Goal: Task Accomplishment & Management: Manage account settings

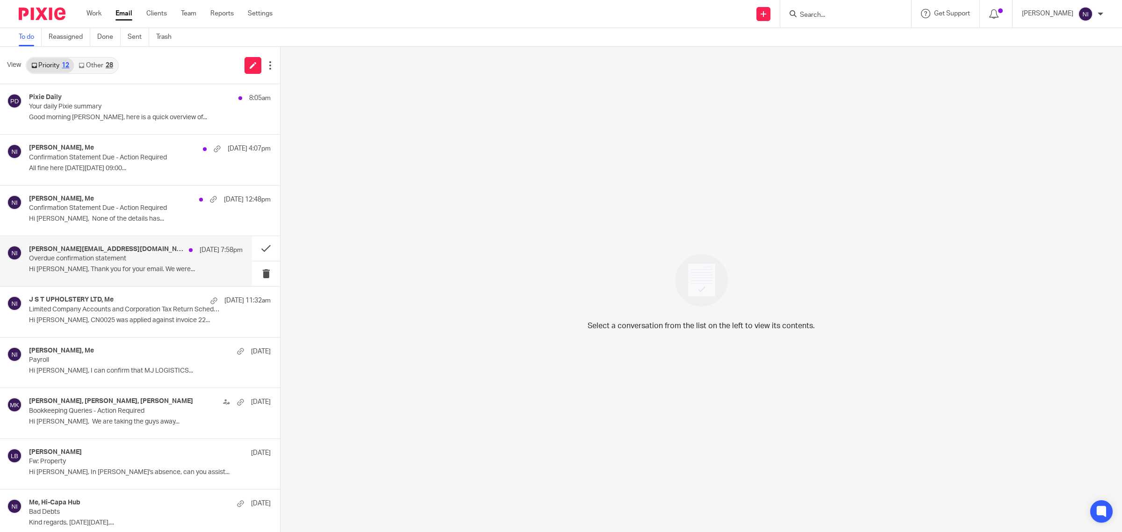
click at [118, 276] on div "tony@tanzgrp.uk, Me 12 Sep 7:58pm Overdue confirmation statement Hi Naeem, Than…" at bounding box center [136, 260] width 214 height 31
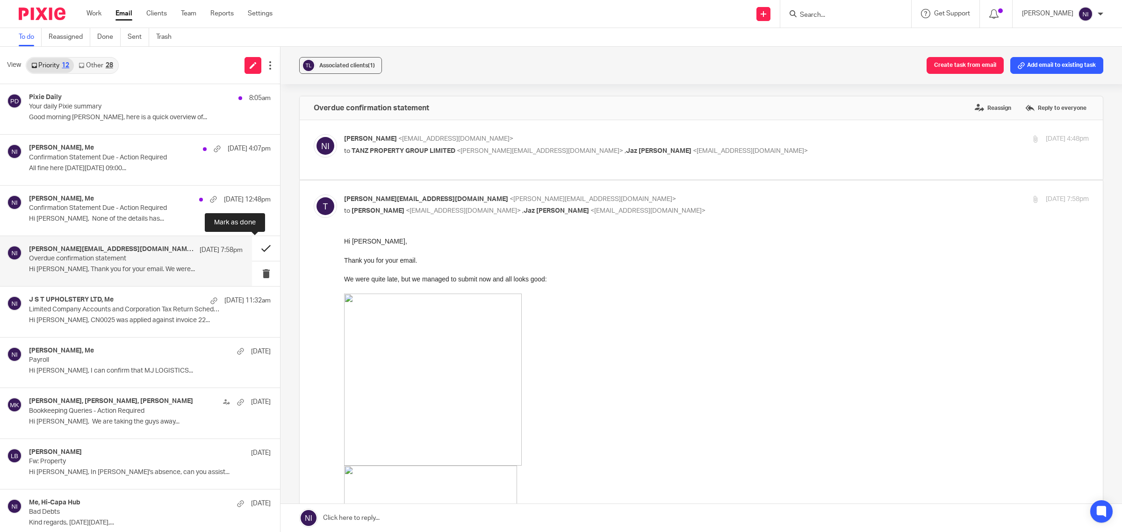
click at [263, 248] on button at bounding box center [266, 248] width 28 height 25
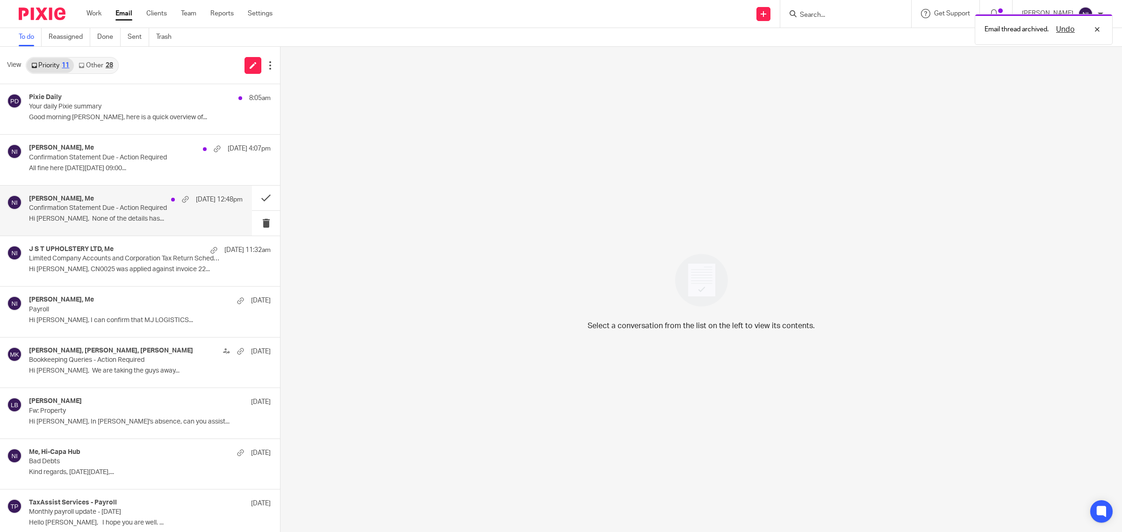
click at [195, 220] on p "Hi Naeem, None of the details has..." at bounding box center [136, 219] width 214 height 8
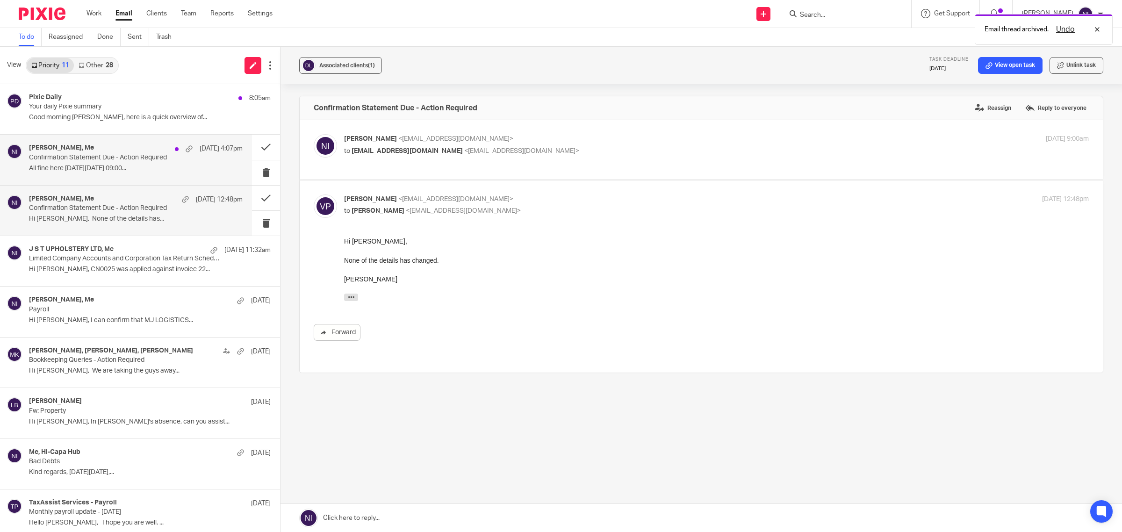
click at [138, 174] on div "Robby, Me 13 Sep 4:07pm Confirmation Statement Due - Action Required All fine h…" at bounding box center [136, 159] width 214 height 31
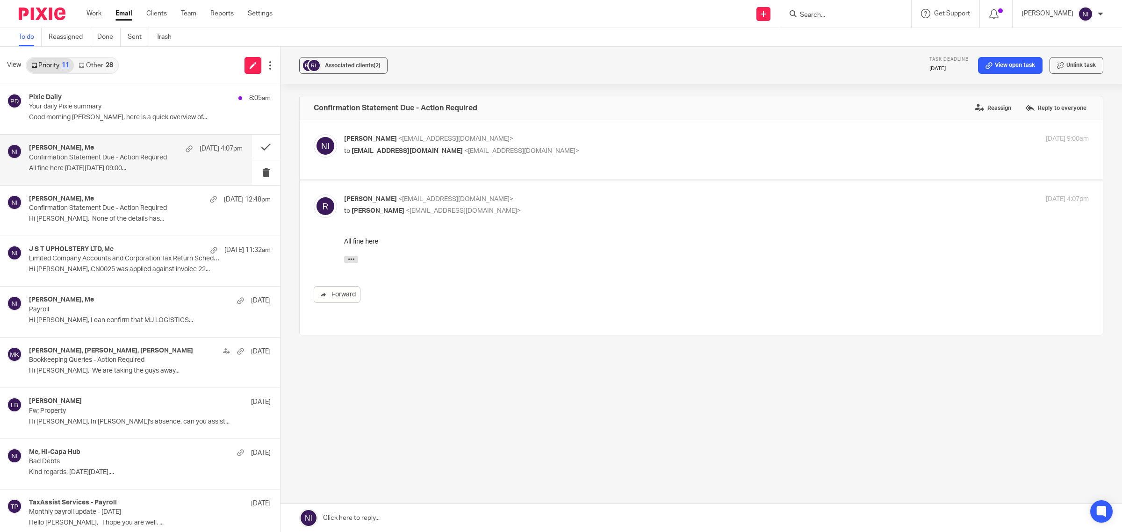
click at [529, 141] on p "Naeem Ibrahim <naeemibrahim@taxassist.co.uk>" at bounding box center [592, 139] width 497 height 10
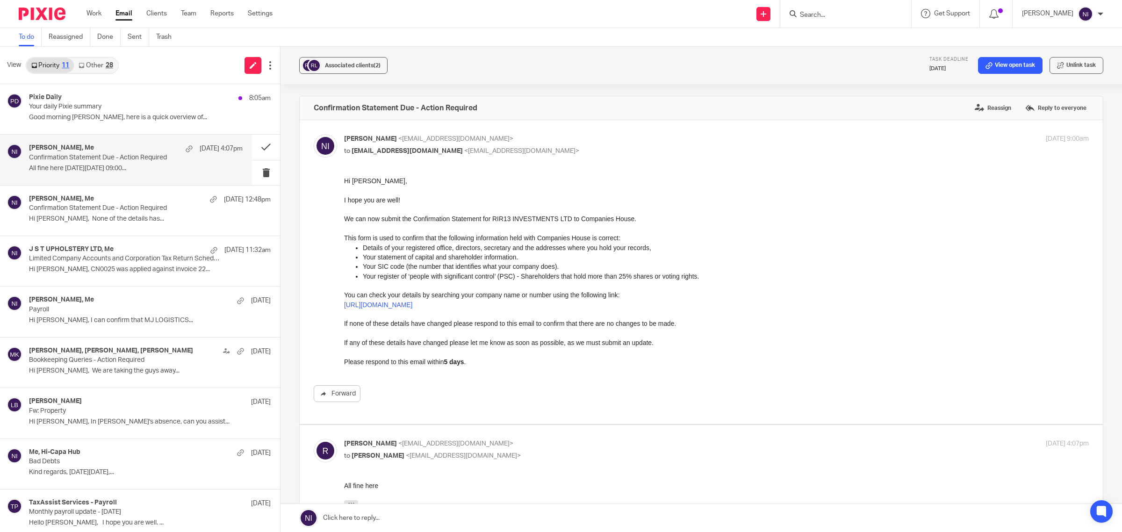
click at [511, 143] on p "Naeem Ibrahim <naeemibrahim@taxassist.co.uk>" at bounding box center [592, 139] width 497 height 10
checkbox input "false"
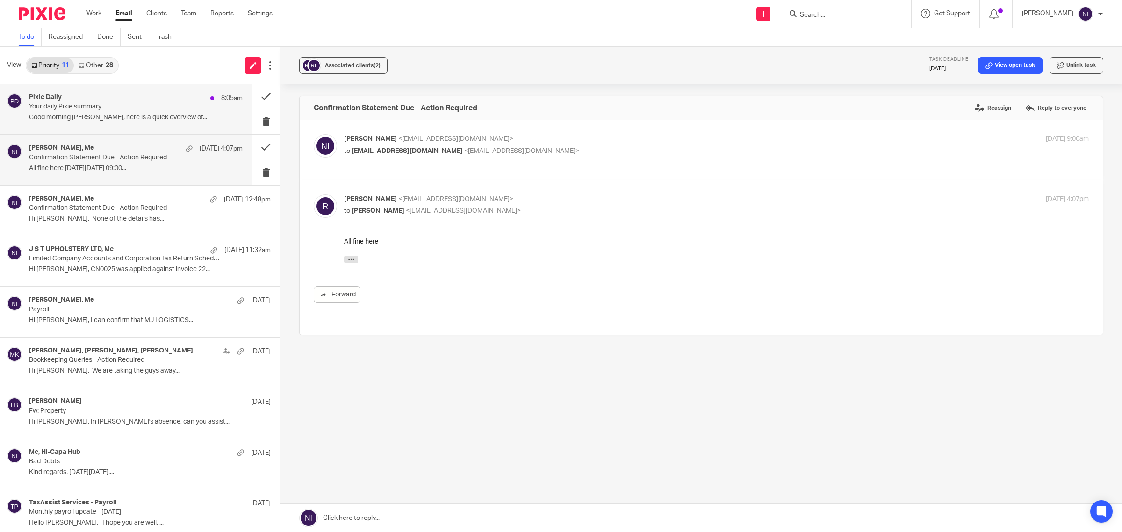
click at [202, 122] on div "Pixie Daily 8:05am Your daily Pixie summary Good morning Naeem, here is a quick…" at bounding box center [136, 109] width 214 height 31
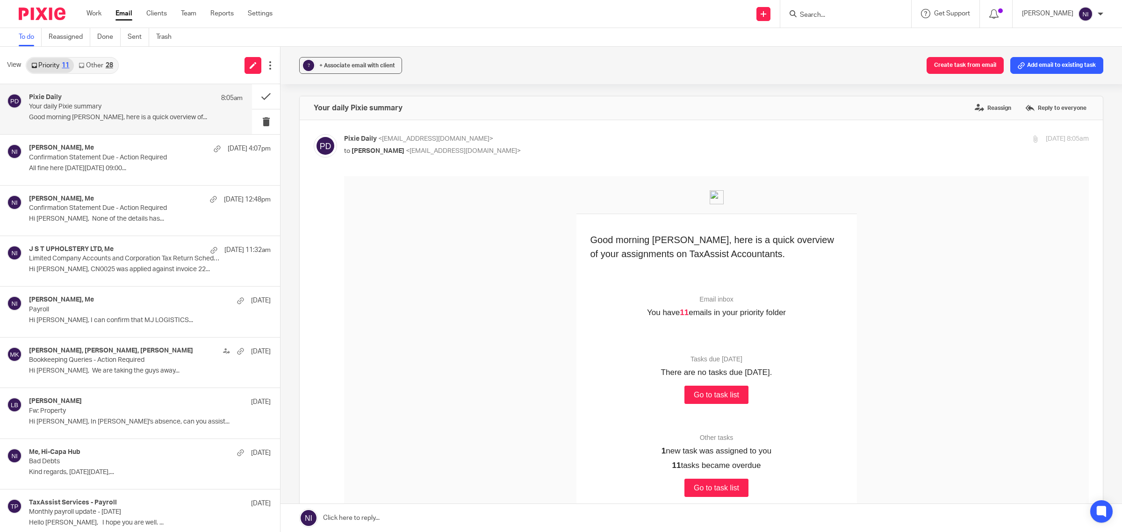
click at [107, 65] on div "28" at bounding box center [109, 65] width 7 height 7
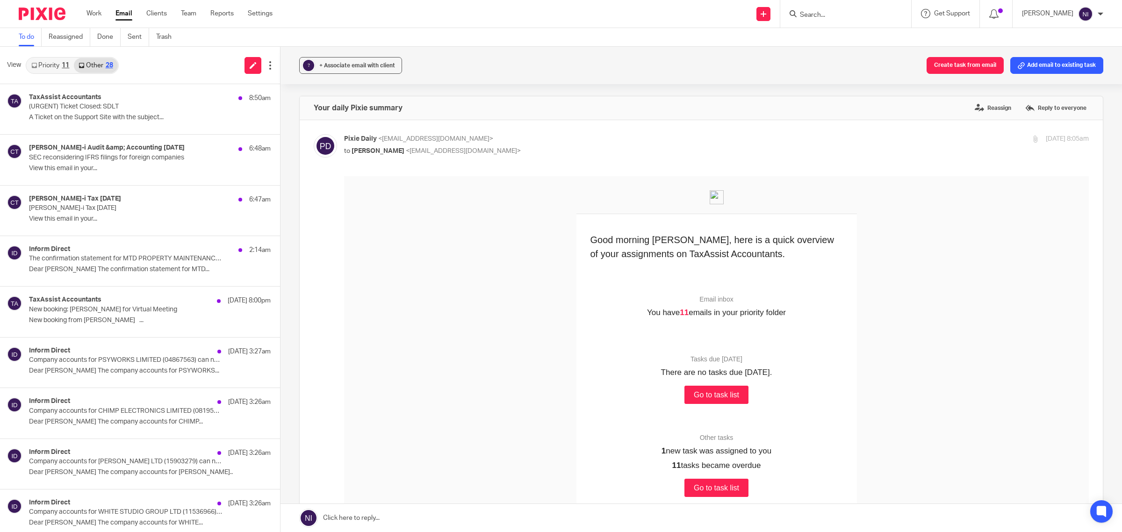
click at [57, 72] on link "Priority 11" at bounding box center [50, 65] width 47 height 15
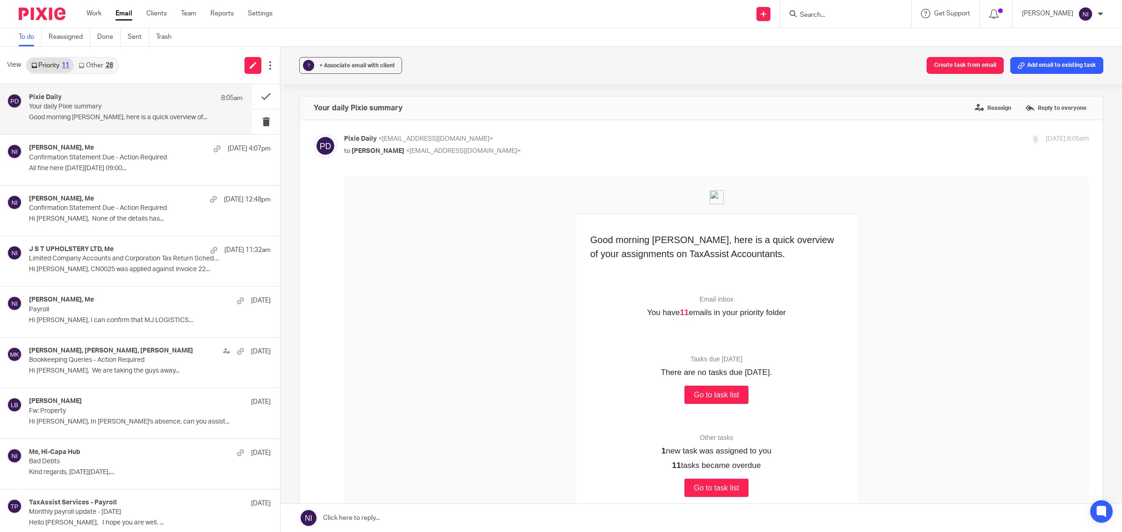
click at [111, 99] on div "Pixie Daily 8:05am" at bounding box center [136, 98] width 214 height 9
click at [256, 93] on button at bounding box center [266, 96] width 28 height 25
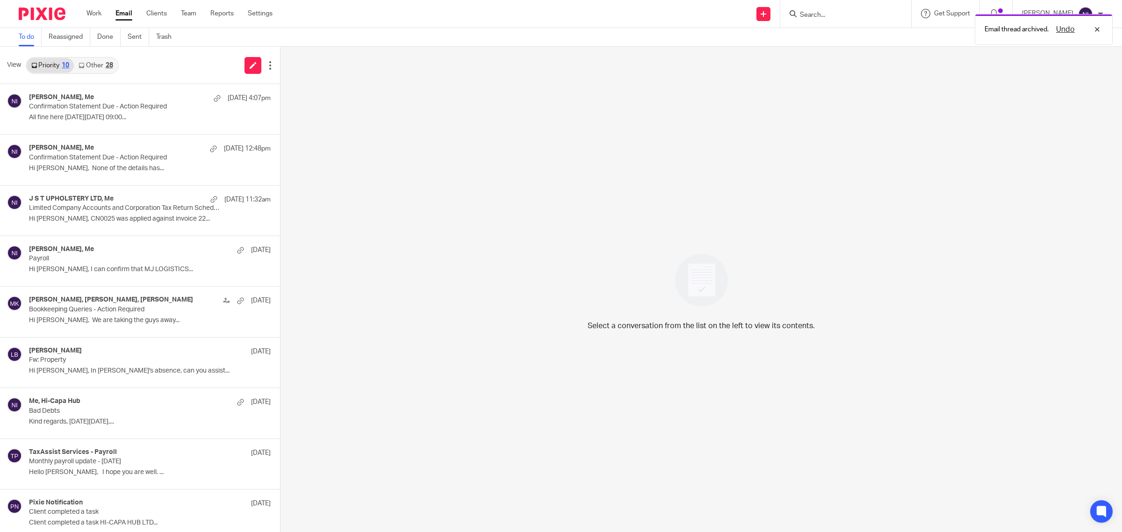
click at [93, 66] on link "Other 28" at bounding box center [95, 65] width 43 height 15
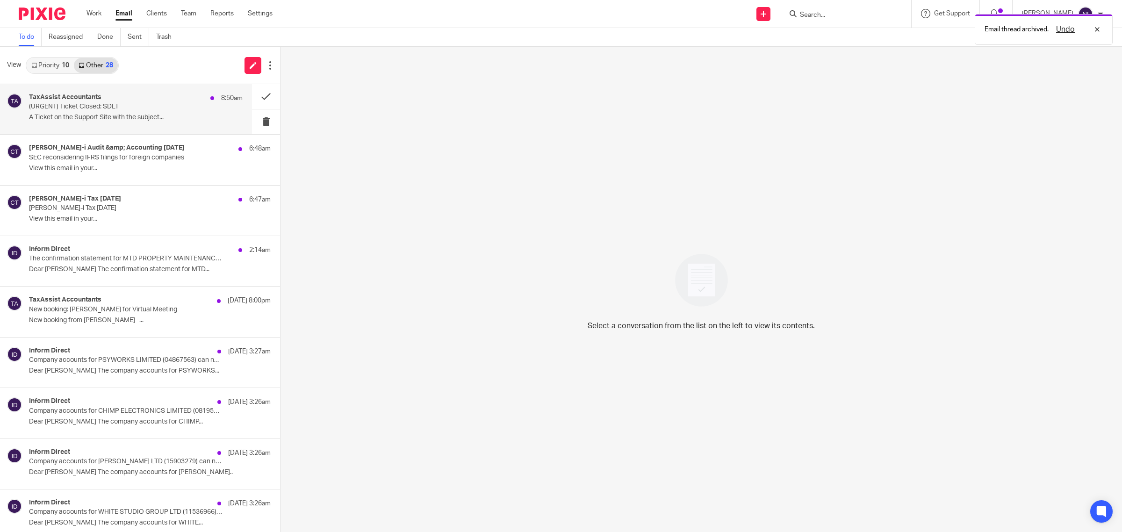
click at [108, 103] on p "(URGENT) Ticket Closed: SDLT" at bounding box center [114, 107] width 171 height 8
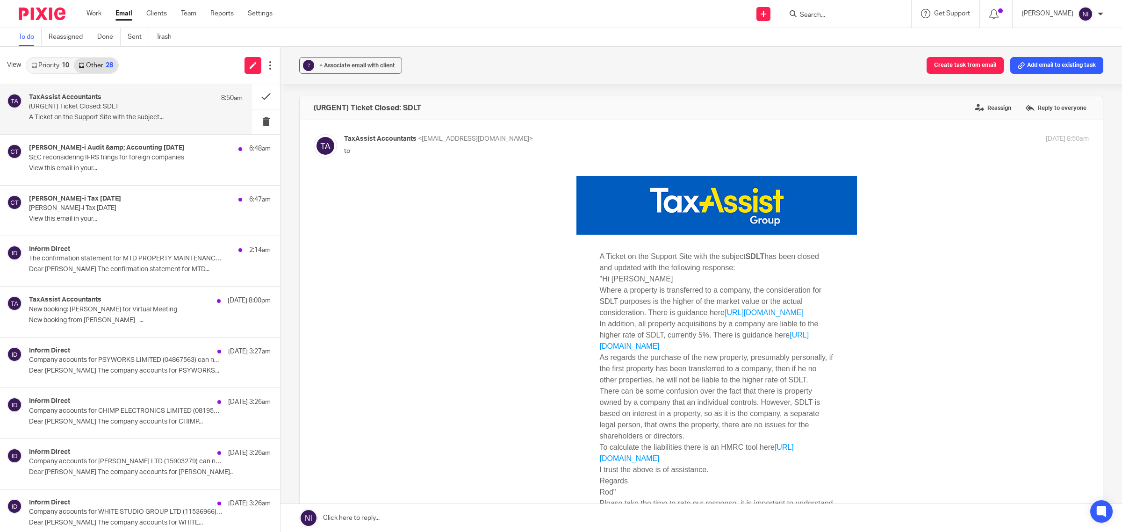
click at [828, 14] on input "Search" at bounding box center [841, 15] width 84 height 8
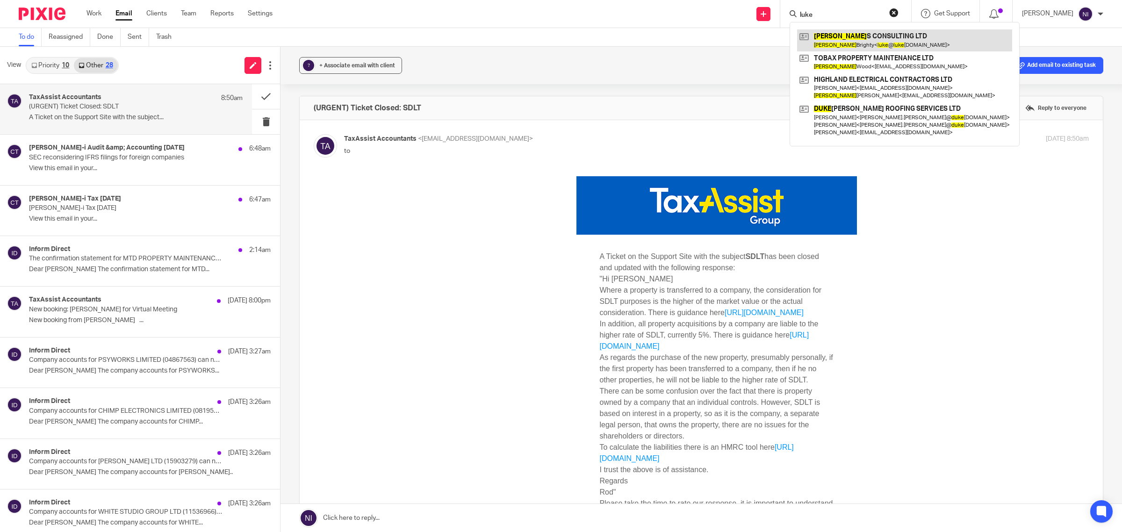
type input "luke"
drag, startPoint x: 859, startPoint y: 41, endPoint x: 770, endPoint y: 29, distance: 89.6
click at [859, 41] on link at bounding box center [904, 40] width 215 height 22
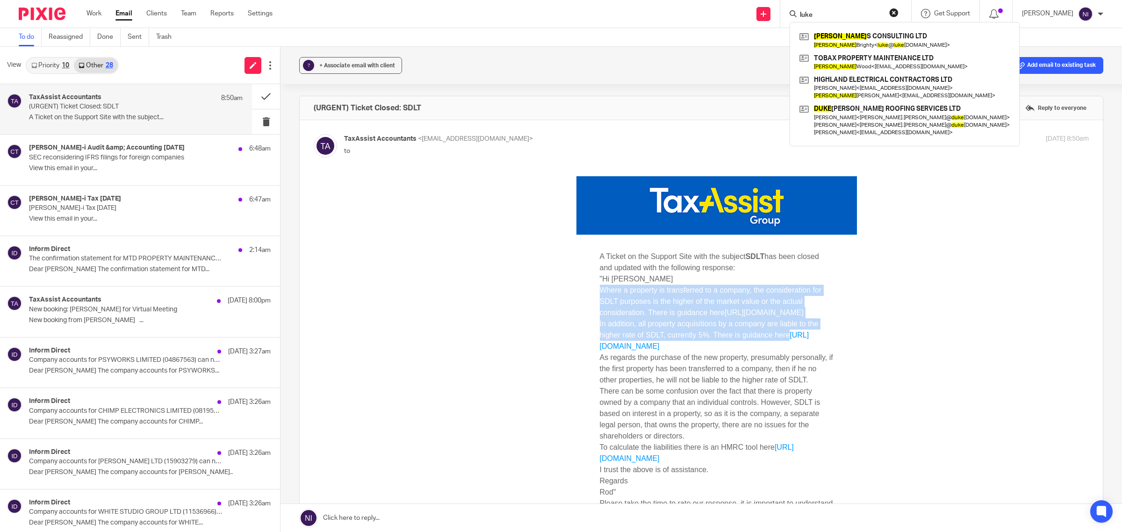
drag, startPoint x: 591, startPoint y: 287, endPoint x: 794, endPoint y: 351, distance: 213.3
click at [794, 351] on td "A Ticket on the Support Site with the subject SDLT has been closed and updated …" at bounding box center [717, 403] width 267 height 336
copy td "Where a property is transferred to a company, the consideration for SDLT purpos…"
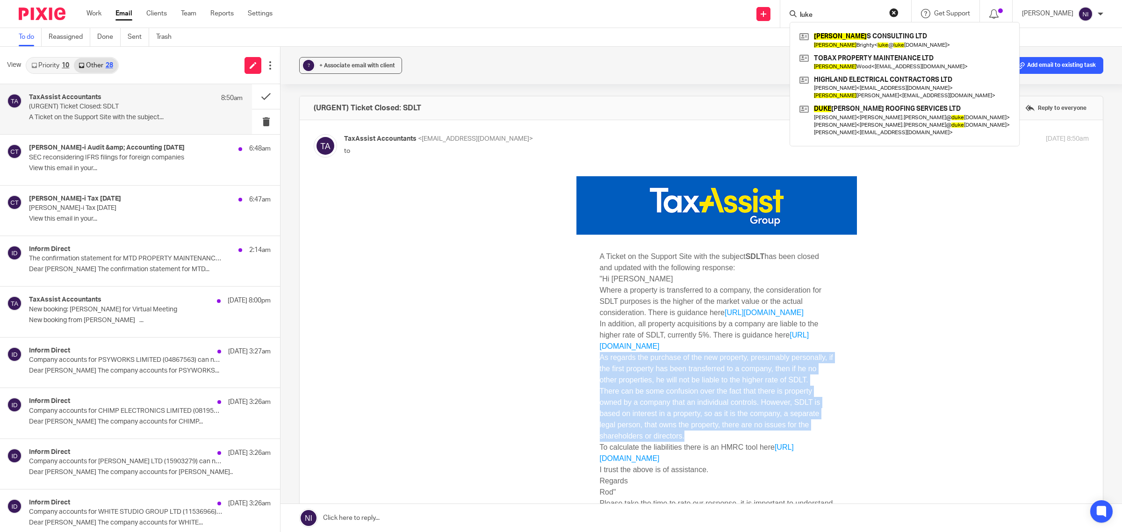
drag, startPoint x: 588, startPoint y: 380, endPoint x: 752, endPoint y: 460, distance: 182.8
click at [752, 460] on td "A Ticket on the Support Site with the subject SDLT has been closed and updated …" at bounding box center [717, 403] width 267 height 336
copy td "As regards the purchase of the new property, presumably personally, if the firs…"
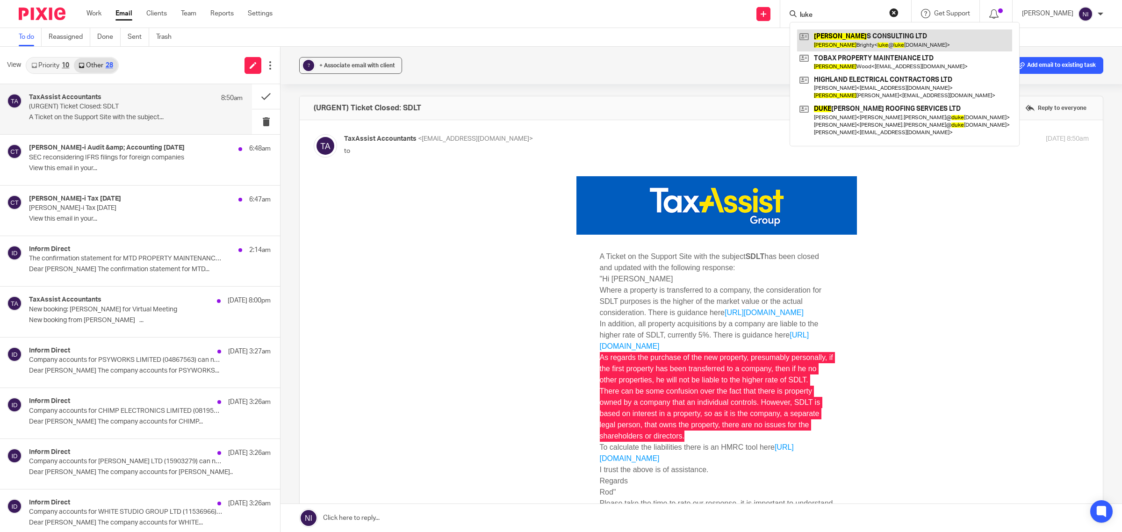
click at [862, 40] on link at bounding box center [904, 40] width 215 height 22
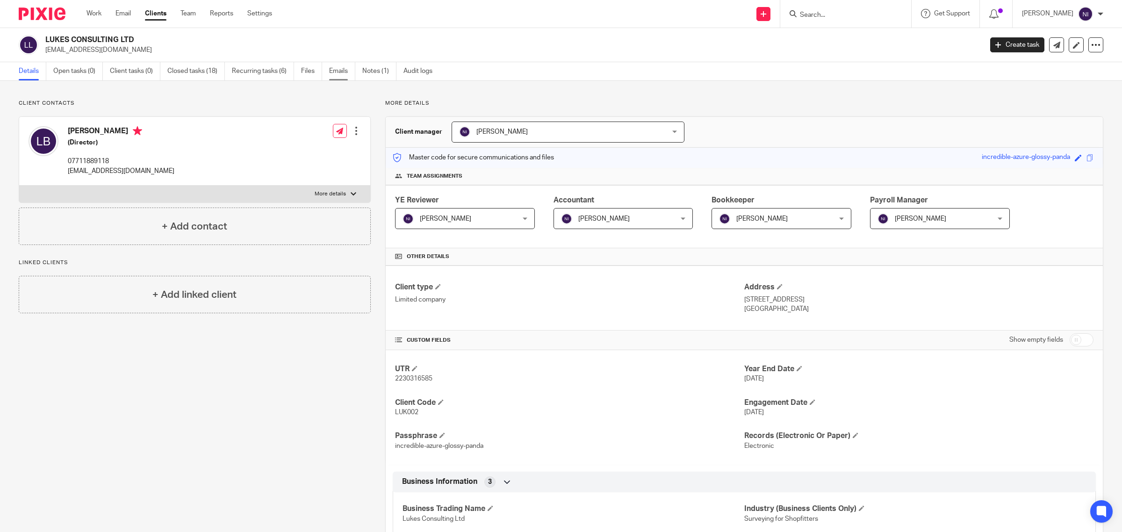
click at [335, 72] on link "Emails" at bounding box center [342, 71] width 26 height 18
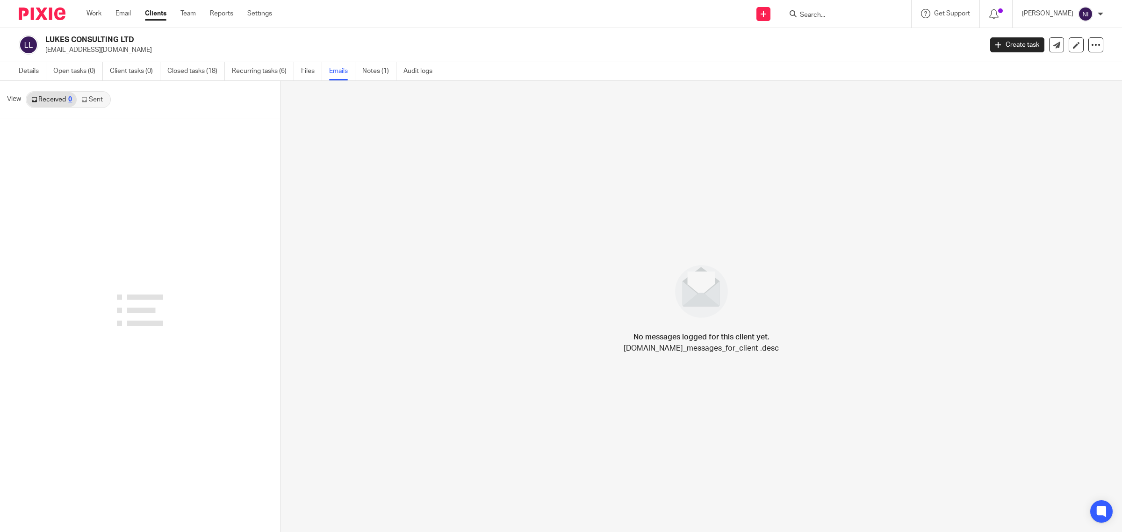
click at [1049, 49] on link at bounding box center [1056, 44] width 15 height 15
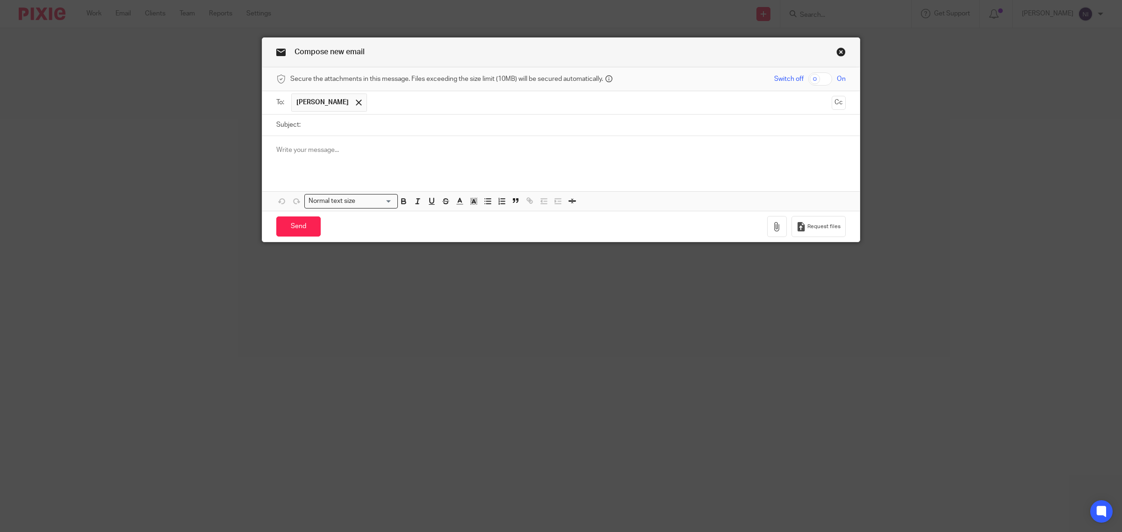
click at [320, 126] on input "Subject:" at bounding box center [575, 125] width 541 height 21
type input "SDLT"
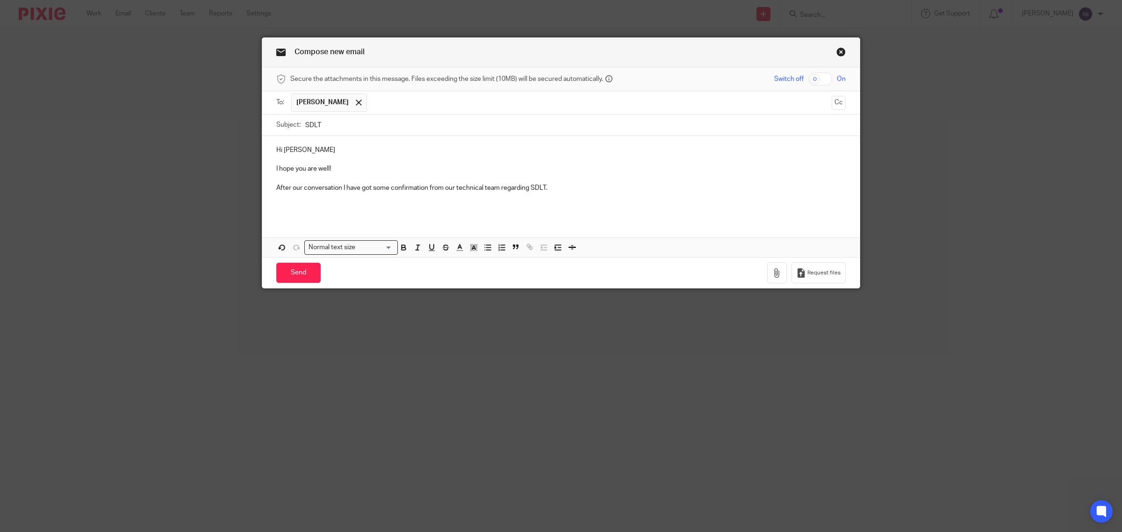
click at [320, 209] on p at bounding box center [561, 206] width 570 height 9
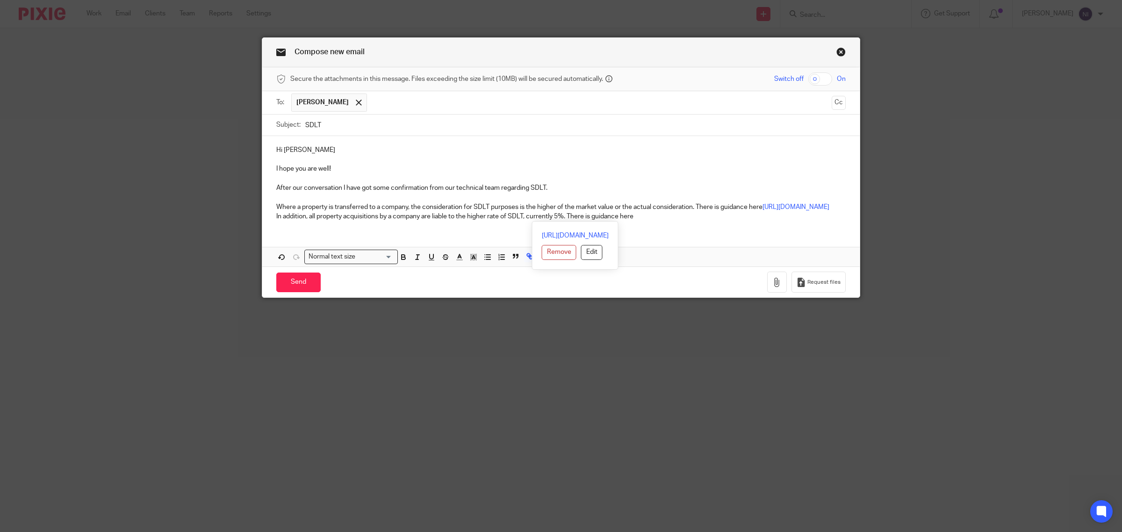
drag, startPoint x: 461, startPoint y: 217, endPoint x: 695, endPoint y: 207, distance: 234.5
click at [695, 207] on p "Where a property is transferred to a company, the consideration for SDLT purpos…" at bounding box center [561, 206] width 570 height 9
click at [271, 218] on div "Hi Luke I hope you are well! After our conversation I have got some confirmatio…" at bounding box center [561, 182] width 598 height 92
click at [504, 218] on p "Where a property is transferred to a company, the consideration for SDLT purpos…" at bounding box center [561, 211] width 570 height 19
click at [277, 195] on p at bounding box center [561, 197] width 570 height 9
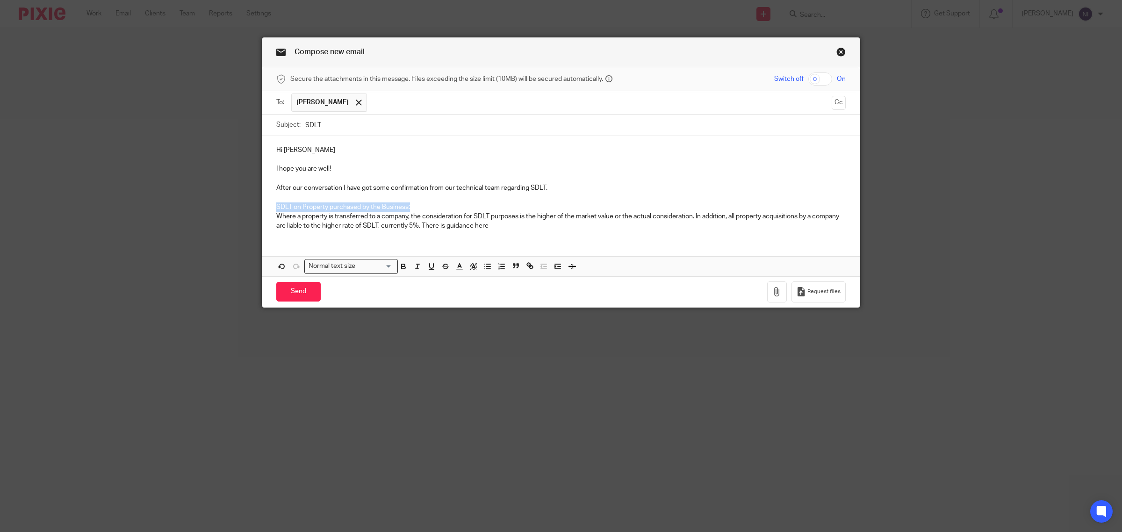
drag, startPoint x: 407, startPoint y: 207, endPoint x: 271, endPoint y: 207, distance: 135.6
click at [271, 207] on div "Hi Luke I hope you are well! After our conversation I have got some confirmatio…" at bounding box center [561, 186] width 598 height 101
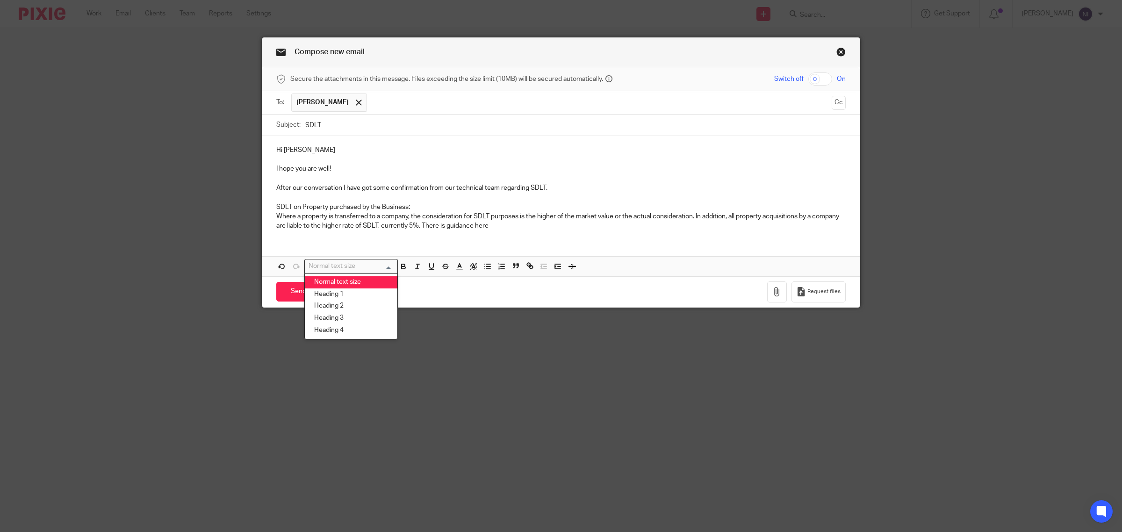
click at [393, 267] on div "Loading..." at bounding box center [395, 266] width 4 height 12
click at [398, 267] on button "button" at bounding box center [404, 267] width 12 height 12
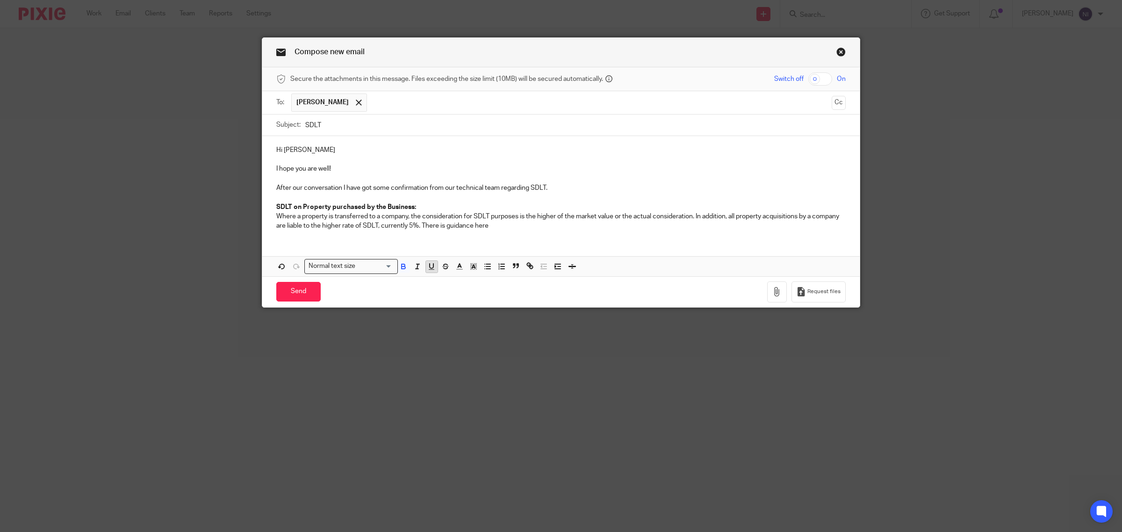
click at [426, 271] on button "button" at bounding box center [432, 267] width 12 height 12
click at [491, 228] on p "Where a property is transferred to a company, the consideration for SDLT purpos…" at bounding box center [561, 221] width 570 height 19
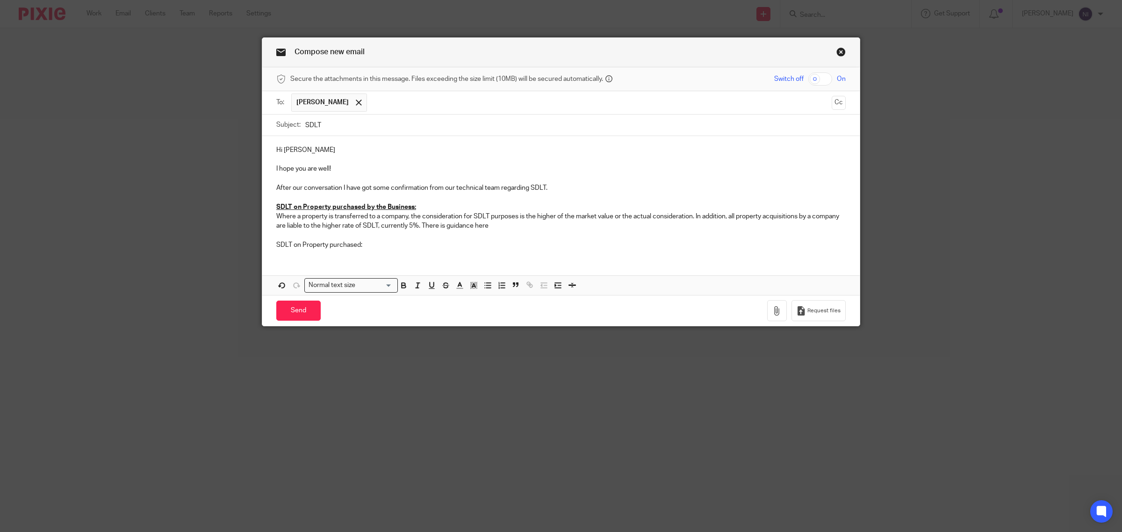
click at [291, 260] on div "Hi Luke I hope you are well! After our conversation I have got some confirmatio…" at bounding box center [561, 215] width 598 height 159
click at [381, 244] on p "SDLT on Property purchased:" at bounding box center [561, 244] width 570 height 9
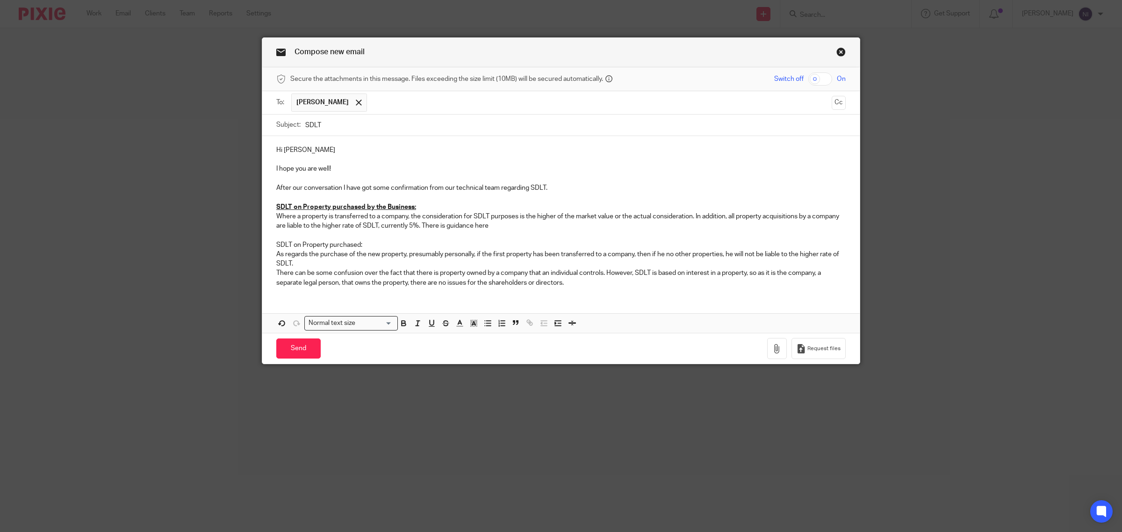
drag, startPoint x: 267, startPoint y: 274, endPoint x: 278, endPoint y: 274, distance: 11.7
click at [267, 274] on div "Hi Luke I hope you are well! After our conversation I have got some confirmatio…" at bounding box center [561, 215] width 598 height 159
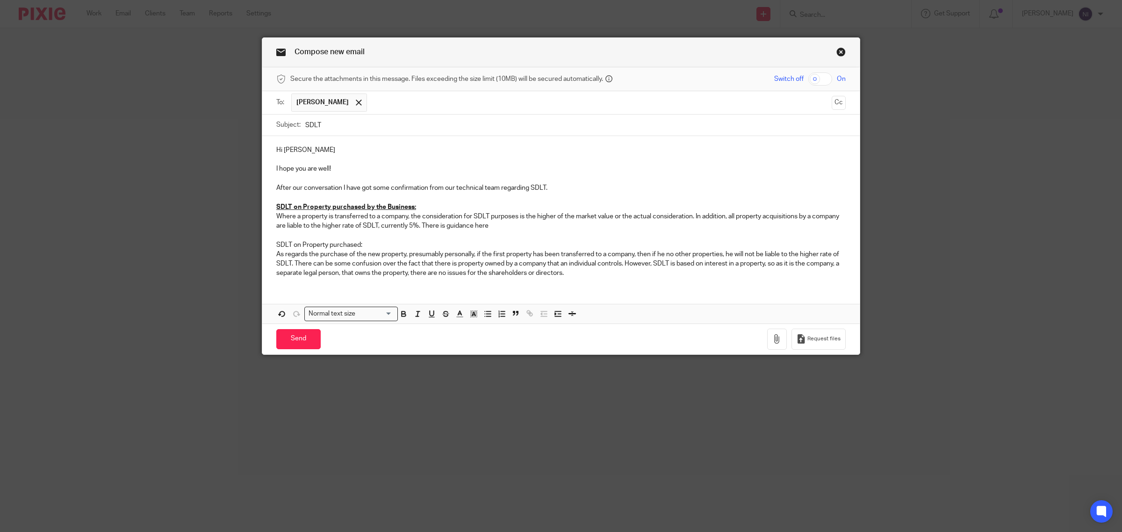
click at [305, 255] on p "As regards the purchase of the new property, presumably personally, if the firs…" at bounding box center [561, 264] width 570 height 29
drag, startPoint x: 478, startPoint y: 253, endPoint x: 413, endPoint y: 259, distance: 65.7
click at [413, 259] on p "As regards to the purchase of the new property, presumably personally, if the f…" at bounding box center [561, 264] width 570 height 29
click at [602, 253] on p "As regards to the purchase of the new property, if the first property has been …" at bounding box center [561, 264] width 570 height 29
click at [687, 258] on p "As regards to the purchase of the new property, if the first property has been …" at bounding box center [561, 264] width 570 height 29
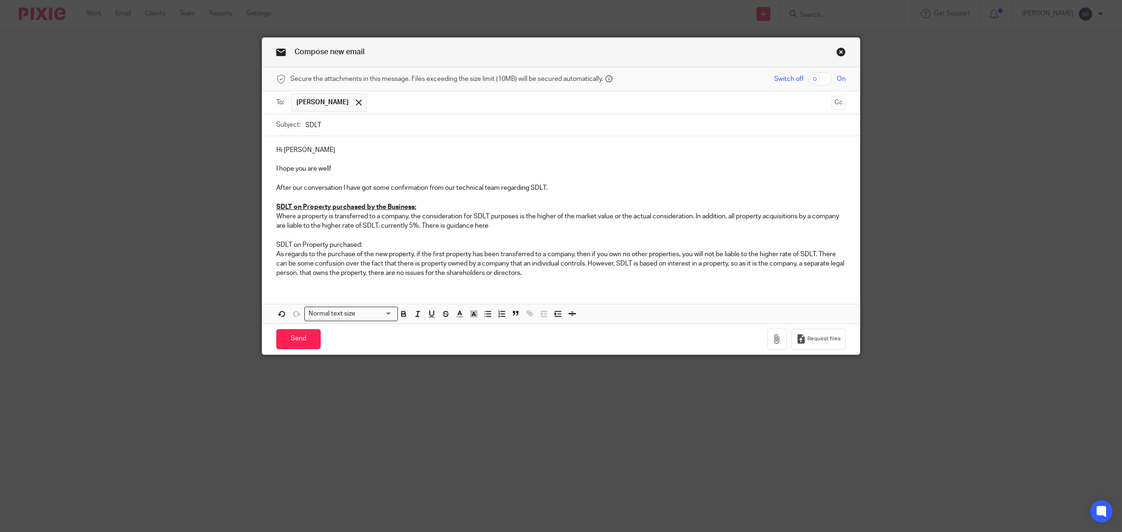
click at [542, 274] on p "As regards to the purchase of the new property, if the first property has been …" at bounding box center [561, 264] width 570 height 29
drag, startPoint x: 373, startPoint y: 245, endPoint x: 271, endPoint y: 248, distance: 102.0
click at [271, 248] on div "Hi Luke I hope you are well! After our conversation I have got some confirmatio…" at bounding box center [561, 210] width 598 height 149
click at [400, 316] on icon "button" at bounding box center [403, 314] width 8 height 8
click at [427, 317] on icon "button" at bounding box center [431, 314] width 8 height 8
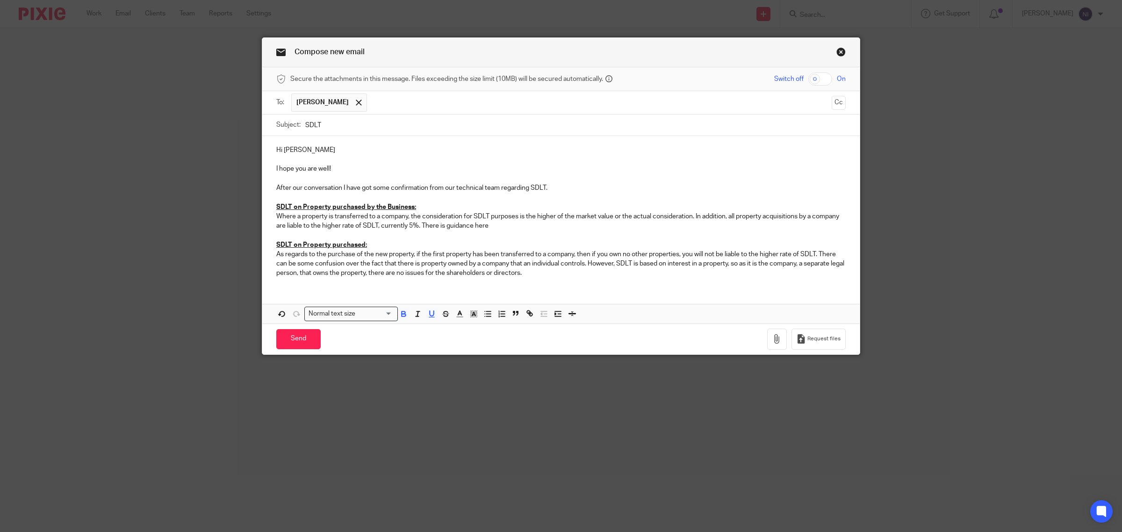
click at [412, 249] on p "SDLT on Property purchased:" at bounding box center [561, 244] width 570 height 9
drag, startPoint x: 365, startPoint y: 246, endPoint x: 328, endPoint y: 248, distance: 36.5
click at [328, 248] on p "SDLT on Property purchased:" at bounding box center [561, 244] width 570 height 9
click at [573, 279] on div "Hi Luke I hope you are well! After our conversation I have got some confirmatio…" at bounding box center [561, 210] width 598 height 149
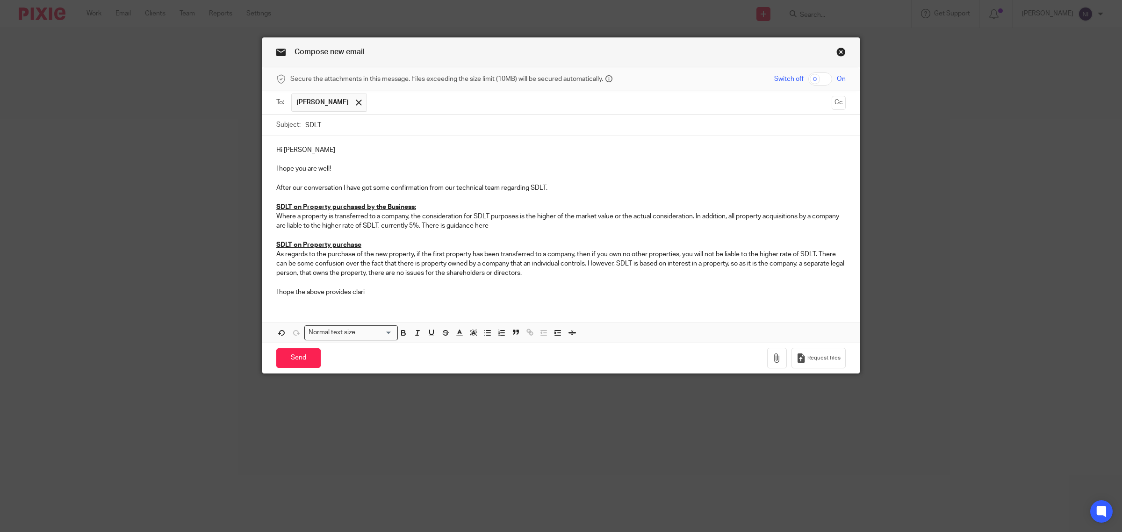
click at [525, 190] on p "After our conversation I have got some confirmation from our technical team reg…" at bounding box center [561, 187] width 570 height 9
click at [555, 189] on p "After our conversation I have got some confirmation from our technical team reg…" at bounding box center [561, 187] width 570 height 9
click at [384, 291] on p "I hope the above provides clari" at bounding box center [561, 292] width 570 height 9
click at [414, 227] on p "Where a property is transferred to a company, the consideration for SDLT purpos…" at bounding box center [561, 221] width 570 height 19
drag, startPoint x: 556, startPoint y: 230, endPoint x: 480, endPoint y: 232, distance: 76.3
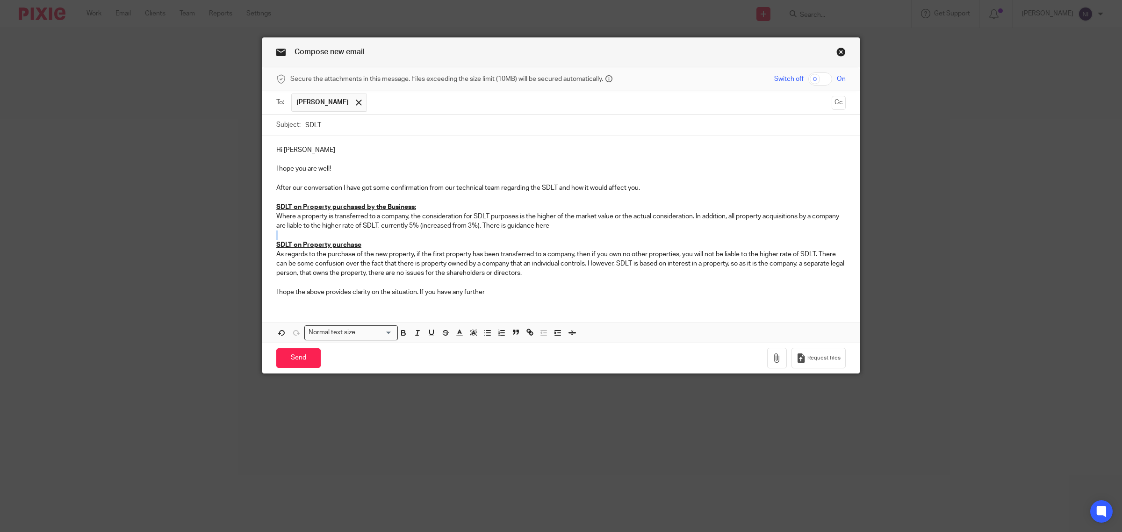
click at [480, 232] on div "Hi Luke I hope you are well! After our conversation I have got some confirmatio…" at bounding box center [561, 220] width 598 height 168
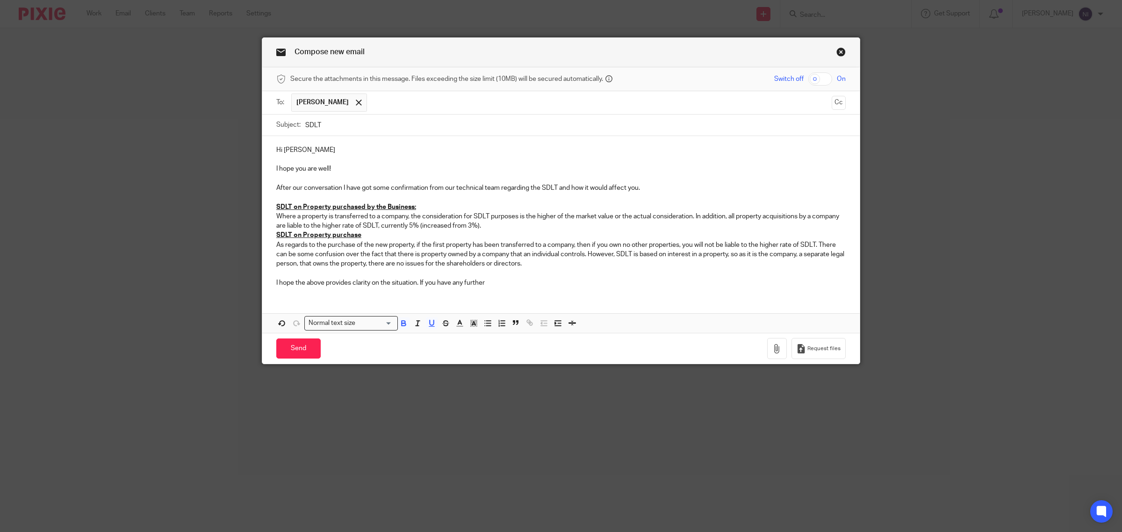
click at [276, 236] on u "SDLT on Property purchase" at bounding box center [318, 235] width 85 height 7
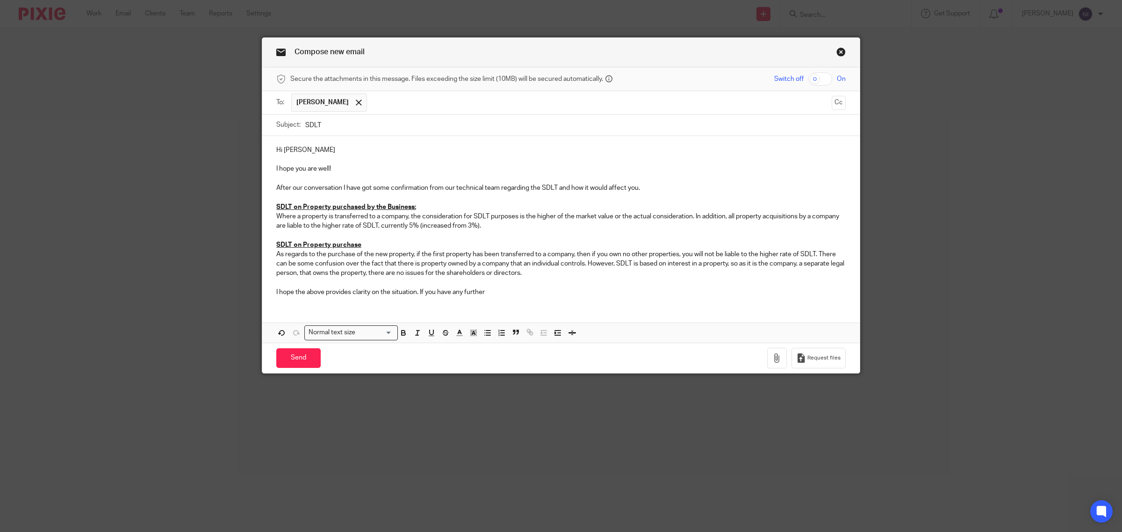
drag, startPoint x: 491, startPoint y: 282, endPoint x: 494, endPoint y: 289, distance: 7.4
click at [491, 282] on p at bounding box center [561, 282] width 570 height 9
click at [498, 291] on p "I hope the above provides clarity on the situation. If you have any further" at bounding box center [561, 292] width 570 height 9
click at [302, 361] on input "Send" at bounding box center [298, 358] width 44 height 20
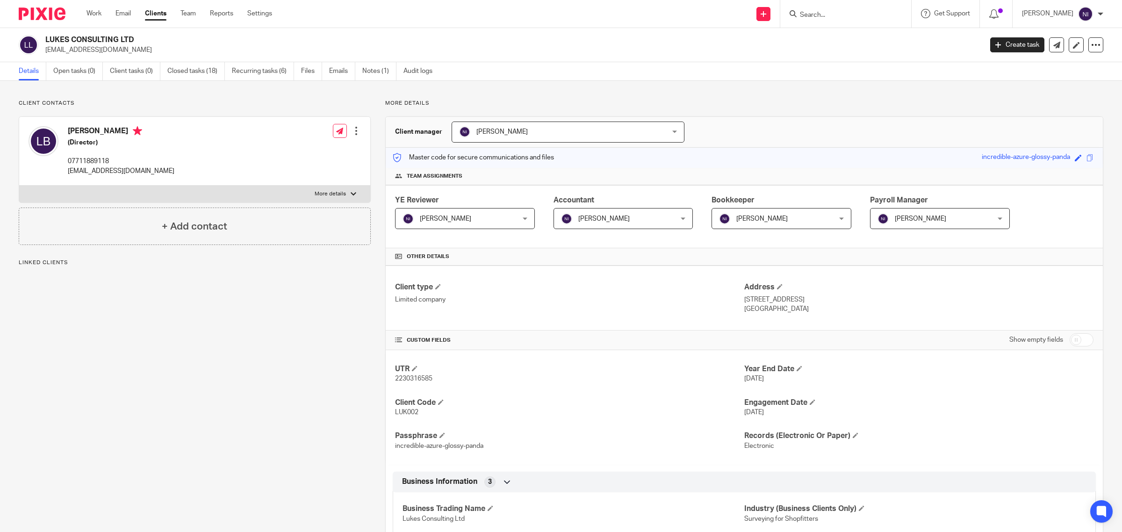
click at [329, 70] on ul "Details Open tasks (0) Client tasks (0) Closed tasks (18) Recurring tasks (6) F…" at bounding box center [233, 71] width 428 height 18
click at [332, 71] on link "Emails" at bounding box center [342, 71] width 26 height 18
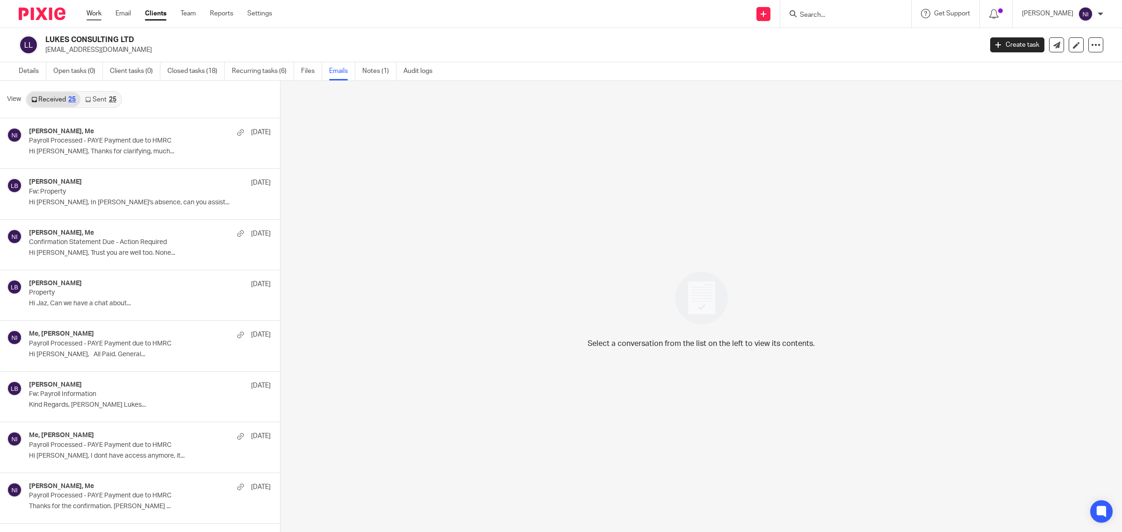
click at [92, 14] on link "Work" at bounding box center [94, 13] width 15 height 9
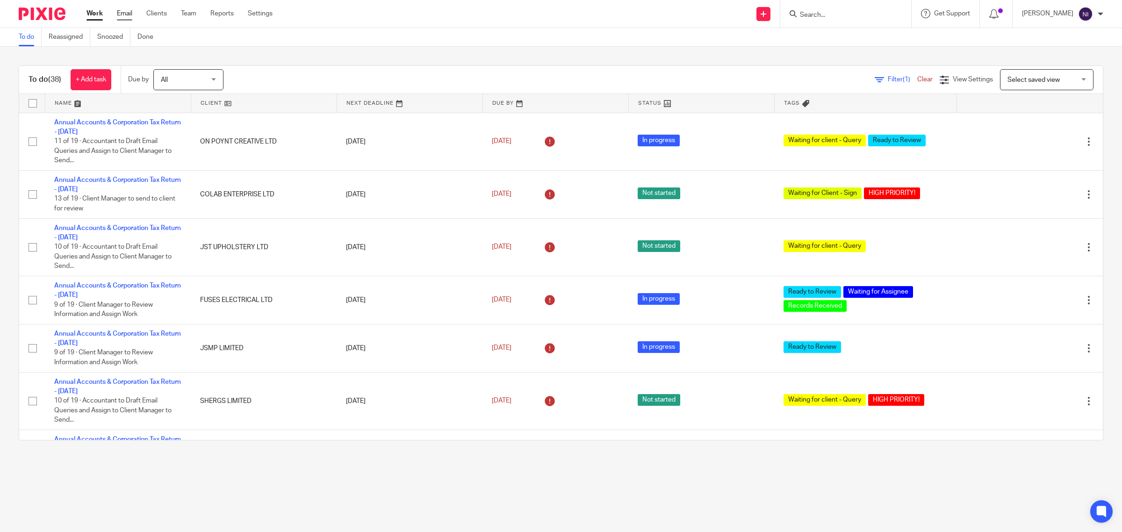
click at [123, 10] on link "Email" at bounding box center [124, 13] width 15 height 9
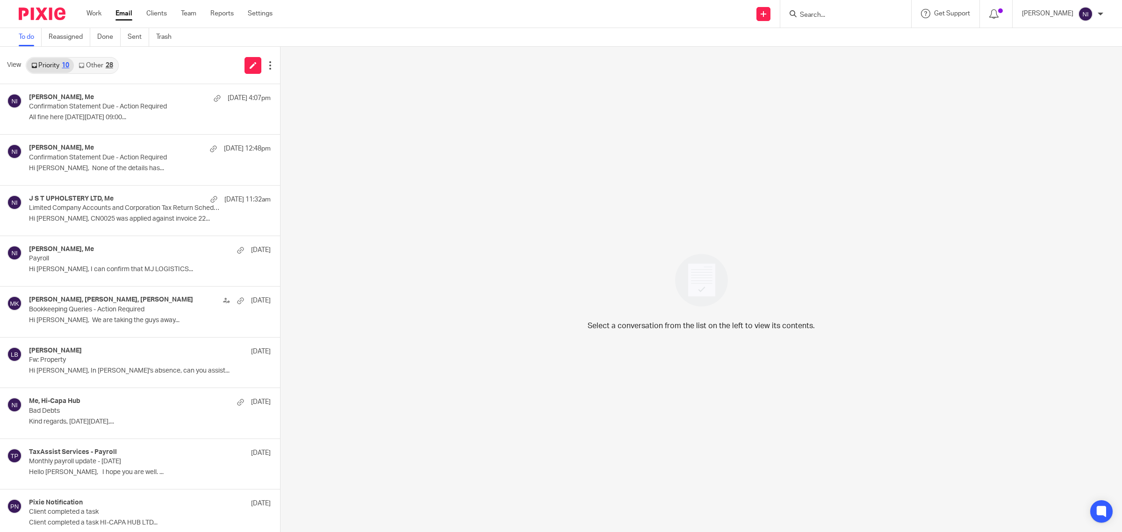
click at [109, 67] on div "28" at bounding box center [109, 65] width 7 height 7
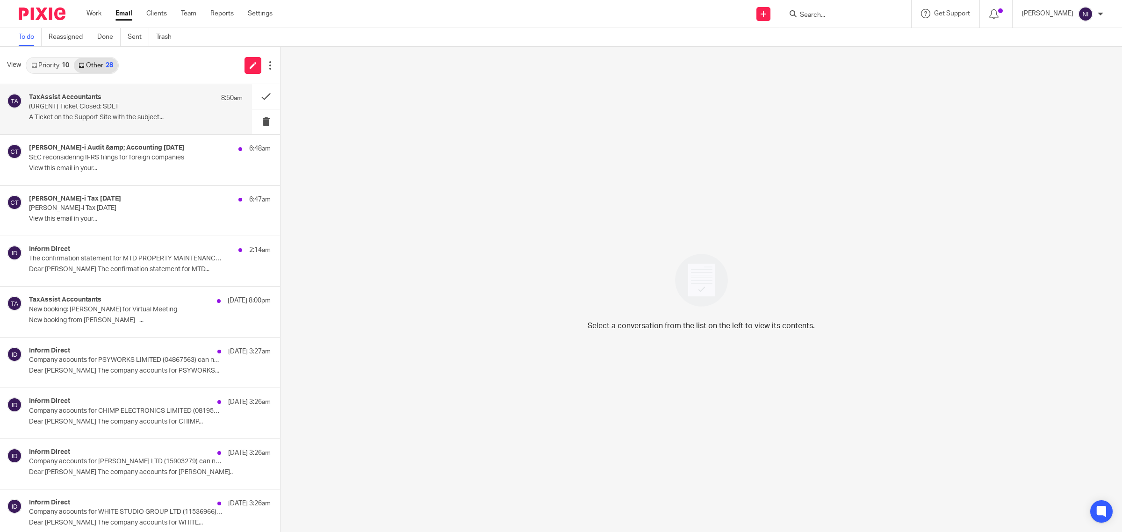
drag, startPoint x: 92, startPoint y: 99, endPoint x: 238, endPoint y: 96, distance: 145.9
click at [92, 99] on h4 "TaxAssist Accountants" at bounding box center [65, 98] width 72 height 8
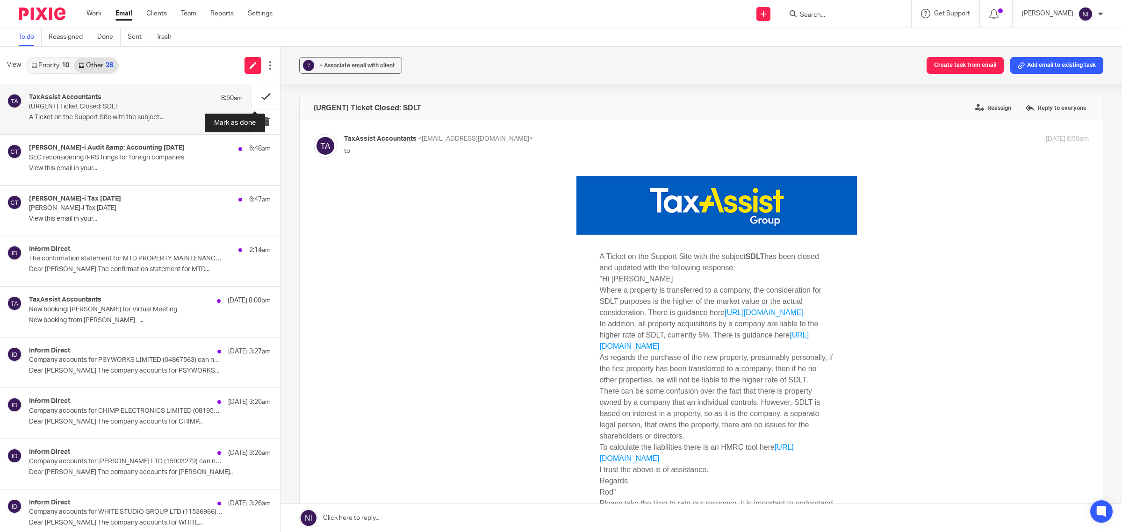
click at [253, 94] on button at bounding box center [266, 96] width 28 height 25
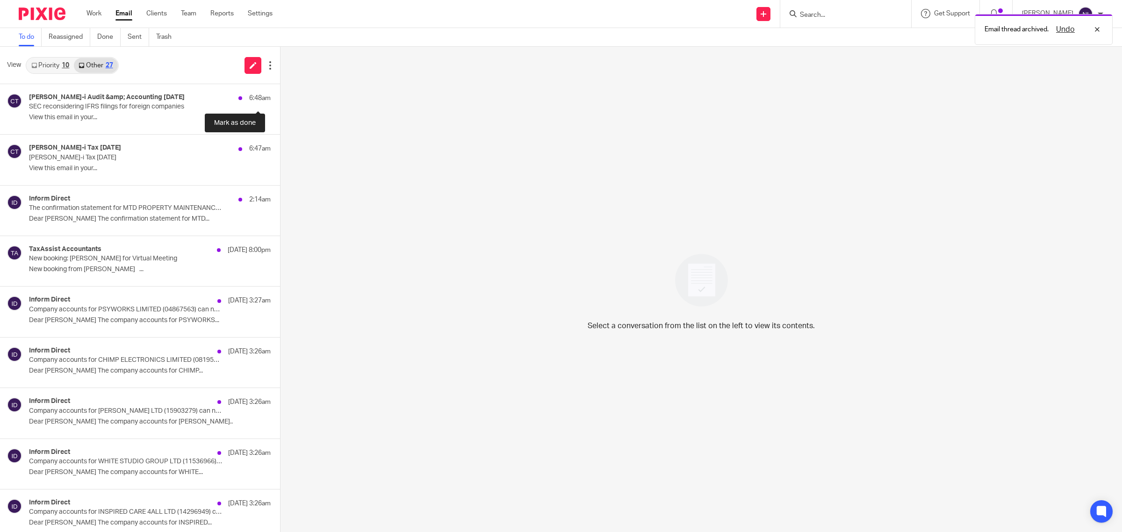
click at [280, 94] on button at bounding box center [283, 96] width 7 height 25
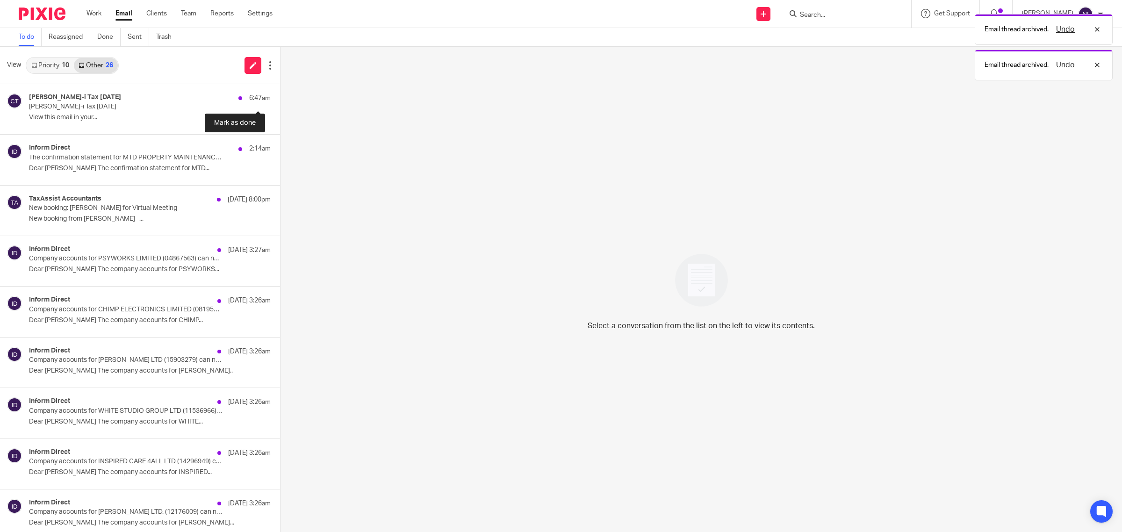
click at [280, 94] on button at bounding box center [283, 96] width 7 height 25
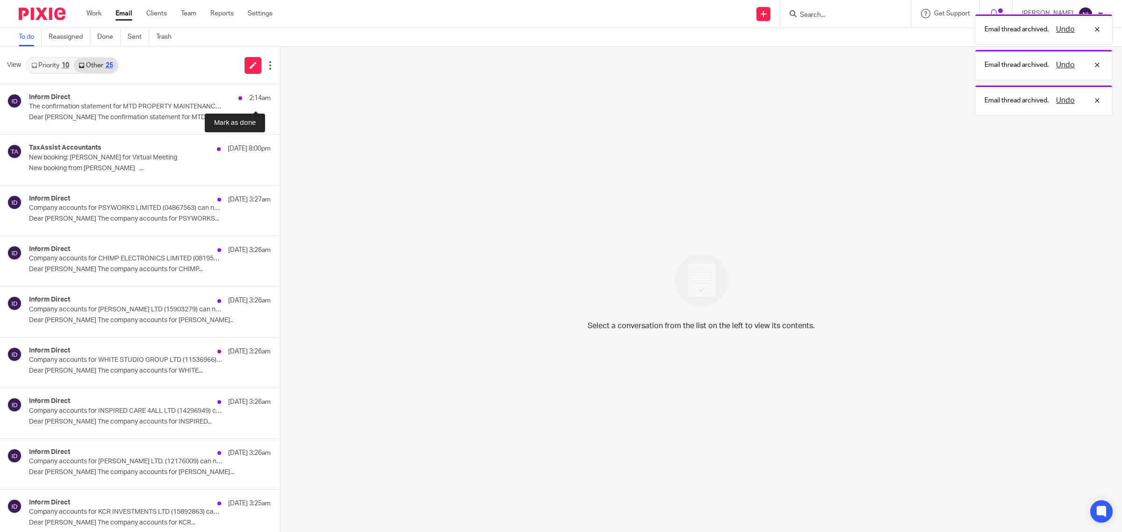
click at [280, 94] on button at bounding box center [283, 96] width 7 height 25
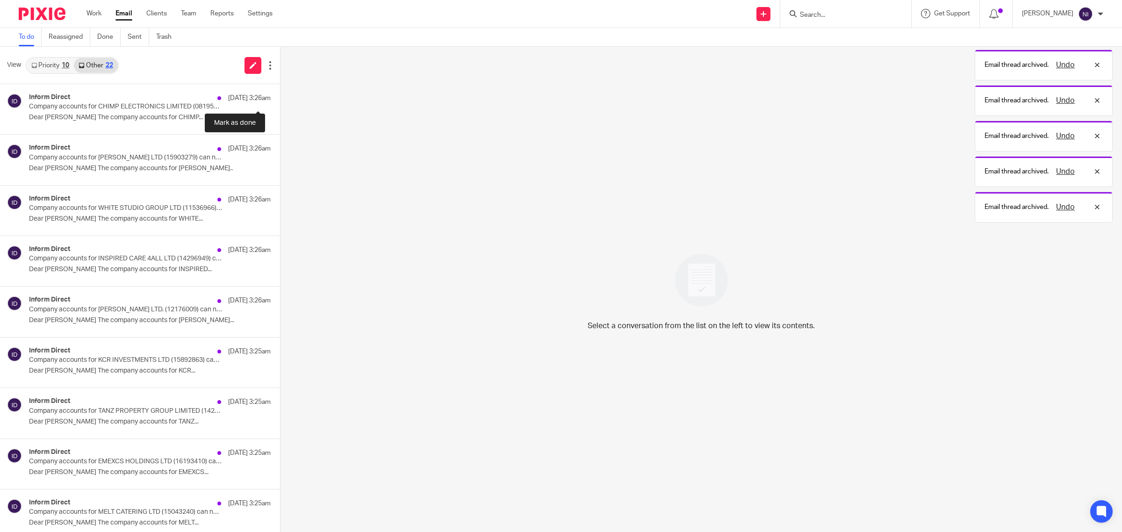
click at [280, 94] on button at bounding box center [283, 96] width 7 height 25
click at [253, 94] on button at bounding box center [266, 96] width 28 height 25
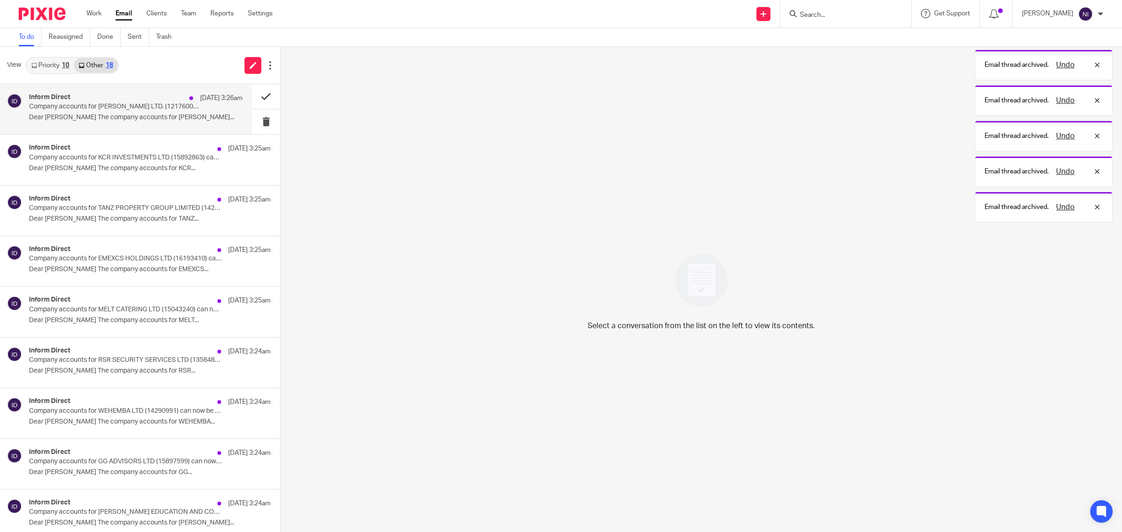
click at [280, 135] on button at bounding box center [283, 147] width 7 height 25
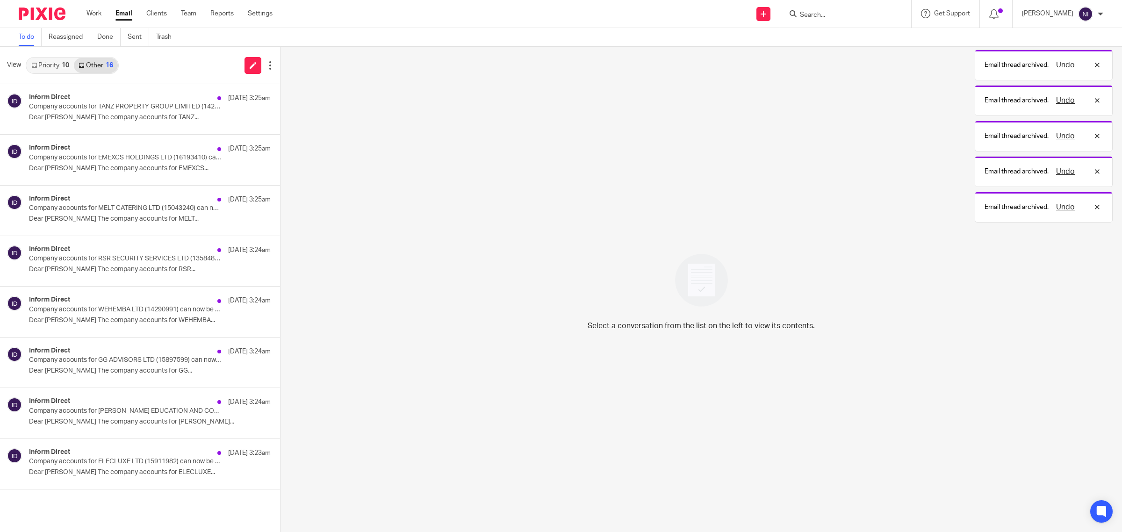
click at [280, 94] on button at bounding box center [283, 96] width 7 height 25
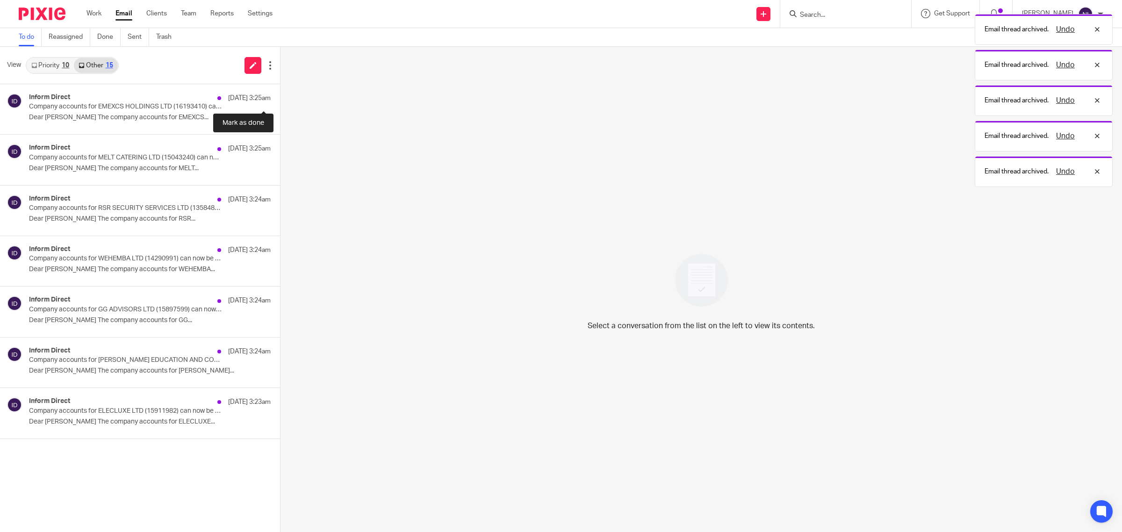
click at [280, 94] on button at bounding box center [283, 96] width 7 height 25
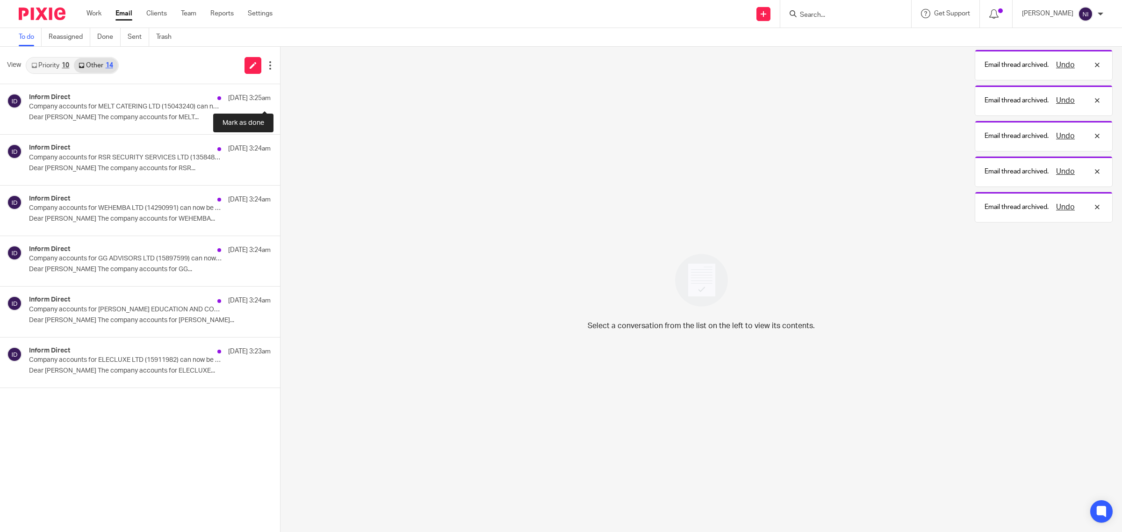
click at [280, 94] on button at bounding box center [283, 96] width 7 height 25
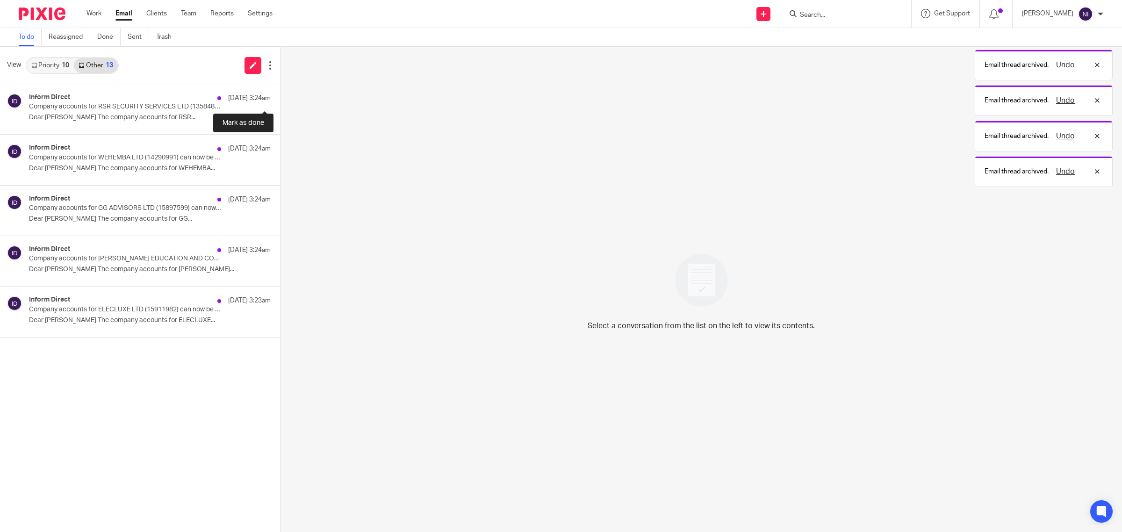
click at [280, 94] on button at bounding box center [283, 96] width 7 height 25
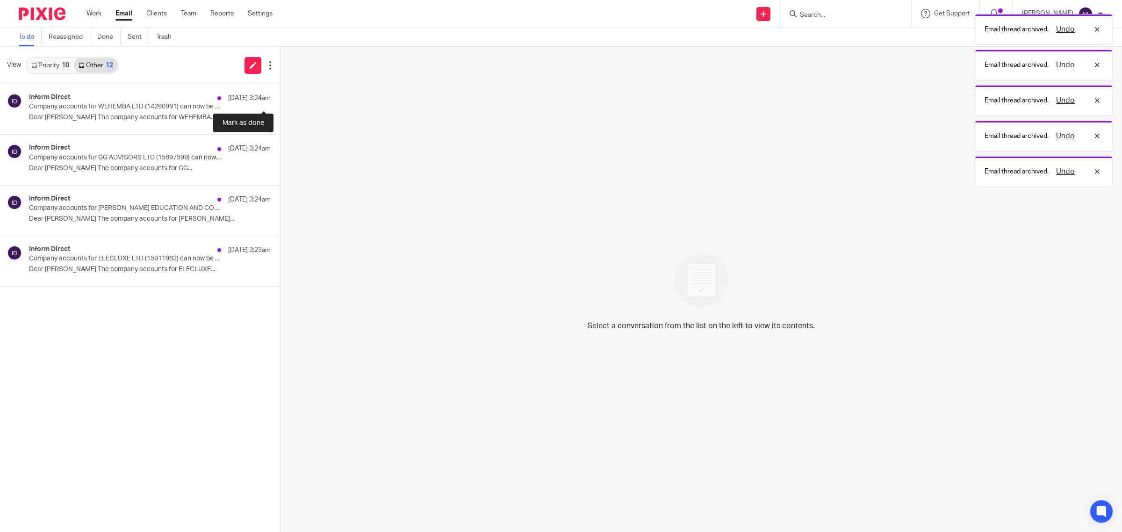
click at [280, 94] on button at bounding box center [283, 96] width 7 height 25
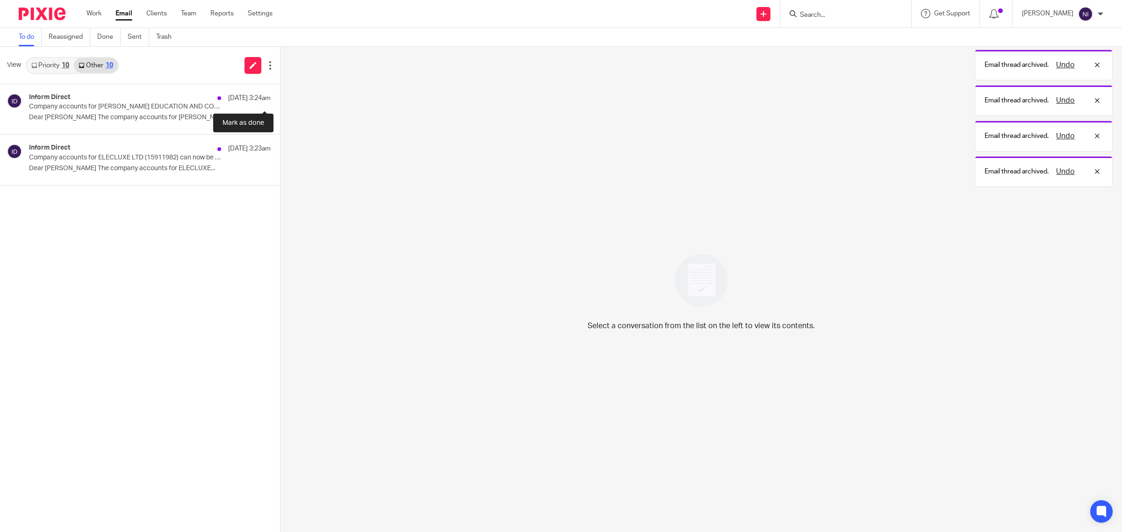
click at [280, 94] on button at bounding box center [283, 96] width 7 height 25
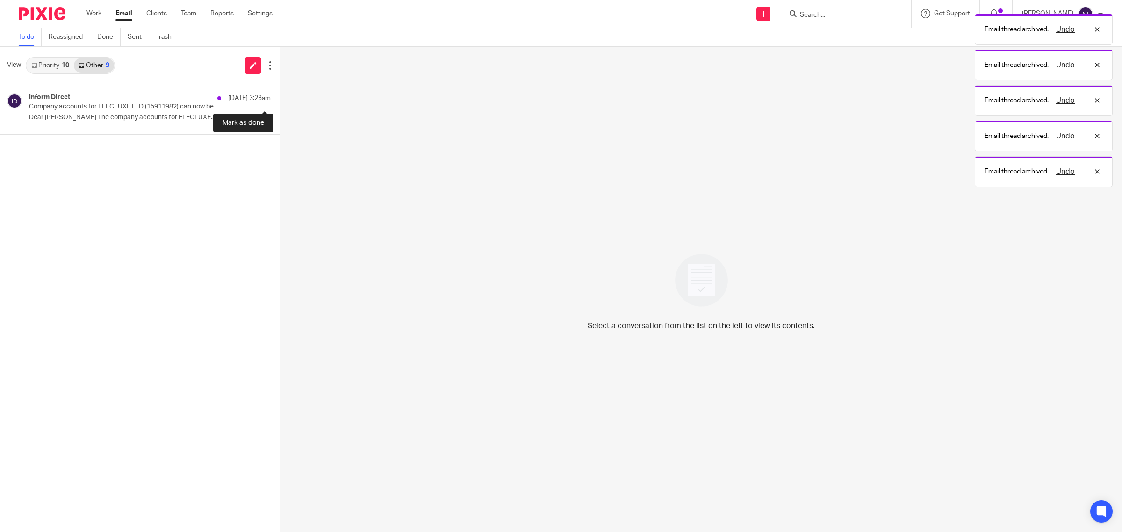
click at [280, 94] on button at bounding box center [283, 96] width 7 height 25
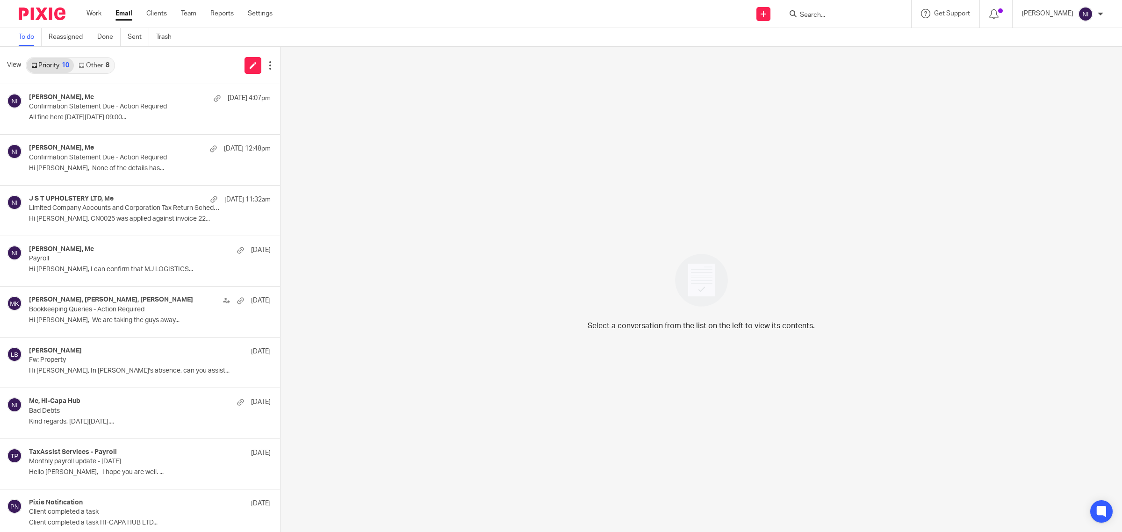
click at [92, 68] on link "Other 8" at bounding box center [94, 65] width 40 height 15
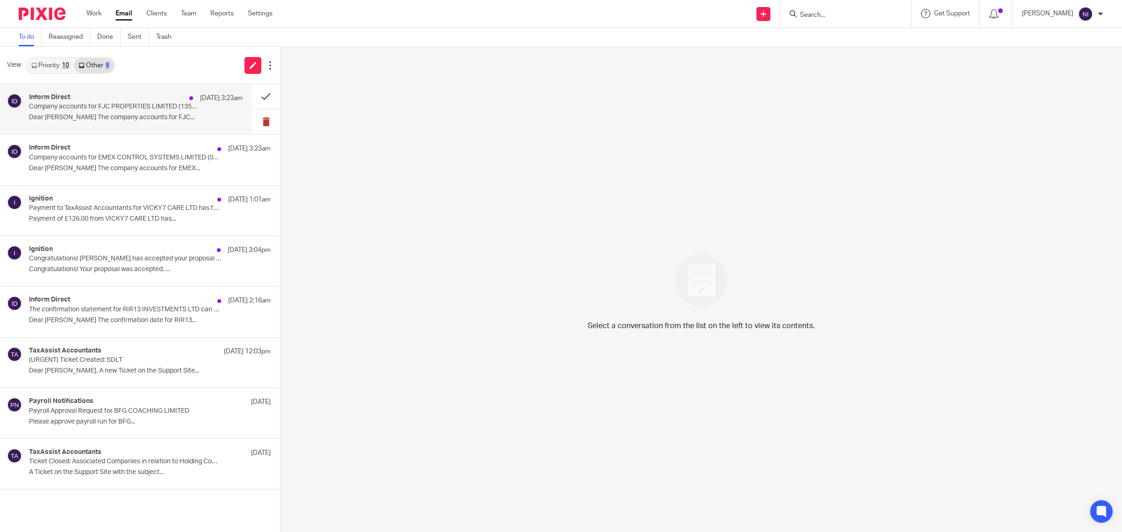
click at [173, 99] on div "Inform Direct [DATE] 3:23am" at bounding box center [136, 98] width 214 height 9
click at [263, 102] on button at bounding box center [266, 96] width 28 height 25
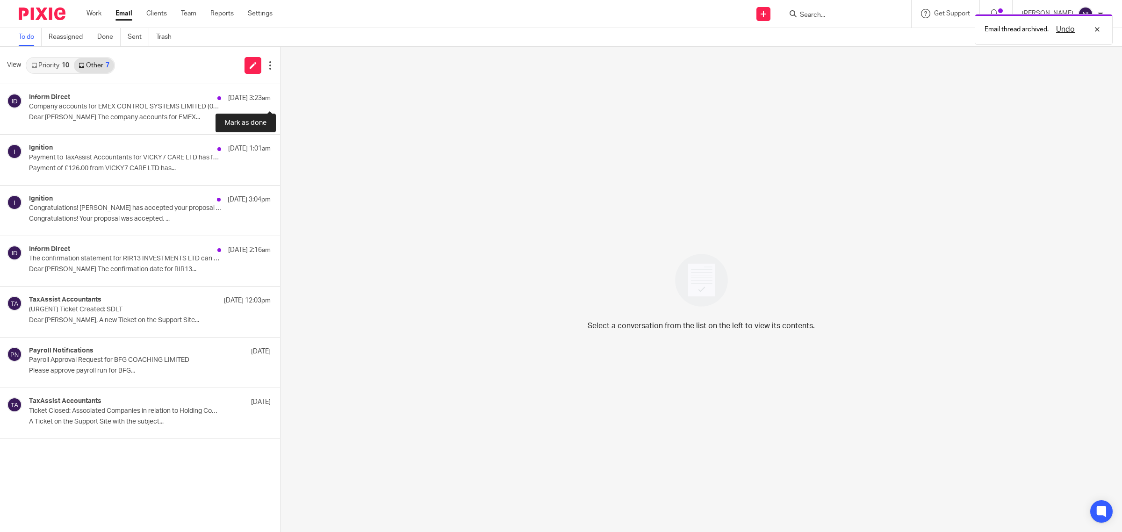
click at [280, 102] on button at bounding box center [283, 96] width 7 height 25
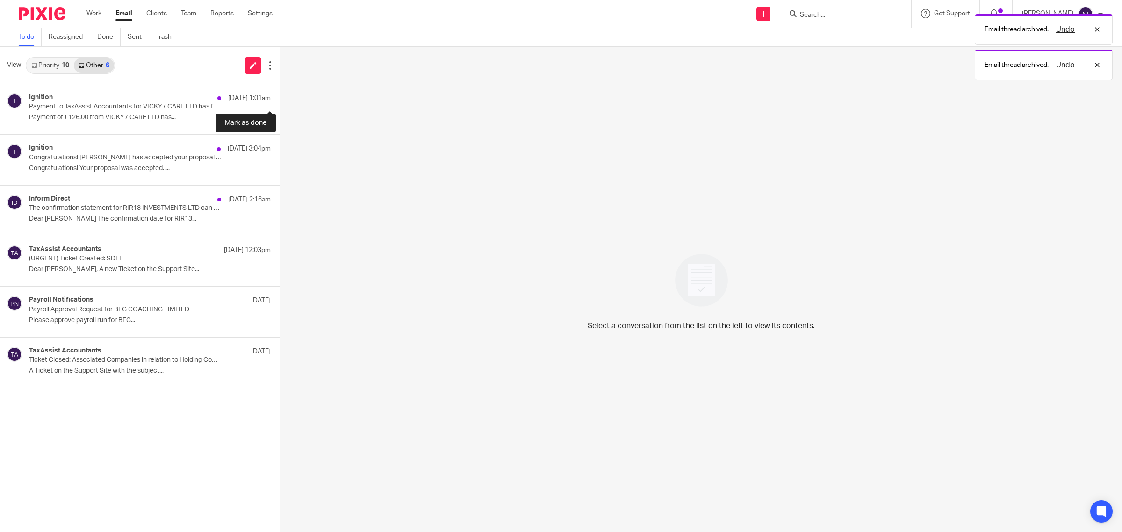
click at [280, 102] on button at bounding box center [283, 96] width 7 height 25
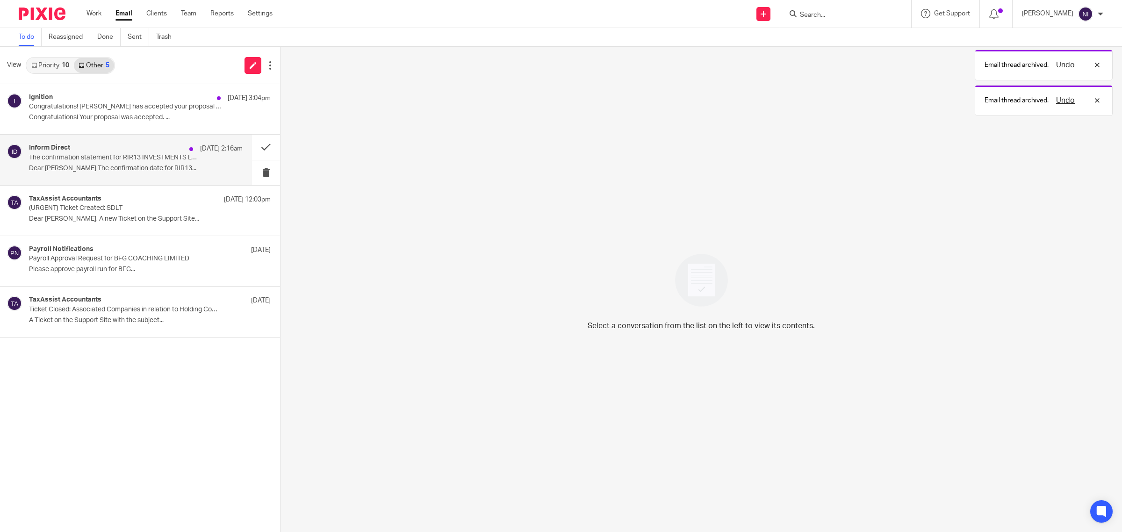
click at [165, 160] on p "The confirmation statement for RIR13 INVESTMENTS LTD can now be filed at Compan…" at bounding box center [114, 158] width 171 height 8
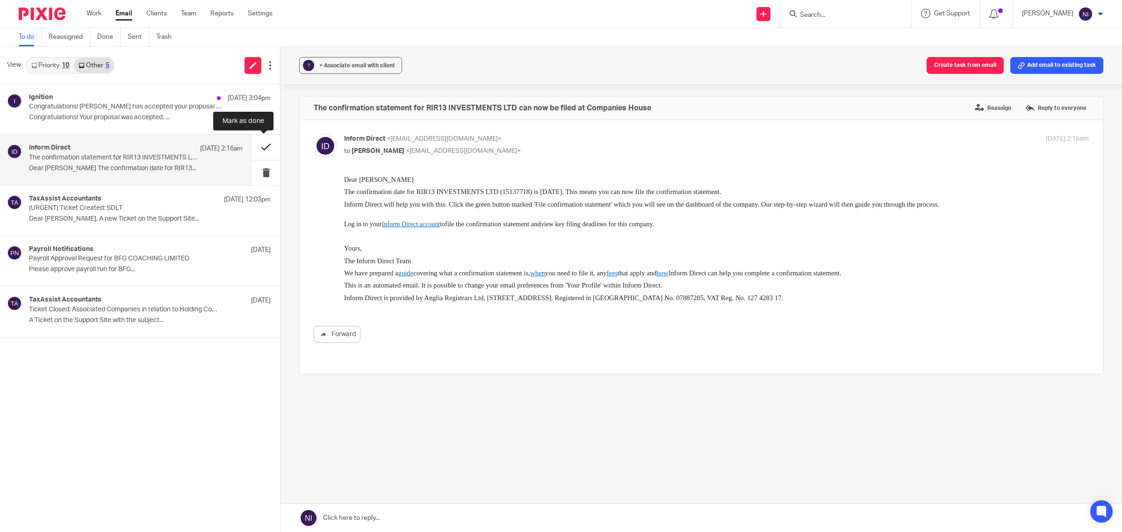
click at [258, 148] on button at bounding box center [266, 147] width 28 height 25
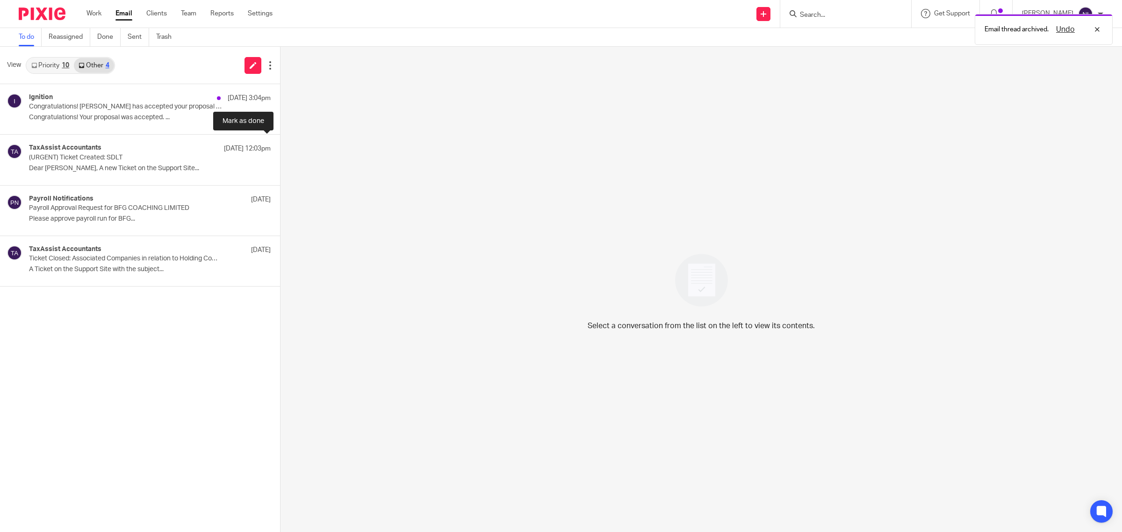
click at [280, 148] on button at bounding box center [283, 147] width 7 height 25
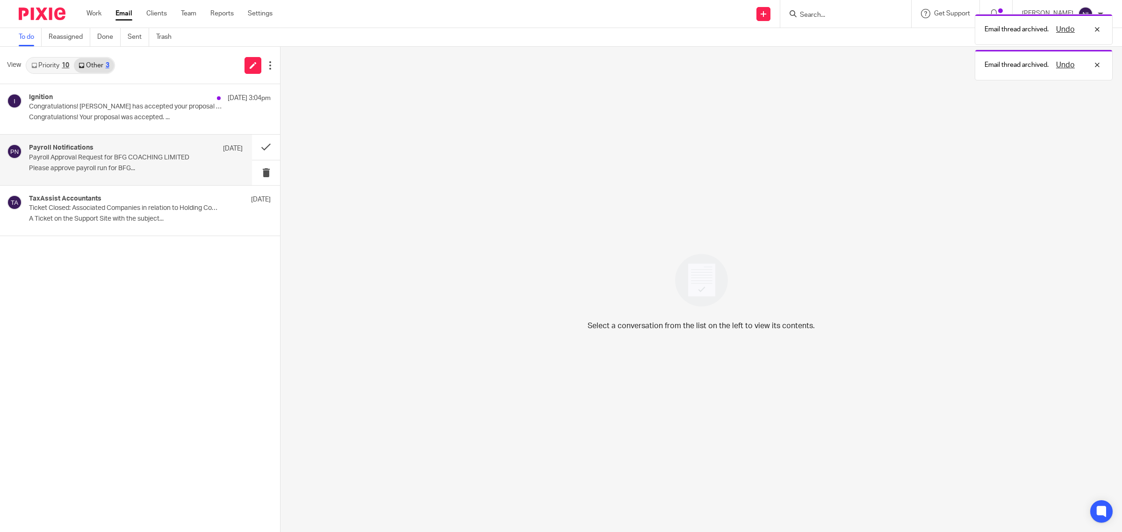
click at [148, 168] on p "Please approve payroll run for BFG..." at bounding box center [136, 169] width 214 height 8
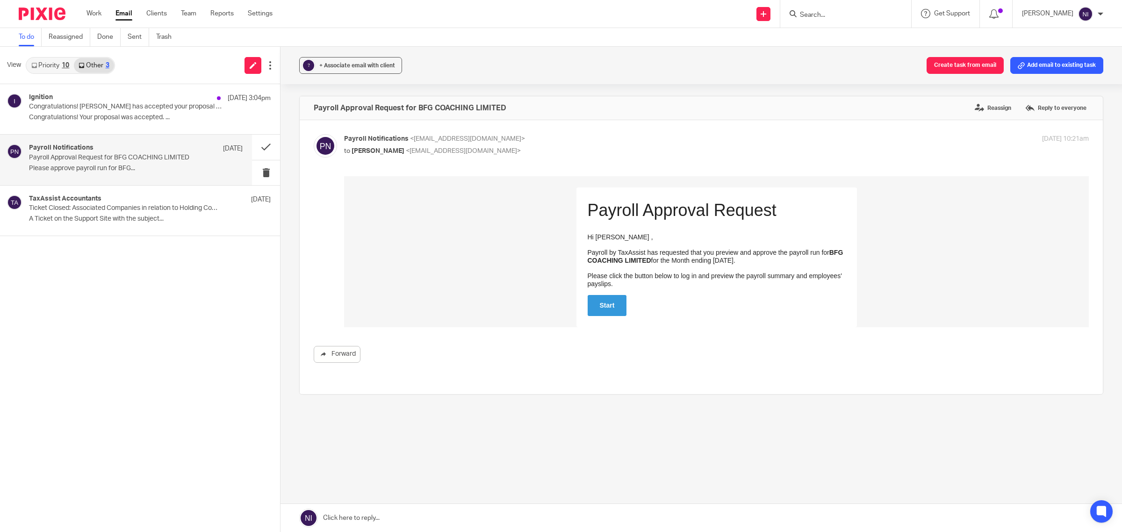
click at [833, 12] on input "Search" at bounding box center [841, 15] width 84 height 8
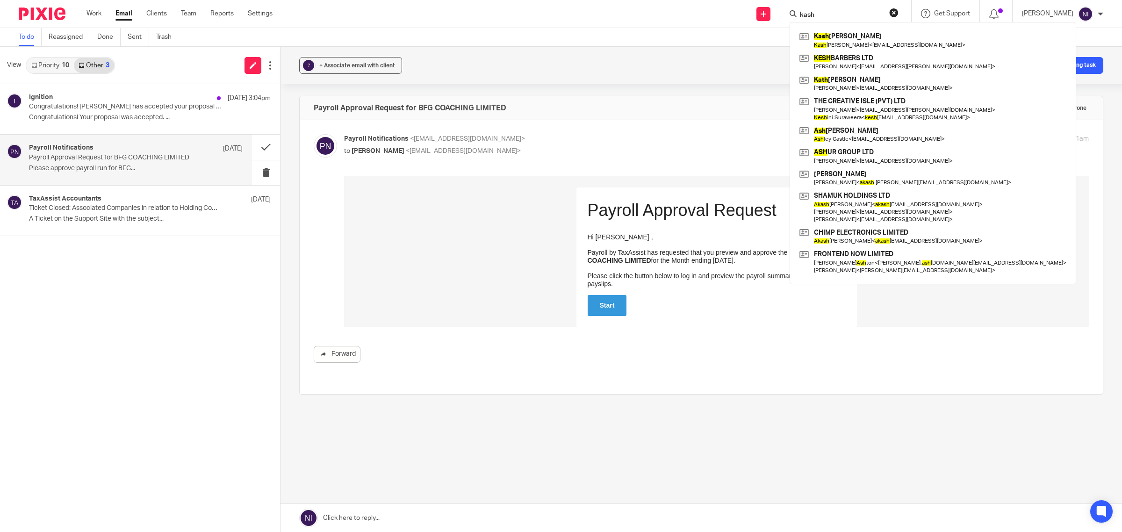
type input "kash"
click at [149, 357] on div "Ignition 13 Sep 3:04pm Congratulations! Kashmir Singh has accepted your proposa…" at bounding box center [140, 308] width 280 height 448
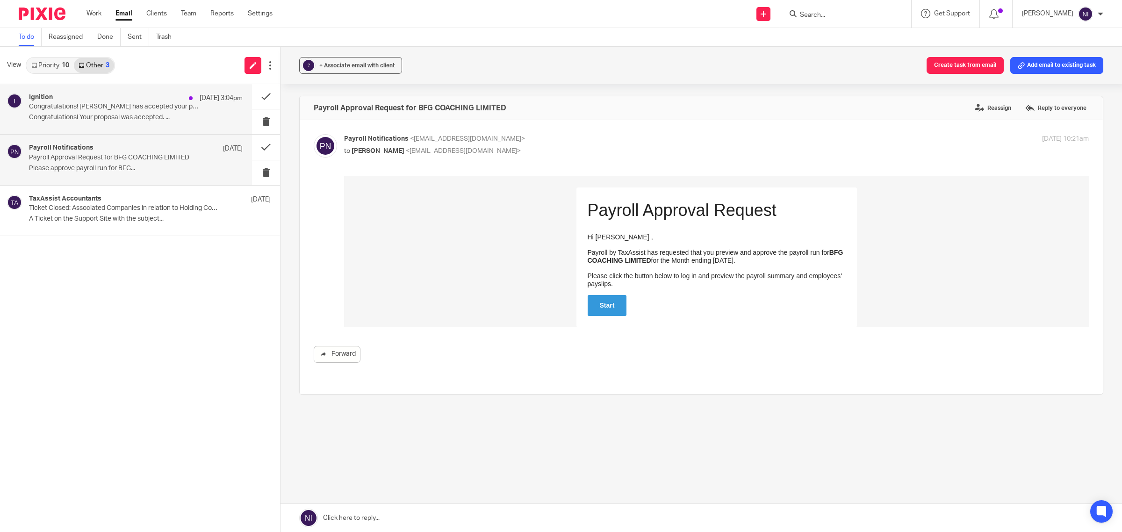
click at [159, 110] on p "Congratulations! Kashmir Singh has accepted your proposal (#PROP-4479) (payment…" at bounding box center [114, 107] width 171 height 8
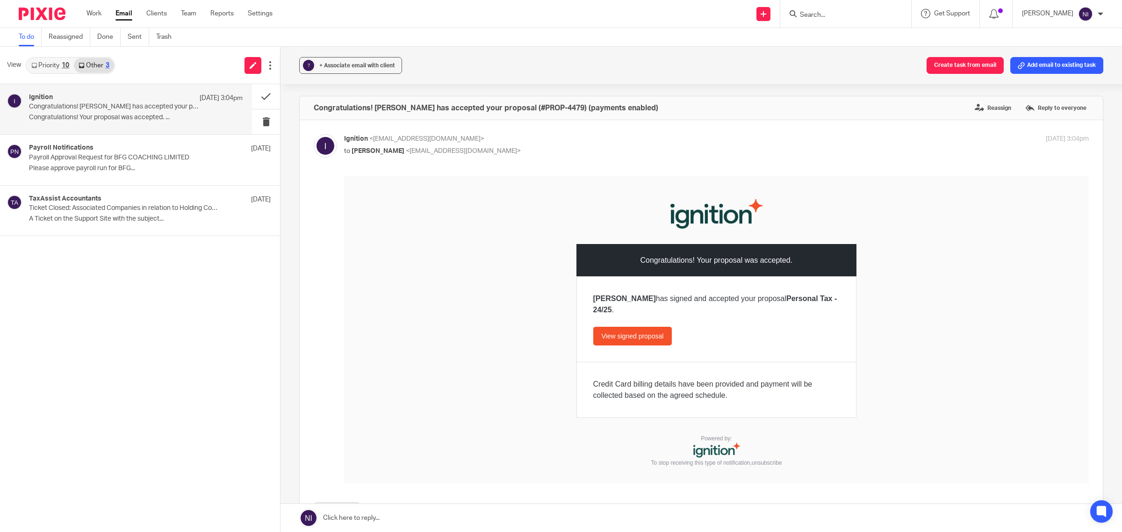
click at [284, 293] on div "? + Associate email with client Create task from email Add email to existing ta…" at bounding box center [702, 289] width 842 height 485
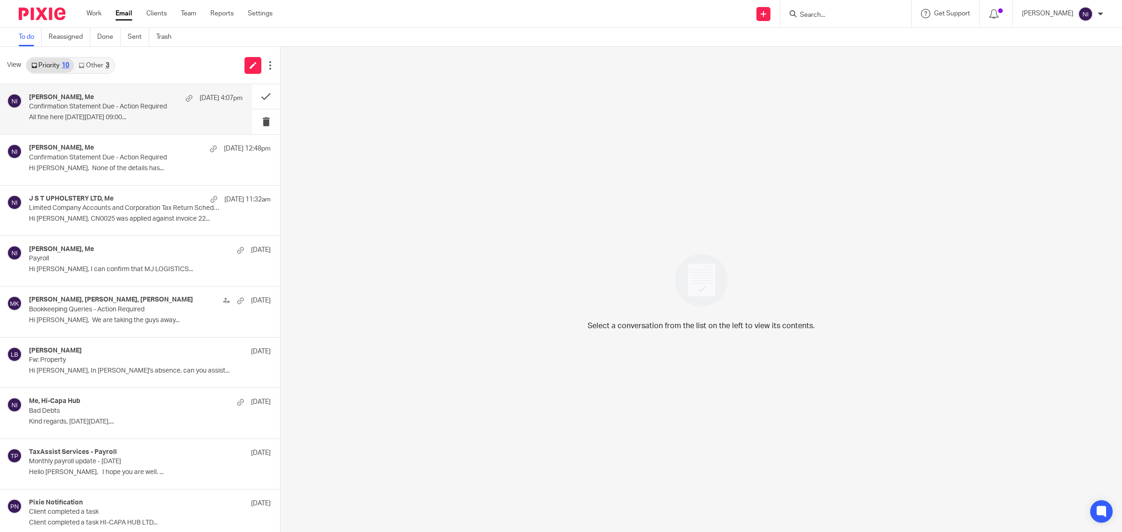
drag, startPoint x: 84, startPoint y: 101, endPoint x: 122, endPoint y: 103, distance: 37.9
click at [85, 104] on div "Robby, Me 13 Sep 4:07pm Confirmation Statement Due - Action Required All fine h…" at bounding box center [136, 109] width 214 height 31
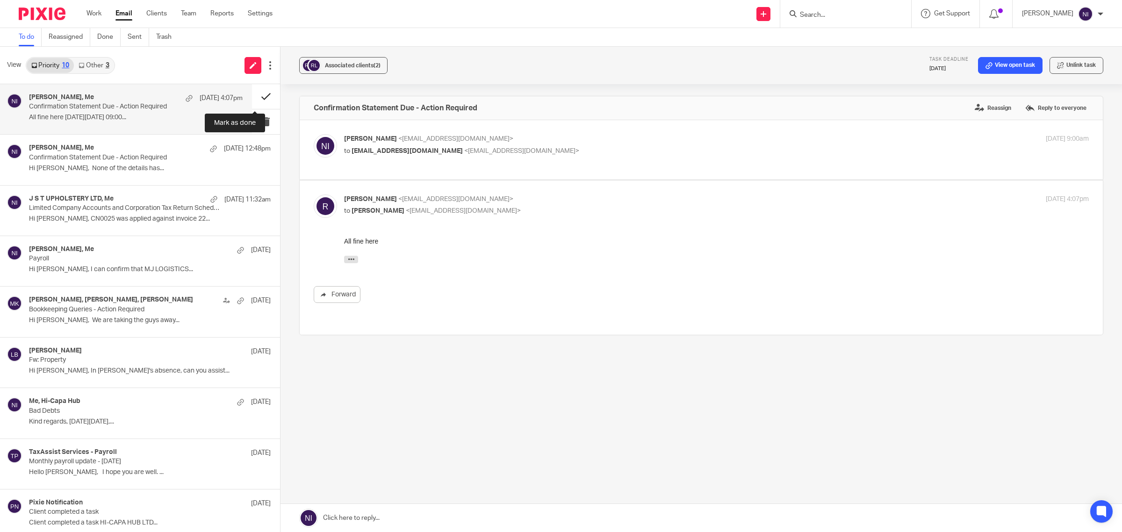
click at [258, 99] on button at bounding box center [266, 96] width 28 height 25
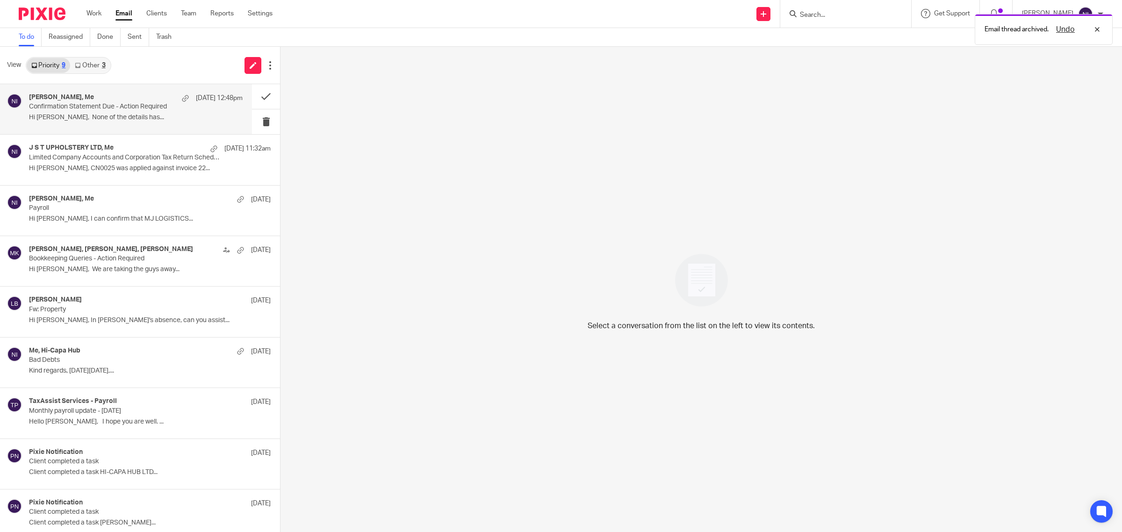
click at [119, 116] on p "Hi Naeem, None of the details has..." at bounding box center [136, 118] width 214 height 8
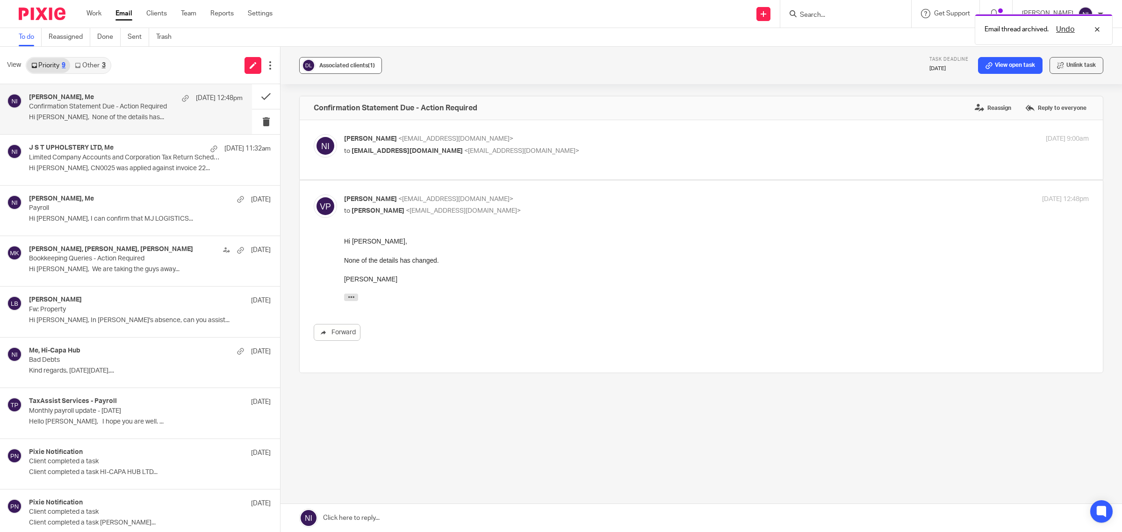
click at [342, 69] on div "Associated clients (1)" at bounding box center [347, 65] width 56 height 9
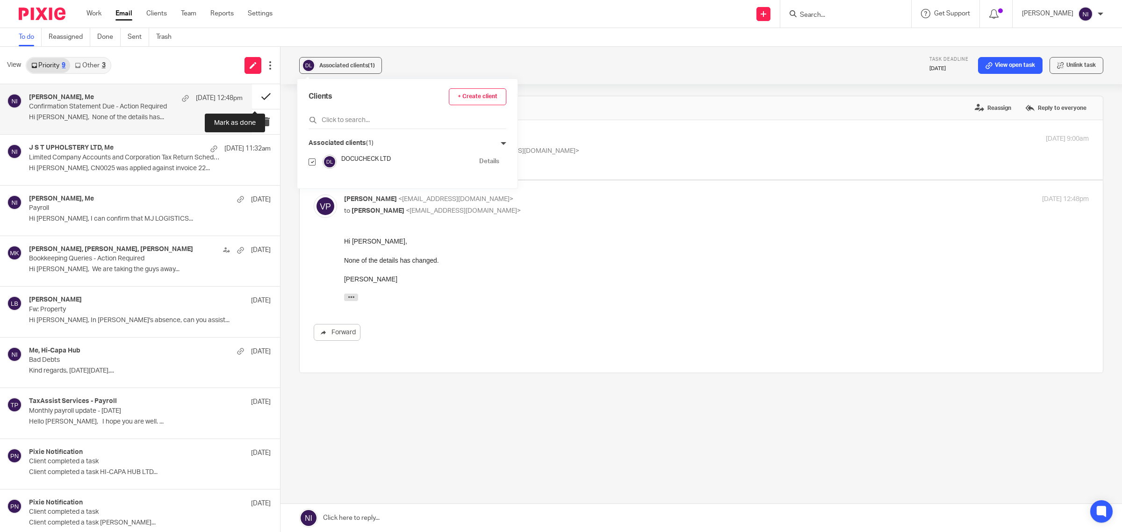
click at [260, 97] on button at bounding box center [266, 96] width 28 height 25
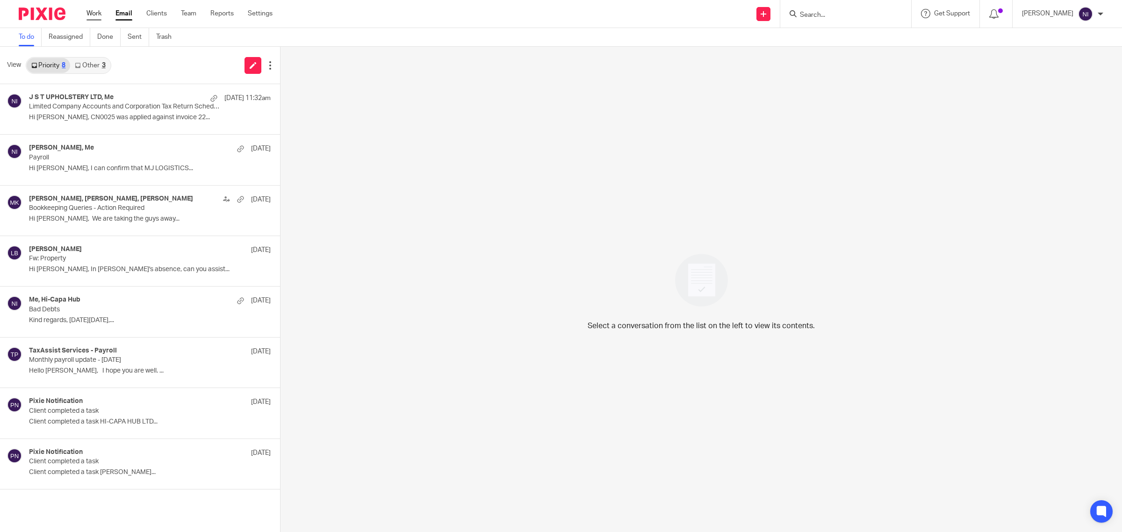
click at [92, 12] on link "Work" at bounding box center [94, 13] width 15 height 9
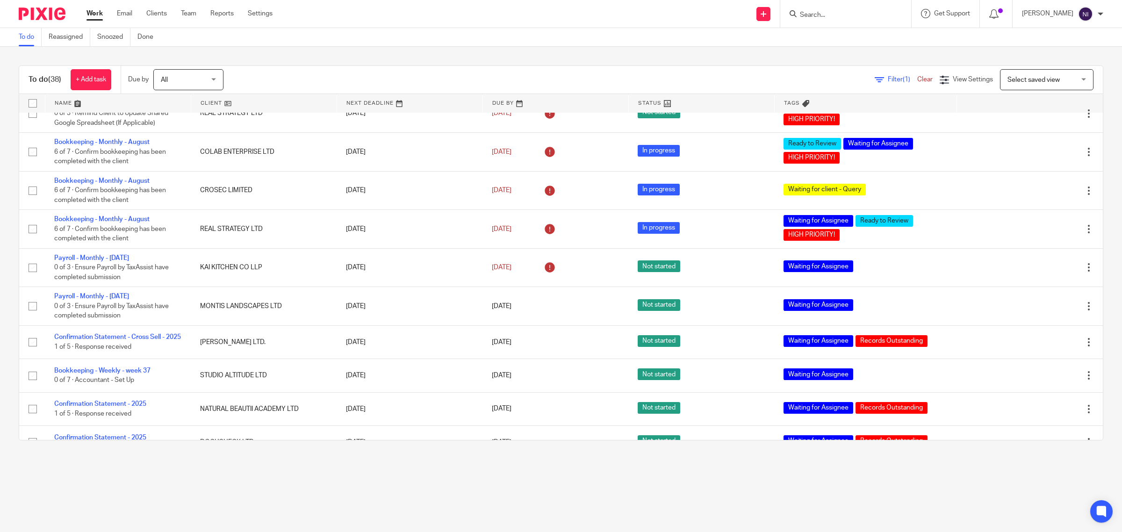
scroll to position [1052, 0]
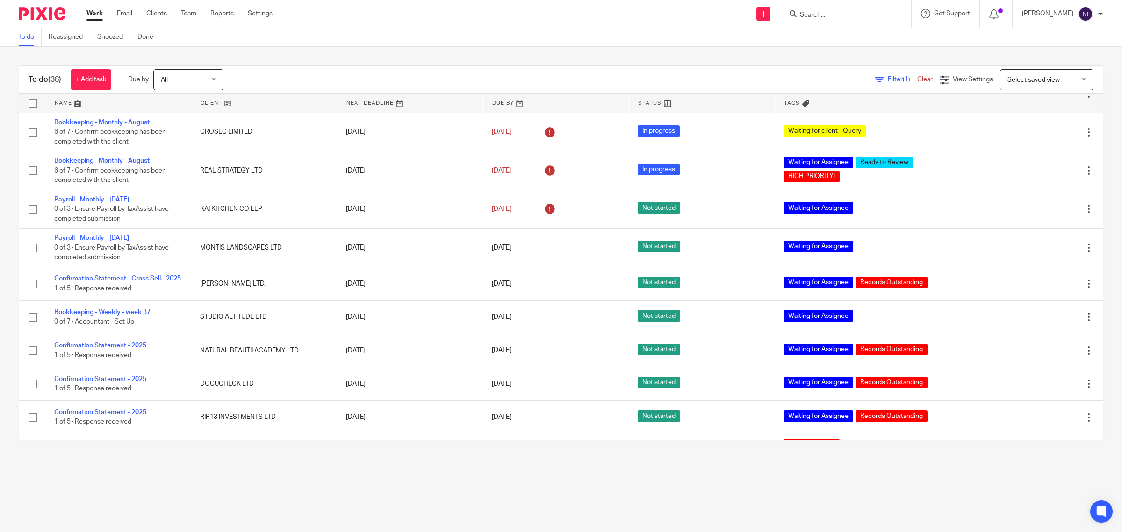
click at [73, 103] on link at bounding box center [117, 103] width 145 height 19
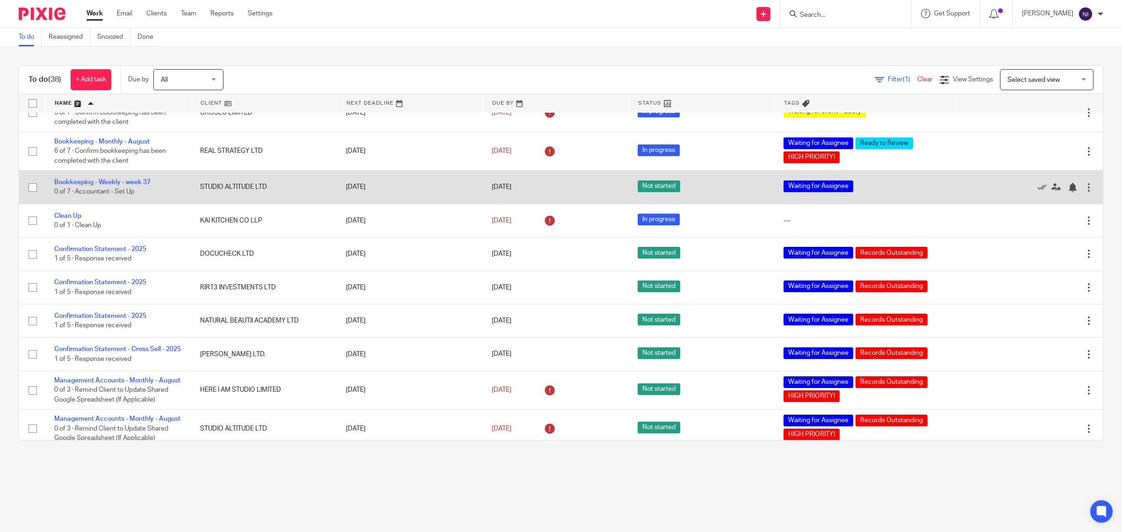
scroll to position [701, 0]
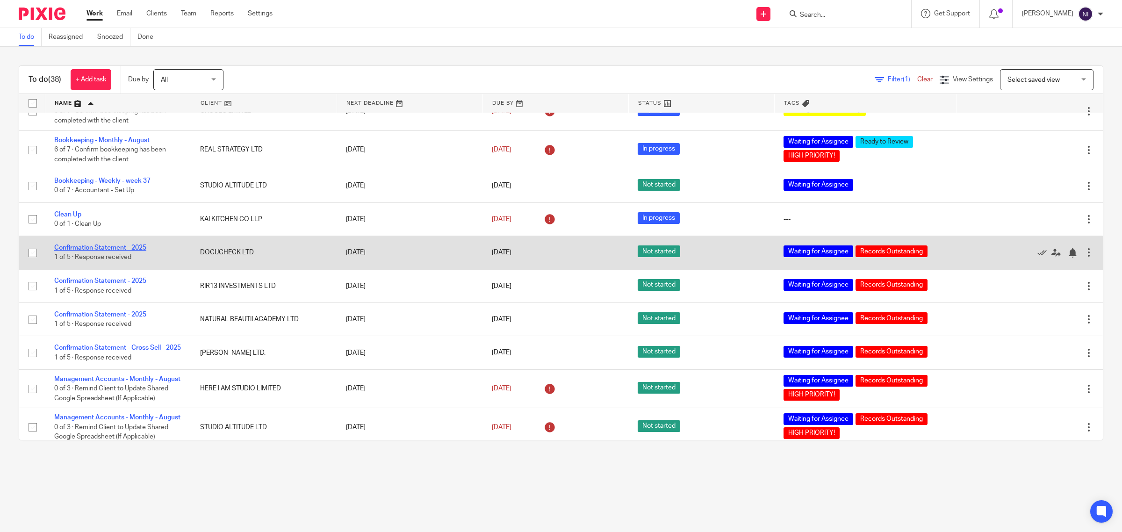
click at [131, 245] on link "Confirmation Statement - 2025" at bounding box center [100, 248] width 92 height 7
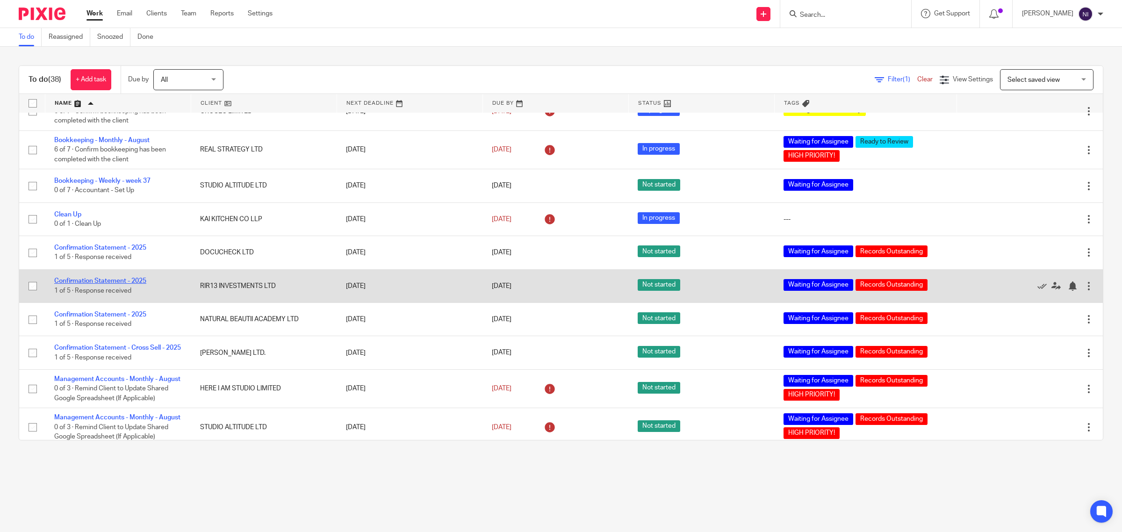
click at [116, 281] on link "Confirmation Statement - 2025" at bounding box center [100, 281] width 92 height 7
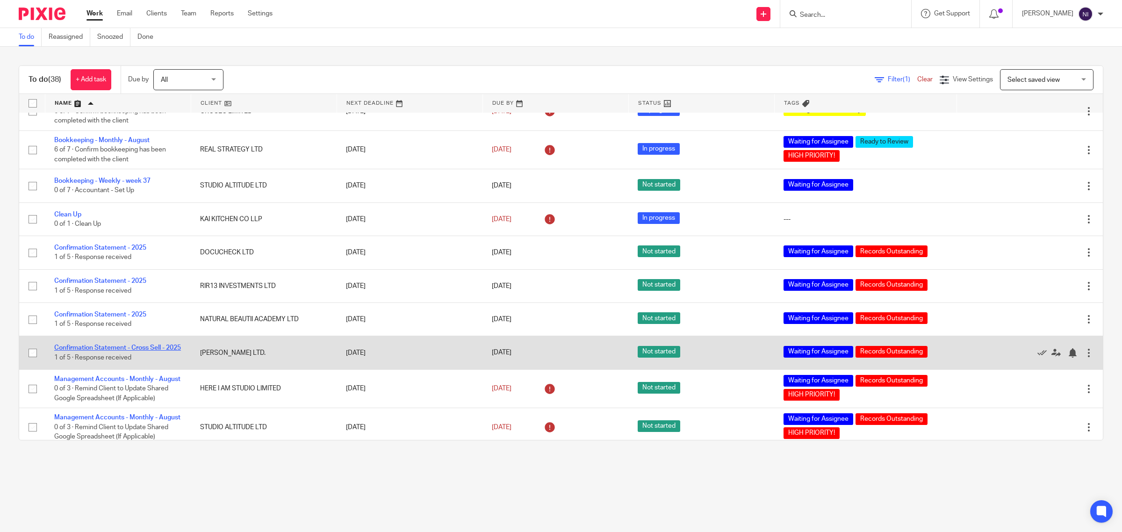
click at [124, 345] on link "Confirmation Statement - Cross Sell - 2025" at bounding box center [117, 348] width 127 height 7
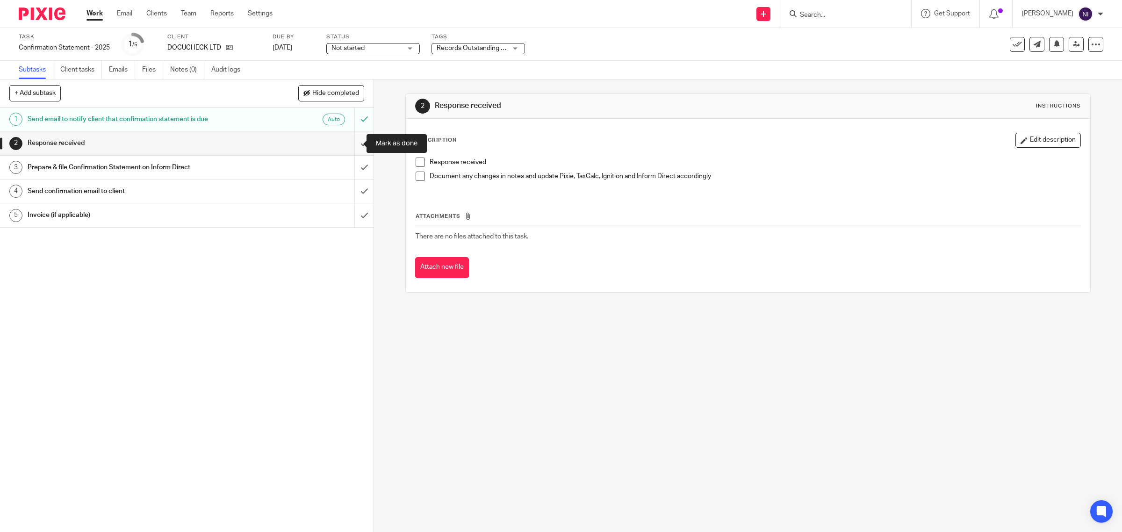
click at [354, 143] on input "submit" at bounding box center [187, 142] width 374 height 23
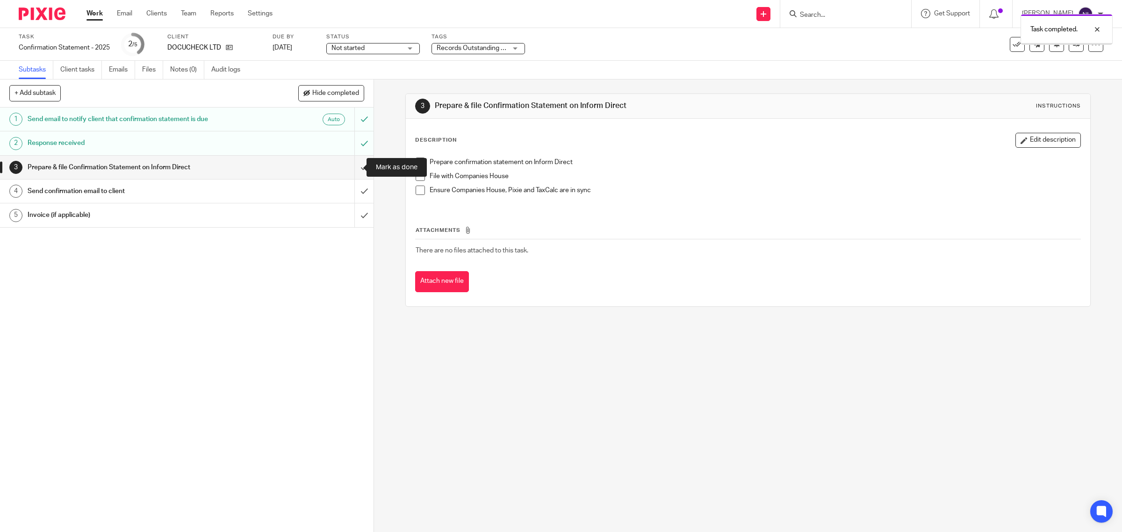
click at [357, 166] on input "submit" at bounding box center [187, 167] width 374 height 23
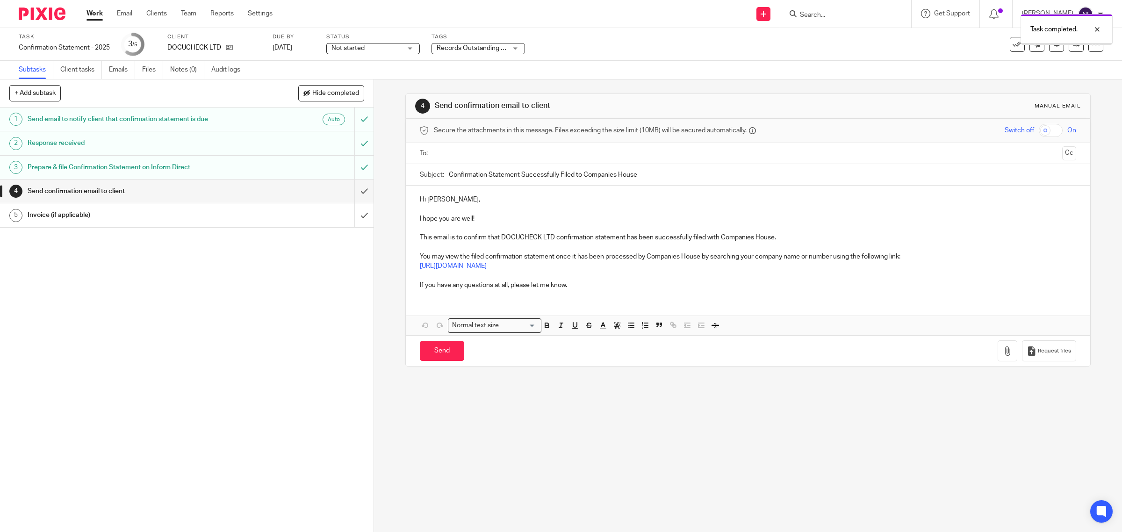
click at [566, 157] on input "text" at bounding box center [747, 153] width 621 height 11
click at [442, 361] on input "Send" at bounding box center [442, 353] width 44 height 20
type input "Sent"
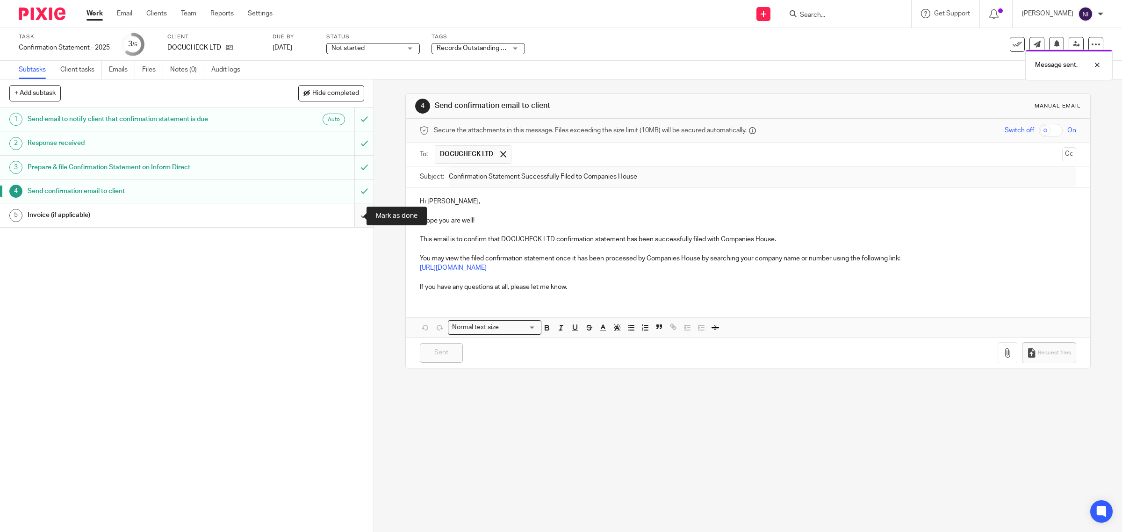
click at [349, 218] on input "submit" at bounding box center [187, 214] width 374 height 23
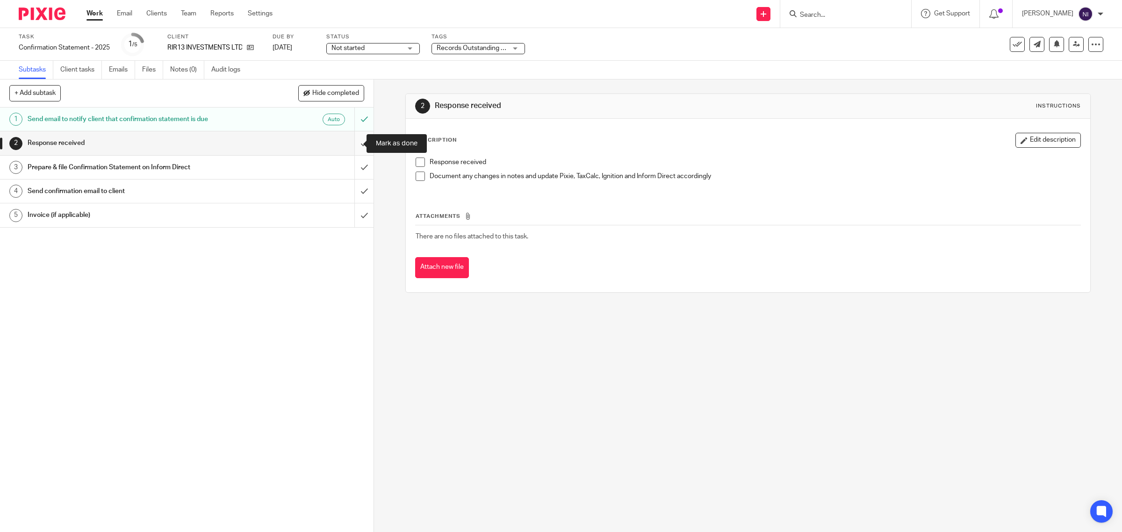
click at [347, 143] on input "submit" at bounding box center [187, 142] width 374 height 23
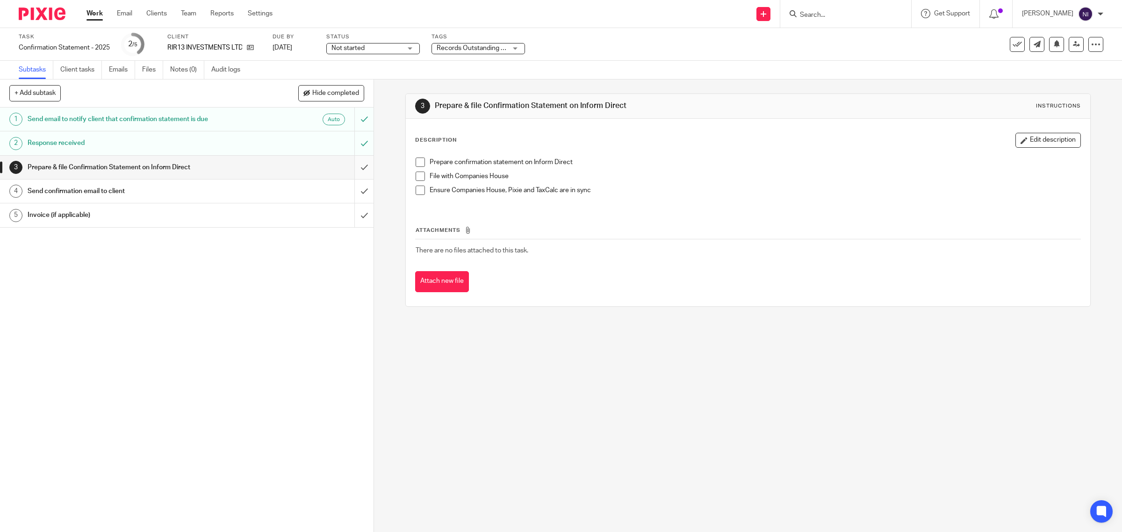
click at [349, 165] on input "submit" at bounding box center [187, 167] width 374 height 23
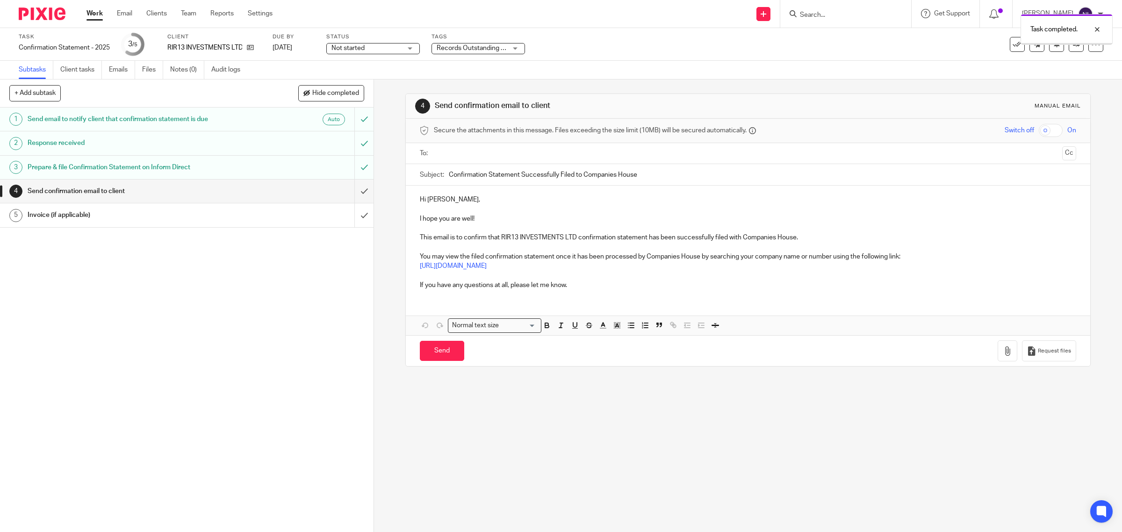
click at [519, 157] on input "text" at bounding box center [747, 153] width 621 height 11
click at [440, 354] on input "Send" at bounding box center [442, 353] width 44 height 20
type input "Sent"
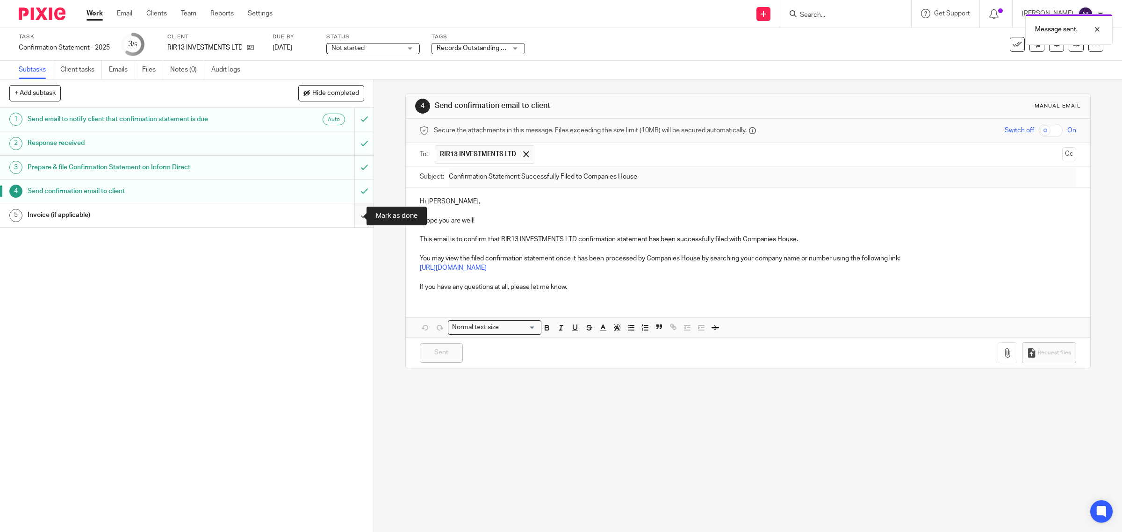
click at [354, 216] on input "submit" at bounding box center [187, 214] width 374 height 23
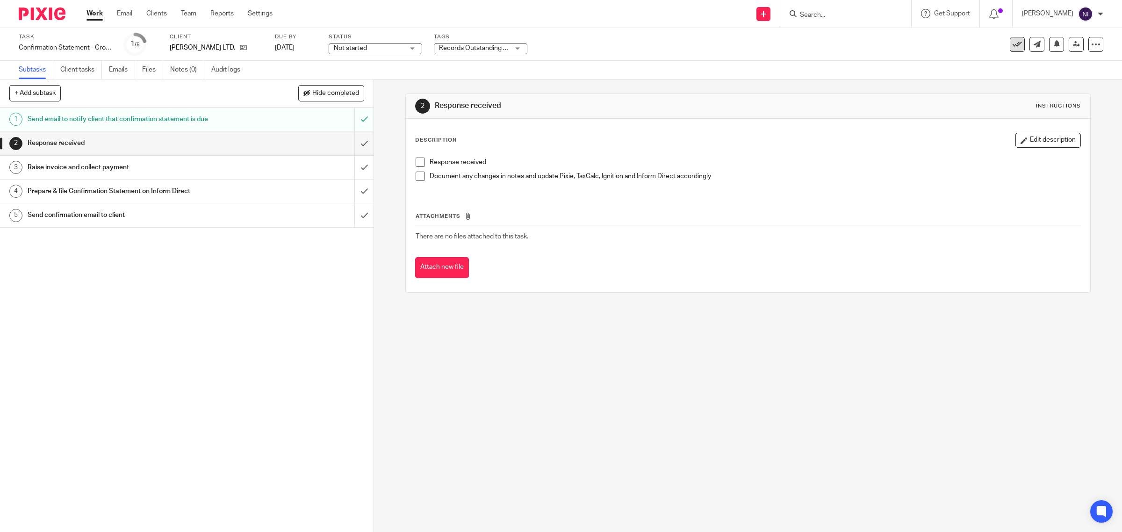
click at [1010, 46] on button at bounding box center [1017, 44] width 15 height 15
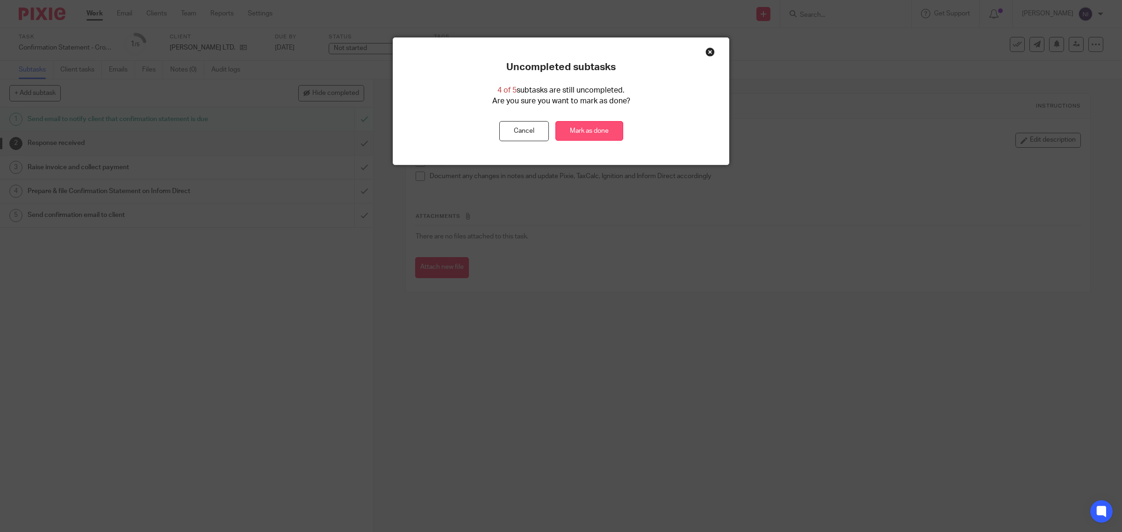
click at [589, 125] on link "Mark as done" at bounding box center [590, 131] width 68 height 20
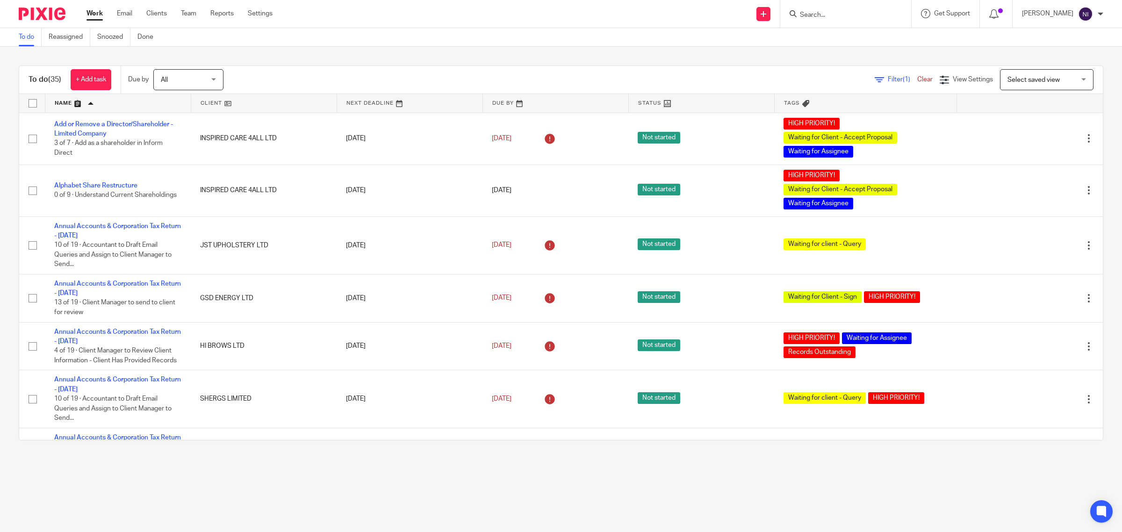
click at [66, 110] on link at bounding box center [117, 103] width 145 height 19
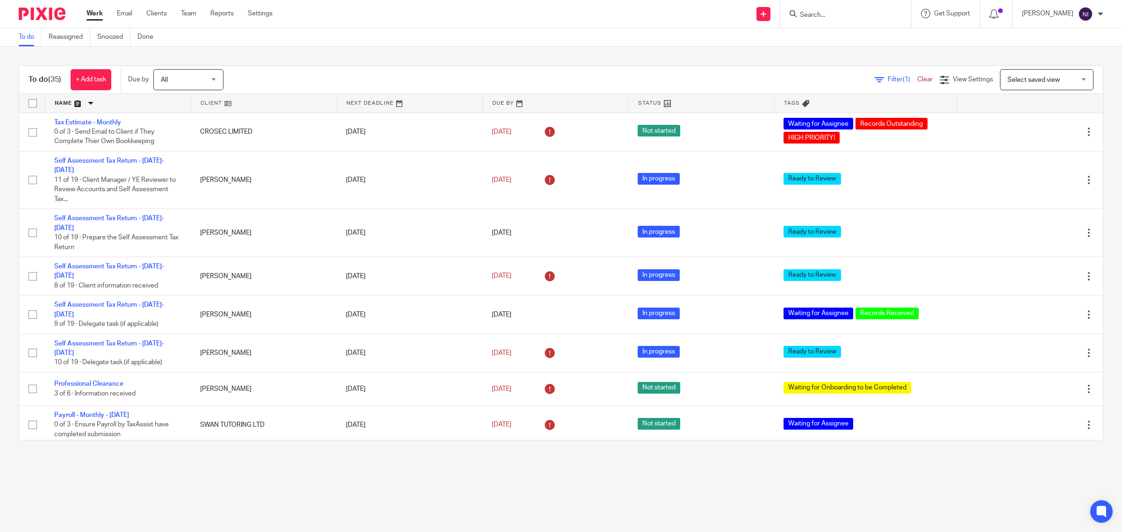
click at [72, 108] on link at bounding box center [117, 103] width 145 height 19
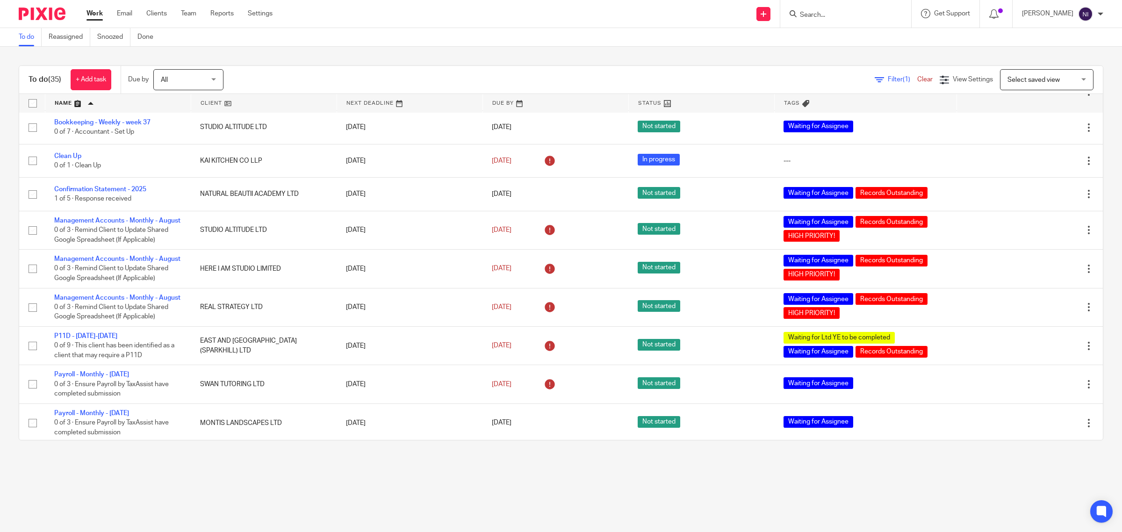
scroll to position [701, 0]
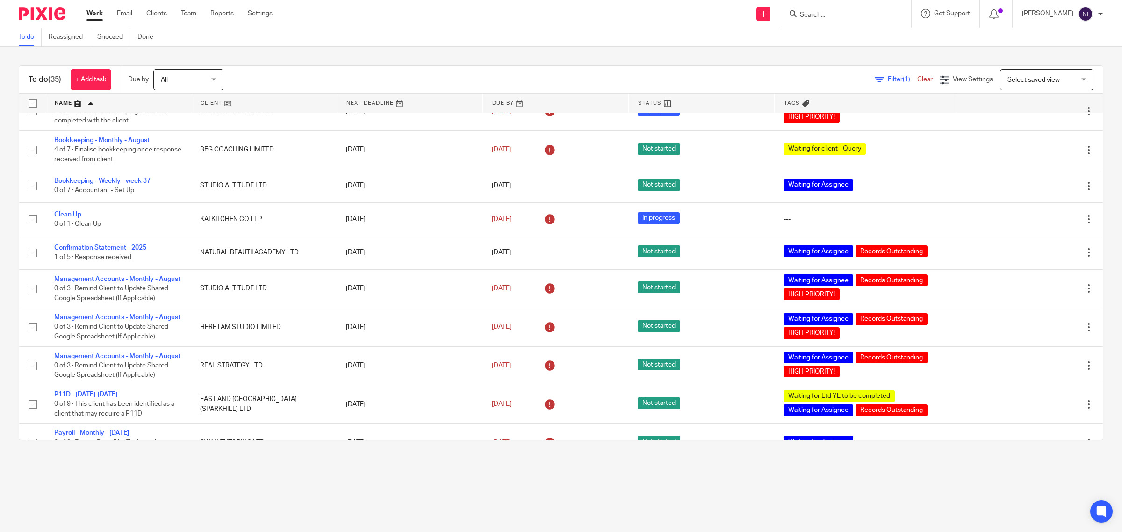
click at [847, 11] on input "Search" at bounding box center [841, 15] width 84 height 8
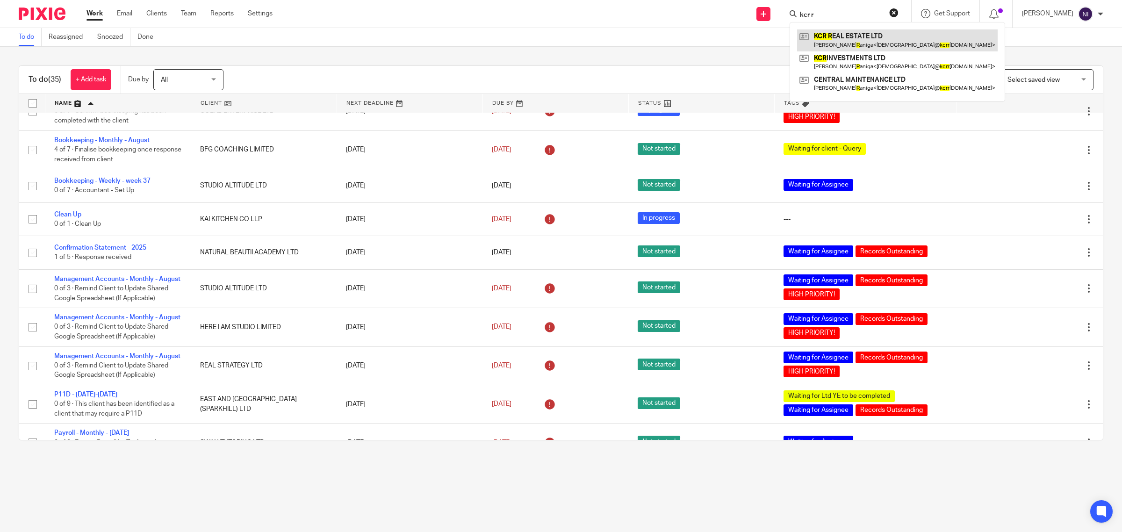
type input "kcr r"
click at [892, 38] on link at bounding box center [897, 40] width 201 height 22
click at [871, 38] on link at bounding box center [897, 40] width 201 height 22
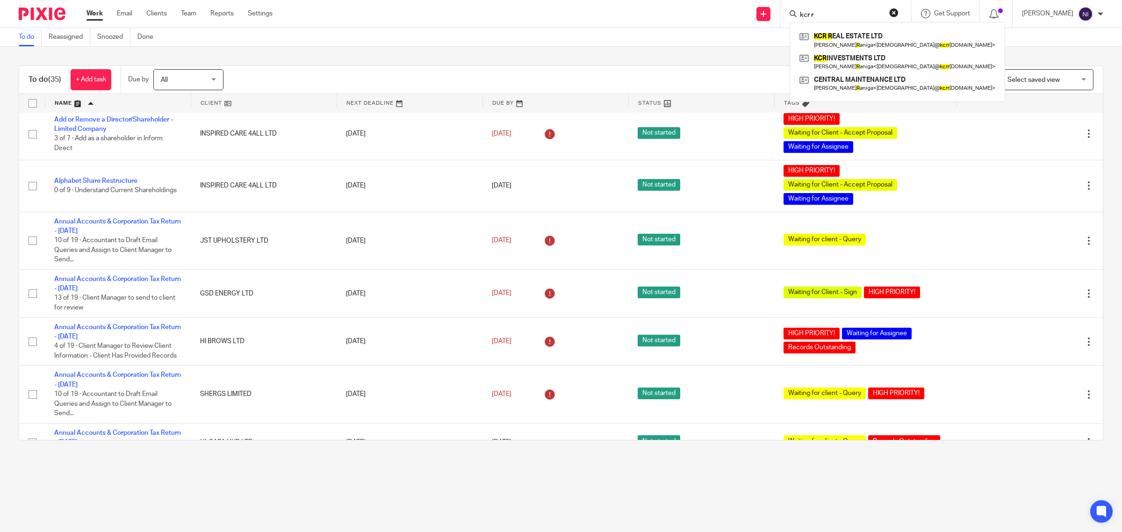
scroll to position [0, 0]
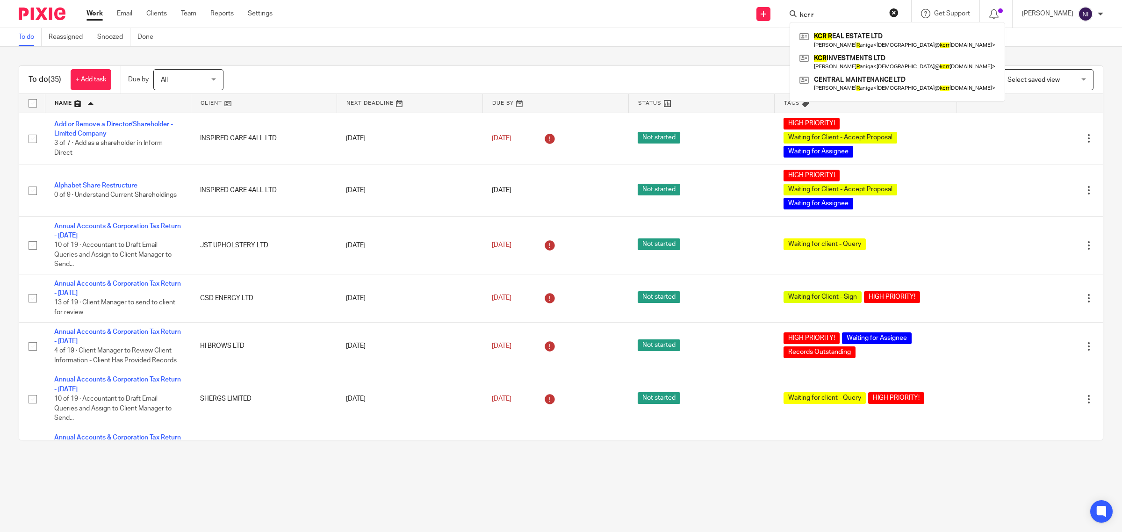
click at [566, 497] on main "To do Reassigned Snoozed Done To do (35) + Add task Due by All All Today Tomorr…" at bounding box center [561, 266] width 1122 height 532
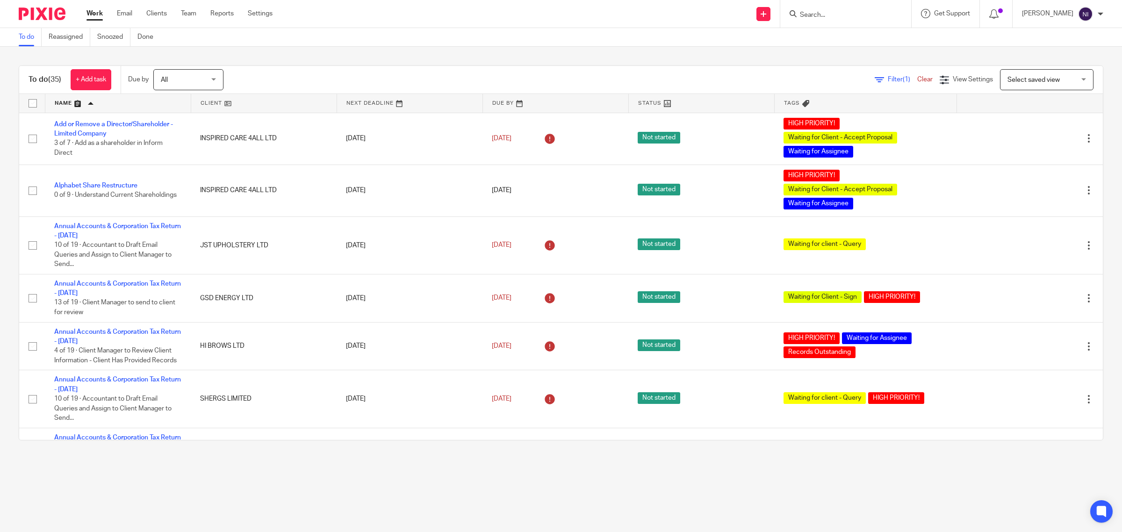
click at [317, 489] on main "To do Reassigned Snoozed Done To do (35) + Add task Due by All All Today Tomorr…" at bounding box center [561, 266] width 1122 height 532
click at [121, 8] on div "Work Email Clients Team Reports Settings Work Email Clients Team Reports Settin…" at bounding box center [181, 14] width 209 height 28
click at [123, 12] on link "Email" at bounding box center [124, 13] width 15 height 9
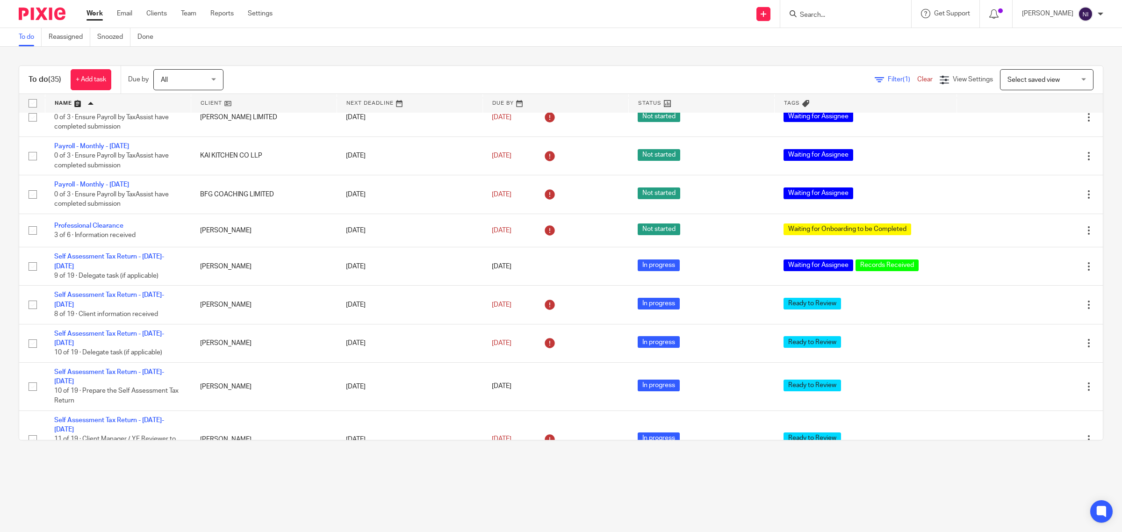
scroll to position [1162, 0]
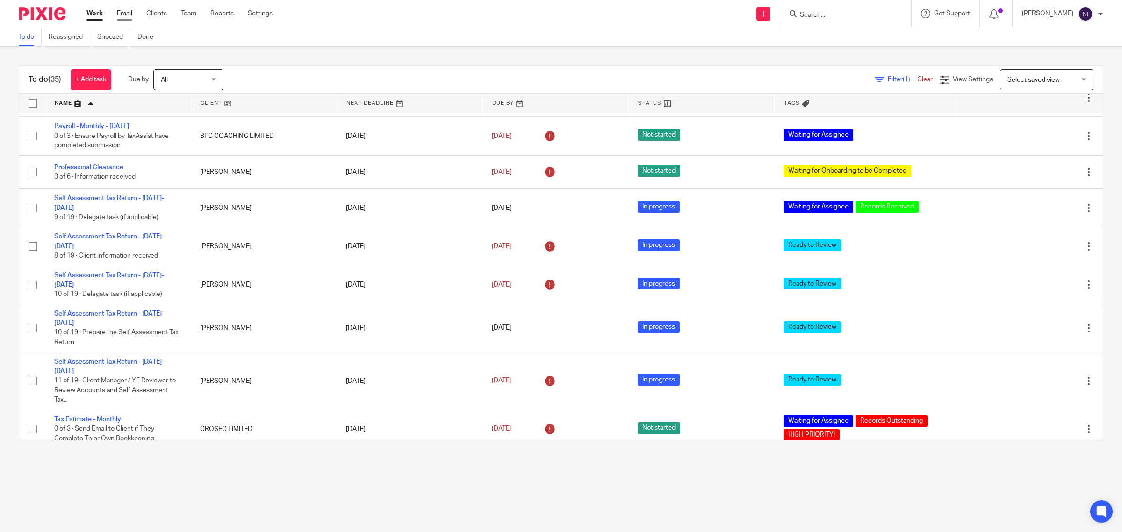
click at [129, 17] on link "Email" at bounding box center [124, 13] width 15 height 9
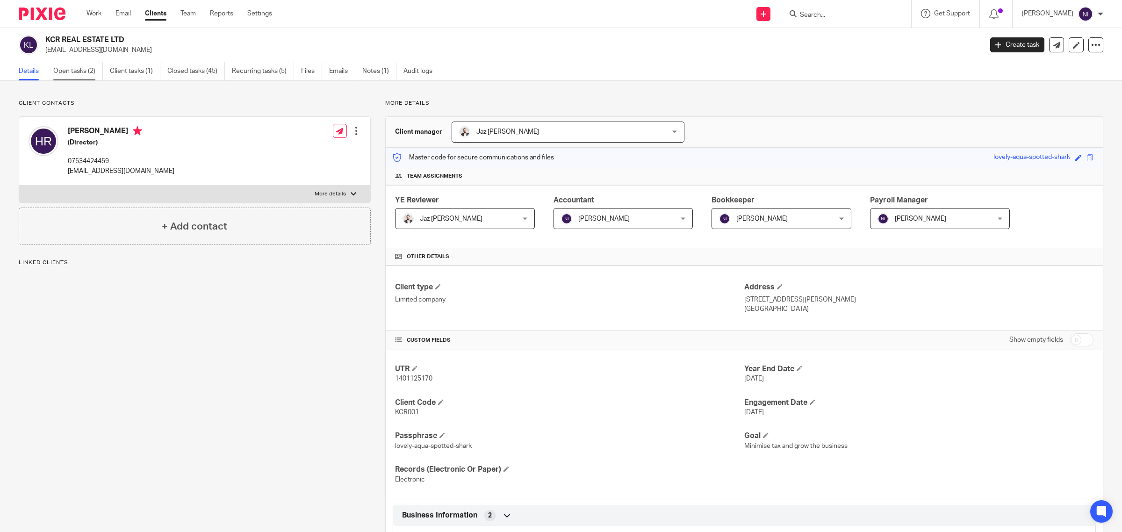
click at [96, 69] on link "Open tasks (2)" at bounding box center [78, 71] width 50 height 18
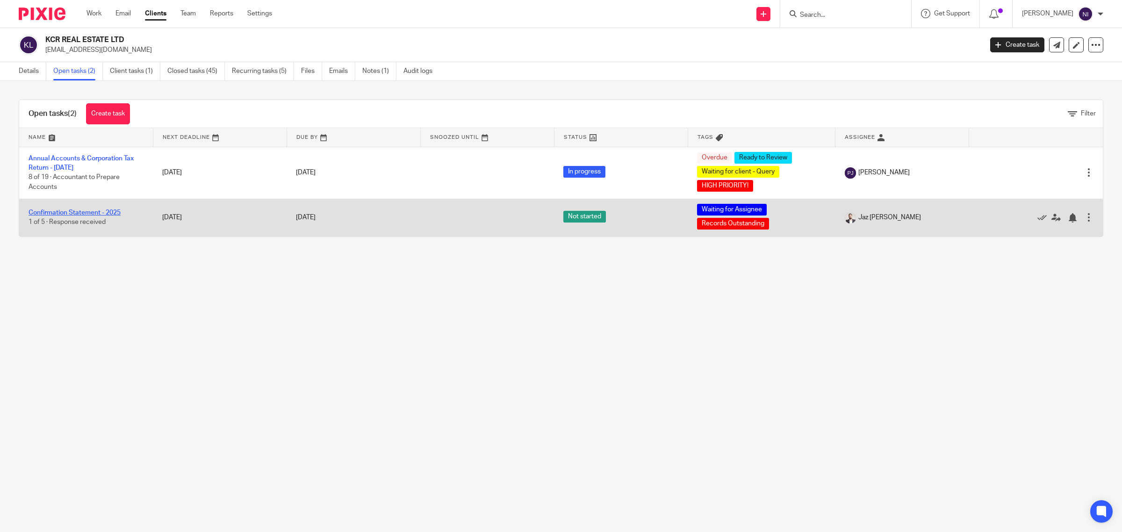
click at [108, 213] on link "Confirmation Statement - 2025" at bounding box center [75, 212] width 92 height 7
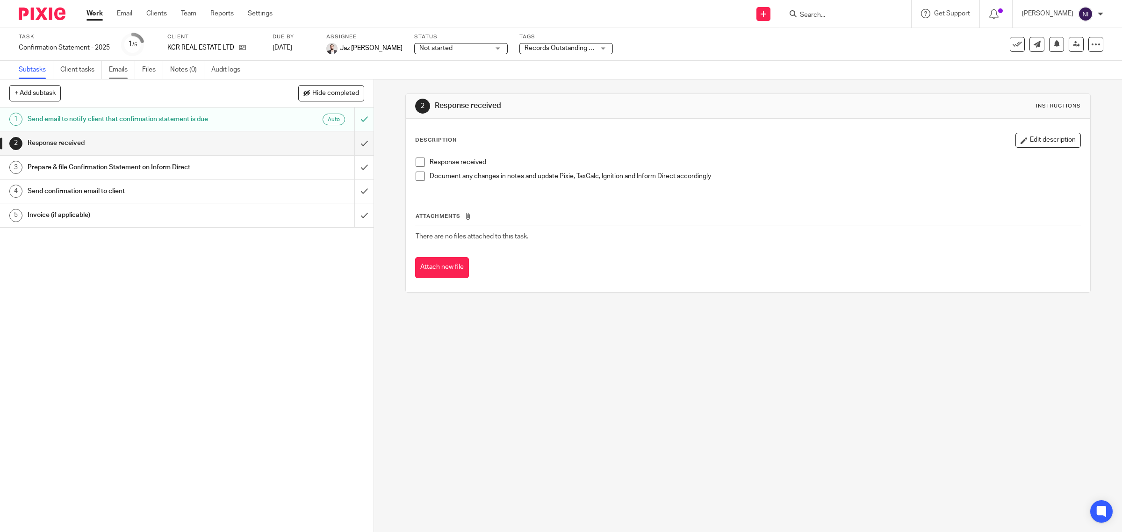
click at [115, 71] on link "Emails" at bounding box center [122, 70] width 26 height 18
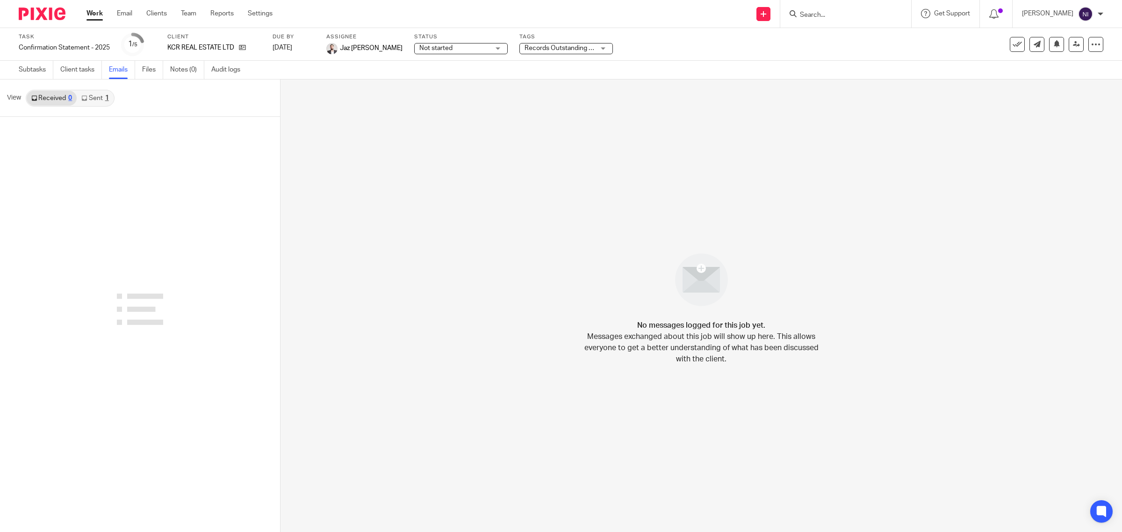
click at [108, 94] on link "Sent 1" at bounding box center [95, 98] width 36 height 15
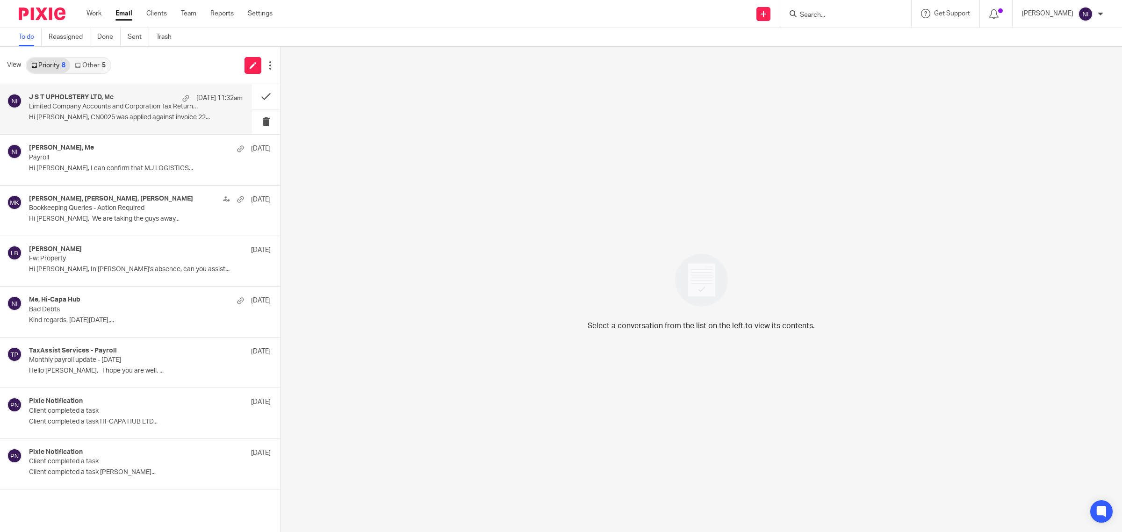
click at [166, 115] on p "Hi [PERSON_NAME], CN0025 was applied against invoice 22..." at bounding box center [136, 118] width 214 height 8
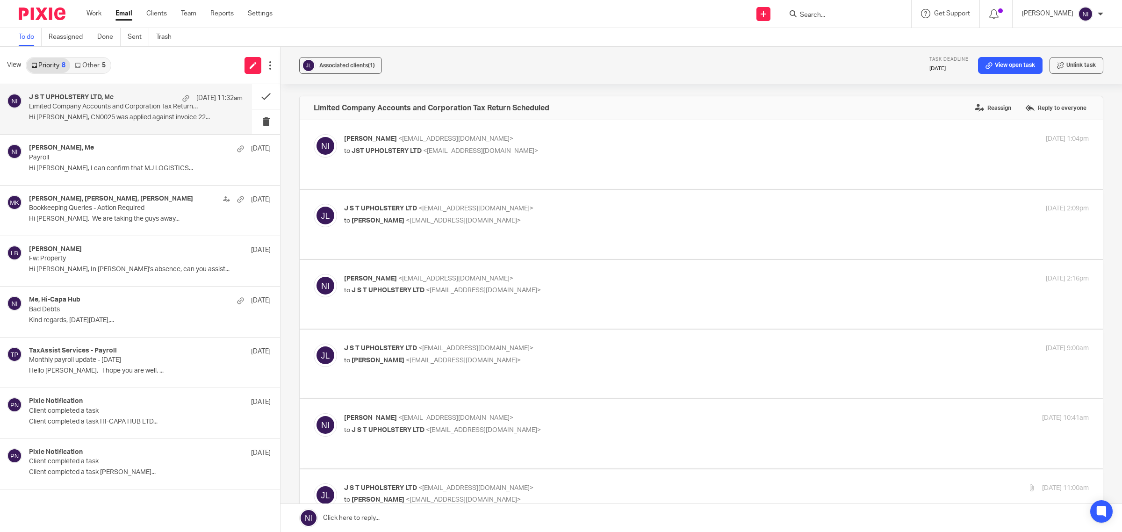
click at [80, 68] on link "Other 5" at bounding box center [90, 65] width 40 height 15
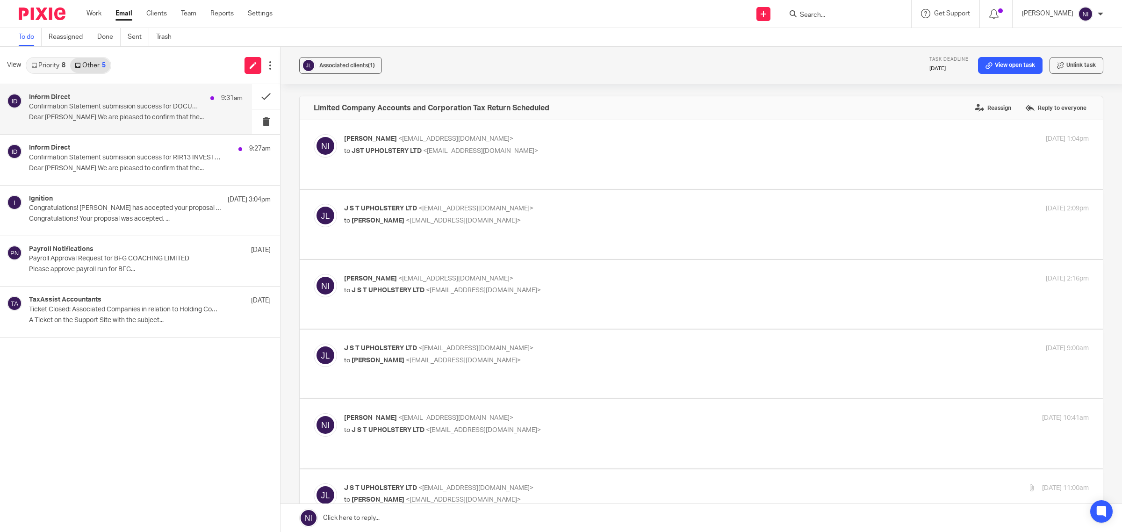
click at [94, 119] on p "Dear Naeem We are pleased to confirm that the..." at bounding box center [136, 118] width 214 height 8
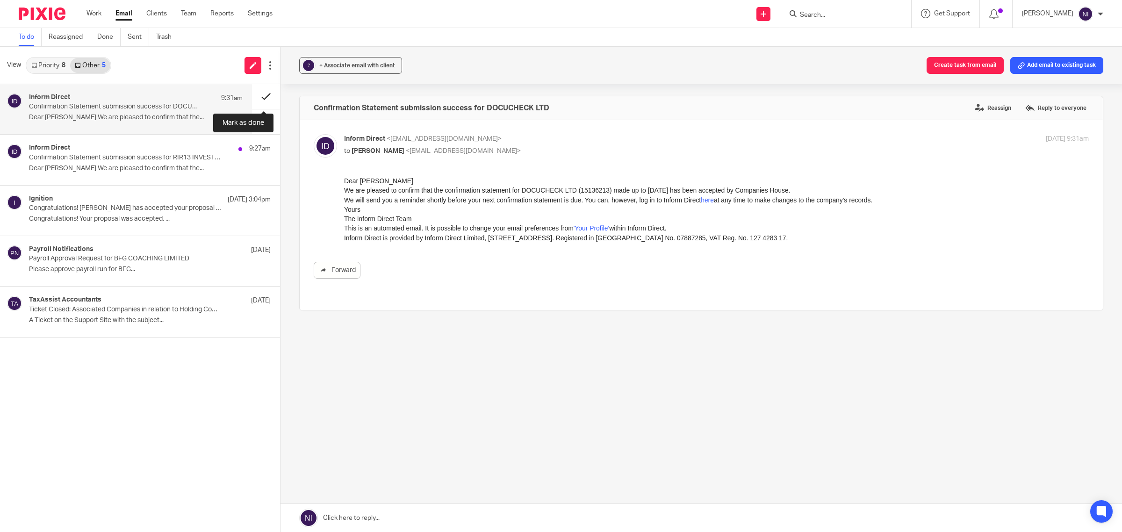
click at [271, 94] on button at bounding box center [266, 96] width 28 height 25
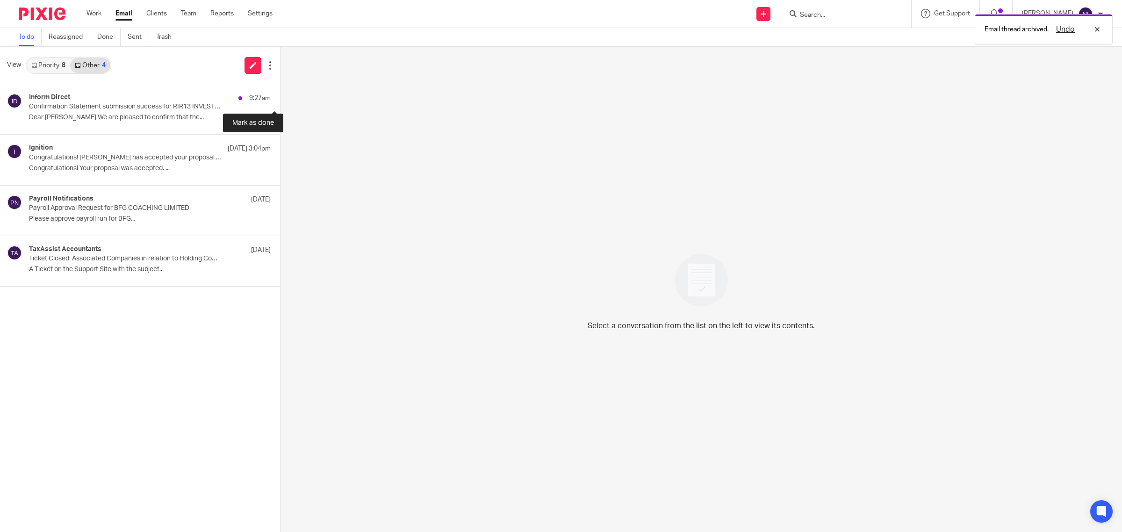
click at [280, 94] on button at bounding box center [283, 96] width 7 height 25
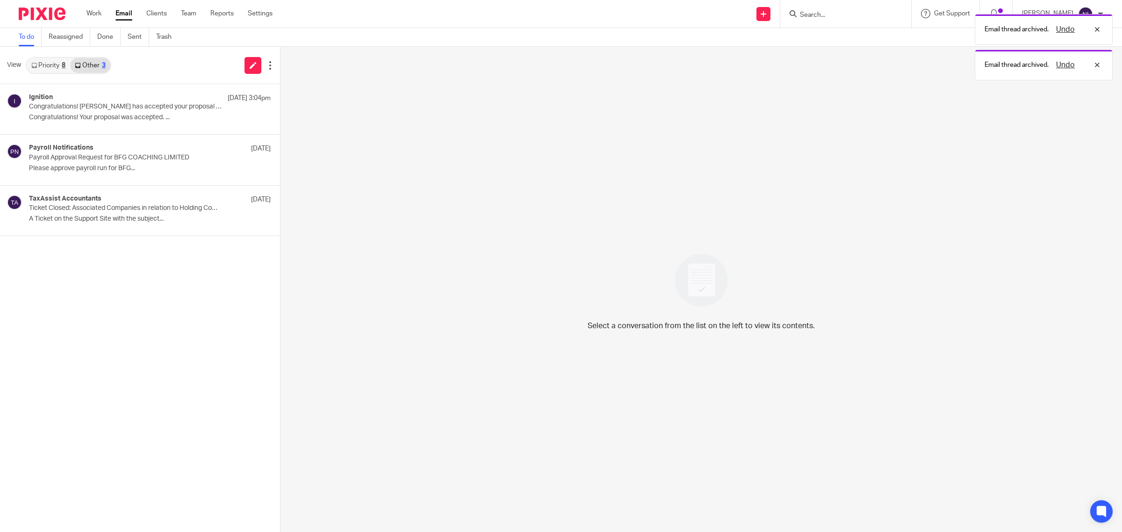
click at [53, 60] on link "Priority 8" at bounding box center [48, 65] width 43 height 15
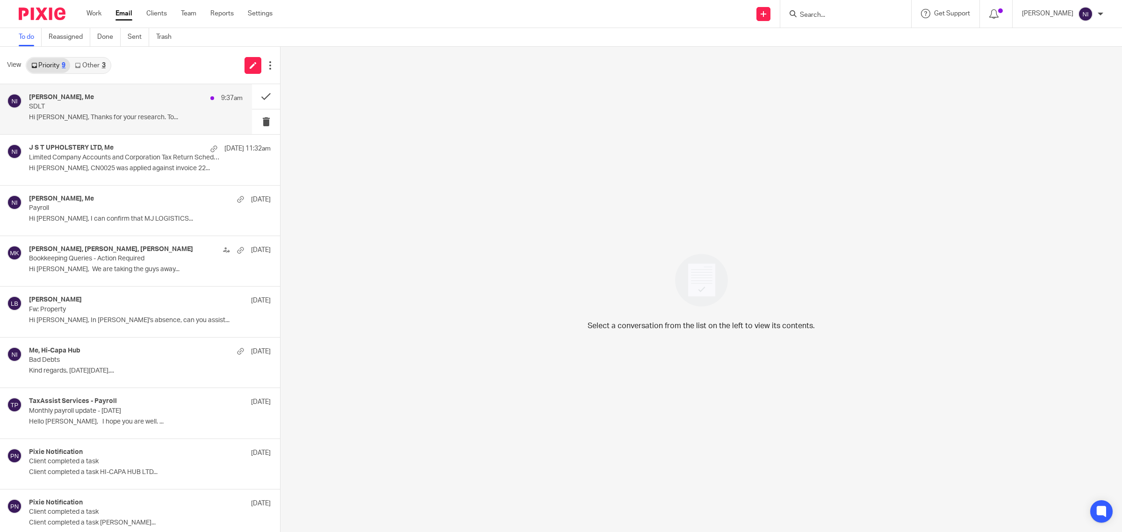
click at [165, 117] on p "Hi [PERSON_NAME], Thanks for your research. To..." at bounding box center [136, 118] width 214 height 8
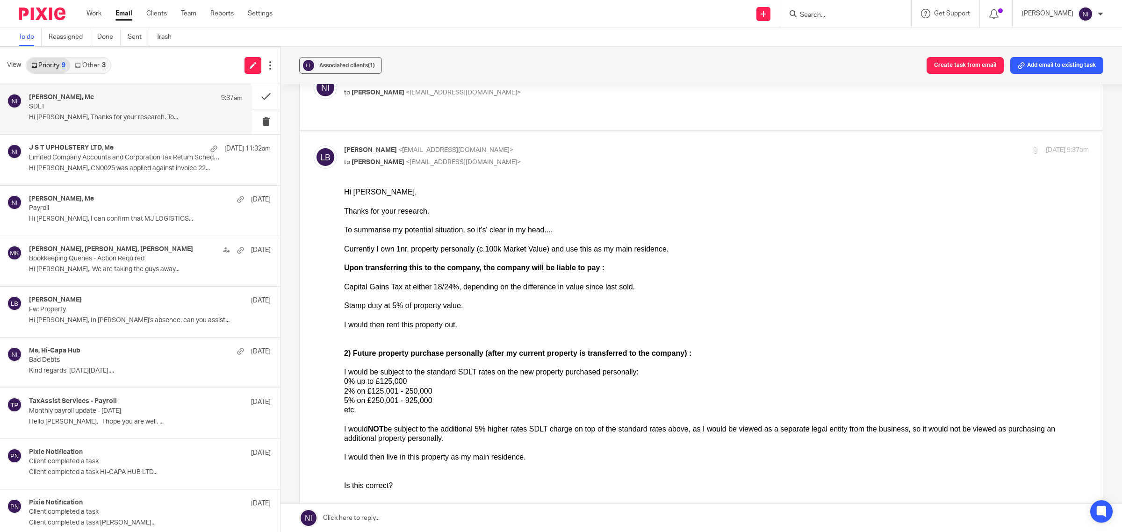
scroll to position [117, 0]
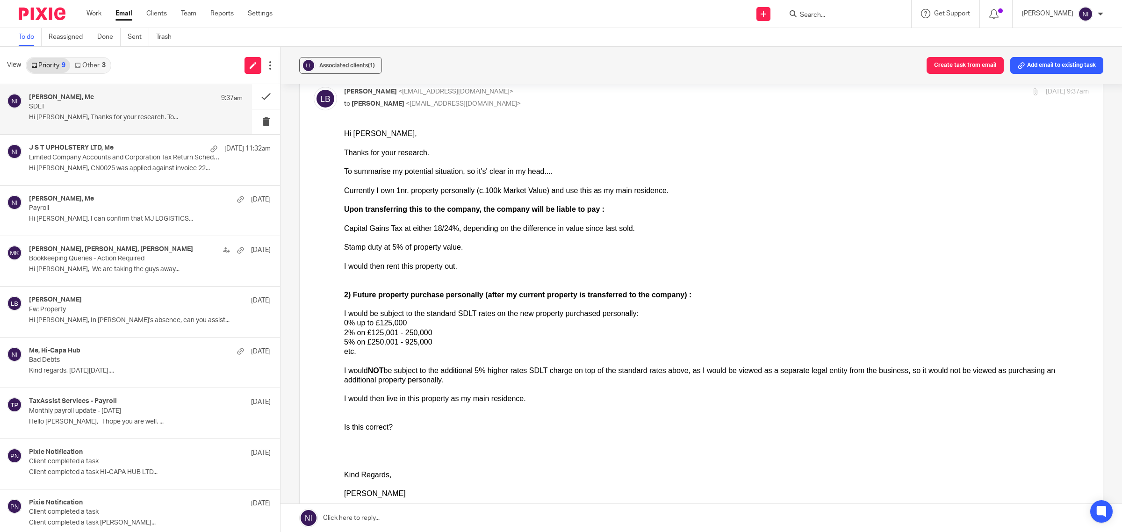
click at [431, 517] on link at bounding box center [702, 518] width 842 height 28
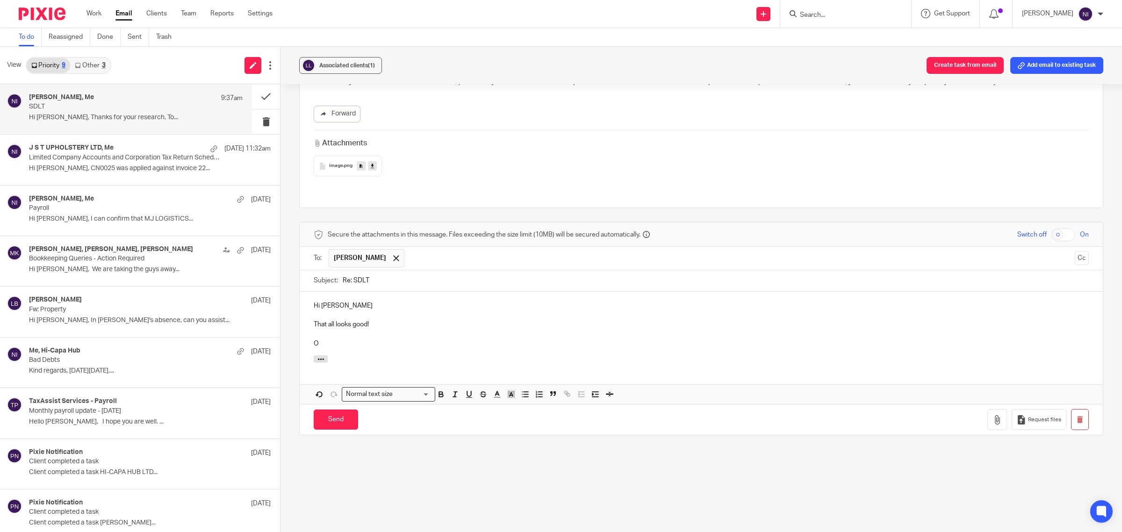
scroll to position [1002, 0]
click at [379, 337] on p "O" at bounding box center [701, 341] width 775 height 9
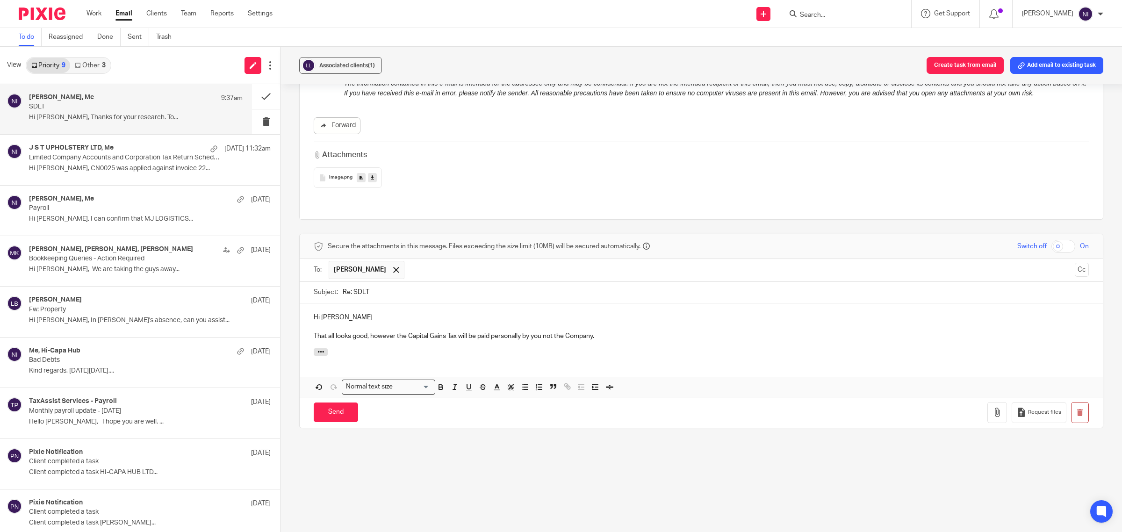
click at [542, 332] on p "That all looks good, however the Capital Gains Tax will be paid personally by y…" at bounding box center [701, 336] width 775 height 9
click at [567, 332] on p "That all looks good, however the Capital Gains Tax will be paid personally by y…" at bounding box center [701, 336] width 775 height 9
click at [619, 332] on p "That all looks good, however the Capital Gains Tax will be paid personally by y…" at bounding box center [701, 336] width 775 height 9
drag, startPoint x: 330, startPoint y: 393, endPoint x: 559, endPoint y: 305, distance: 245.0
click at [559, 305] on form "Secure the attachments in this message. Files exceeding the size limit (10MB) w…" at bounding box center [701, 330] width 803 height 193
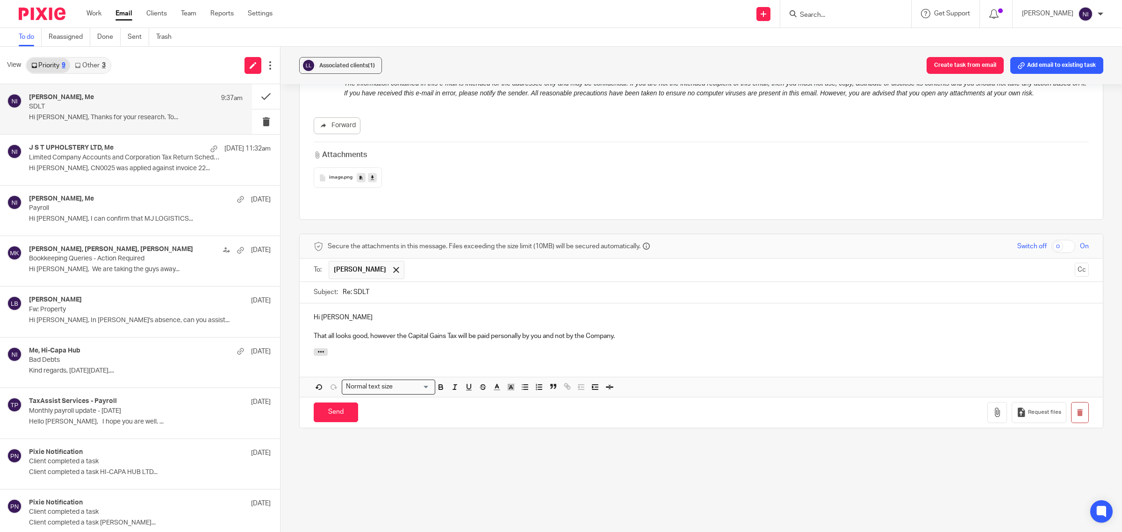
drag, startPoint x: 332, startPoint y: 398, endPoint x: 470, endPoint y: 271, distance: 187.6
click at [470, 271] on form "Secure the attachments in this message. Files exceeding the size limit (10MB) w…" at bounding box center [701, 330] width 803 height 193
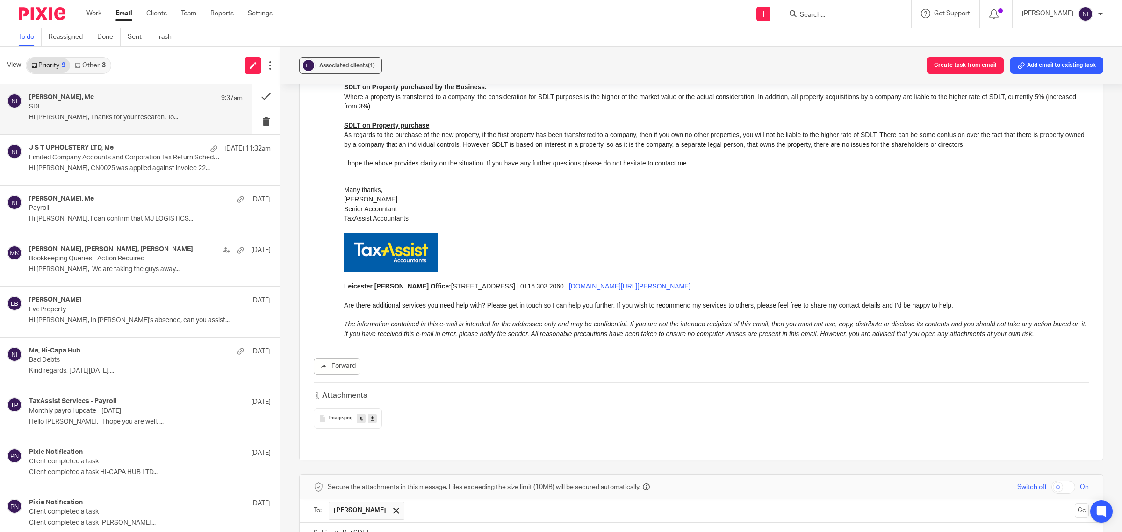
scroll to position [930, 0]
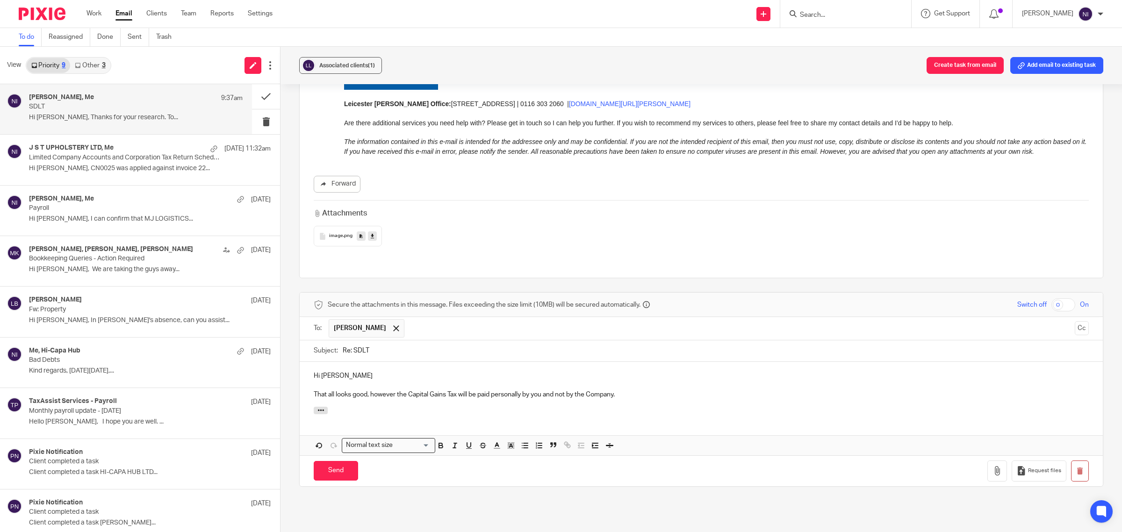
drag, startPoint x: 333, startPoint y: 455, endPoint x: 653, endPoint y: 380, distance: 327.9
click at [653, 380] on form "Secure the attachments in this message. Files exceeding the size limit (10MB) w…" at bounding box center [701, 389] width 803 height 193
click at [543, 390] on p "That all looks good, however the Capital Gains Tax will be paid personally by y…" at bounding box center [701, 394] width 775 height 9
drag, startPoint x: 339, startPoint y: 459, endPoint x: 600, endPoint y: 248, distance: 335.5
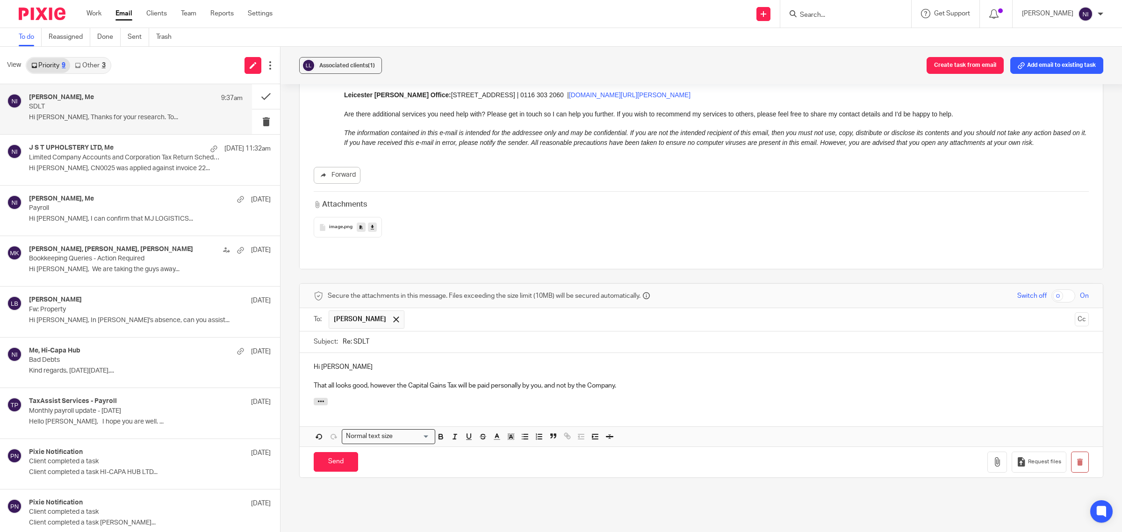
scroll to position [988, 0]
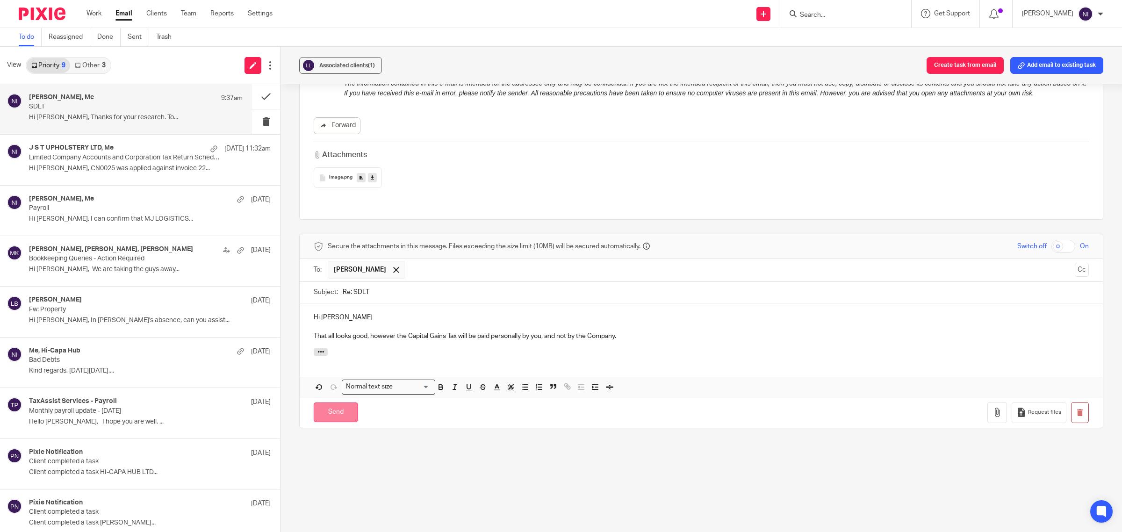
click at [323, 403] on input "Send" at bounding box center [336, 413] width 44 height 20
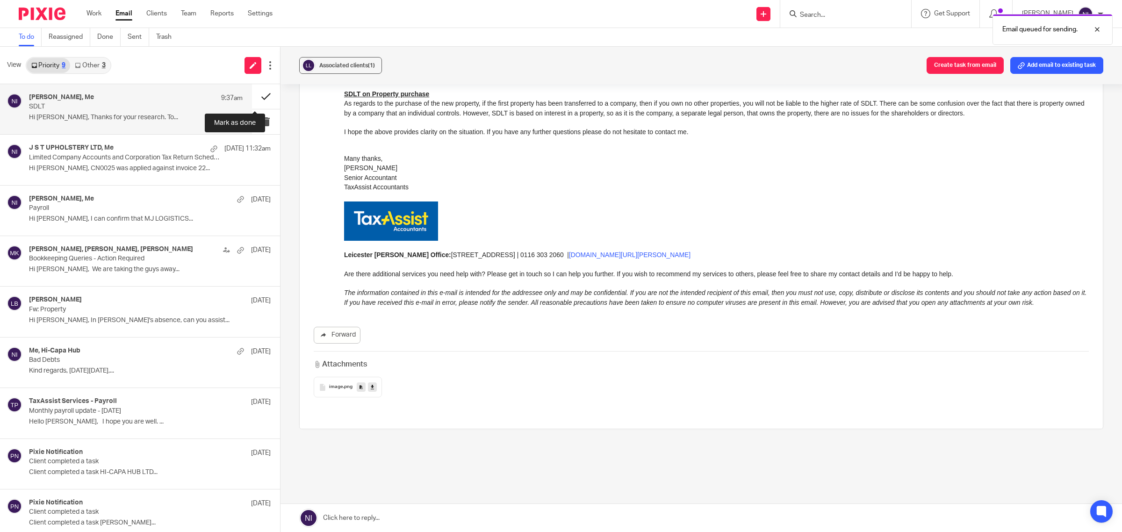
click at [257, 97] on button at bounding box center [266, 96] width 28 height 25
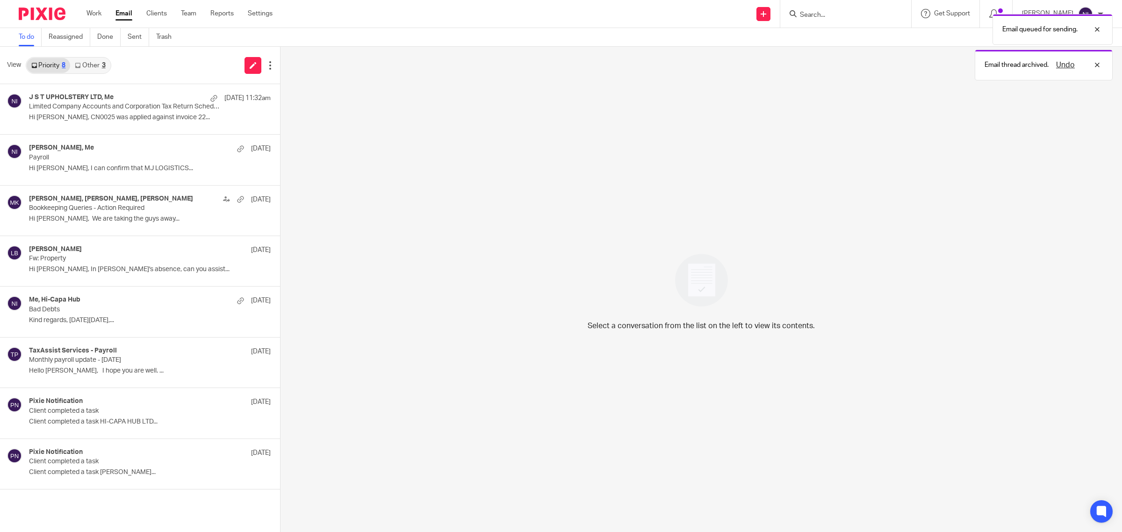
click at [89, 69] on link "Other 3" at bounding box center [90, 65] width 40 height 15
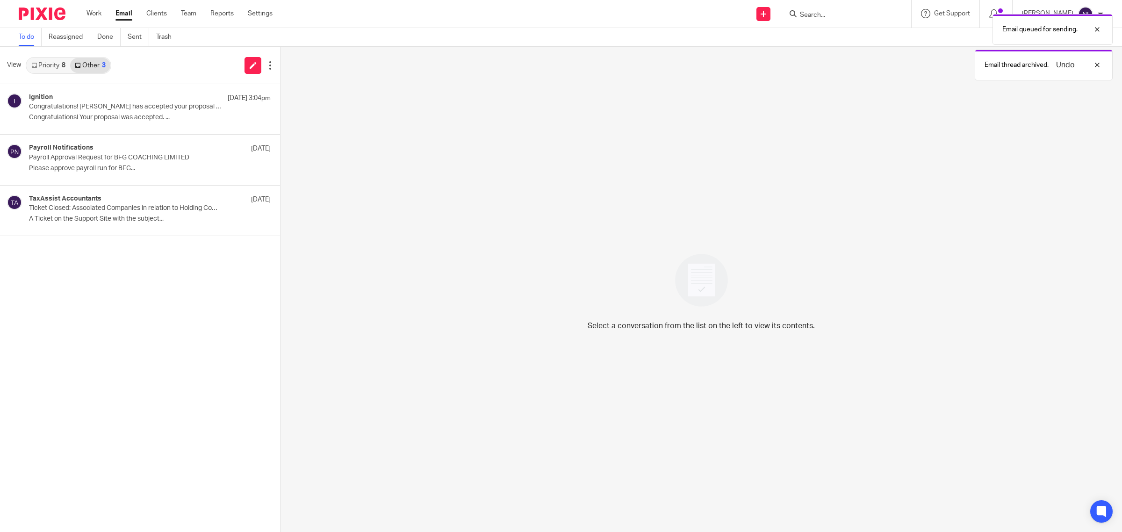
click at [36, 72] on link "Priority 8" at bounding box center [48, 65] width 43 height 15
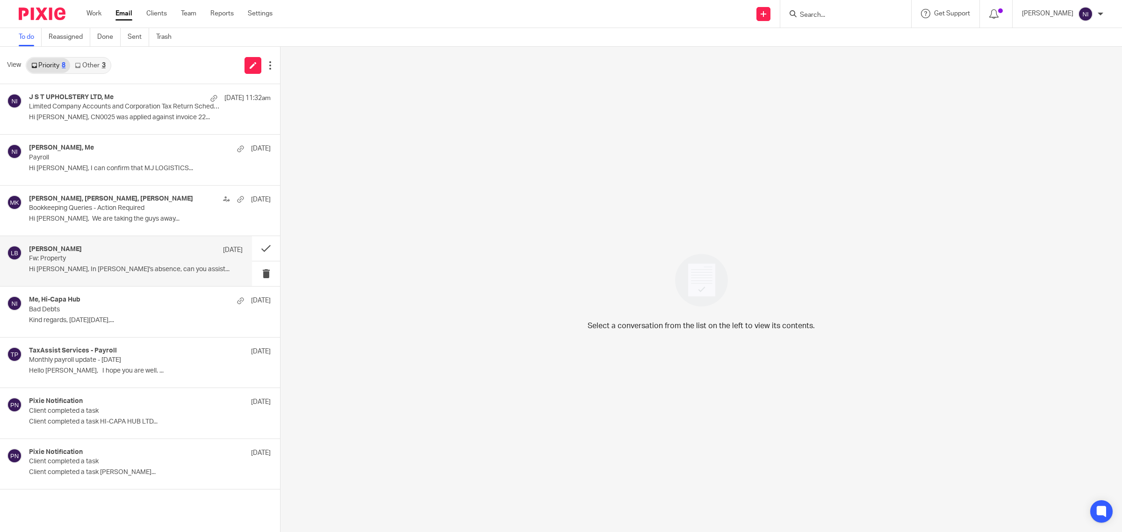
click at [145, 269] on p "Hi Naeem, In Jaz's absence, can you assist..." at bounding box center [136, 270] width 214 height 8
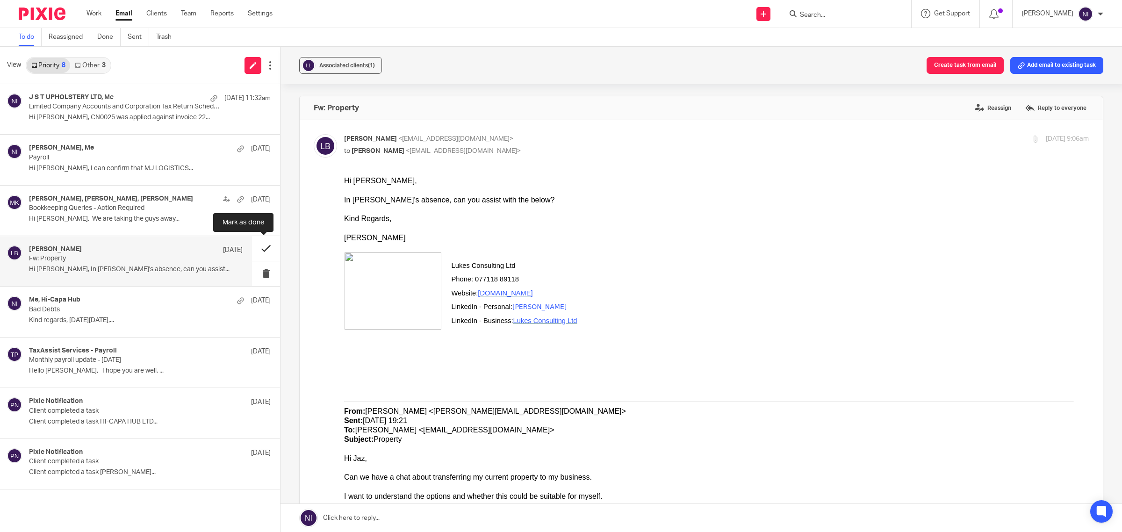
click at [260, 249] on button at bounding box center [266, 248] width 28 height 25
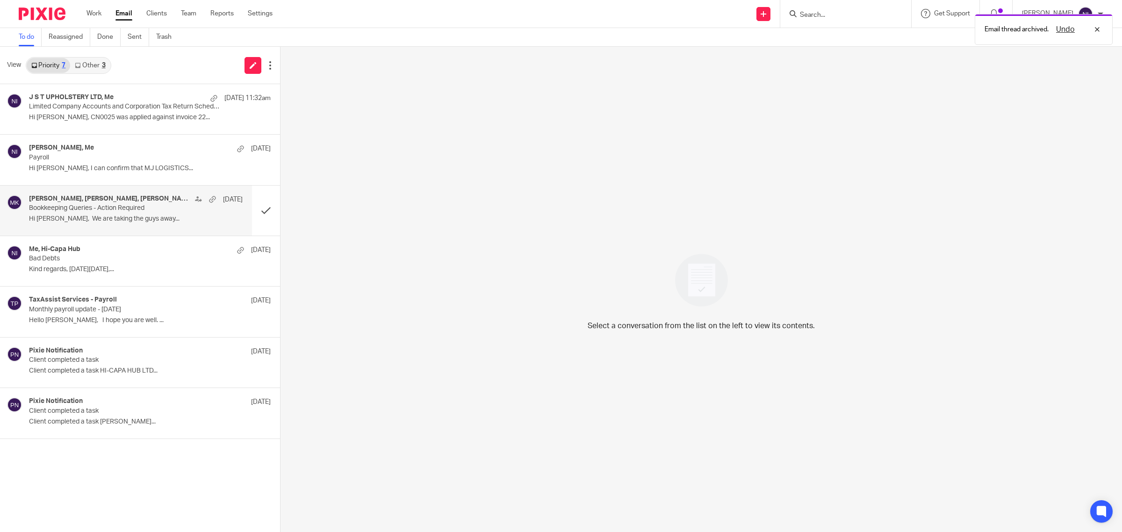
click at [146, 214] on div "Dan Poynton, Moiz Khatri, Sam Butlin 10 Sep Bookkeeping Queries - Action Requir…" at bounding box center [136, 210] width 214 height 31
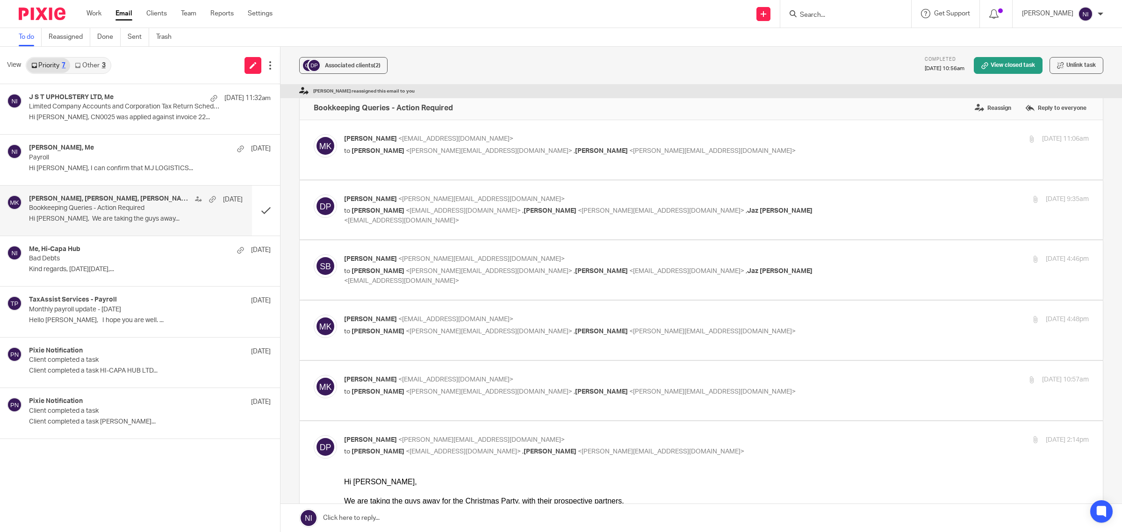
click at [179, 476] on div "J S T UPHOLSTERY LTD, Me 12 Sep 11:32am Limited Company Accounts and Corporatio…" at bounding box center [140, 308] width 280 height 448
click at [94, 12] on link "Work" at bounding box center [94, 13] width 15 height 9
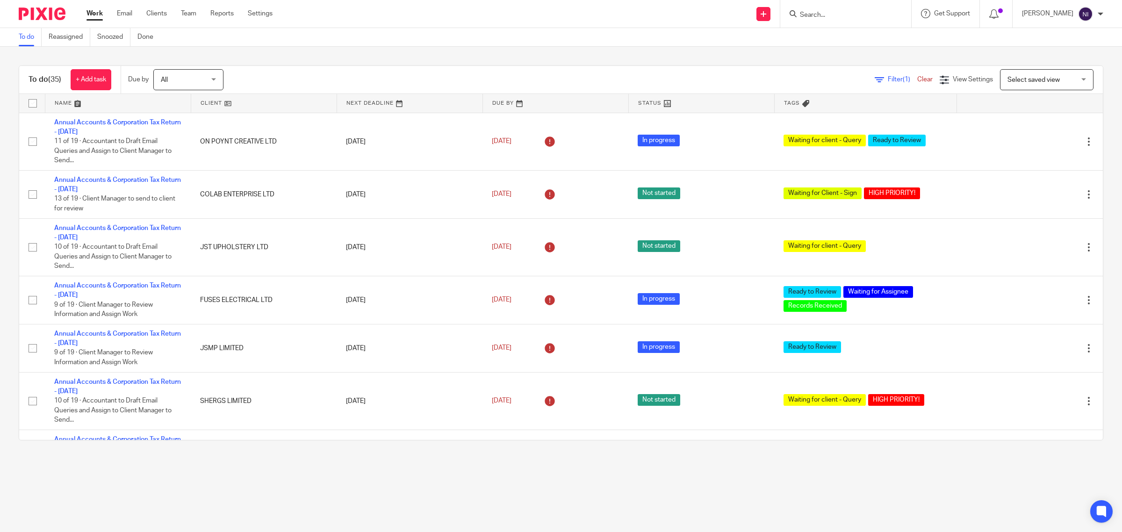
drag, startPoint x: 814, startPoint y: 18, endPoint x: 931, endPoint y: 34, distance: 118.9
click at [814, 18] on input "Search" at bounding box center [841, 15] width 84 height 8
click at [866, 13] on input "Search" at bounding box center [841, 15] width 84 height 8
type input "real stra"
click at [866, 43] on link at bounding box center [897, 43] width 201 height 29
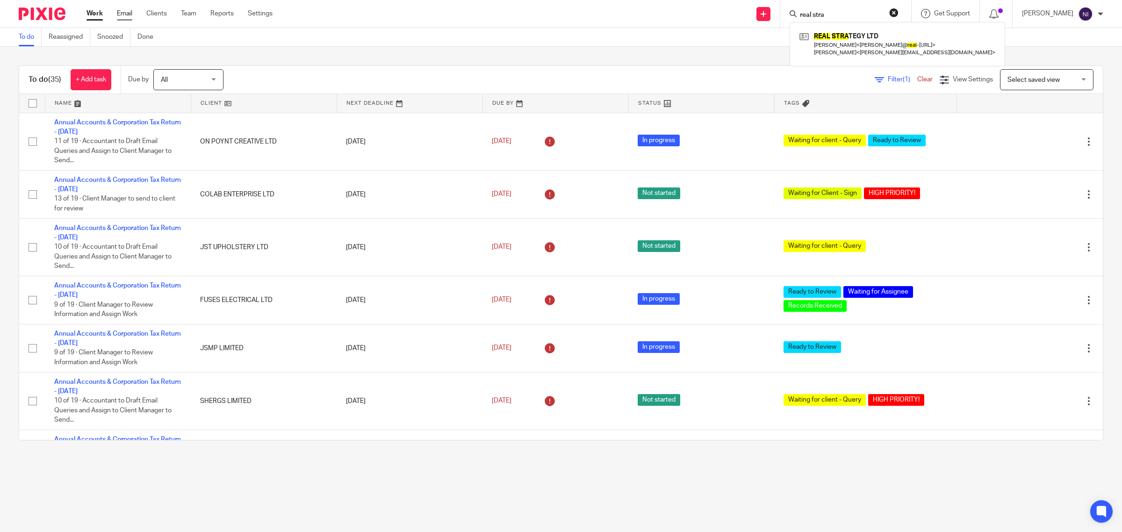
click at [125, 12] on link "Email" at bounding box center [124, 13] width 15 height 9
click at [823, 14] on input "Search" at bounding box center [841, 15] width 84 height 8
type input "REAL ST"
click at [840, 42] on link at bounding box center [897, 43] width 201 height 29
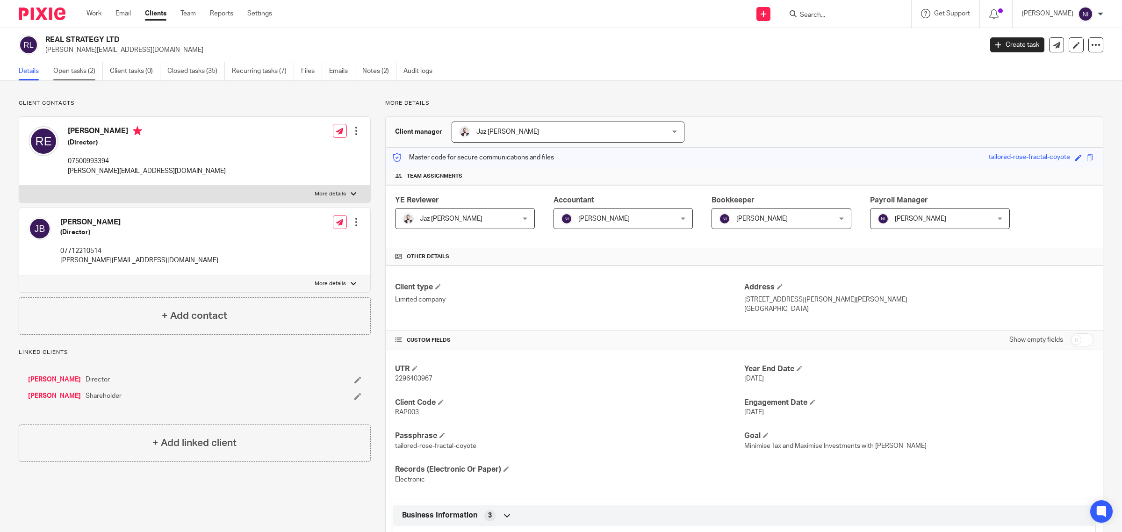
click at [94, 64] on link "Open tasks (2)" at bounding box center [78, 71] width 50 height 18
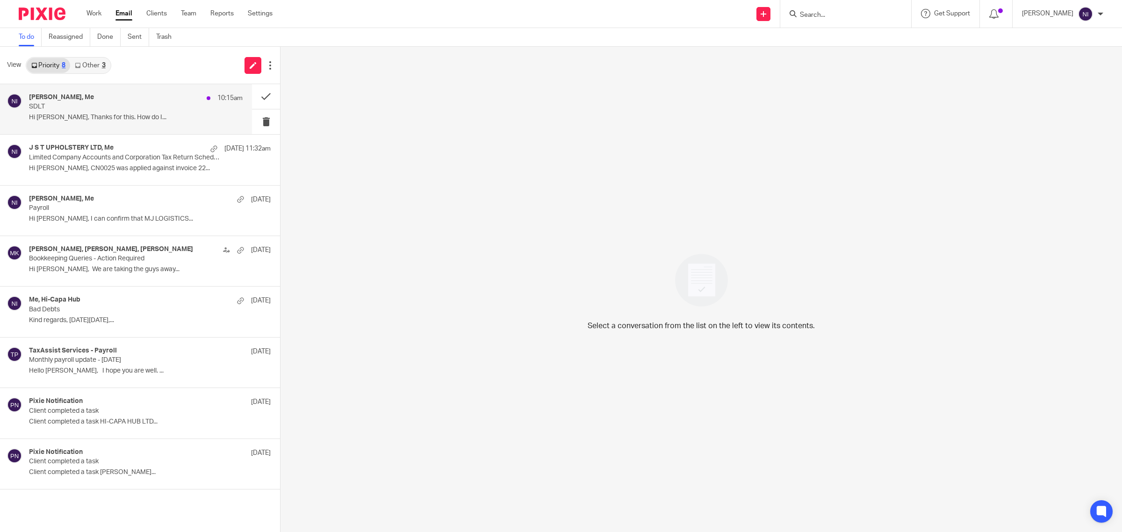
click at [122, 109] on p "SDLT" at bounding box center [114, 107] width 171 height 8
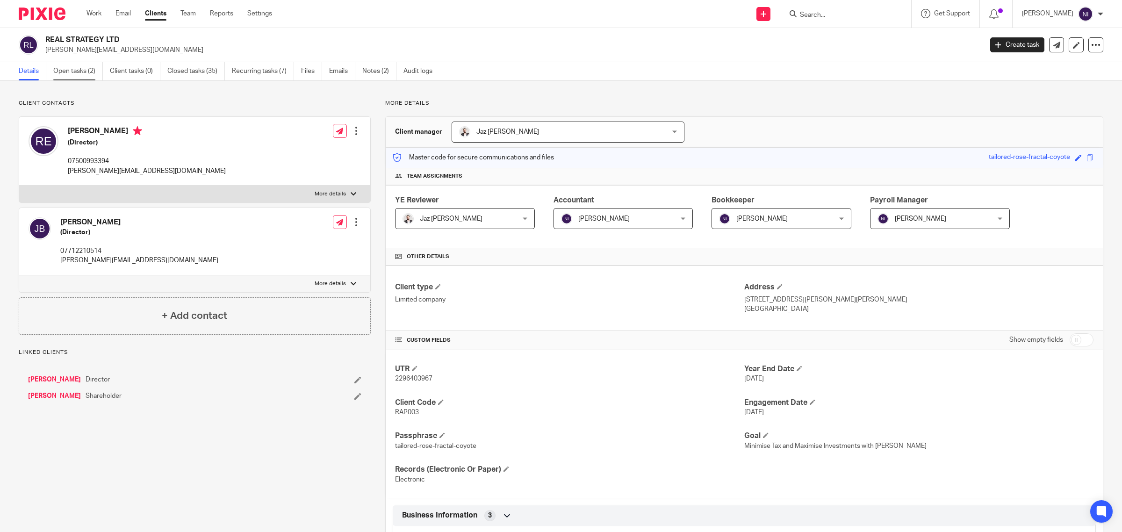
click at [73, 68] on link "Open tasks (2)" at bounding box center [78, 71] width 50 height 18
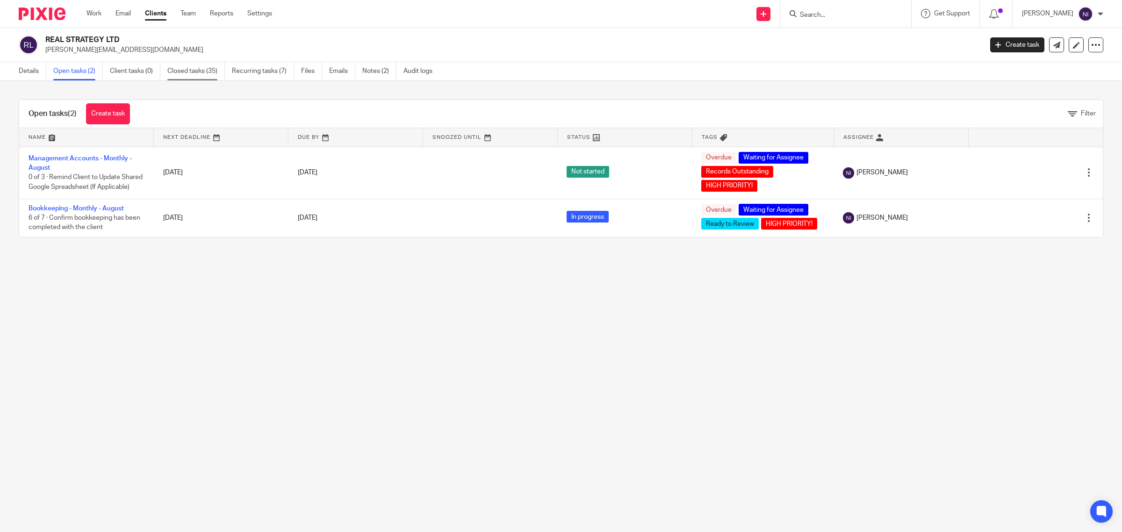
click at [204, 69] on link "Closed tasks (35)" at bounding box center [196, 71] width 58 height 18
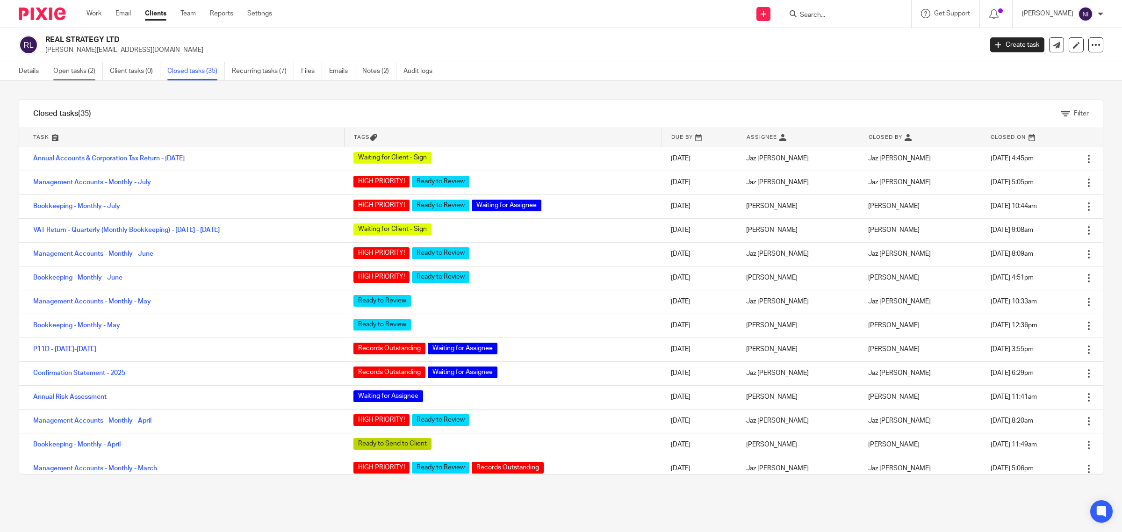
click at [71, 70] on link "Open tasks (2)" at bounding box center [78, 71] width 50 height 18
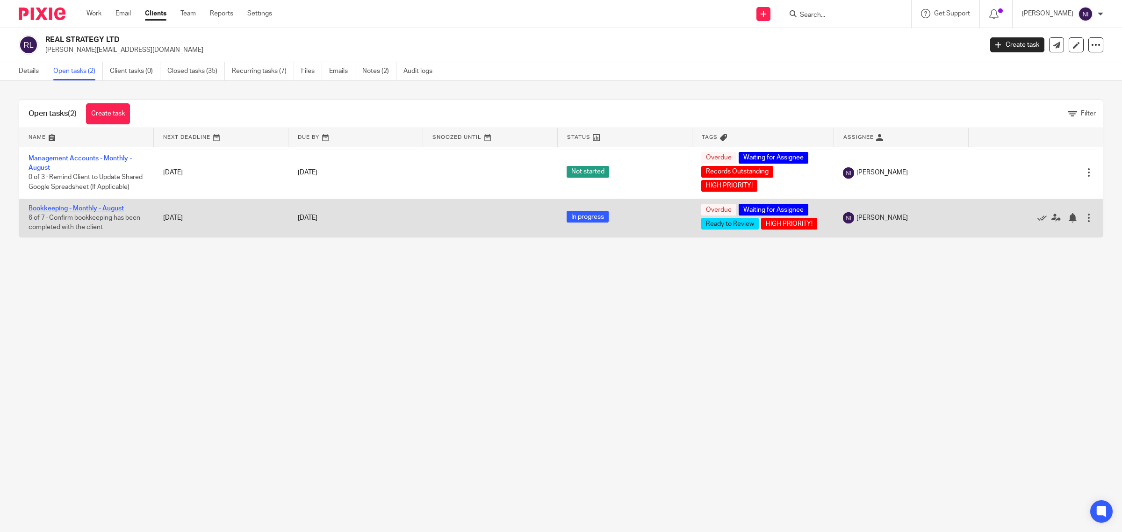
click at [96, 212] on link "Bookkeeping - Monthly - August" at bounding box center [76, 208] width 95 height 7
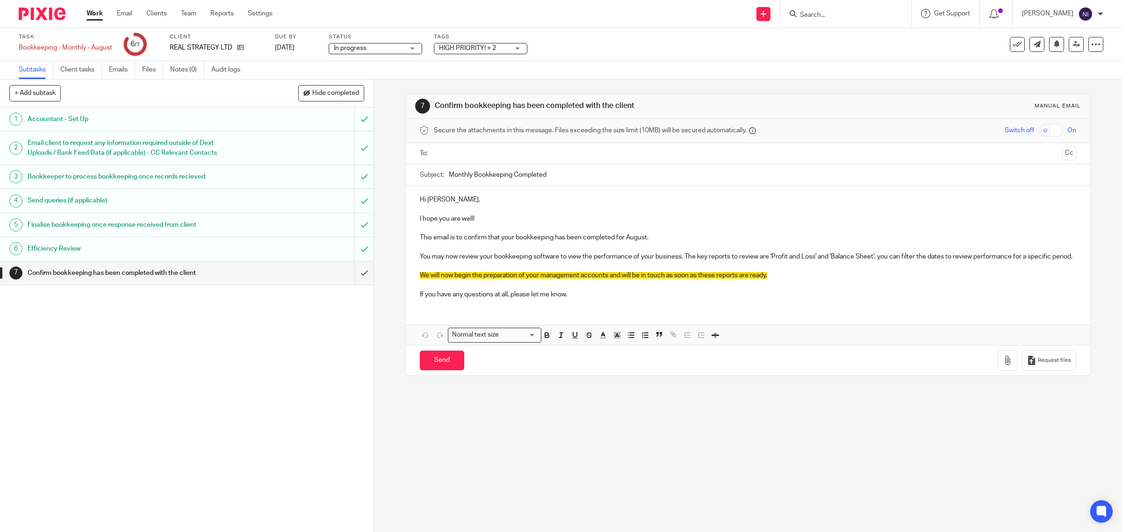
click at [473, 160] on ul at bounding box center [749, 153] width 628 height 15
click at [473, 153] on input "text" at bounding box center [747, 153] width 621 height 11
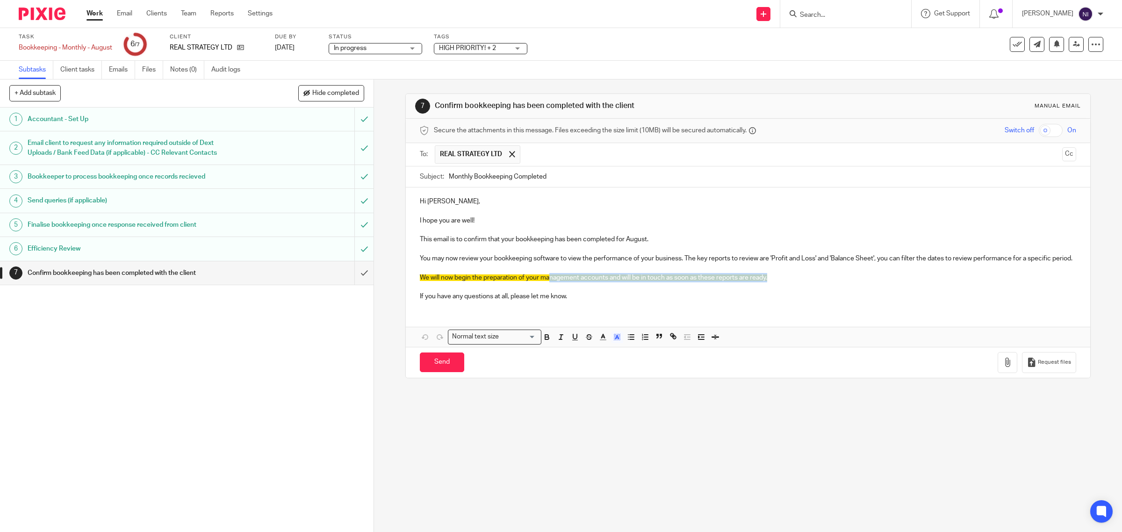
drag, startPoint x: 790, startPoint y: 289, endPoint x: 546, endPoint y: 289, distance: 244.1
click at [546, 282] on p "We will now begin the preparation of your management accounts and will be in to…" at bounding box center [748, 277] width 657 height 9
click at [546, 281] on span "We will now begin the preparation of your management accounts and will be in to…" at bounding box center [593, 277] width 347 height 7
drag, startPoint x: 801, startPoint y: 289, endPoint x: 437, endPoint y: 297, distance: 363.4
click at [420, 282] on p "We will now begin the preparation of your management accounts and will be in to…" at bounding box center [748, 277] width 657 height 9
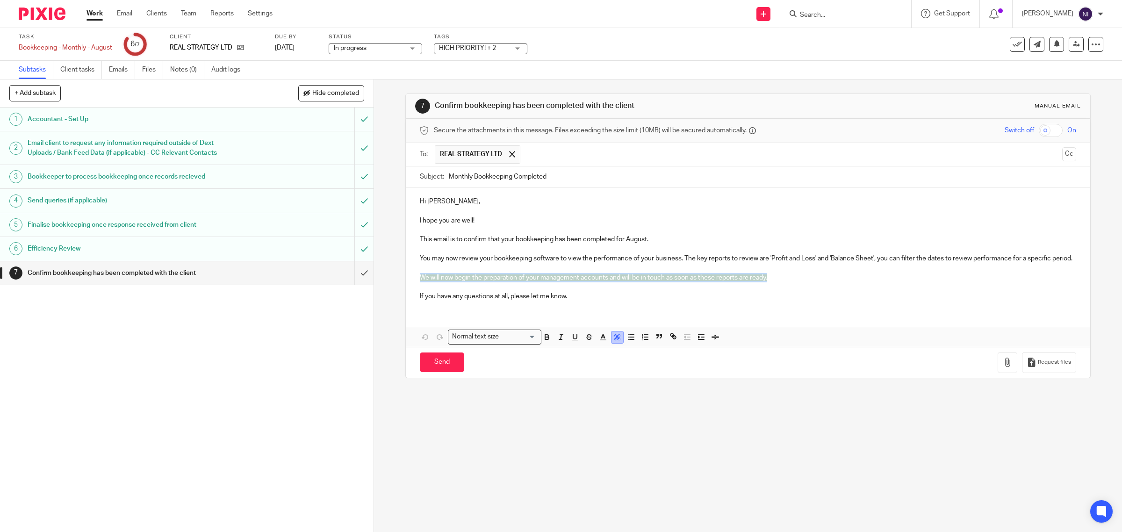
click at [618, 346] on div "Normal text size Loading... Remove Edit" at bounding box center [748, 337] width 685 height 20
click at [616, 338] on line "button" at bounding box center [617, 338] width 2 height 0
click at [763, 281] on span "We will now begin the preparation of your management accounts and will be in to…" at bounding box center [593, 277] width 347 height 7
drag, startPoint x: 779, startPoint y: 289, endPoint x: 417, endPoint y: 284, distance: 362.9
click at [420, 282] on p "We will now begin the preparation of your management accounts and will be in to…" at bounding box center [748, 277] width 657 height 9
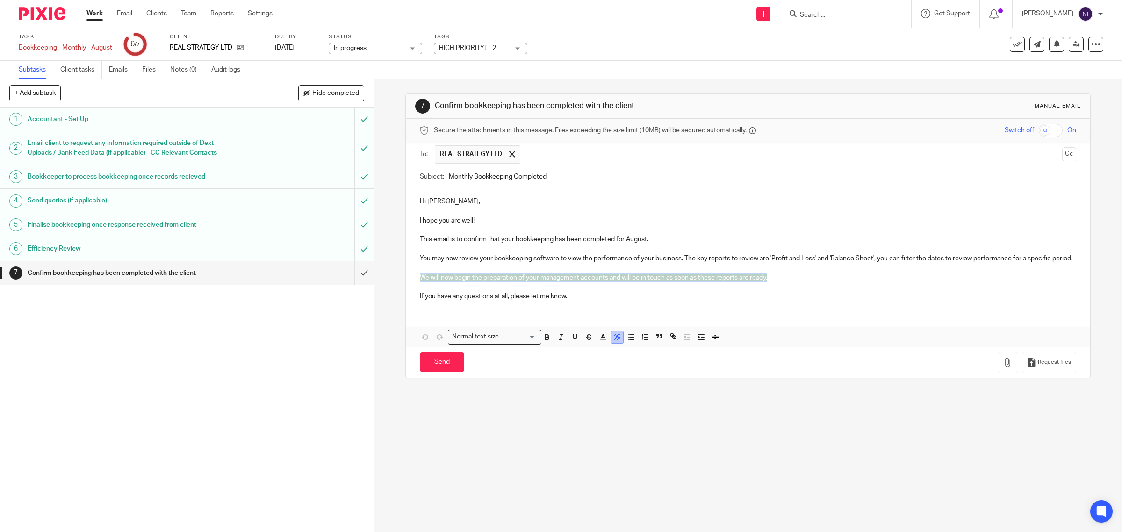
click at [616, 341] on icon "button" at bounding box center [617, 337] width 8 height 8
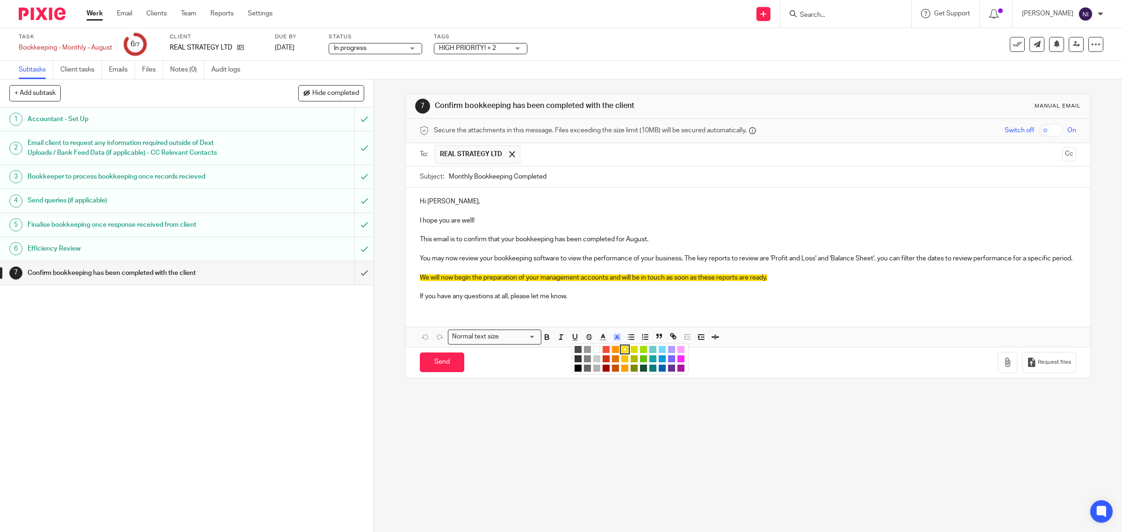
click at [593, 353] on li "color:#FFFFFF" at bounding box center [596, 349] width 7 height 7
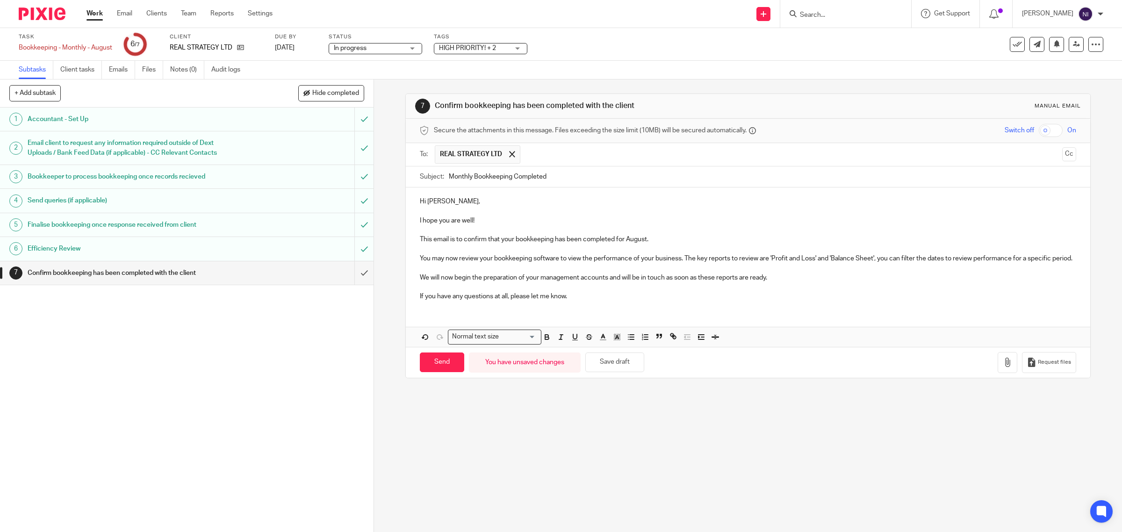
click at [726, 292] on p at bounding box center [748, 286] width 657 height 9
click at [422, 371] on input "Send" at bounding box center [442, 363] width 44 height 20
type input "Sent"
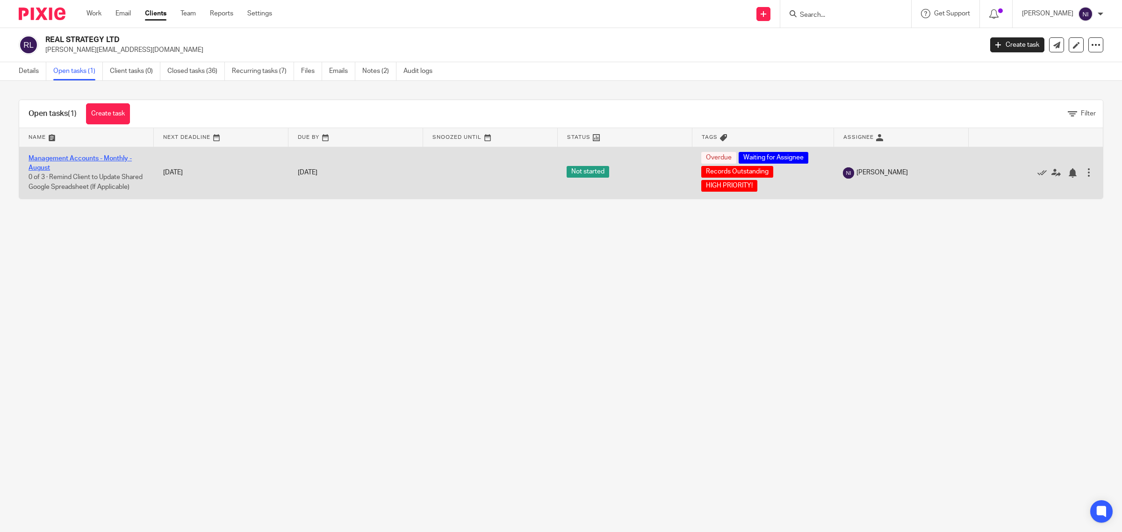
click at [116, 159] on link "Management Accounts - Monthly - August" at bounding box center [80, 163] width 103 height 16
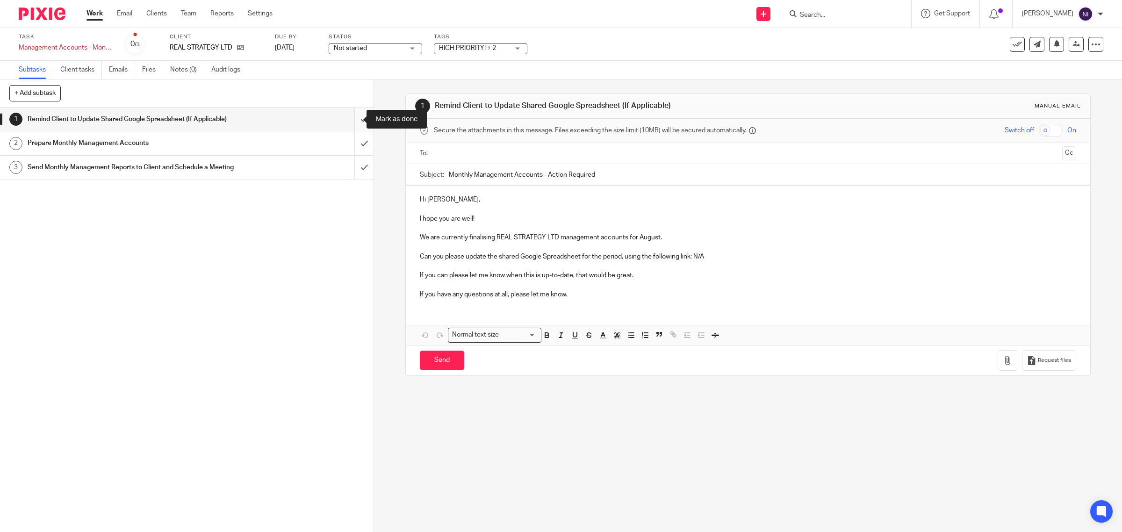
click at [349, 122] on input "submit" at bounding box center [187, 119] width 374 height 23
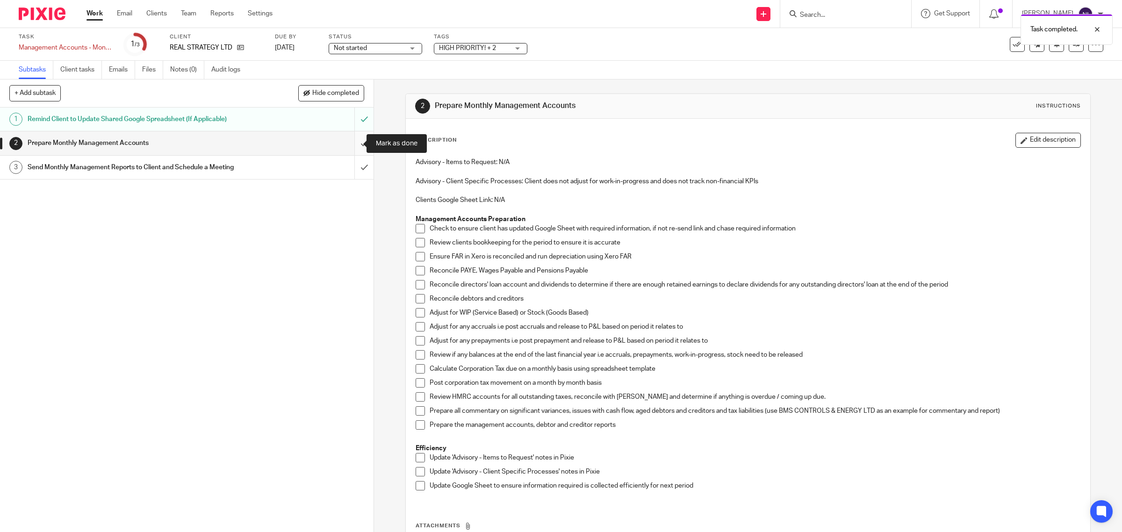
click at [352, 142] on input "submit" at bounding box center [187, 142] width 374 height 23
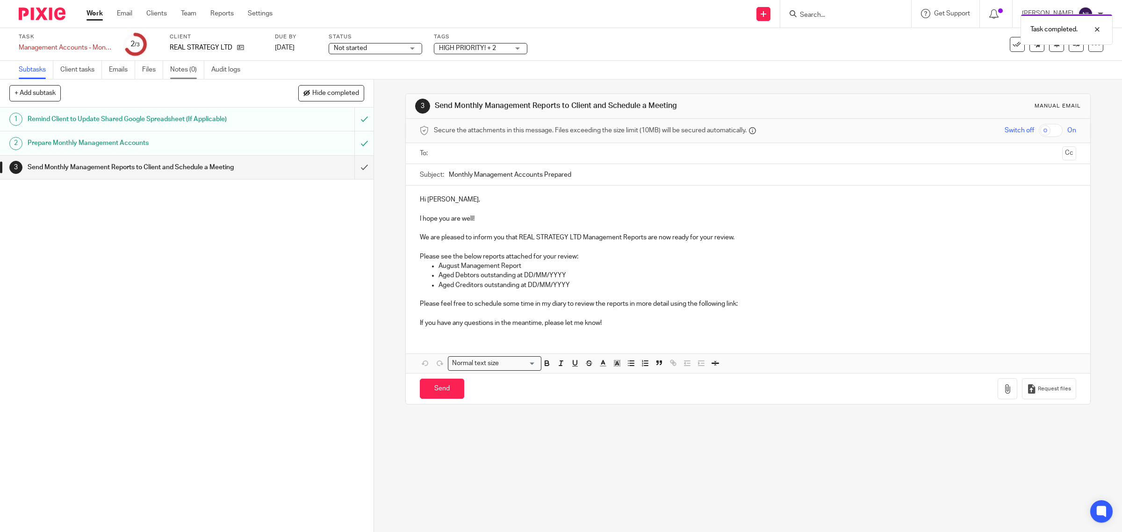
click at [195, 70] on link "Notes (0)" at bounding box center [187, 70] width 34 height 18
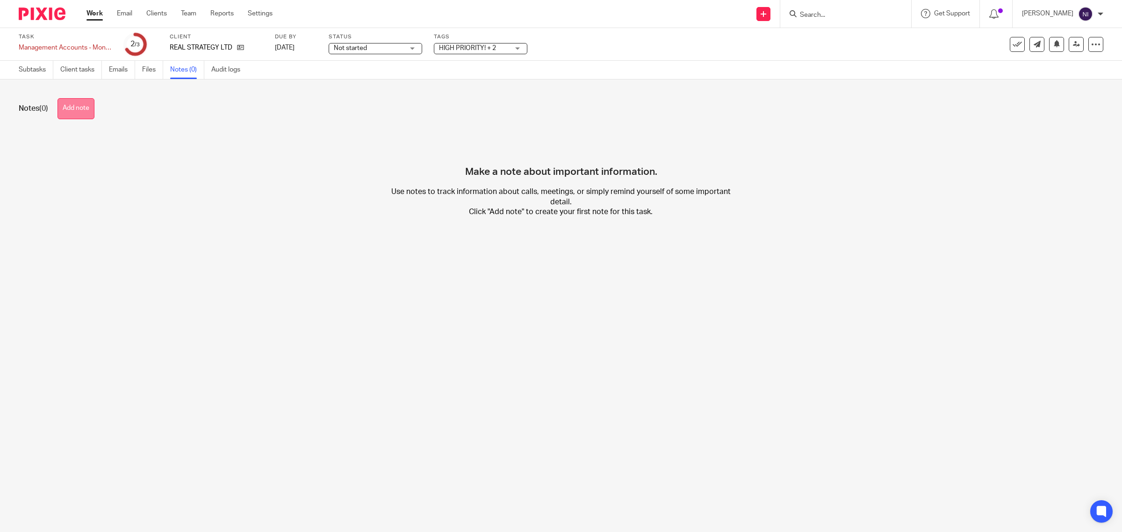
click at [87, 99] on button "Add note" at bounding box center [76, 108] width 37 height 21
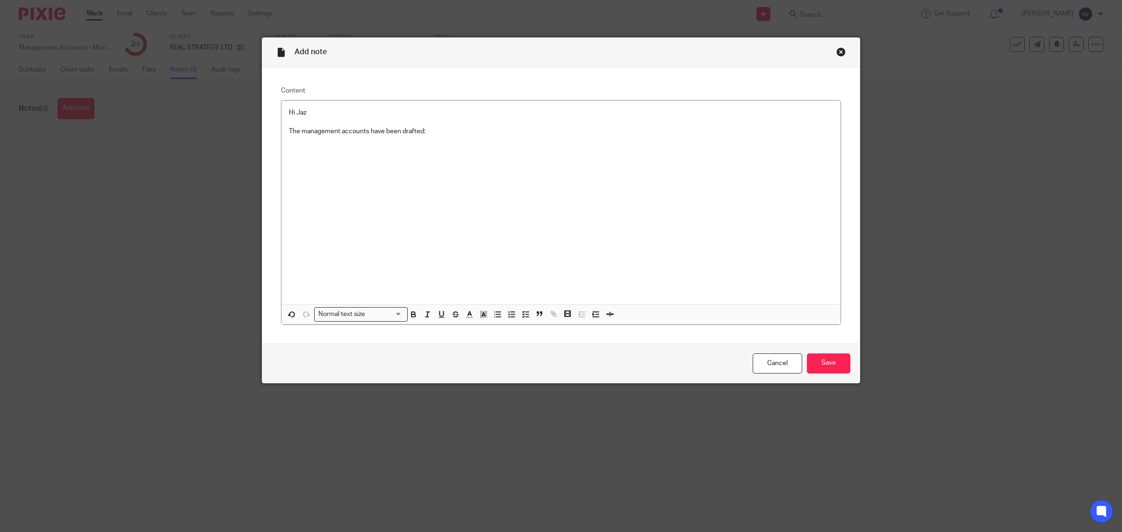
click at [433, 131] on p "The management accounts have been drafted:" at bounding box center [561, 131] width 544 height 9
drag, startPoint x: 305, startPoint y: 165, endPoint x: 287, endPoint y: 164, distance: 18.3
click at [287, 164] on div "Hi Jaz The management accounts have been drafted: C:\Users\naeemibrahim\OneDriv…" at bounding box center [560, 203] width 559 height 204
click at [411, 316] on icon "button" at bounding box center [413, 315] width 4 height 2
click at [437, 316] on icon "button" at bounding box center [441, 314] width 8 height 8
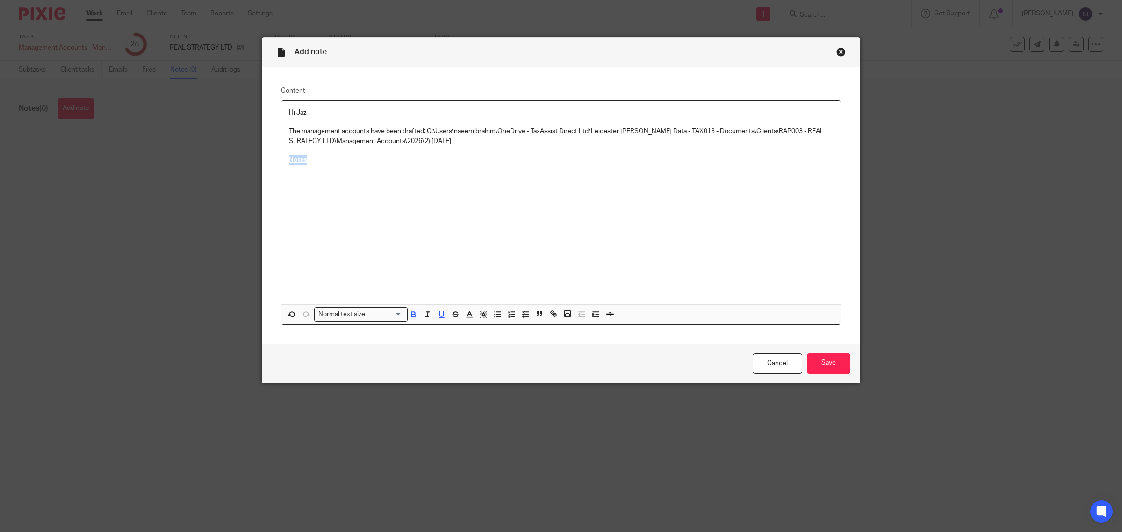
click at [332, 162] on p "Notes" at bounding box center [561, 159] width 544 height 9
click at [300, 167] on div "Hi Jaz The management accounts have been drafted: C:\Users\naeemibrahim\OneDriv…" at bounding box center [560, 203] width 559 height 204
click at [296, 178] on div "Hi Jaz The management accounts have been drafted: C:\Users\naeemibrahim\OneDriv…" at bounding box center [560, 203] width 559 height 204
click at [311, 160] on p "Notes" at bounding box center [561, 159] width 544 height 9
click at [541, 171] on p "Raphael has now eaten through all his personal allowance for 25/26 and is paying" at bounding box center [561, 169] width 544 height 9
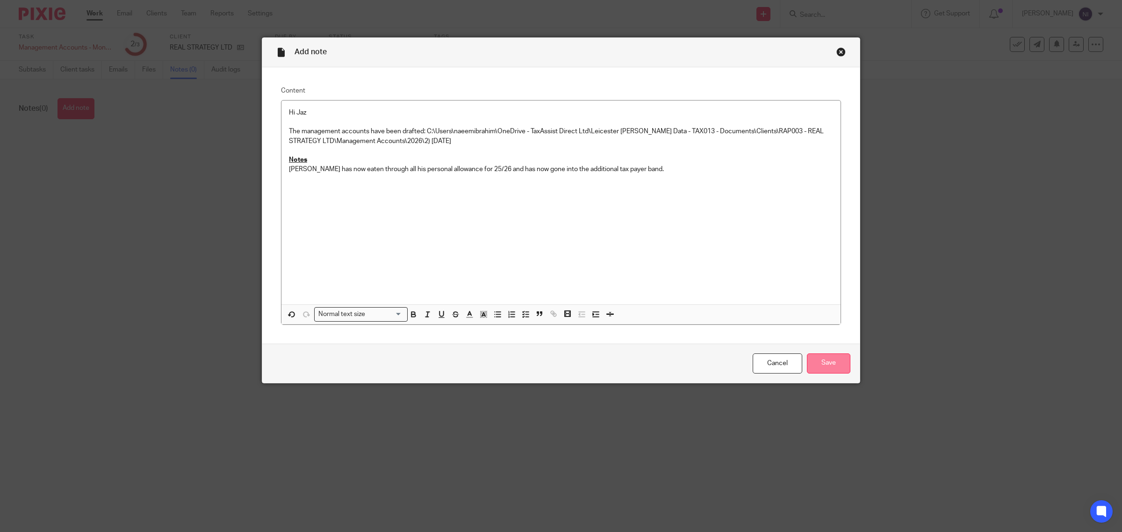
click at [819, 365] on input "Save" at bounding box center [828, 364] width 43 height 20
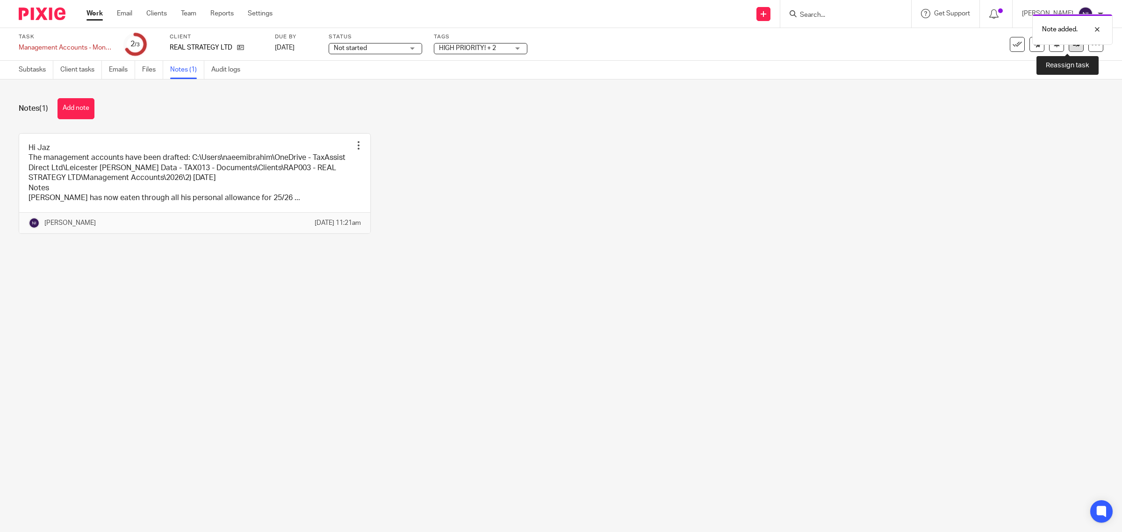
click at [1073, 47] on icon at bounding box center [1076, 44] width 7 height 7
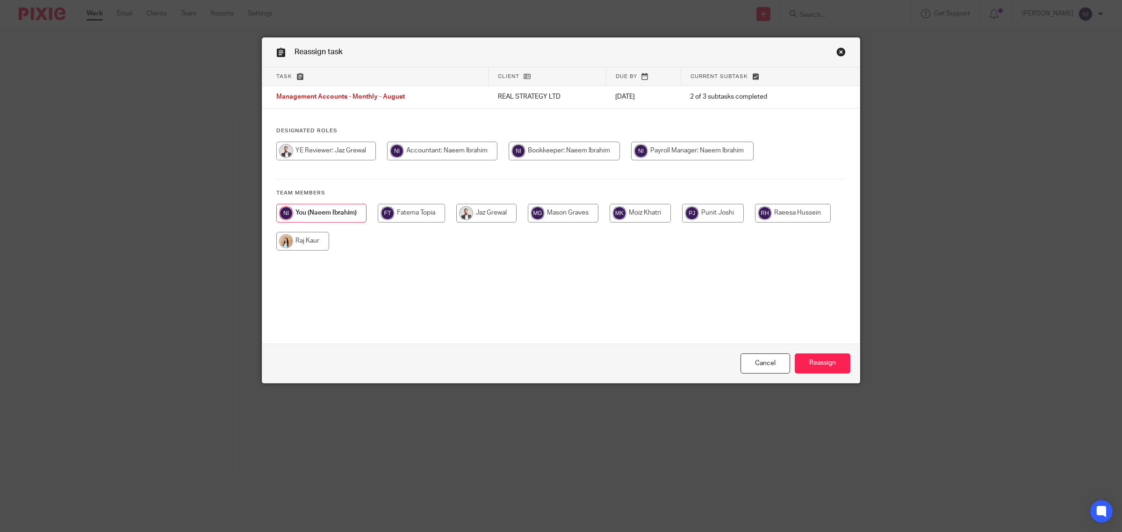
click at [483, 214] on input "radio" at bounding box center [486, 213] width 60 height 19
radio input "true"
click at [821, 362] on input "Reassign" at bounding box center [823, 364] width 56 height 20
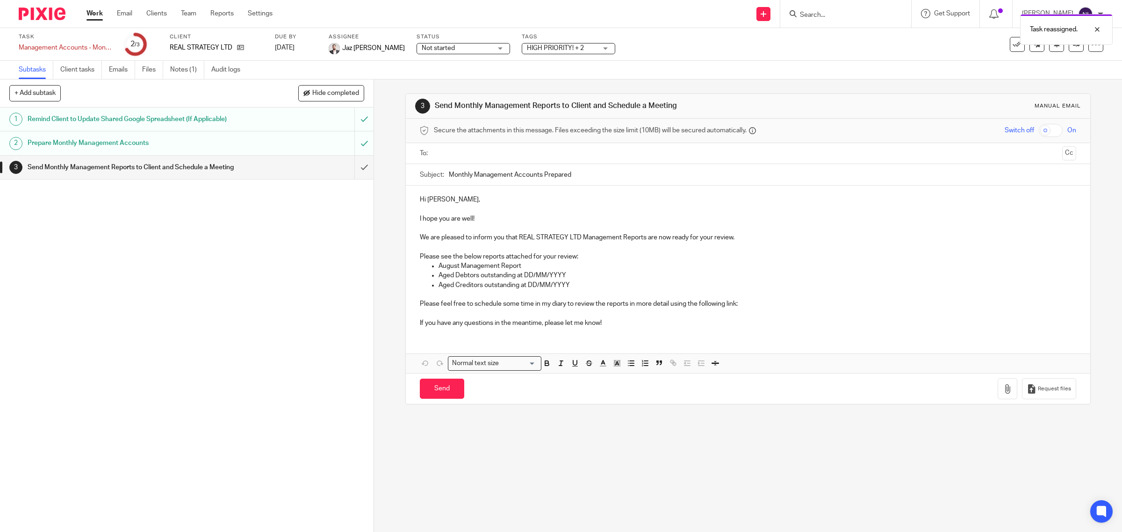
click at [527, 48] on span "HIGH PRIORITY! + 2" at bounding box center [555, 48] width 57 height 7
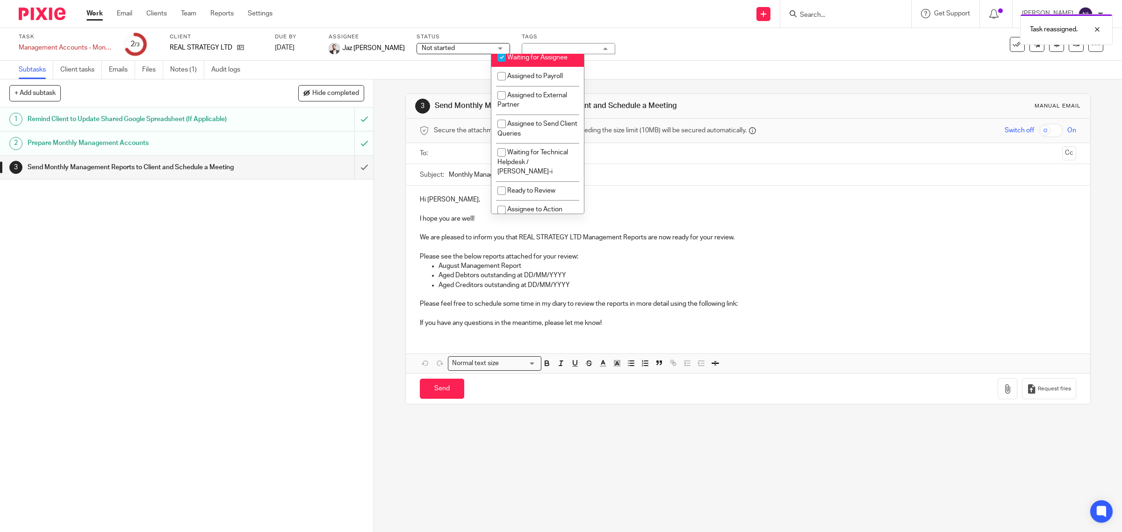
scroll to position [146, 0]
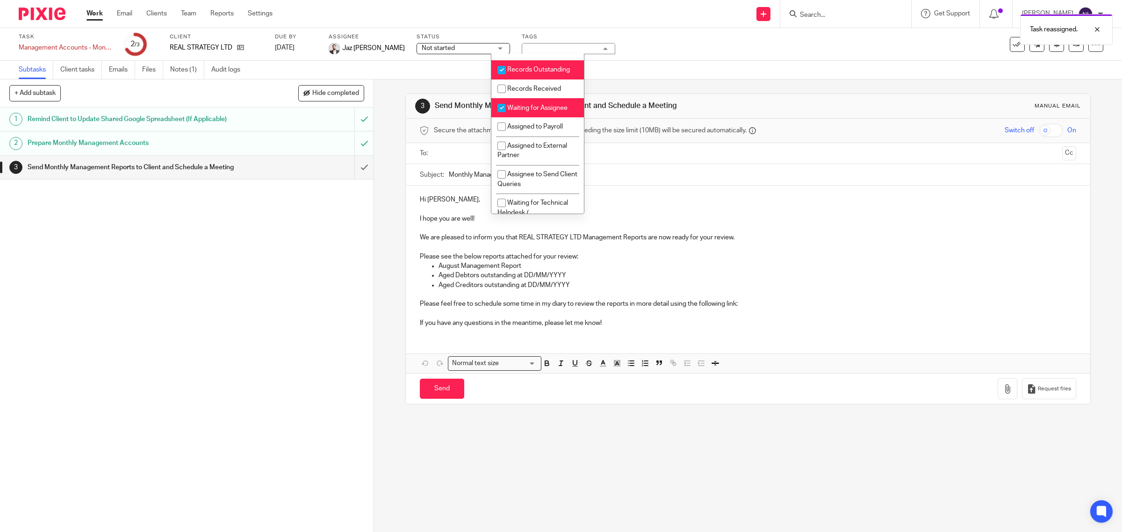
click at [548, 117] on li "Waiting for Assignee" at bounding box center [537, 107] width 93 height 19
checkbox input "false"
click at [541, 79] on li "Records Outstanding" at bounding box center [537, 69] width 93 height 19
checkbox input "false"
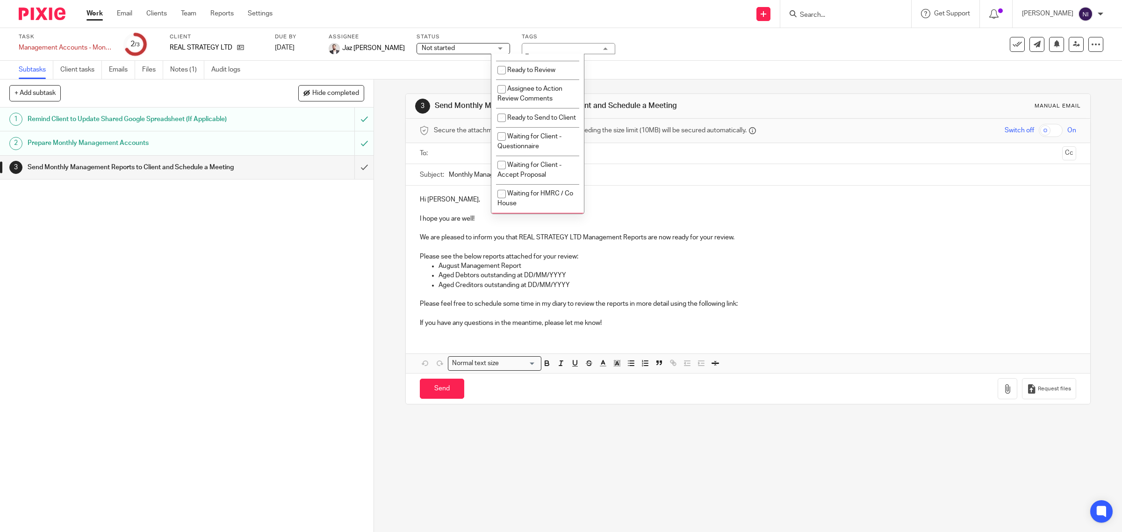
scroll to position [304, 0]
click at [532, 87] on span "Ready to Review" at bounding box center [531, 83] width 48 height 7
checkbox input "true"
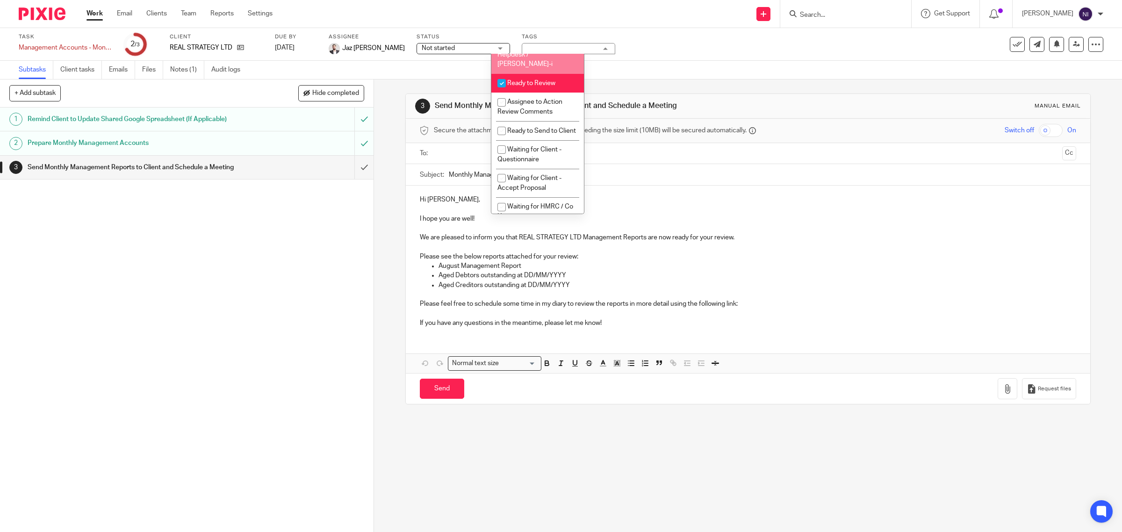
click at [634, 54] on div "Task Management Accounts - Monthly - August Save Management Accounts - Monthly …" at bounding box center [471, 44] width 904 height 22
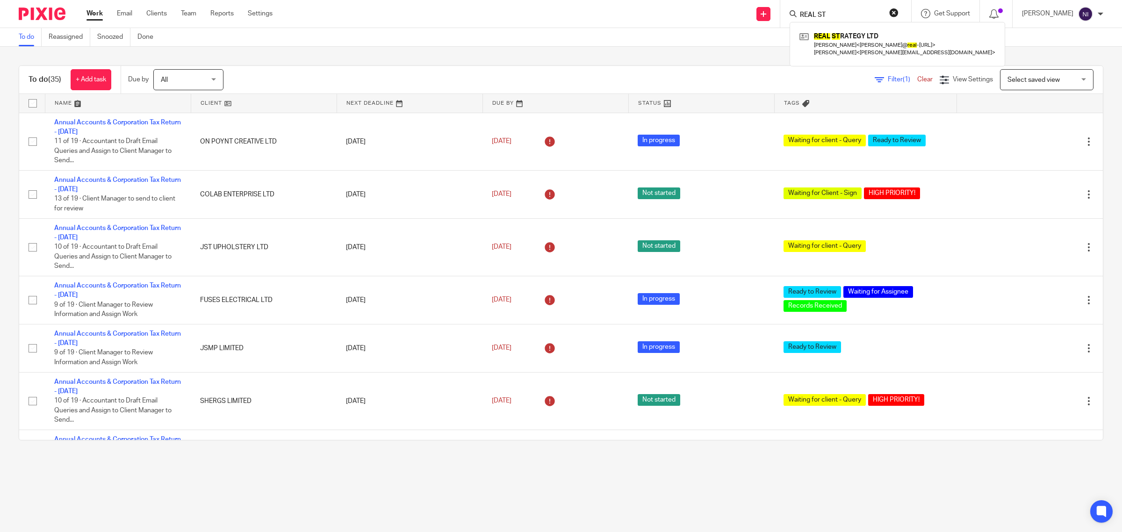
click at [98, 13] on link "Work" at bounding box center [95, 13] width 16 height 9
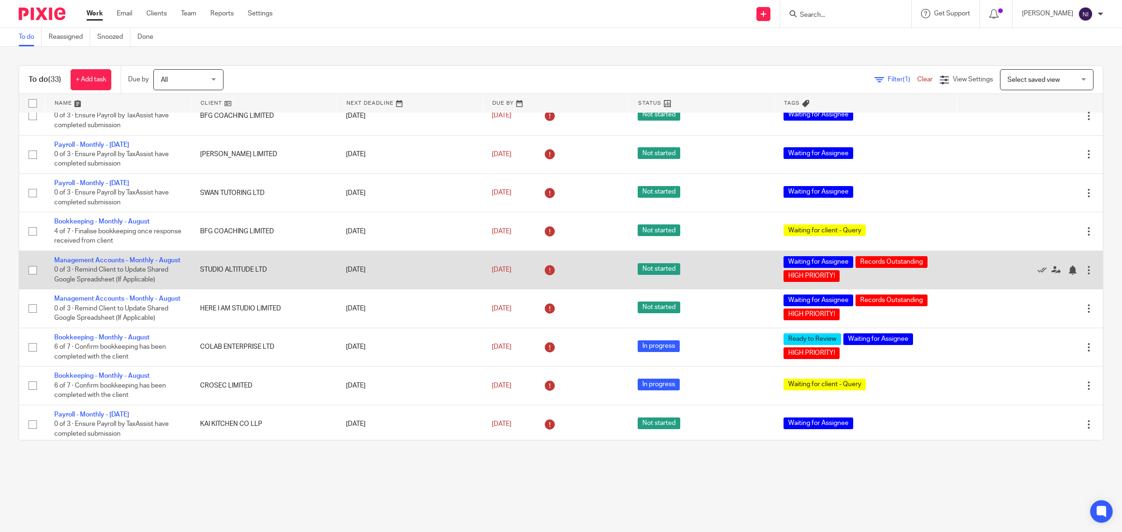
scroll to position [701, 0]
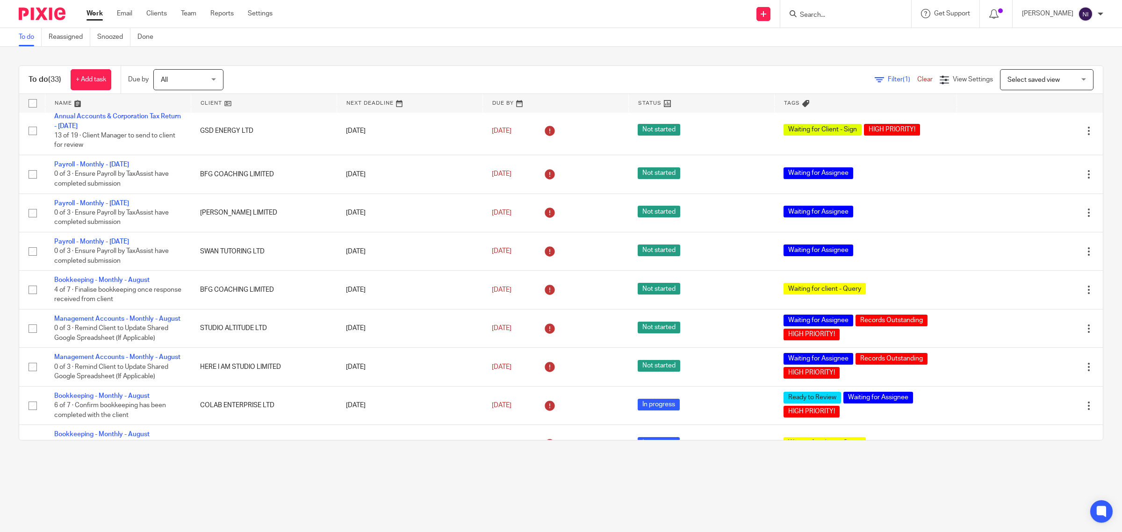
drag, startPoint x: 120, startPoint y: 12, endPoint x: 127, endPoint y: 7, distance: 8.0
click at [120, 12] on link "Email" at bounding box center [124, 13] width 15 height 9
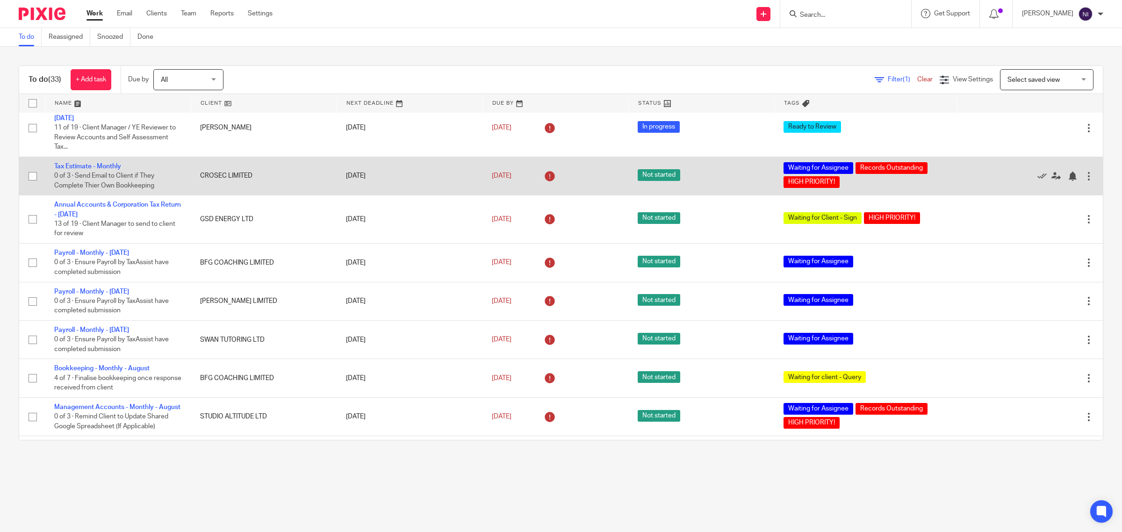
scroll to position [409, 0]
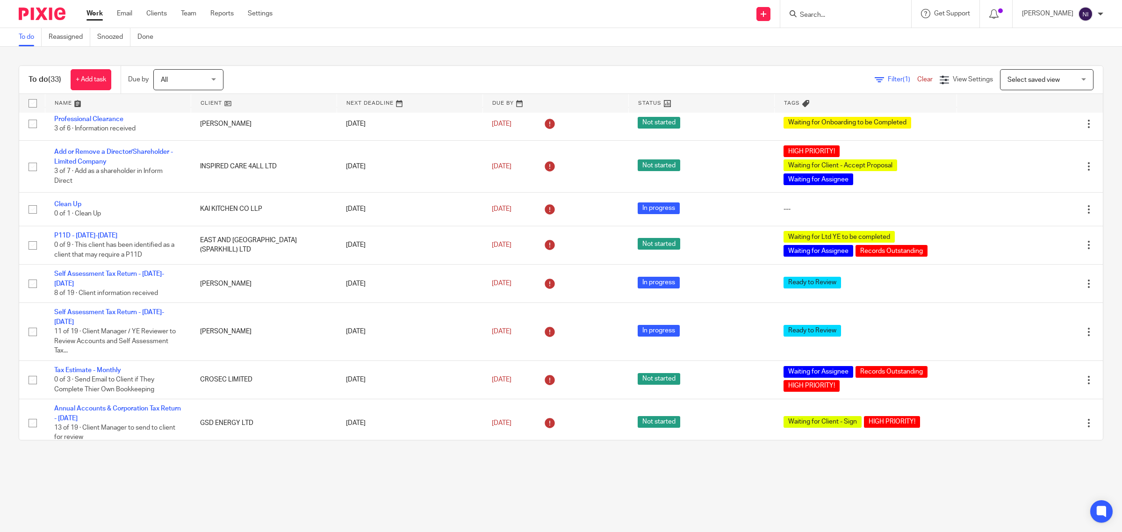
click at [832, 19] on input "Search" at bounding box center [841, 15] width 84 height 8
type input "fronte"
click at [824, 37] on link at bounding box center [918, 43] width 243 height 29
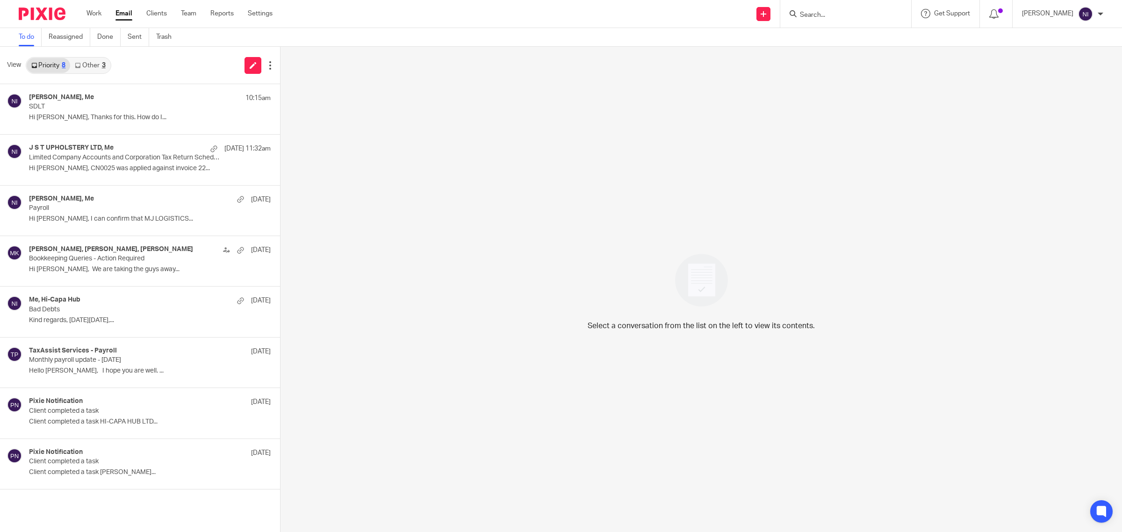
click at [102, 62] on div "3" at bounding box center [104, 65] width 4 height 7
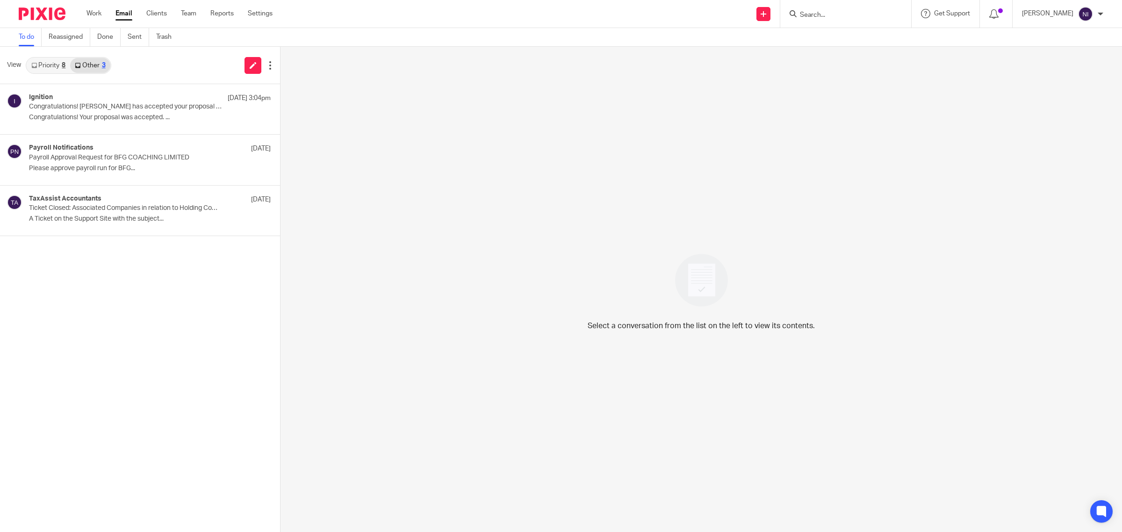
click at [41, 62] on link "Priority 8" at bounding box center [48, 65] width 43 height 15
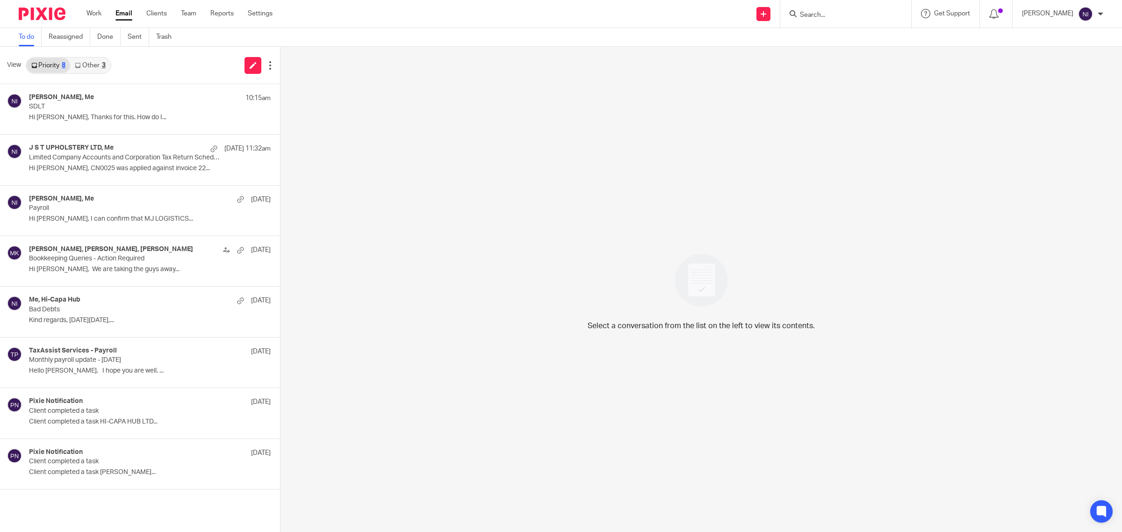
click link "Other 3"
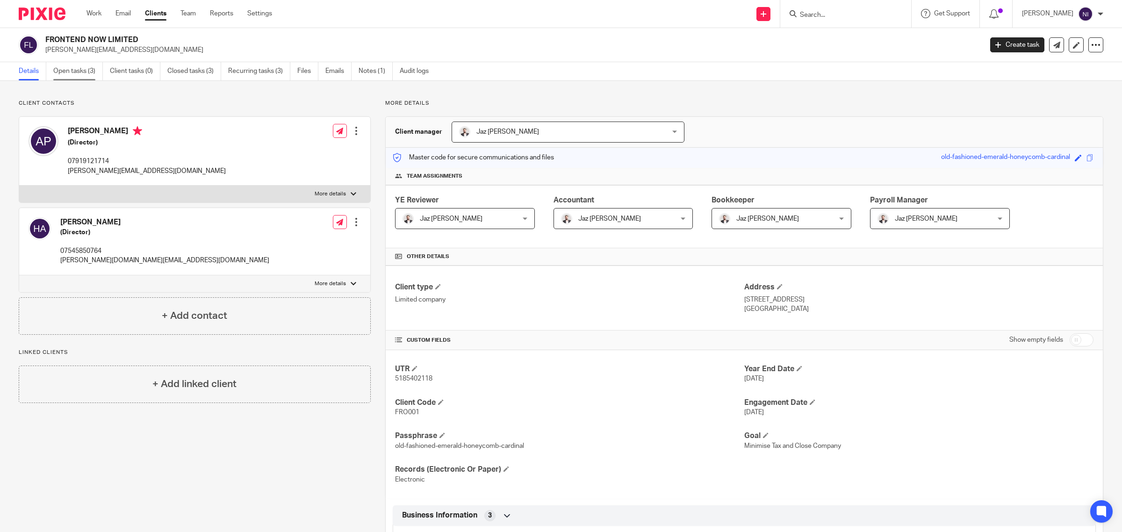
click at [83, 71] on link "Open tasks (3)" at bounding box center [78, 71] width 50 height 18
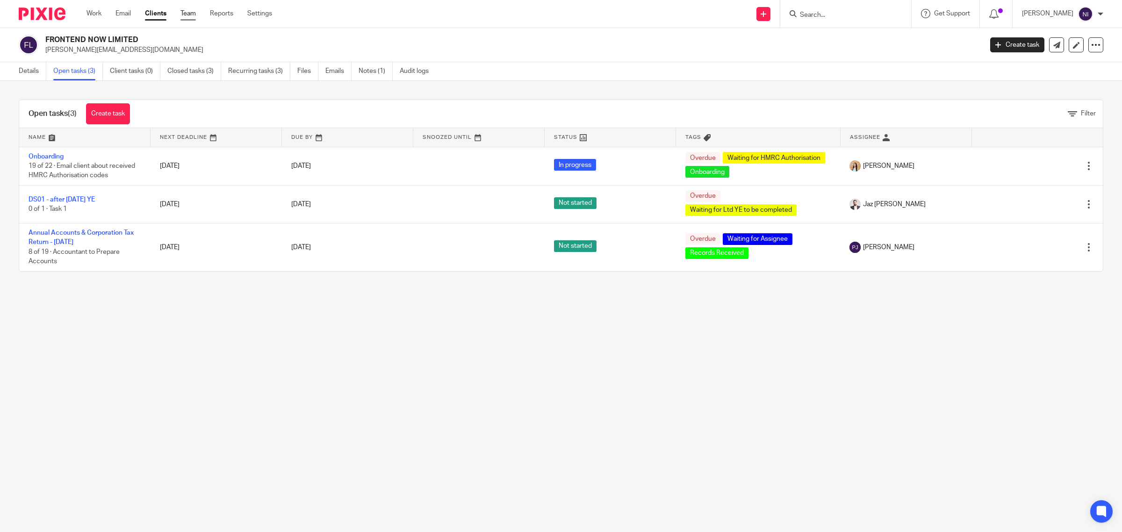
click at [188, 15] on link "Team" at bounding box center [187, 13] width 15 height 9
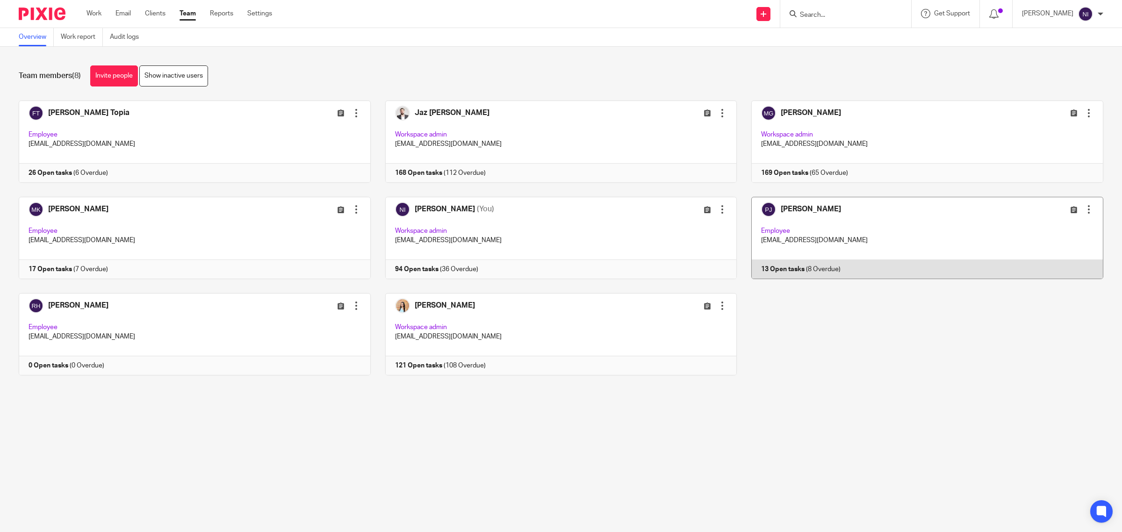
click at [797, 216] on link at bounding box center [920, 238] width 367 height 82
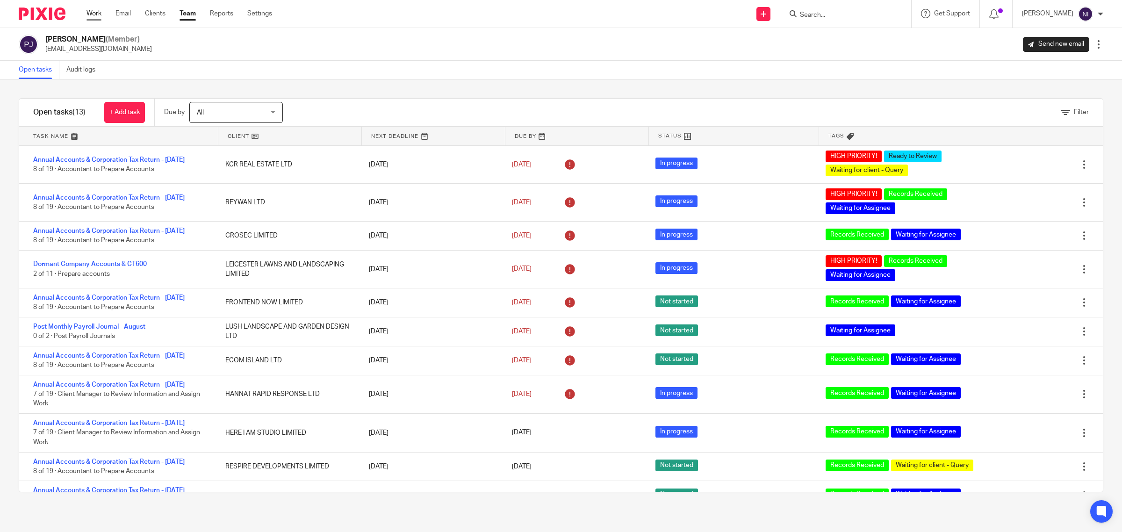
click at [88, 13] on link "Work" at bounding box center [94, 13] width 15 height 9
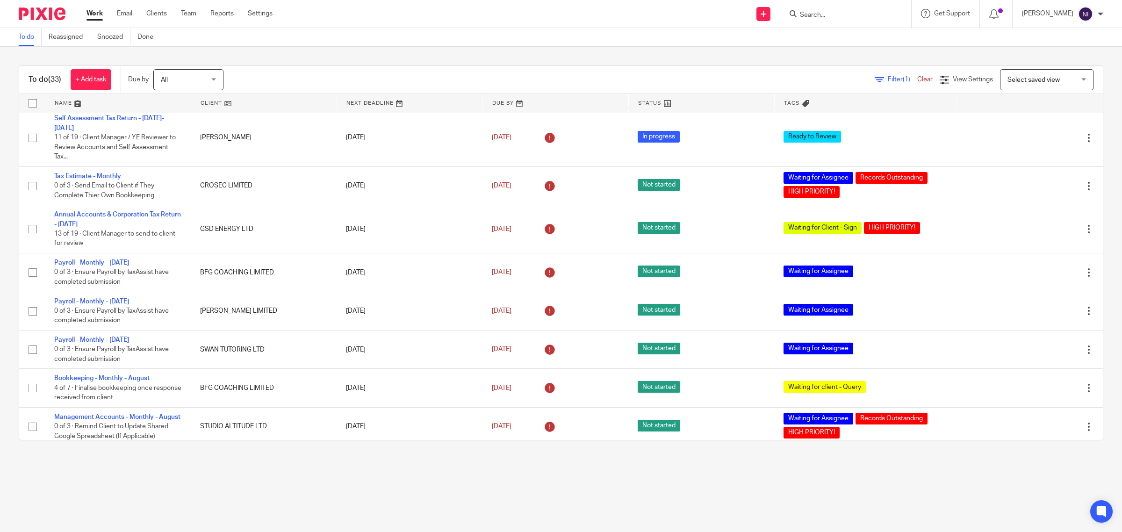
scroll to position [585, 0]
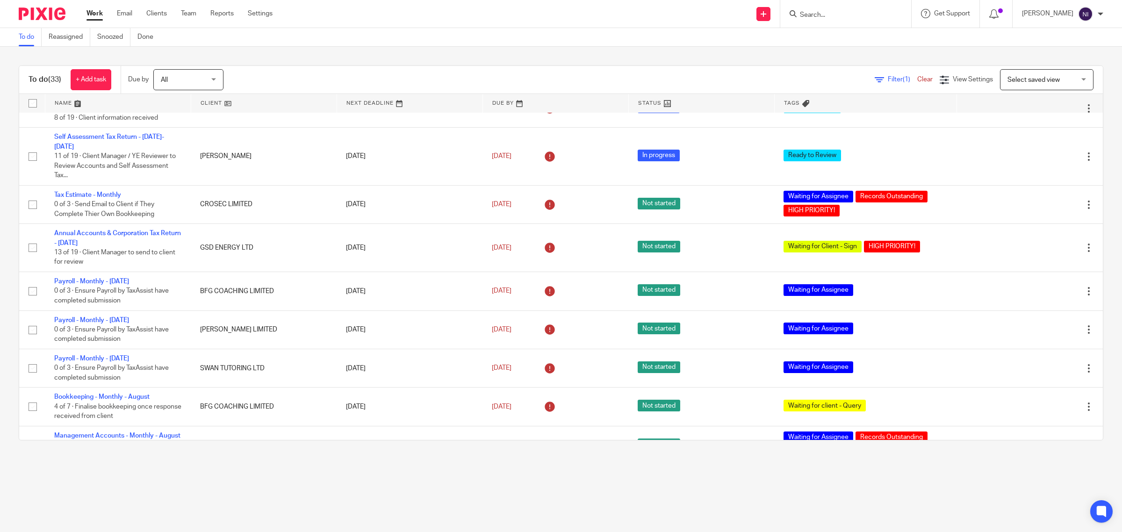
click at [61, 101] on link at bounding box center [117, 103] width 145 height 19
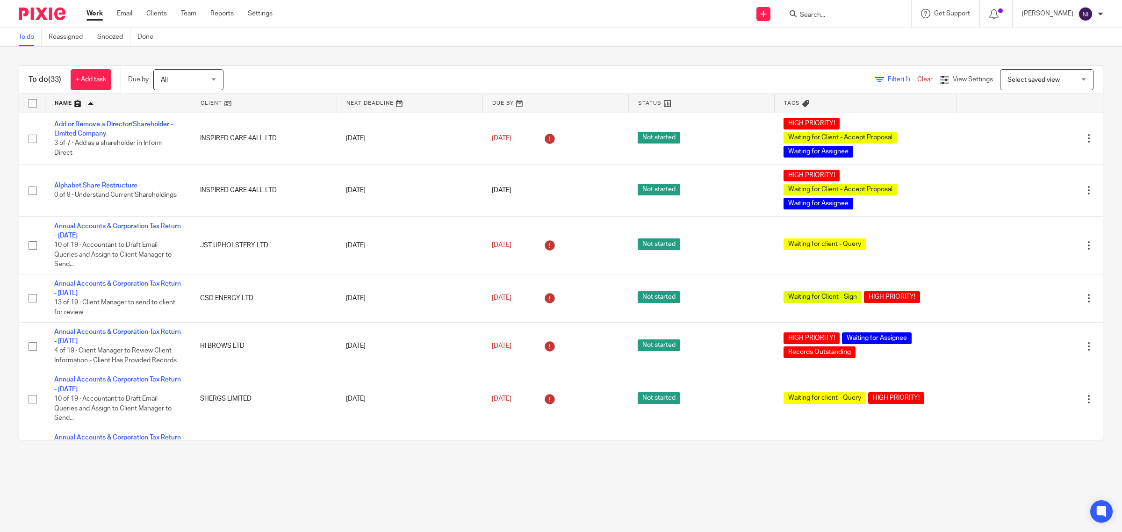
click at [450, 477] on main "To do Reassigned Snoozed Done To do (33) + Add task Due by All All [DATE] [DATE…" at bounding box center [561, 266] width 1122 height 532
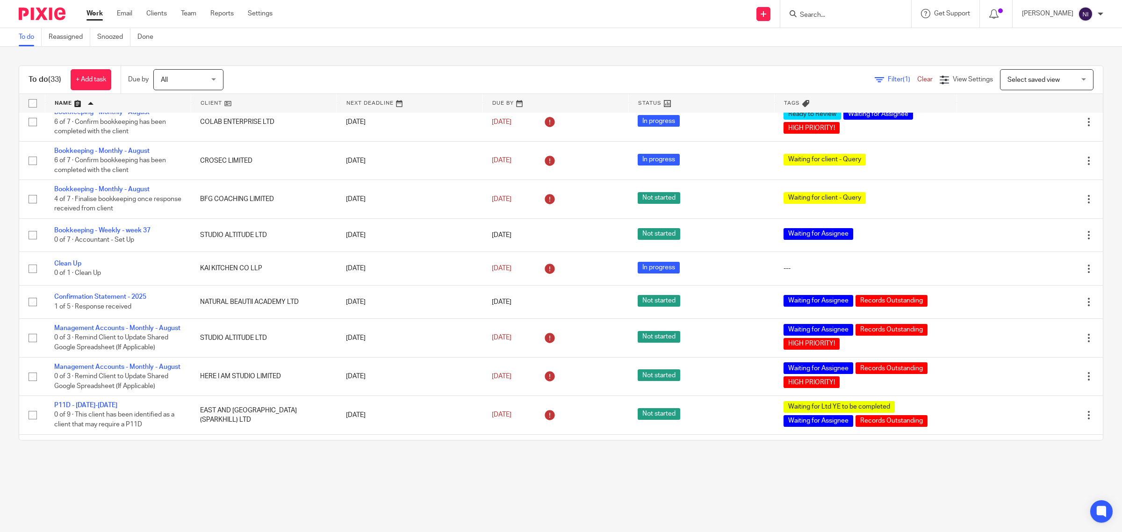
scroll to position [971, 0]
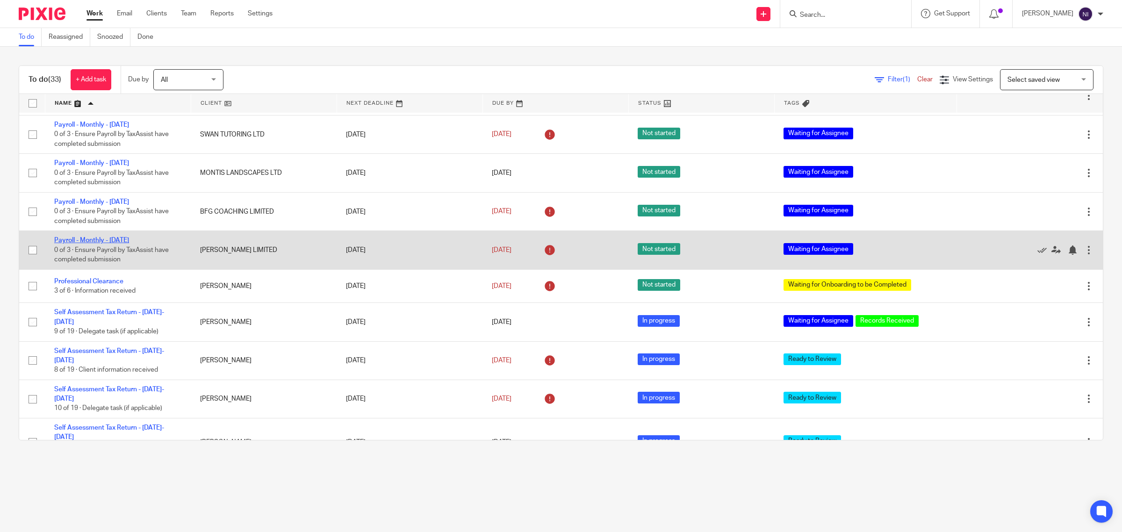
click at [129, 244] on link "Payroll - Monthly - [DATE]" at bounding box center [91, 240] width 75 height 7
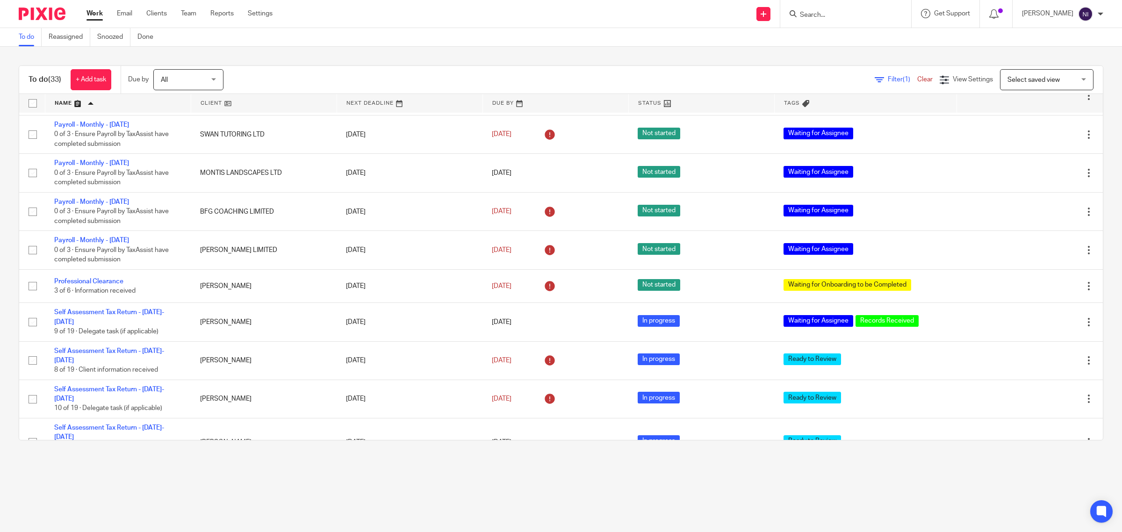
click at [246, 465] on main "To do Reassigned Snoozed Done To do (33) + Add task Due by All All Today Tomorr…" at bounding box center [561, 266] width 1122 height 532
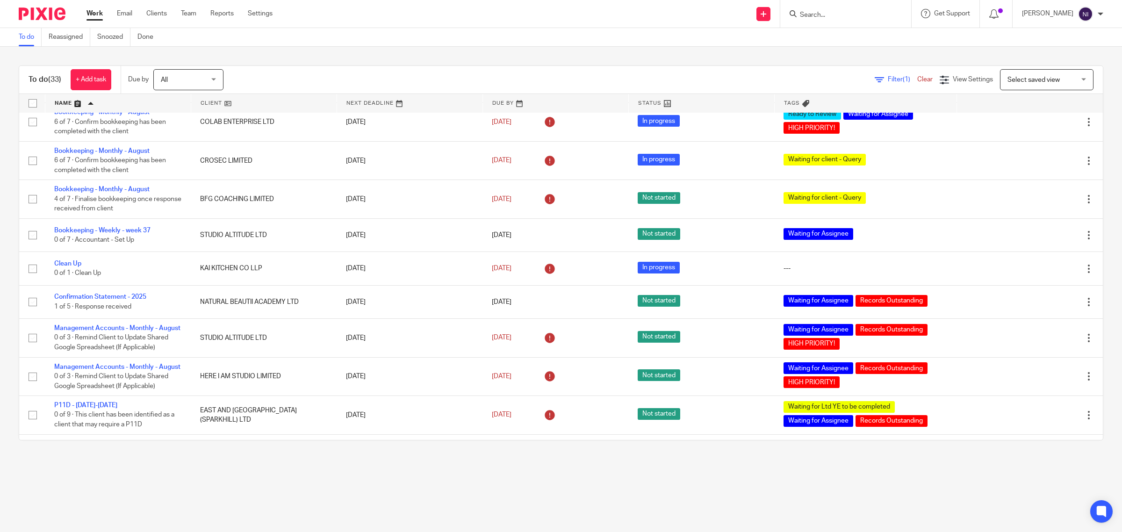
scroll to position [817, 0]
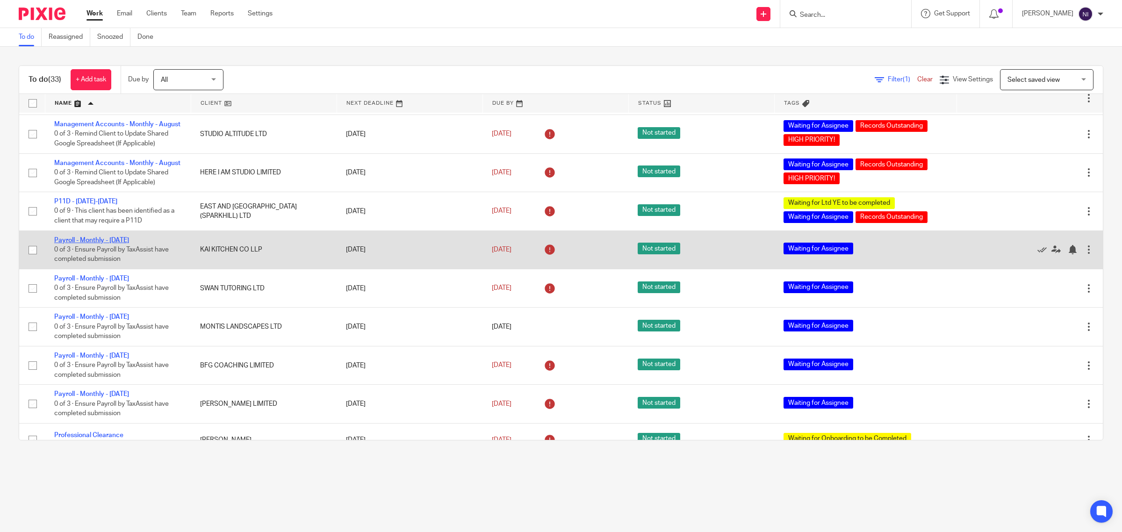
click at [122, 244] on link "Payroll - Monthly - [DATE]" at bounding box center [91, 240] width 75 height 7
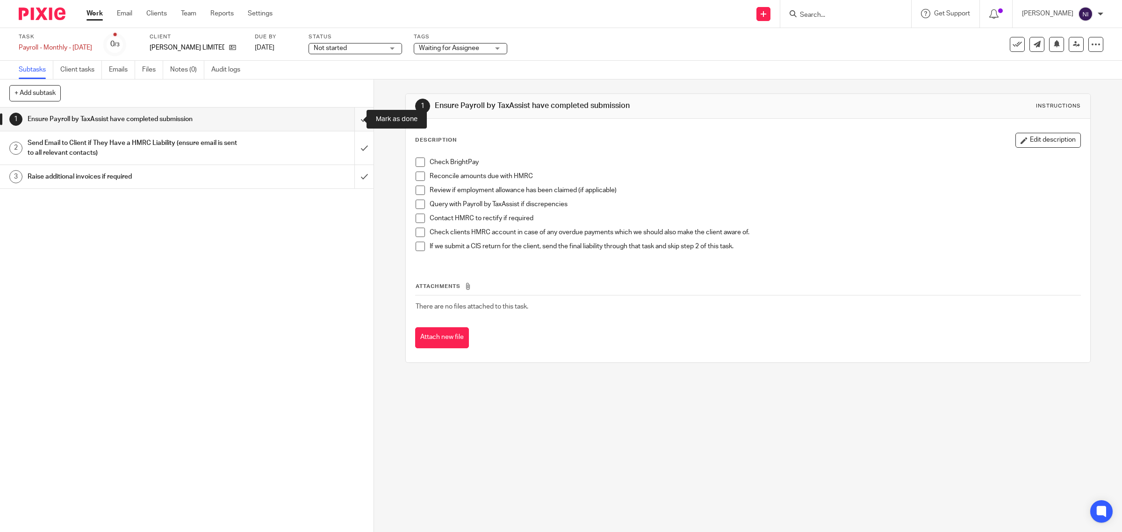
click at [346, 118] on input "submit" at bounding box center [187, 119] width 374 height 23
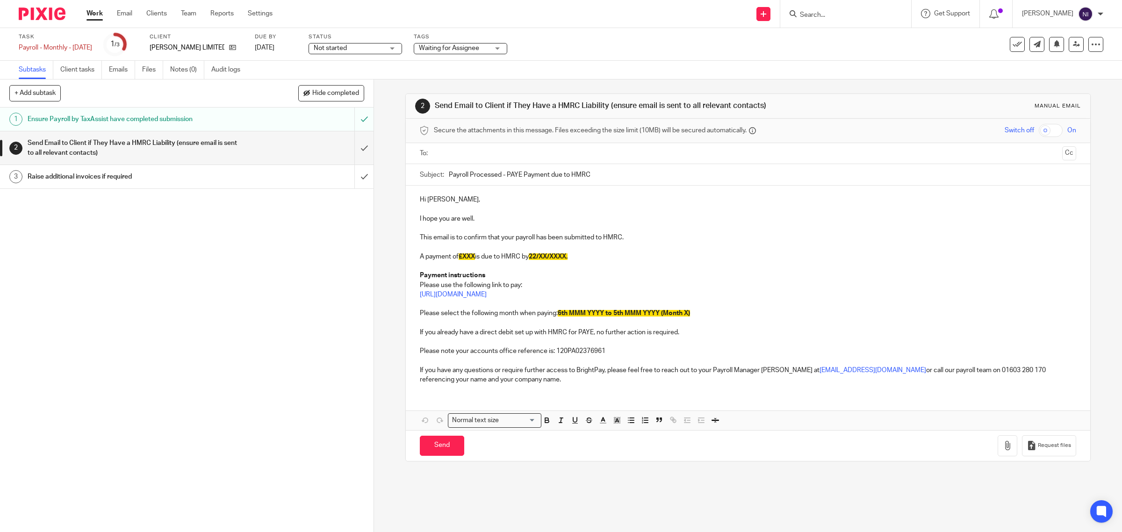
drag, startPoint x: 475, startPoint y: 262, endPoint x: 501, endPoint y: 272, distance: 28.0
click at [475, 261] on p "A payment of £XXX is due to HMRC by 22/XX/XXXX." at bounding box center [748, 256] width 657 height 9
click at [556, 260] on span "22/XX/XXXX." at bounding box center [555, 256] width 39 height 7
drag, startPoint x: 582, startPoint y: 318, endPoint x: 569, endPoint y: 321, distance: 13.3
click at [569, 317] on span "6th MMM YYYY to 5th MMM YYYY (Month X)" at bounding box center [624, 313] width 132 height 7
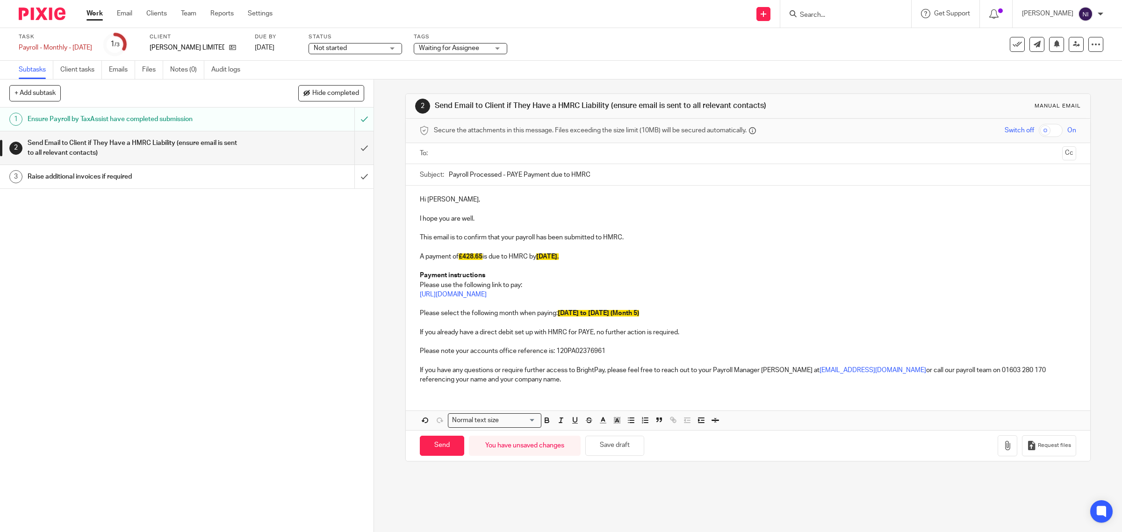
click at [653, 383] on p "If you have any questions or require further access to BrightPay, please feel f…" at bounding box center [748, 375] width 657 height 19
drag, startPoint x: 723, startPoint y: 337, endPoint x: 405, endPoint y: 333, distance: 318.0
click at [406, 333] on div "Hi Kiranjit, I hope you are well. This email is to confirm that your payroll ha…" at bounding box center [748, 289] width 685 height 206
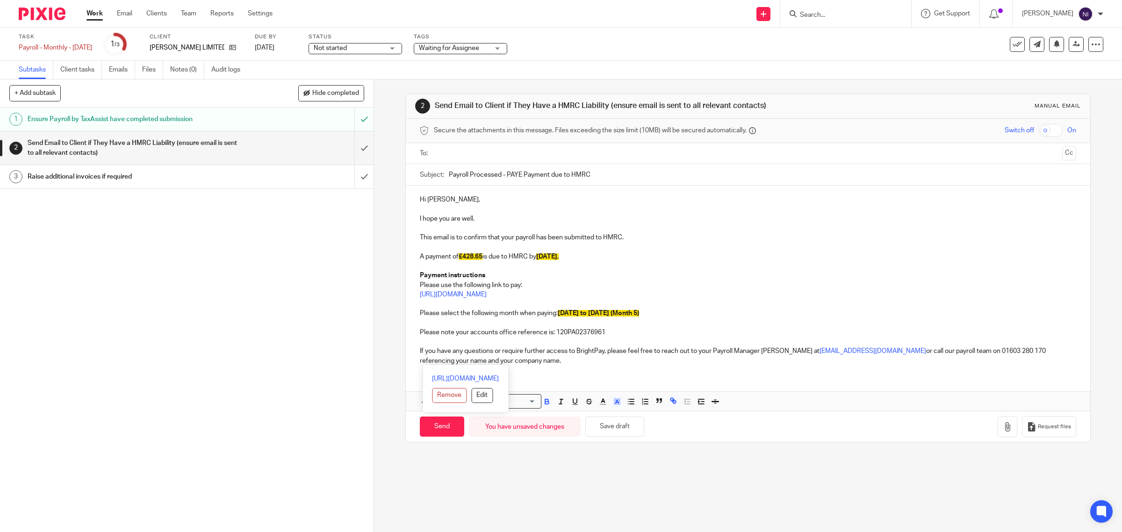
drag, startPoint x: 525, startPoint y: 368, endPoint x: 391, endPoint y: 191, distance: 222.3
click at [391, 191] on div "2 Send Email to Client if They Have a HMRC Liability (ensure email is sent to a…" at bounding box center [748, 305] width 748 height 453
click at [613, 406] on icon "button" at bounding box center [617, 401] width 8 height 8
click at [593, 417] on li "color:#FFFFFF" at bounding box center [596, 413] width 7 height 7
click at [467, 153] on input "text" at bounding box center [747, 153] width 621 height 11
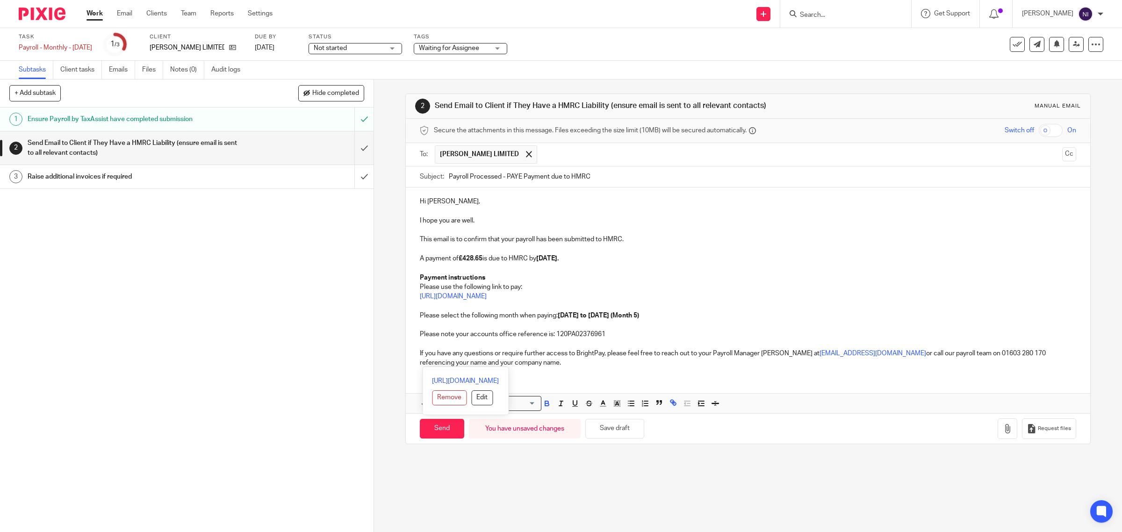
drag, startPoint x: 524, startPoint y: 374, endPoint x: 422, endPoint y: 218, distance: 186.2
click at [412, 209] on div "Hi Kiranjit, I hope you are well. This email is to confirm that your payroll ha…" at bounding box center [748, 281] width 685 height 187
click at [712, 307] on p at bounding box center [748, 305] width 657 height 9
click at [422, 438] on input "Send" at bounding box center [442, 429] width 44 height 20
type input "Sent"
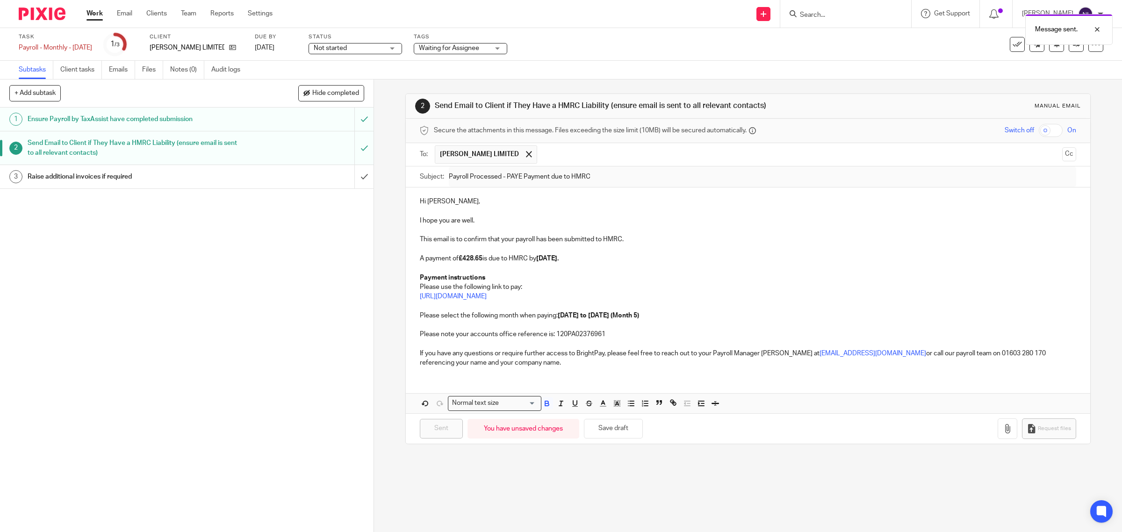
drag, startPoint x: 690, startPoint y: 323, endPoint x: 557, endPoint y: 325, distance: 133.3
click at [557, 320] on p "Please select the following month when paying: 6th Aug 2025 to 5th Sep 2025 (Mo…" at bounding box center [748, 315] width 657 height 9
copy strong "6th Aug 2025 to 5th Sep 2025 (Month 5)"
click at [352, 178] on input "submit" at bounding box center [187, 176] width 374 height 23
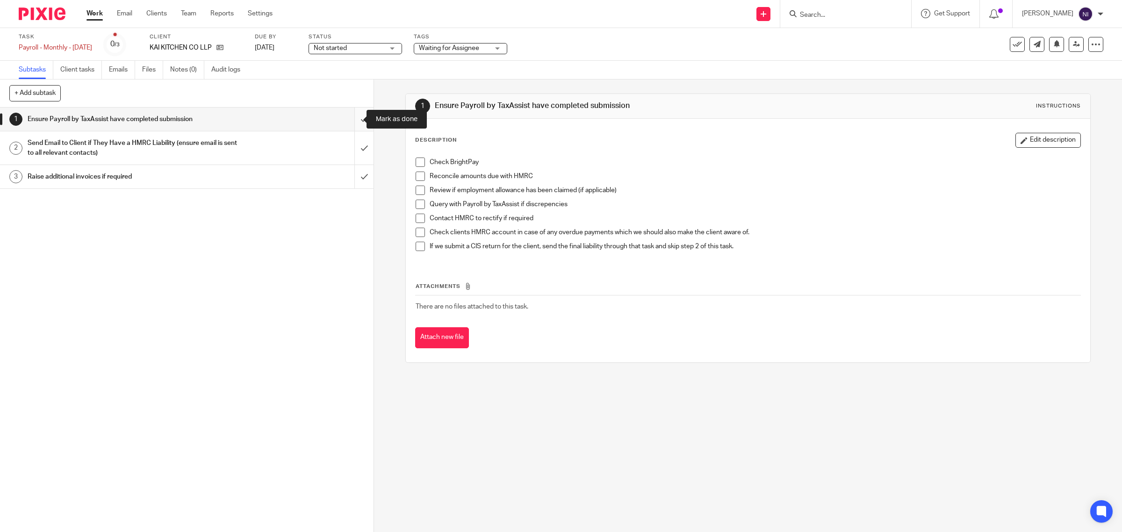
click at [349, 118] on input "submit" at bounding box center [187, 119] width 374 height 23
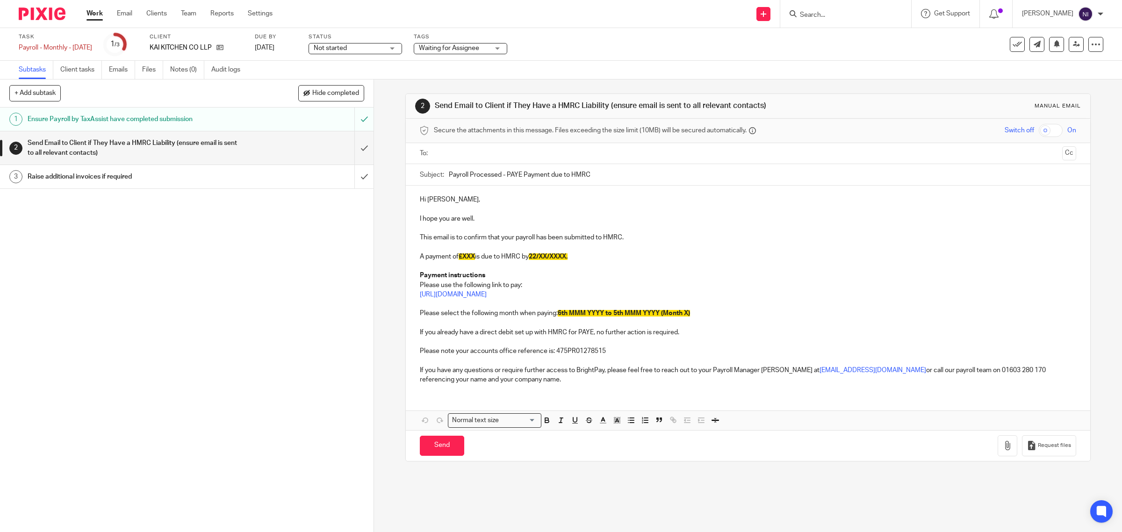
click at [477, 261] on p "A payment of £XXX is due to HMRC by 22/XX/XXXX." at bounding box center [748, 256] width 657 height 9
drag, startPoint x: 475, startPoint y: 260, endPoint x: 461, endPoint y: 262, distance: 14.2
click at [461, 261] on p "A payment of £XXX is due to HMRC by 22/XX/XXXX." at bounding box center [748, 256] width 657 height 9
click at [561, 260] on span "22/XX/XXXX." at bounding box center [560, 256] width 39 height 7
drag, startPoint x: 695, startPoint y: 319, endPoint x: 557, endPoint y: 323, distance: 137.5
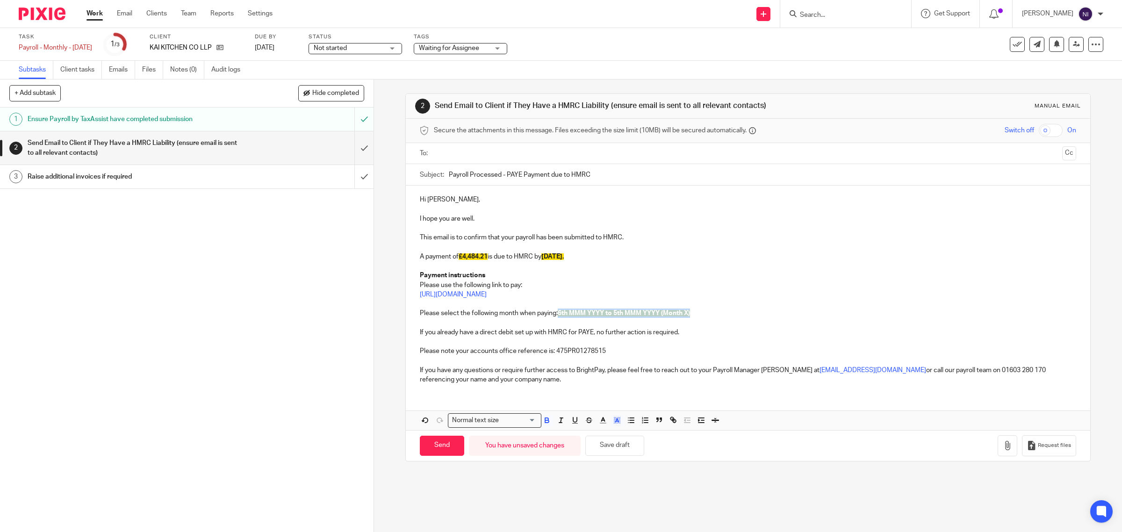
click at [557, 318] on p "Please select the following month when paying: 6th MMM YYYY to 5th MMM YYYY (Mo…" at bounding box center [748, 313] width 657 height 9
drag, startPoint x: 523, startPoint y: 387, endPoint x: 405, endPoint y: 199, distance: 221.6
click at [406, 199] on div "Hi Kiranjit, I hope you are well. This email is to confirm that your payroll ha…" at bounding box center [748, 289] width 685 height 206
click at [616, 422] on polyline "button" at bounding box center [617, 421] width 3 height 4
click at [594, 436] on li "color:#FFFFFF" at bounding box center [596, 432] width 7 height 7
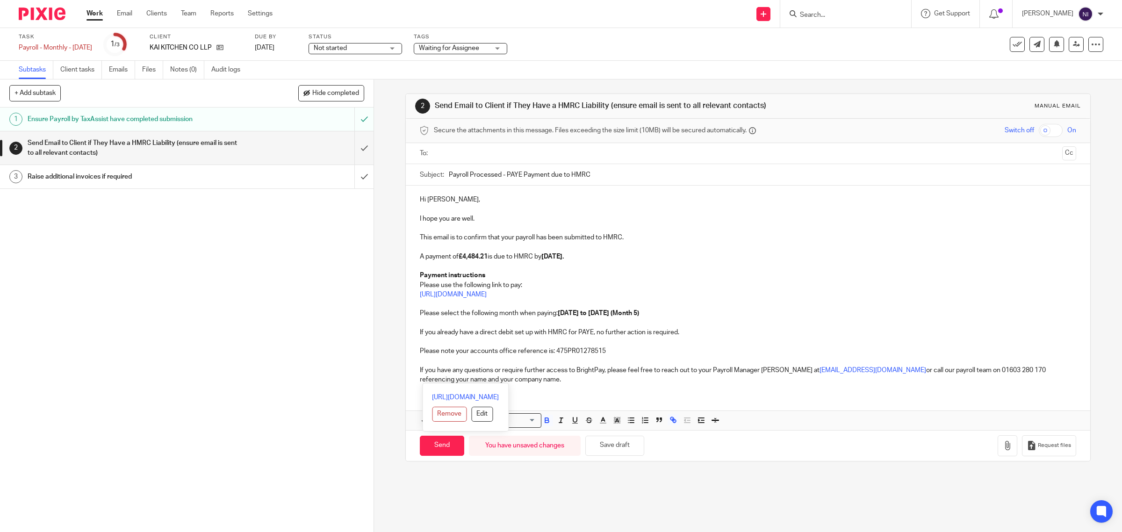
click at [471, 159] on input "text" at bounding box center [747, 153] width 621 height 11
click at [433, 452] on input "Send" at bounding box center [442, 448] width 44 height 20
type input "Sent"
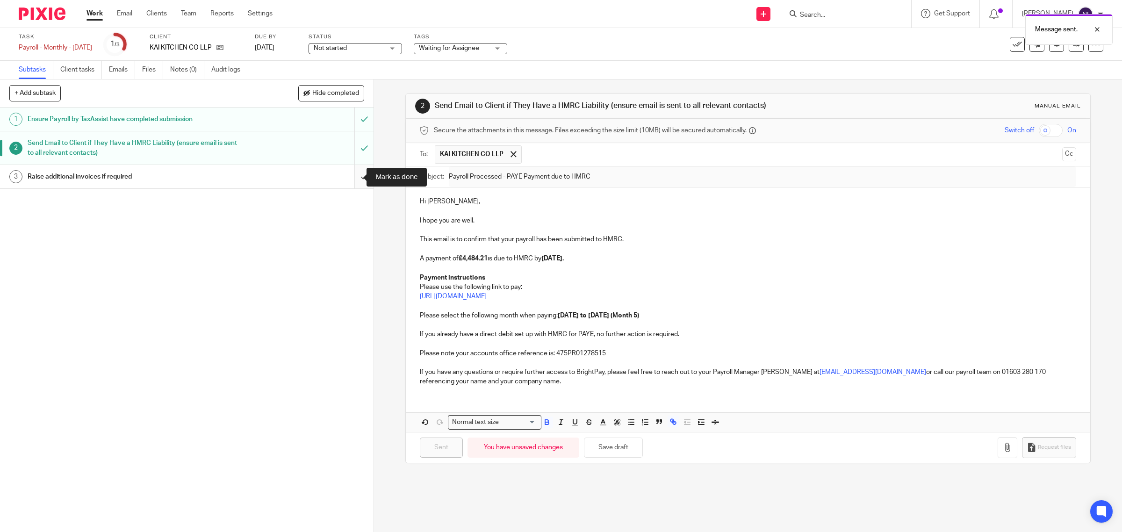
click at [351, 172] on input "submit" at bounding box center [187, 176] width 374 height 23
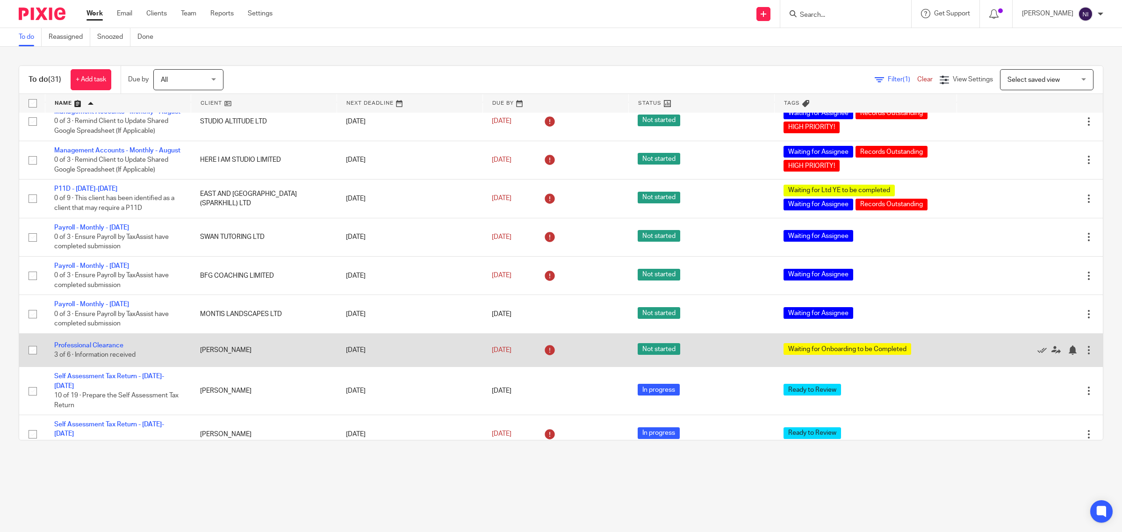
scroll to position [824, 0]
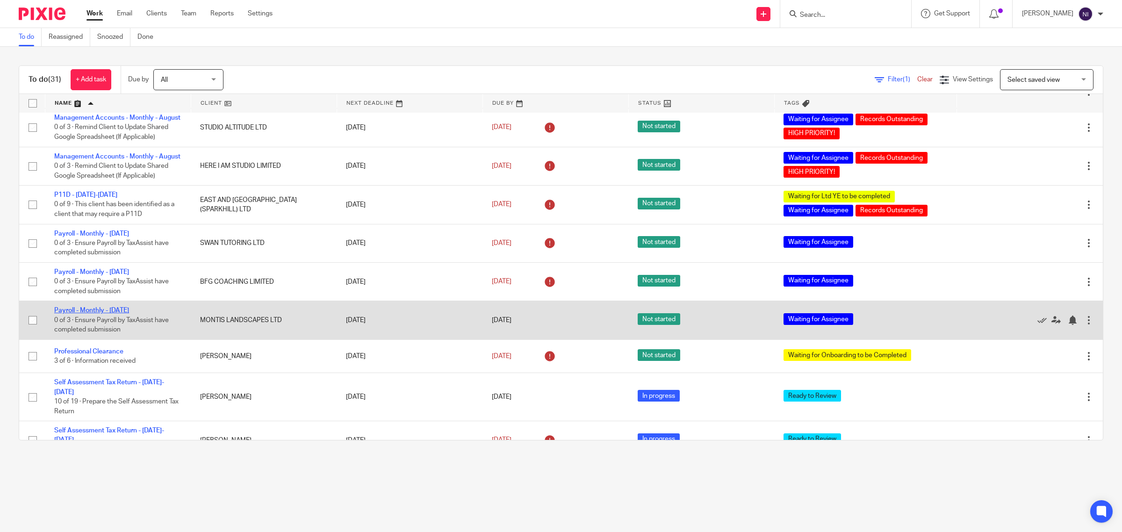
click at [129, 314] on link "Payroll - Monthly - [DATE]" at bounding box center [91, 310] width 75 height 7
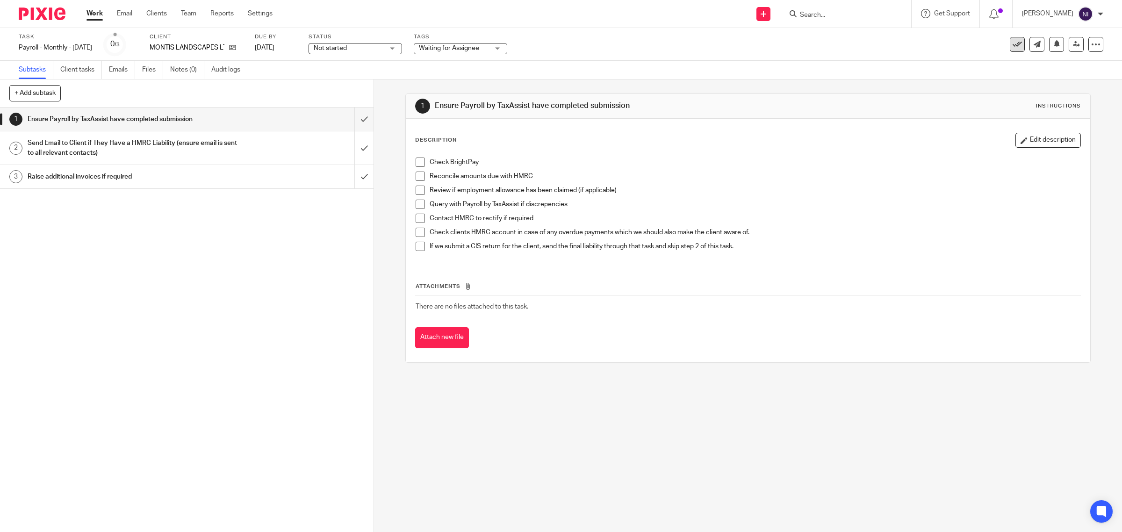
click at [1013, 44] on icon at bounding box center [1017, 44] width 9 height 9
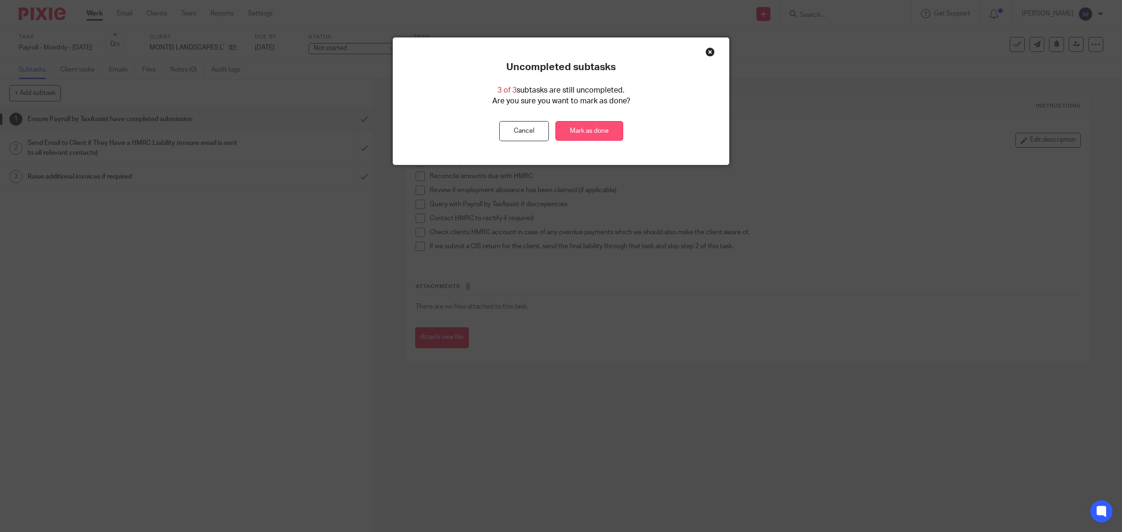
click at [592, 136] on link "Mark as done" at bounding box center [590, 131] width 68 height 20
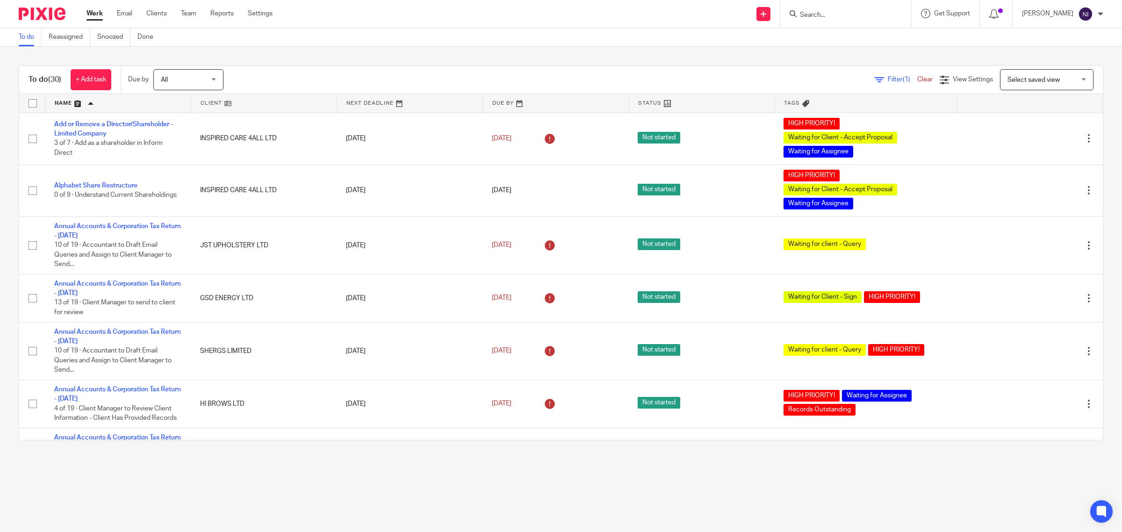
click at [71, 101] on link at bounding box center [117, 103] width 145 height 19
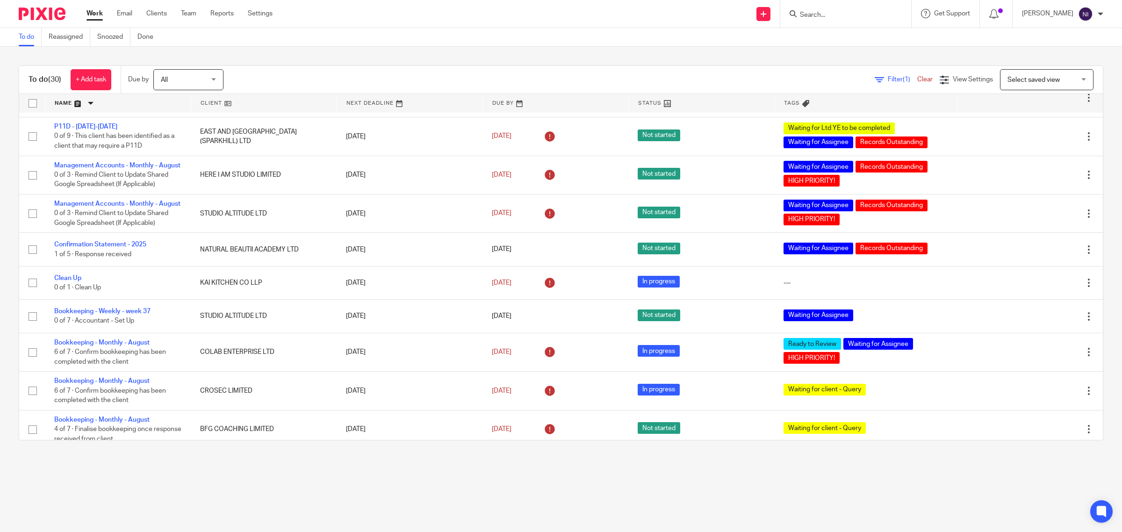
scroll to position [351, 0]
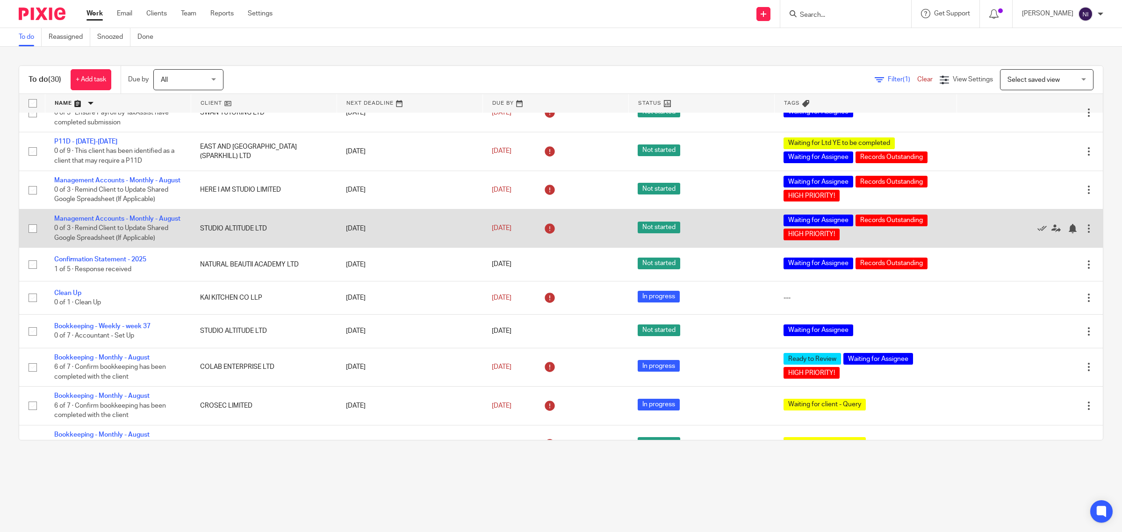
drag, startPoint x: 97, startPoint y: 241, endPoint x: 104, endPoint y: 225, distance: 17.0
click at [97, 256] on link "Confirmation Statement - 2025" at bounding box center [100, 259] width 92 height 7
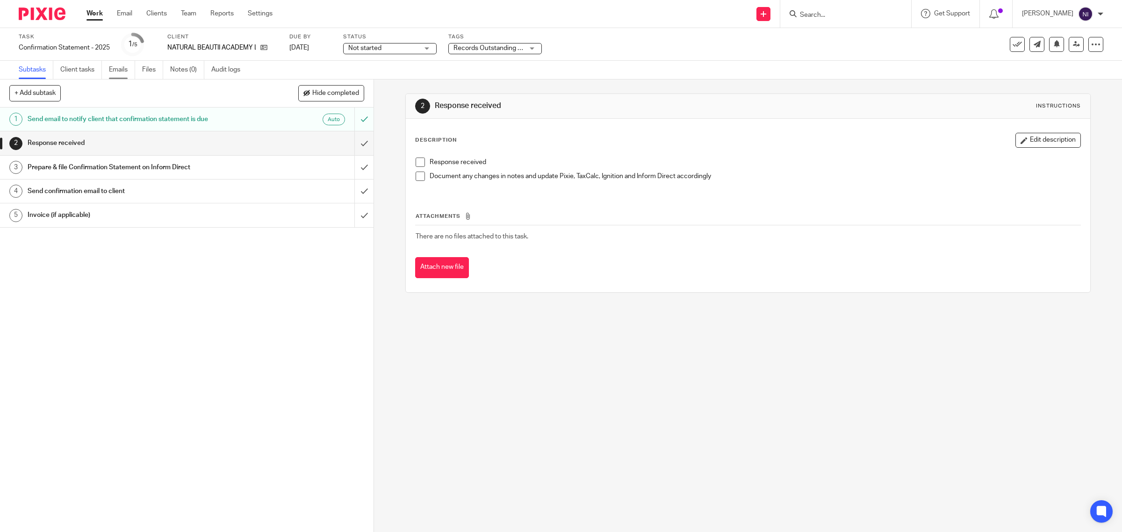
click at [117, 68] on link "Emails" at bounding box center [122, 70] width 26 height 18
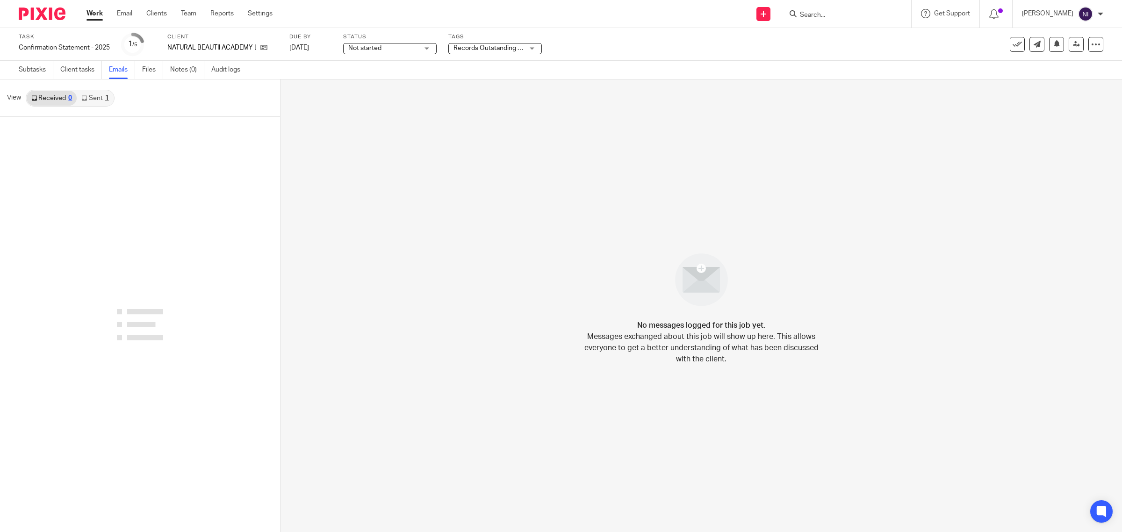
click at [97, 101] on link "Sent 1" at bounding box center [95, 98] width 36 height 15
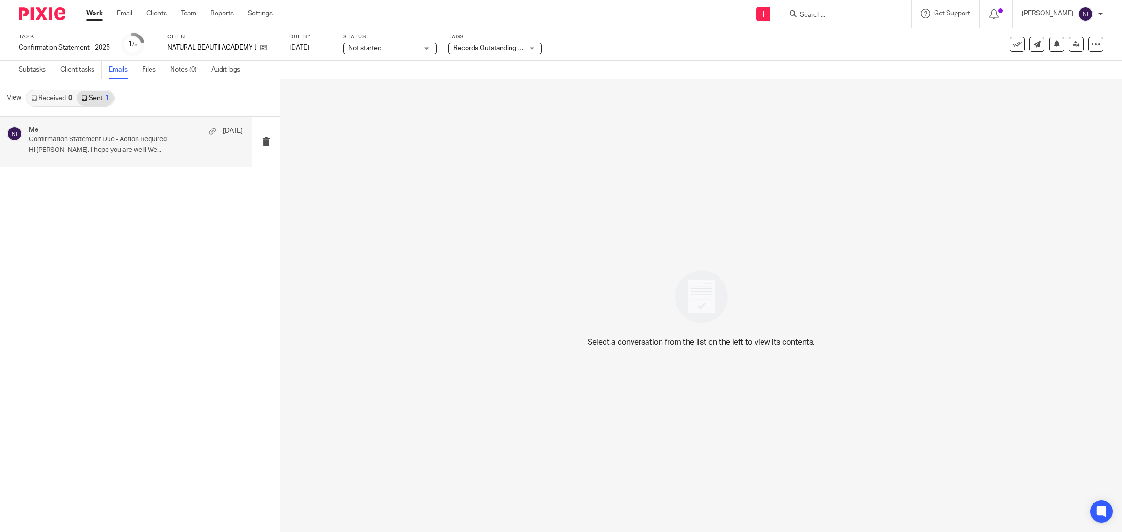
click at [125, 157] on div "Me 11 Sep Confirmation Statement Due - Action Required Hi Danielle, I hope you …" at bounding box center [136, 141] width 214 height 31
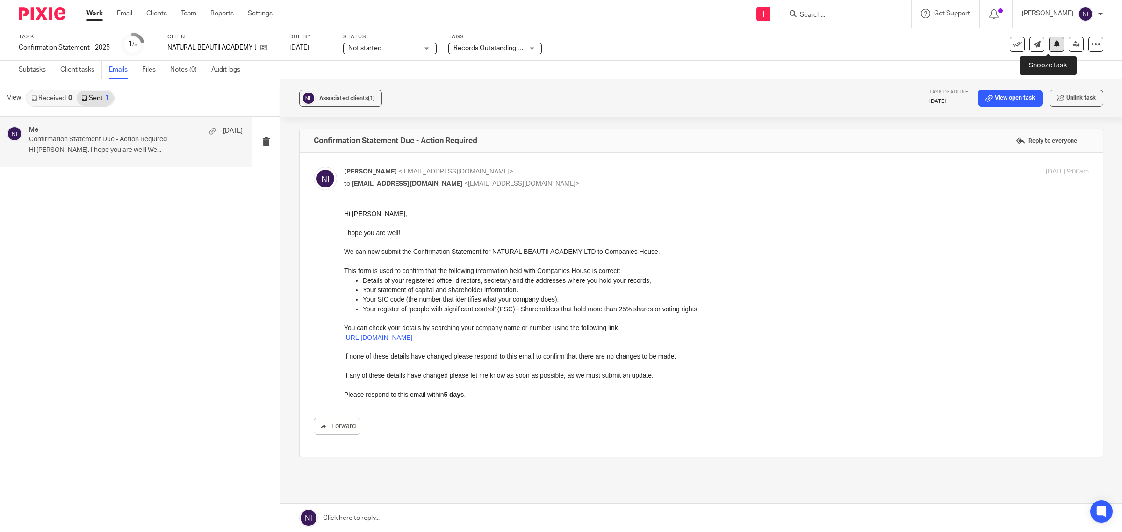
click at [1049, 43] on button at bounding box center [1056, 44] width 15 height 15
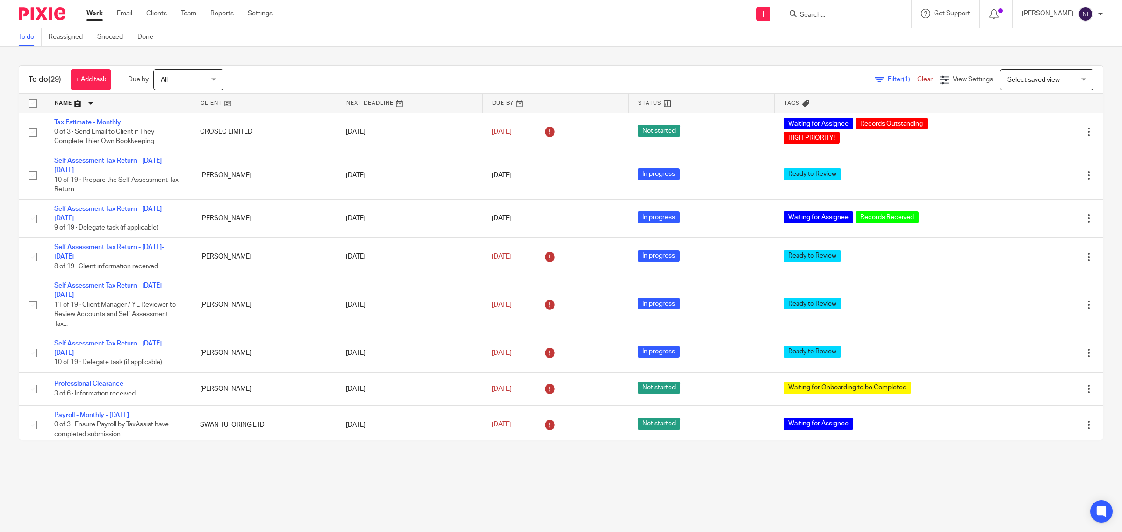
click at [71, 103] on link at bounding box center [117, 103] width 145 height 19
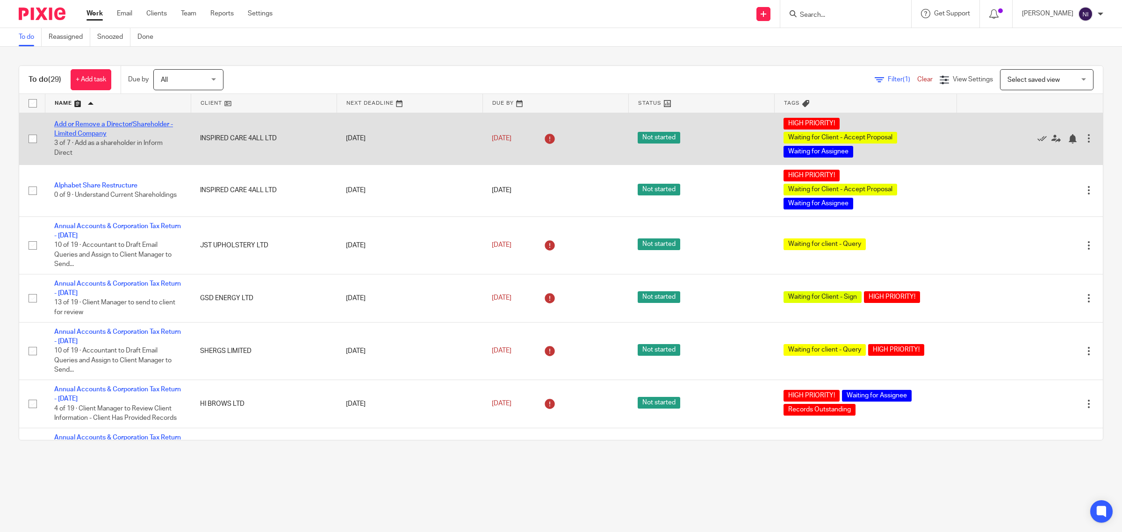
click at [92, 125] on link "Add or Remove a Director/Shareholder - Limited Company" at bounding box center [113, 129] width 119 height 16
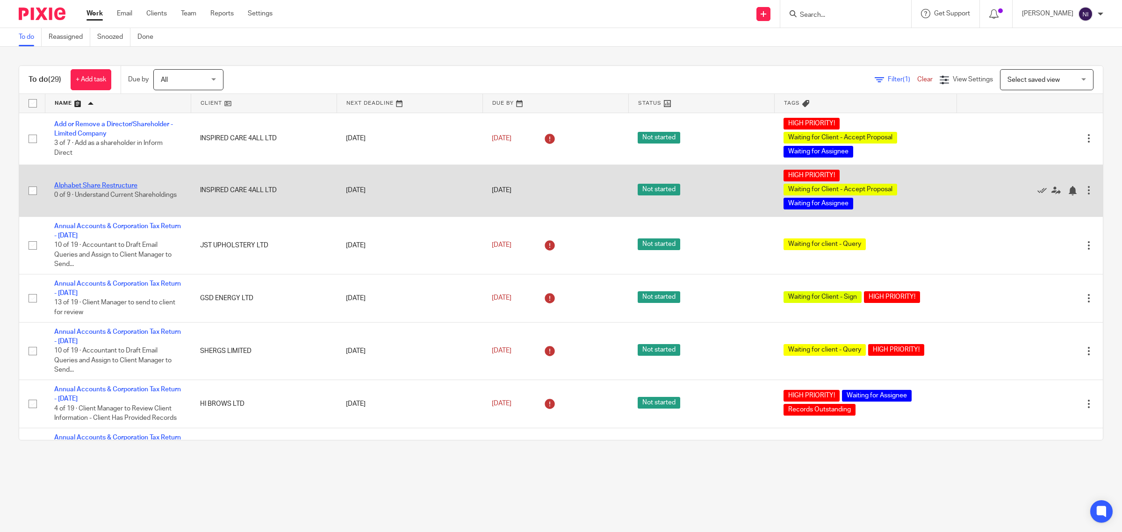
click at [99, 182] on link "Alphabet Share Restructure" at bounding box center [95, 185] width 83 height 7
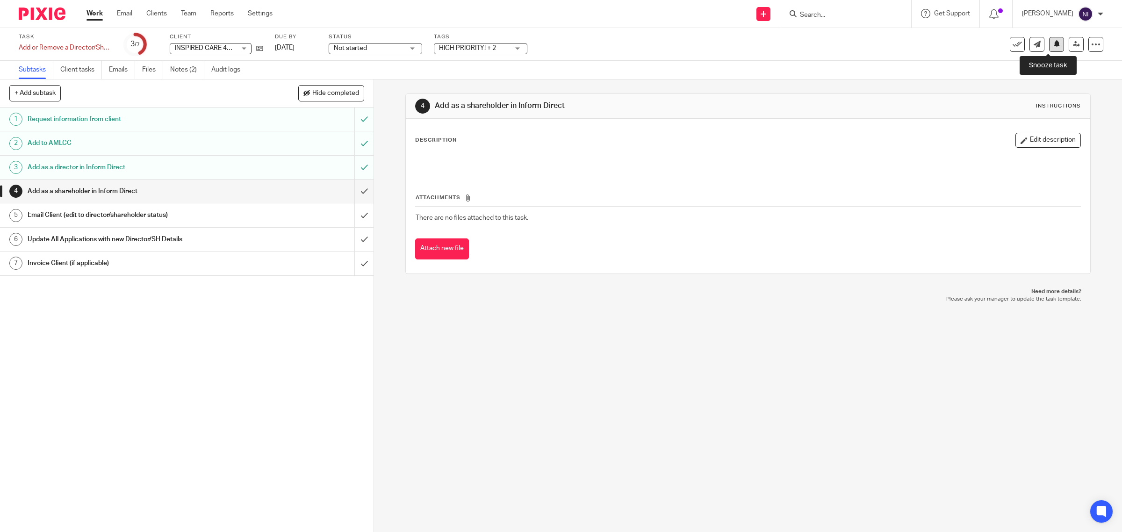
click at [1054, 45] on icon at bounding box center [1057, 43] width 7 height 7
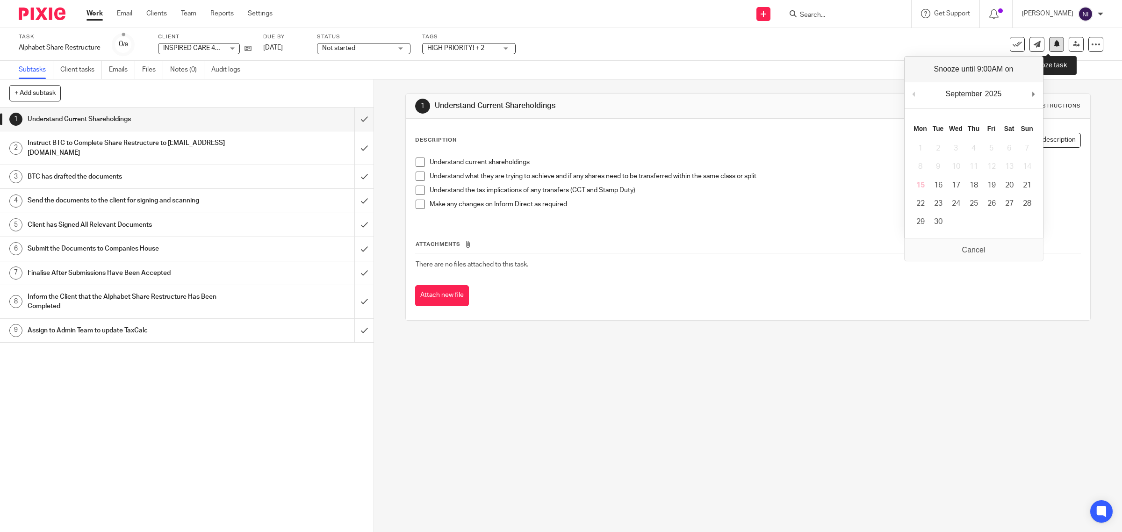
click at [1052, 41] on button at bounding box center [1056, 44] width 15 height 15
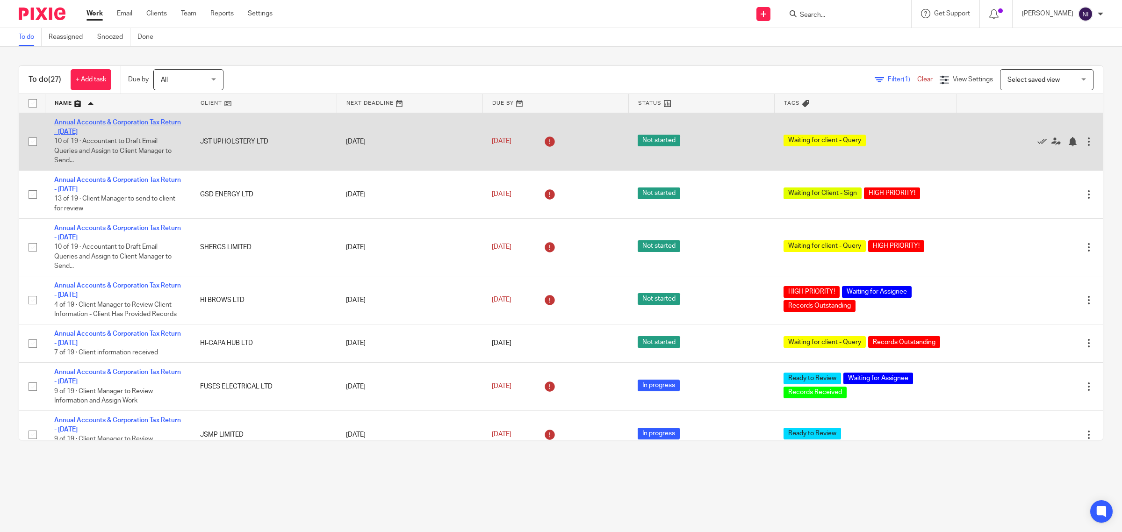
click at [105, 123] on link "Annual Accounts & Corporation Tax Return - [DATE]" at bounding box center [117, 127] width 127 height 16
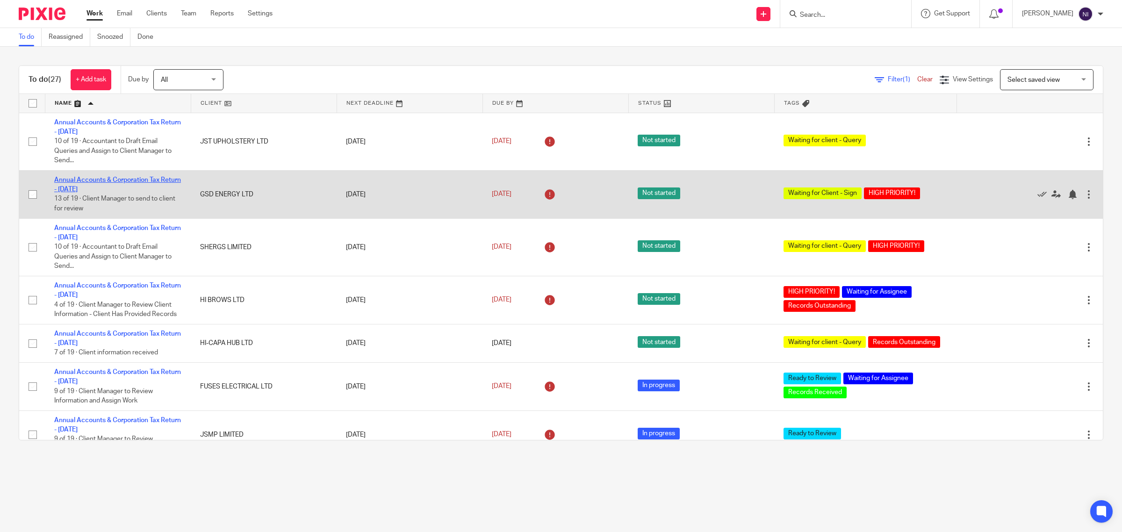
click at [141, 178] on link "Annual Accounts & Corporation Tax Return - December 31, 2024" at bounding box center [117, 185] width 127 height 16
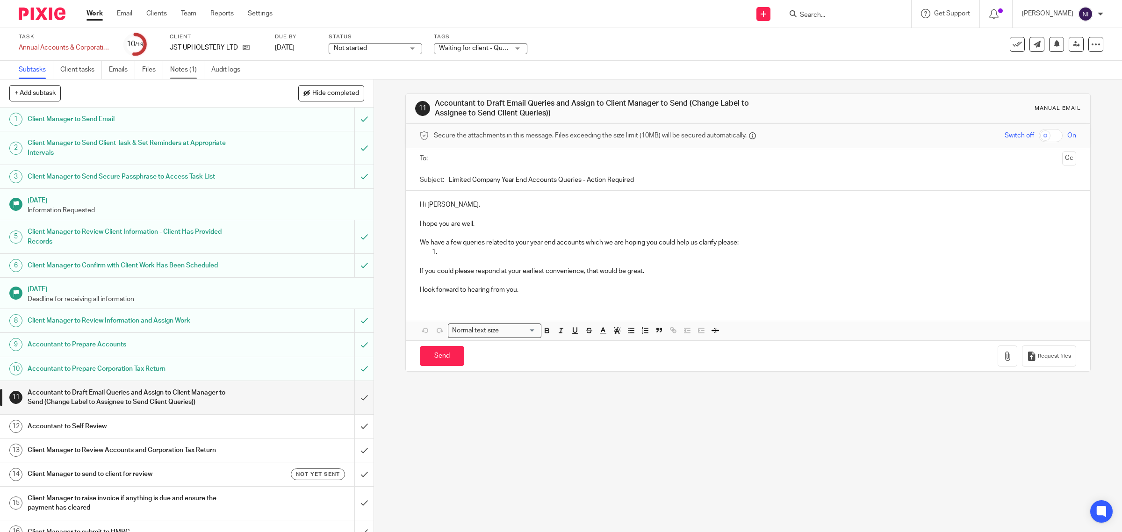
drag, startPoint x: 0, startPoint y: 0, endPoint x: 190, endPoint y: 66, distance: 201.1
click at [190, 66] on link "Notes (1)" at bounding box center [187, 70] width 34 height 18
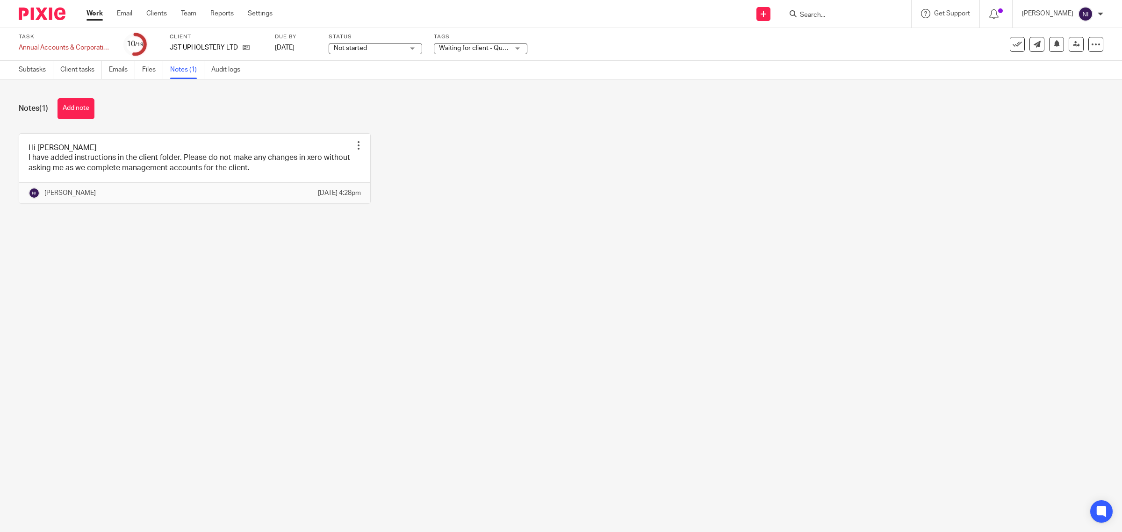
click at [71, 108] on button "Add note" at bounding box center [76, 108] width 37 height 21
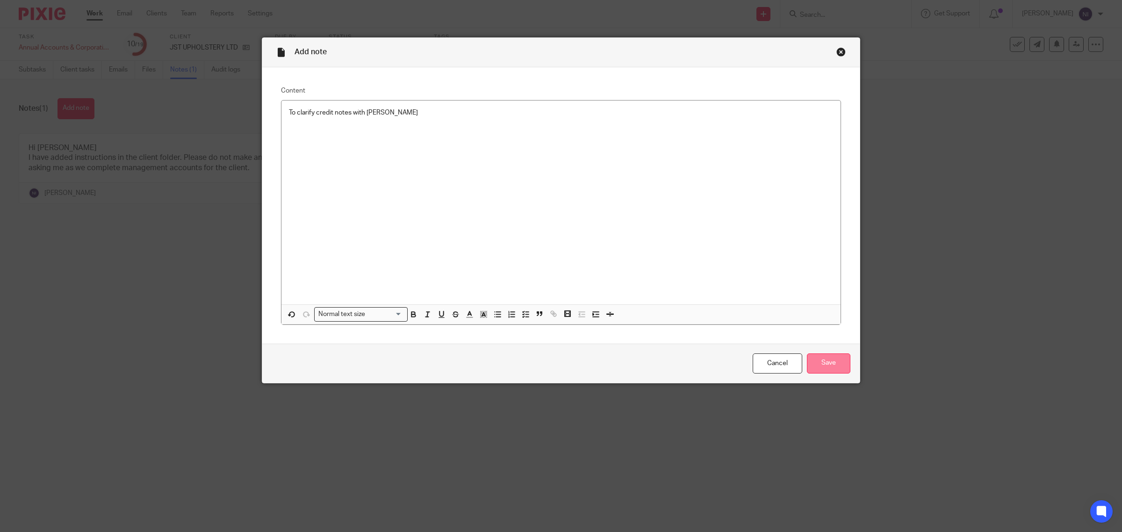
click at [822, 360] on input "Save" at bounding box center [828, 364] width 43 height 20
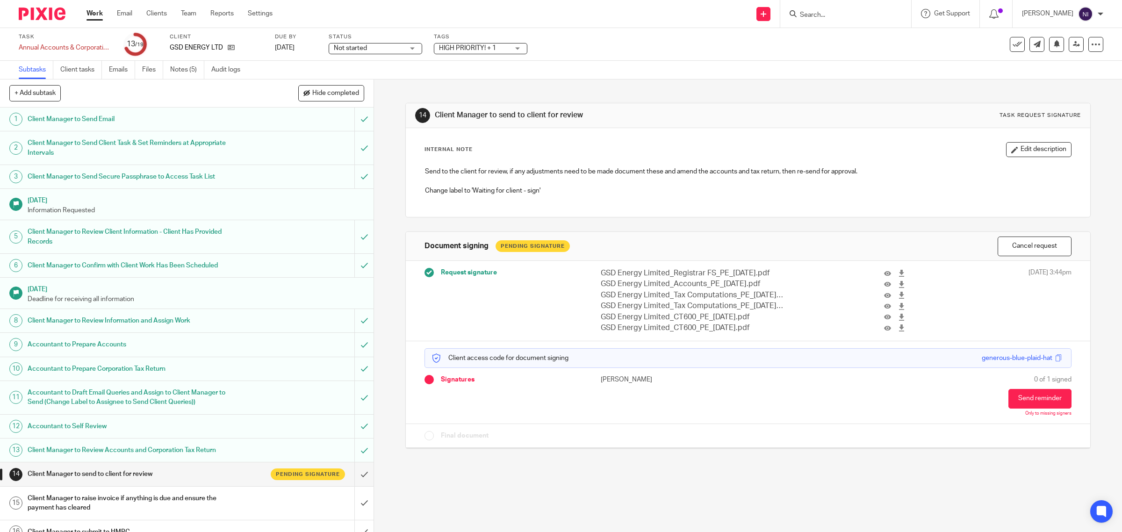
click at [500, 40] on label "Tags" at bounding box center [481, 36] width 94 height 7
click at [500, 43] on span "HIGH PRIORITY! + 1" at bounding box center [474, 48] width 70 height 10
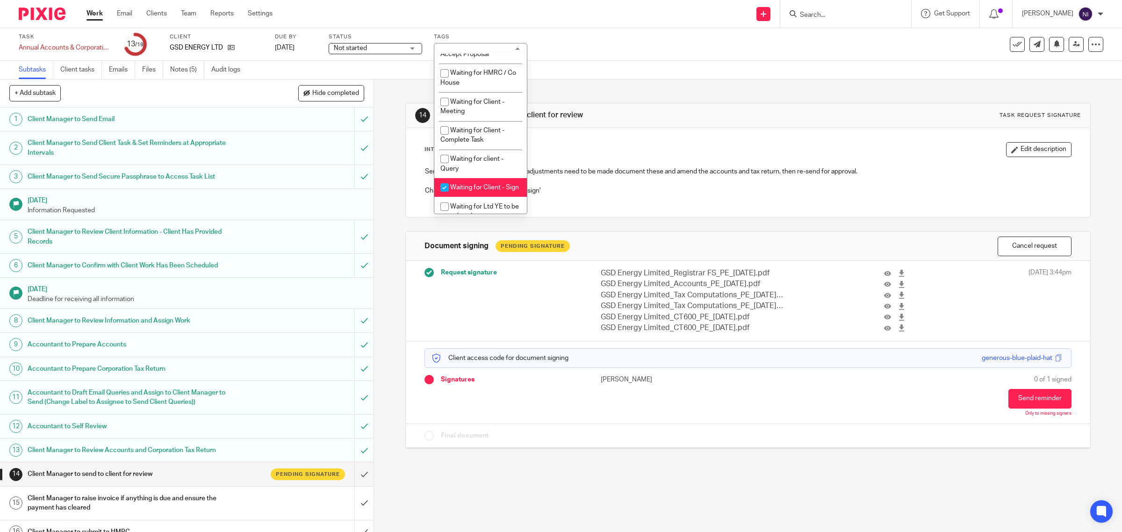
scroll to position [466, 0]
click at [501, 168] on li "Waiting for Client - Sign" at bounding box center [480, 159] width 93 height 19
checkbox input "false"
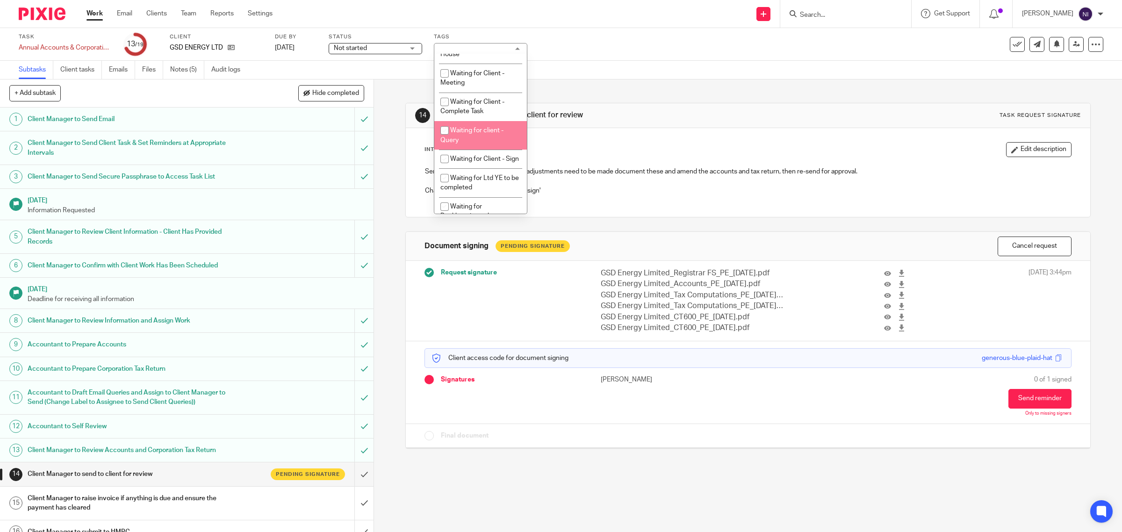
click at [491, 150] on li "Waiting for client - Query" at bounding box center [480, 135] width 93 height 29
checkbox input "true"
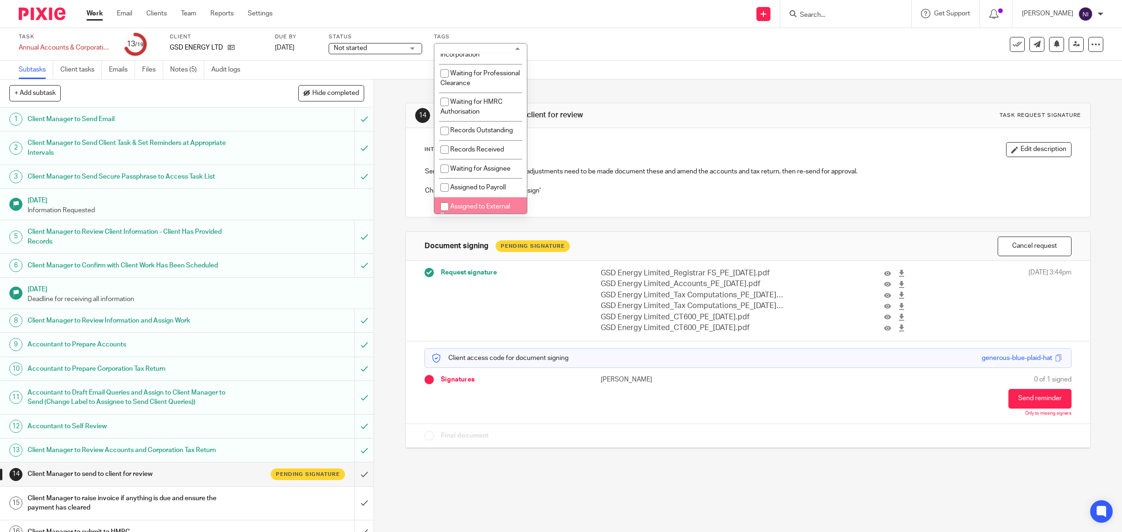
scroll to position [0, 0]
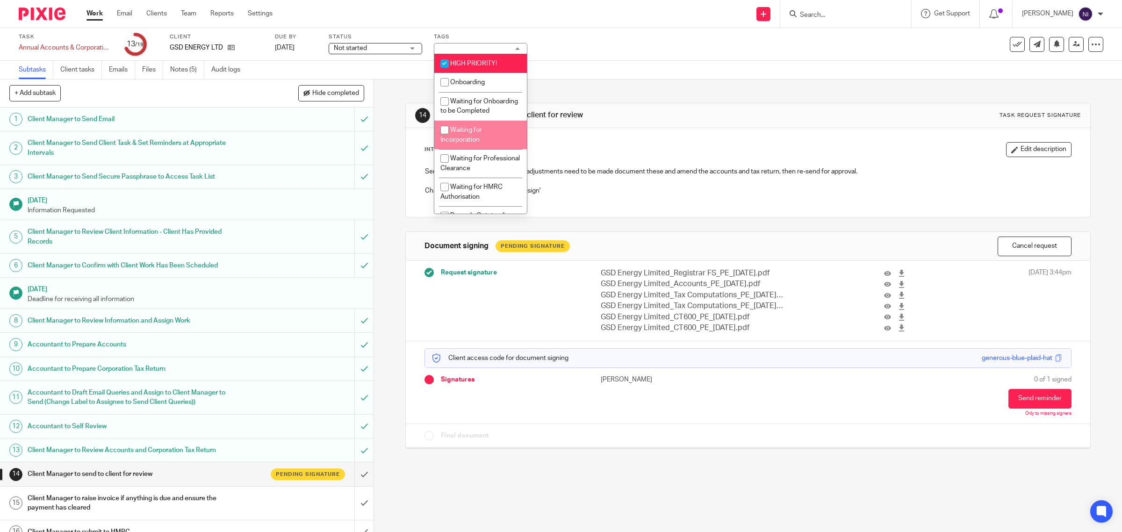
click at [664, 84] on div "14 Client Manager to send to client for review Task request signature Internal …" at bounding box center [748, 268] width 686 height 379
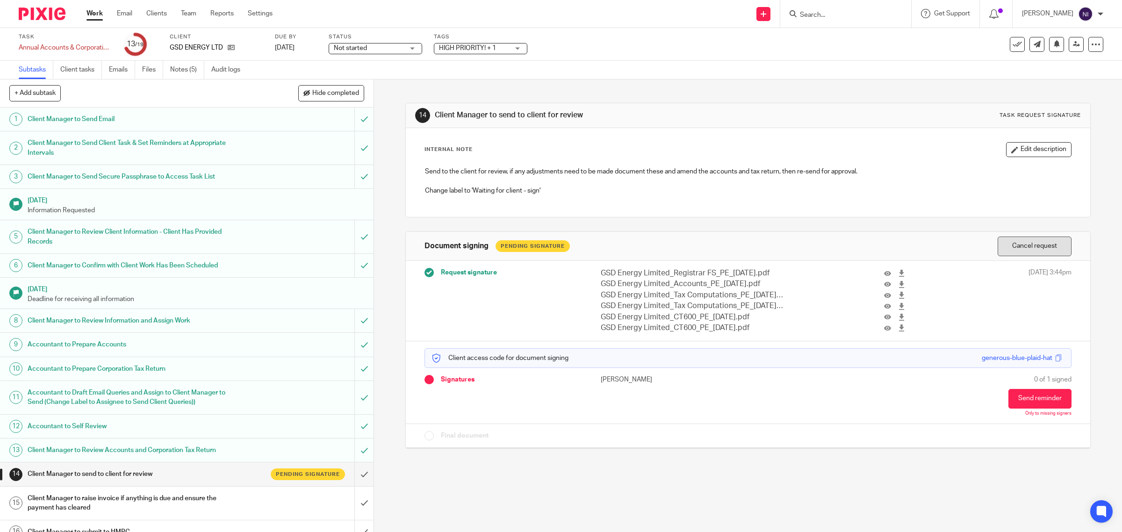
click at [1010, 254] on button "Cancel request" at bounding box center [1035, 247] width 74 height 20
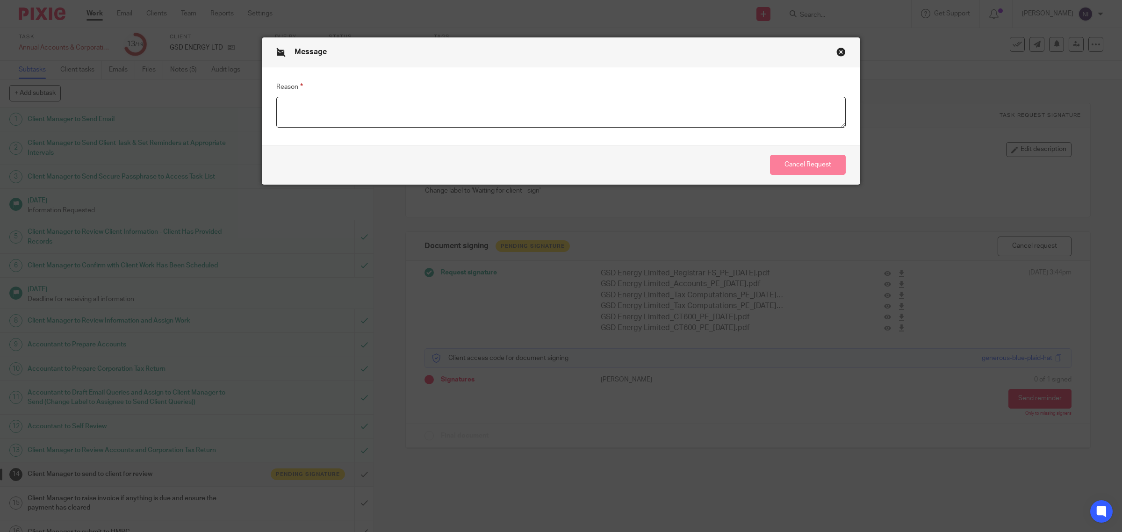
click at [522, 102] on textarea "Reason" at bounding box center [561, 112] width 570 height 31
type textarea "To amend accounts"
click at [816, 165] on button "Cancel Request" at bounding box center [808, 165] width 76 height 20
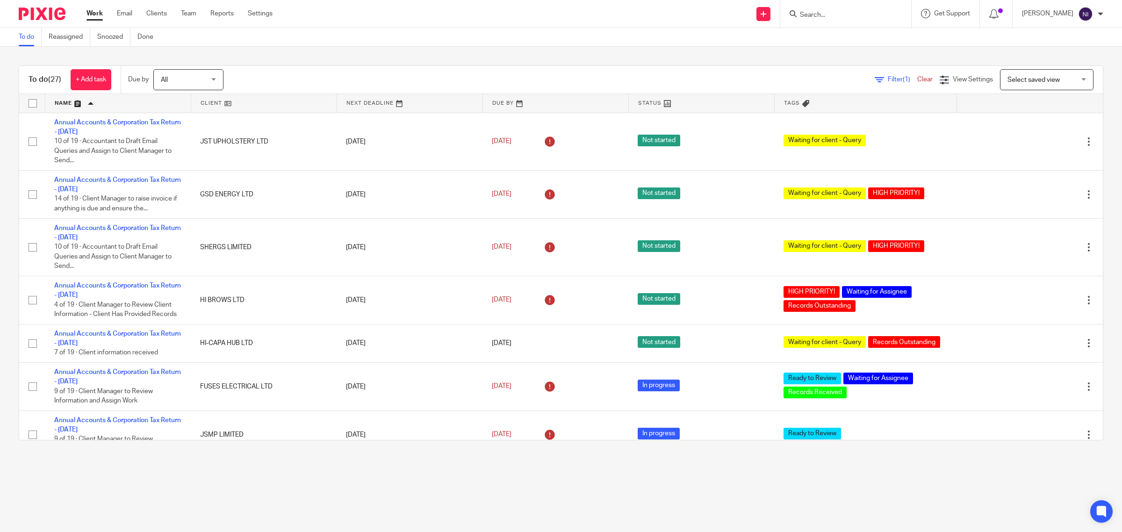
click at [68, 106] on link at bounding box center [117, 103] width 145 height 19
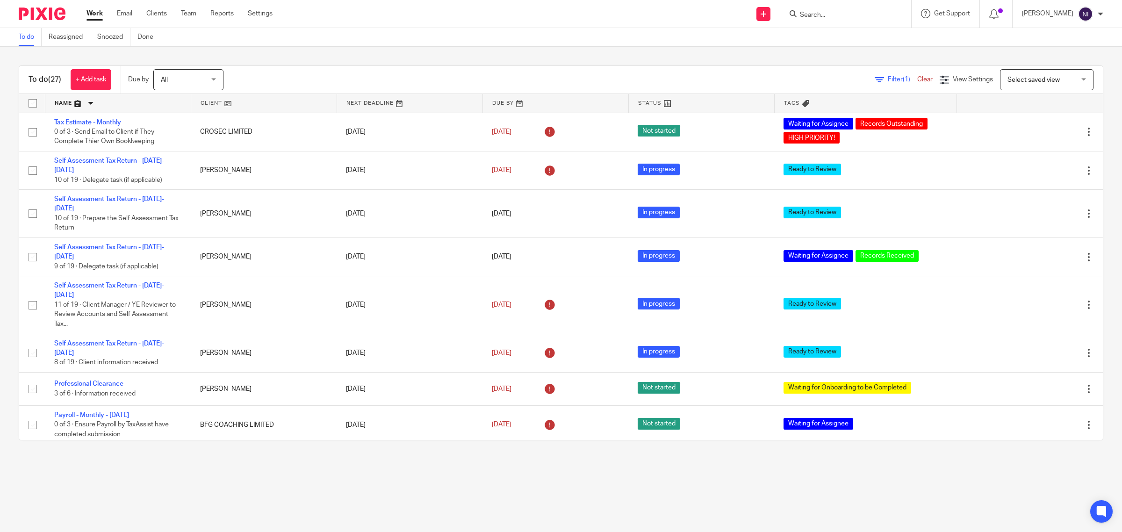
click at [68, 102] on link at bounding box center [117, 103] width 145 height 19
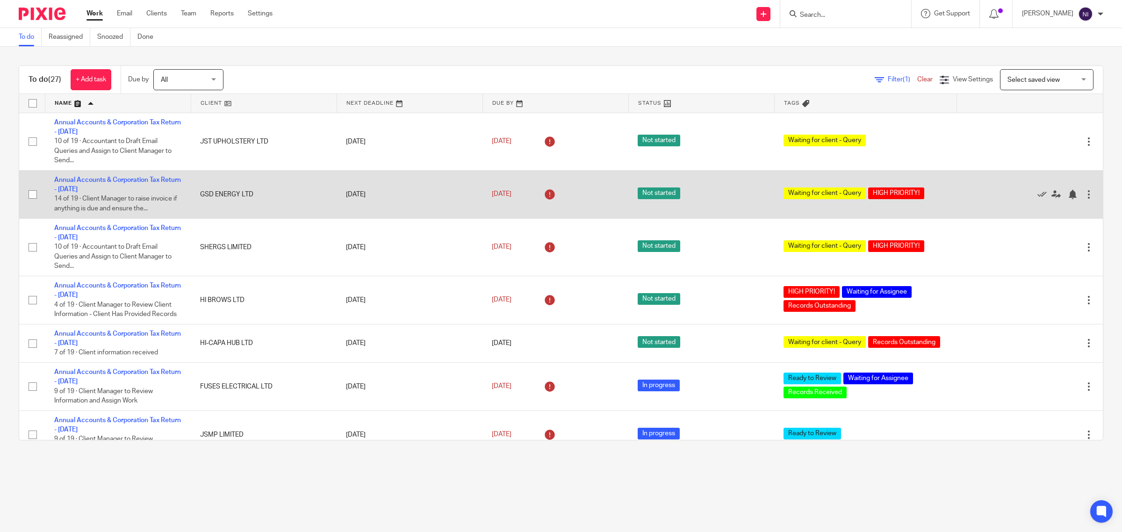
click at [109, 183] on td "Annual Accounts & Corporation Tax Return - December 31, 2024 14 of 19 · Client …" at bounding box center [118, 194] width 146 height 48
click at [109, 179] on link "Annual Accounts & Corporation Tax Return - [DATE]" at bounding box center [117, 185] width 127 height 16
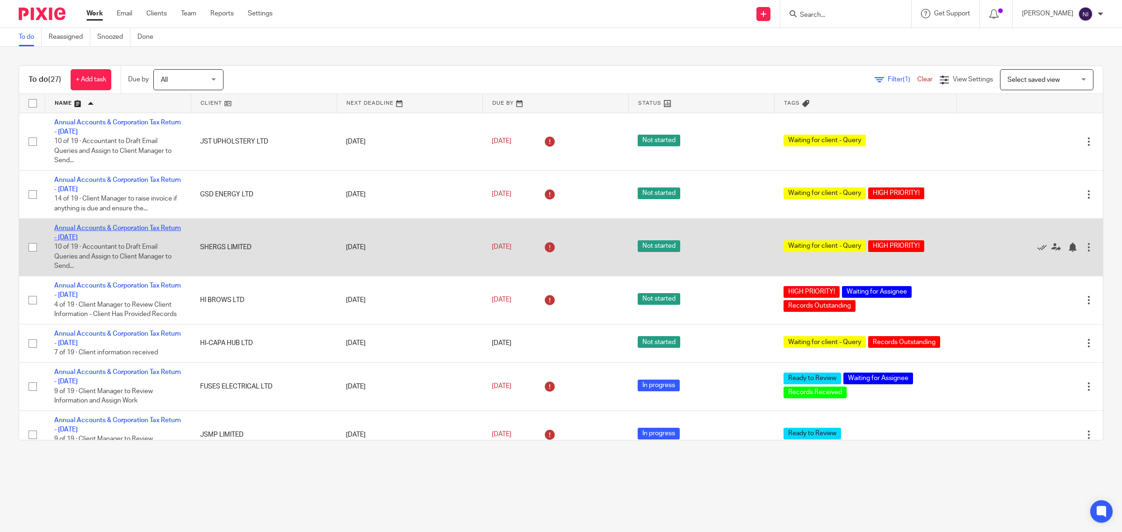
click at [125, 225] on link "Annual Accounts & Corporation Tax Return - January 31, 2025" at bounding box center [117, 233] width 127 height 16
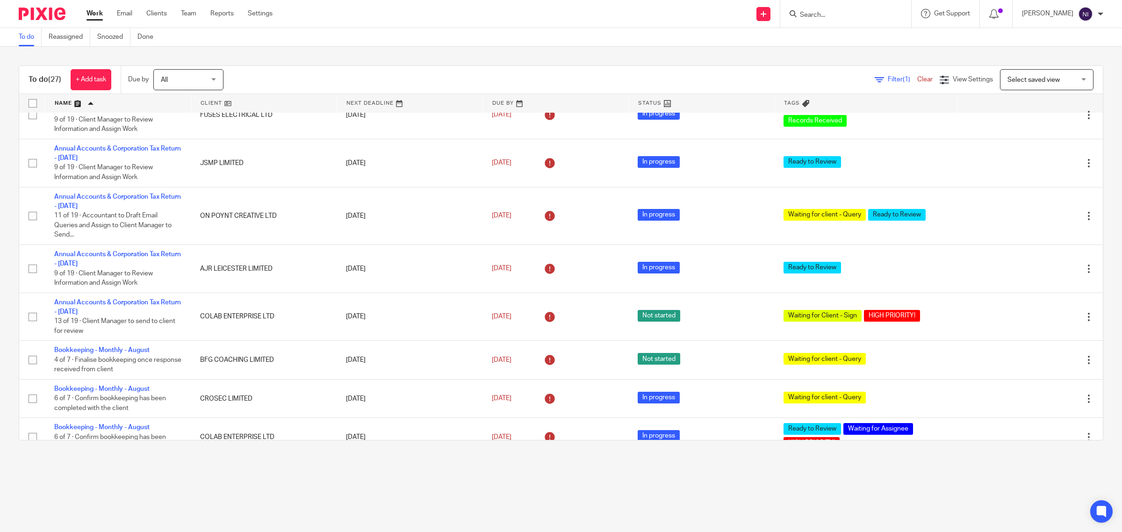
scroll to position [292, 0]
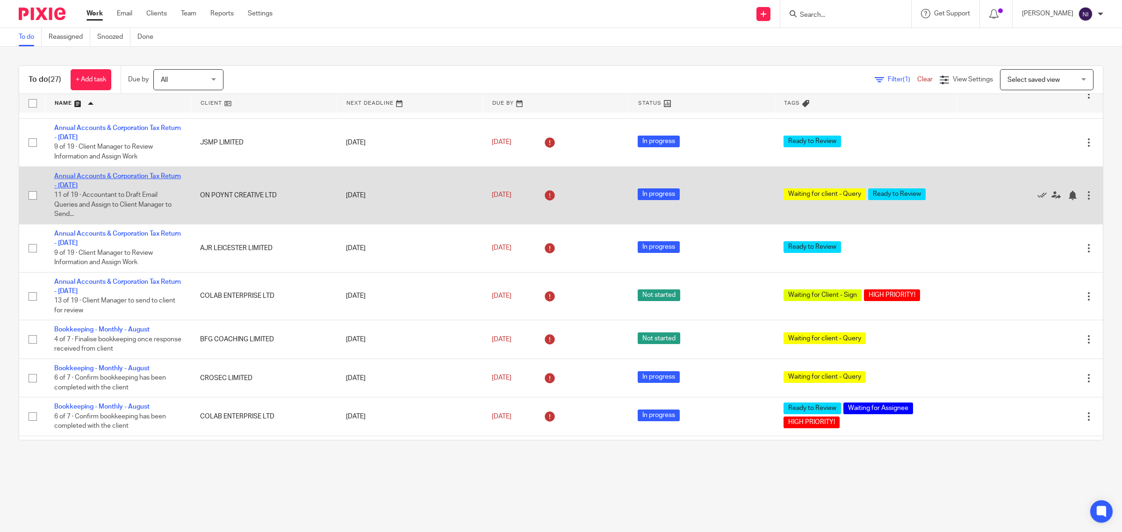
click at [137, 174] on link "Annual Accounts & Corporation Tax Return - [DATE]" at bounding box center [117, 181] width 127 height 16
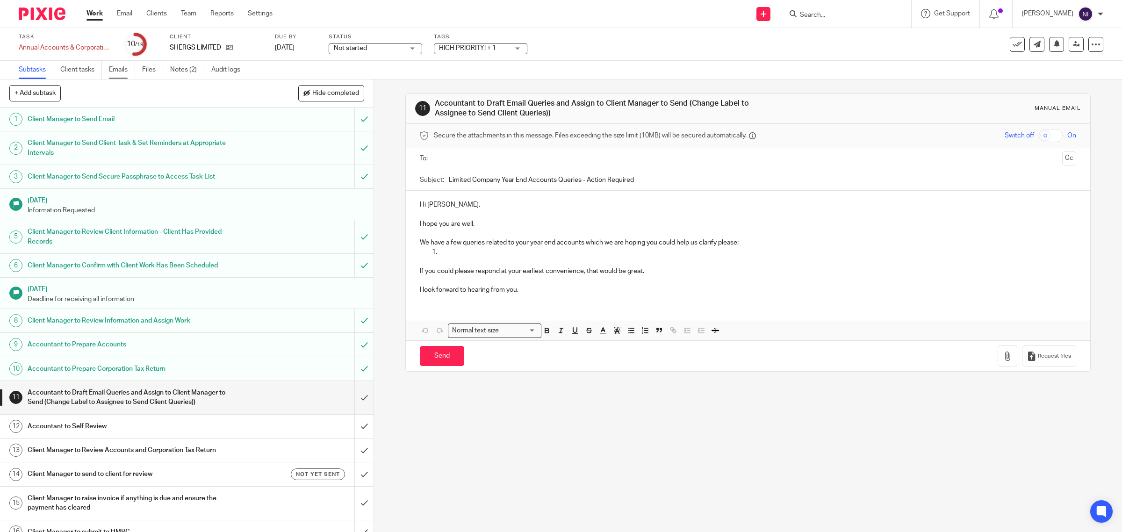
click at [113, 68] on link "Emails" at bounding box center [122, 70] width 26 height 18
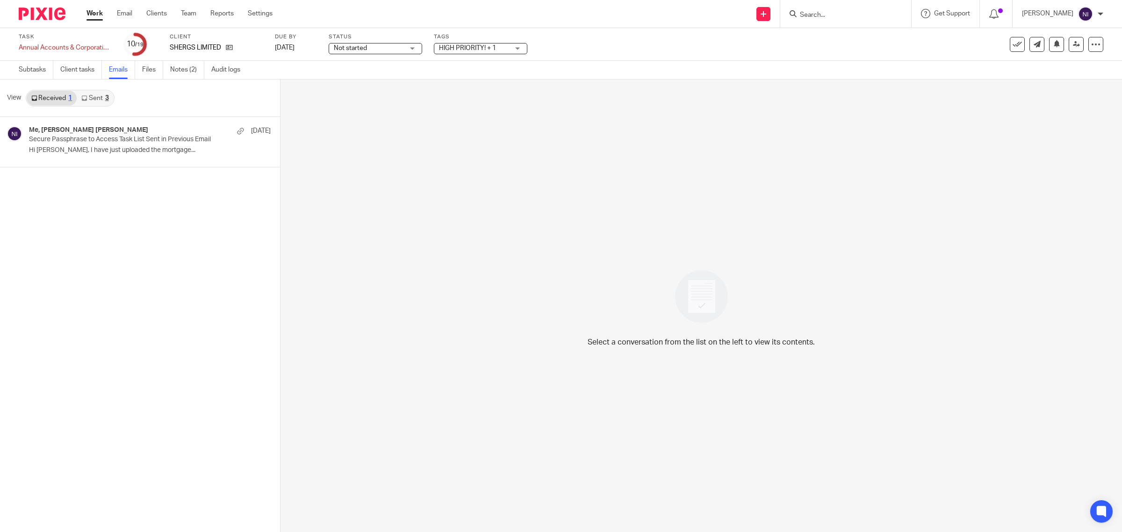
click at [105, 98] on div "3" at bounding box center [107, 98] width 4 height 7
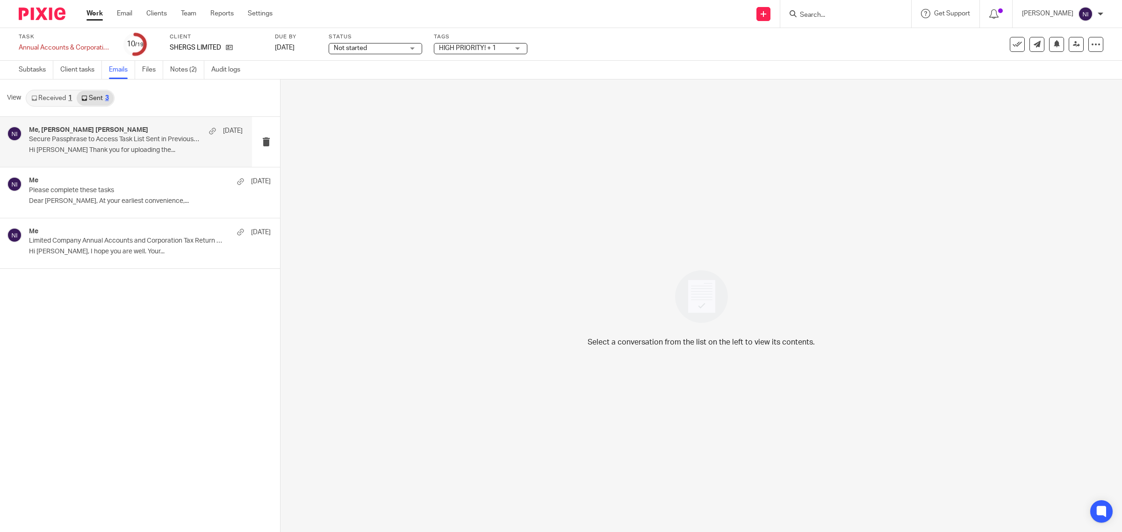
click at [112, 145] on div "Me, Harman Shergill 31 Jul Secure Passphrase to Access Task List Sent in Previo…" at bounding box center [136, 141] width 214 height 31
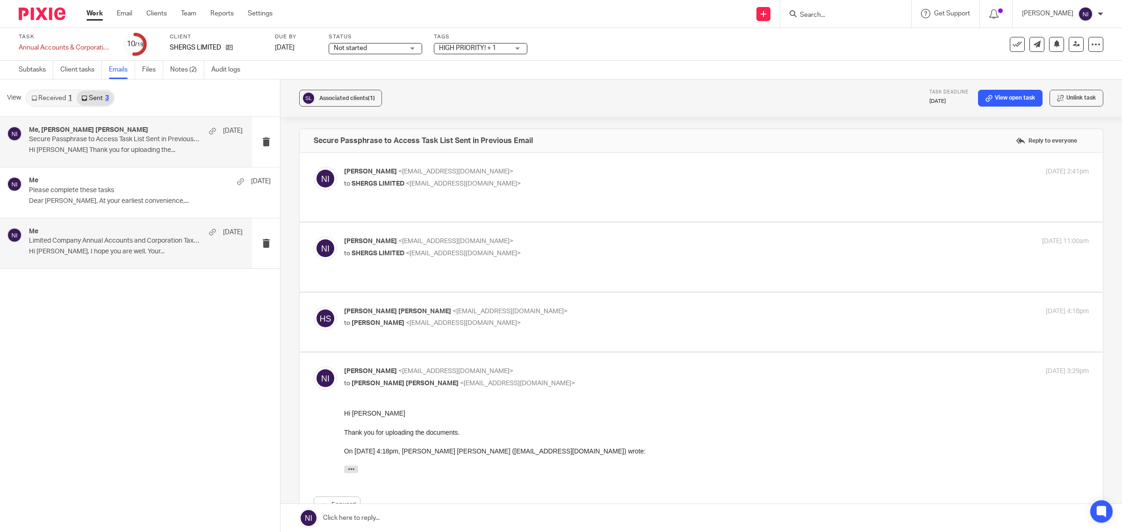
click at [143, 236] on div "Me 3 Feb" at bounding box center [136, 232] width 214 height 9
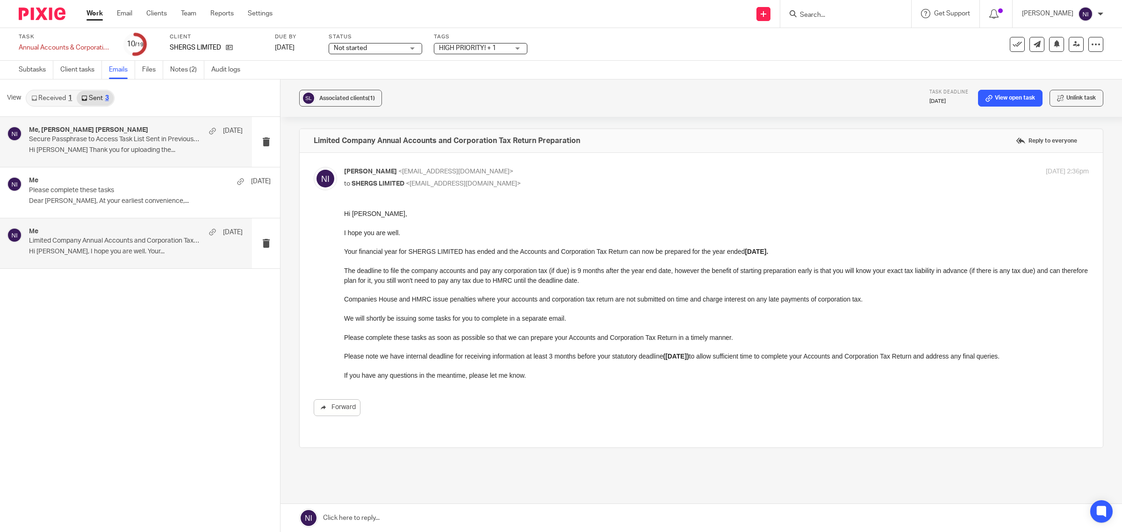
click at [103, 141] on p "Secure Passphrase to Access Task List Sent in Previous Email" at bounding box center [114, 140] width 171 height 8
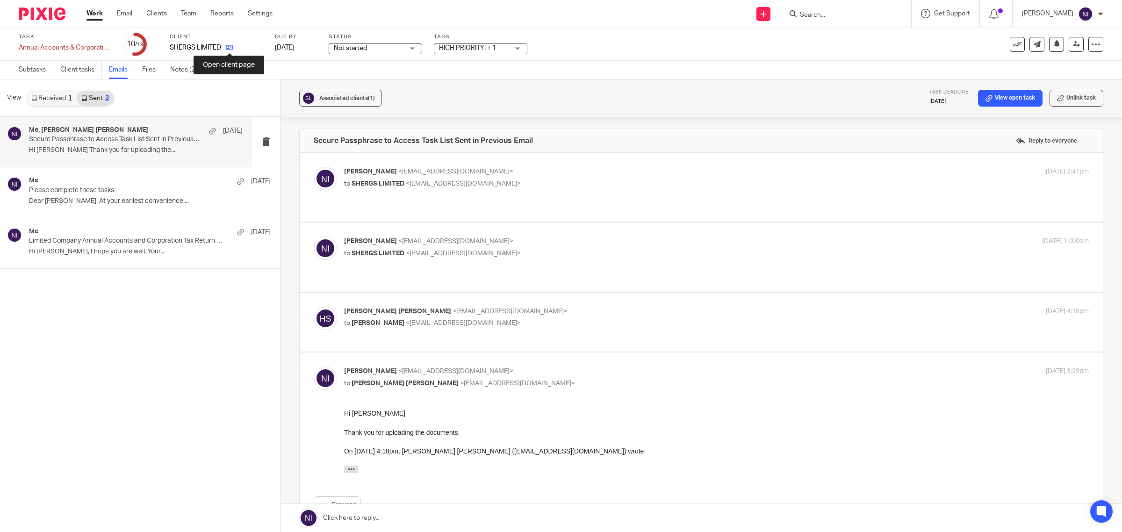
click at [227, 47] on icon at bounding box center [229, 47] width 7 height 7
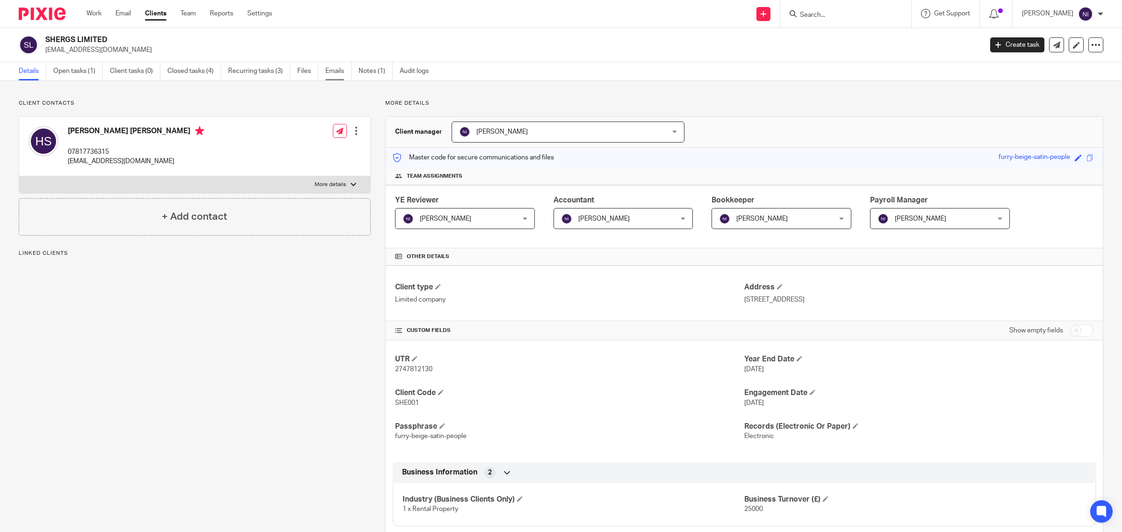
click at [330, 69] on link "Emails" at bounding box center [338, 71] width 26 height 18
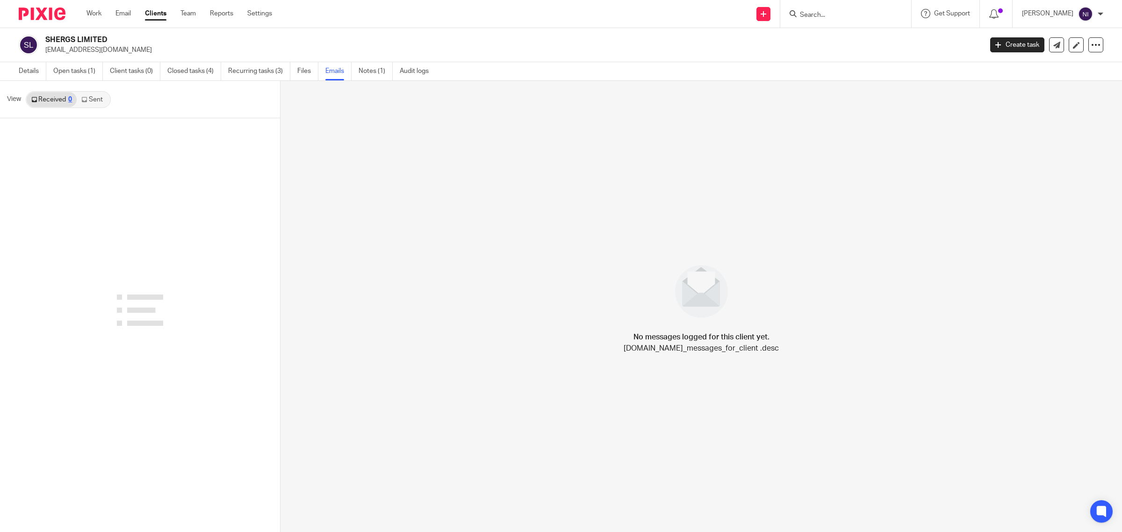
click at [97, 104] on link "Sent" at bounding box center [93, 99] width 33 height 15
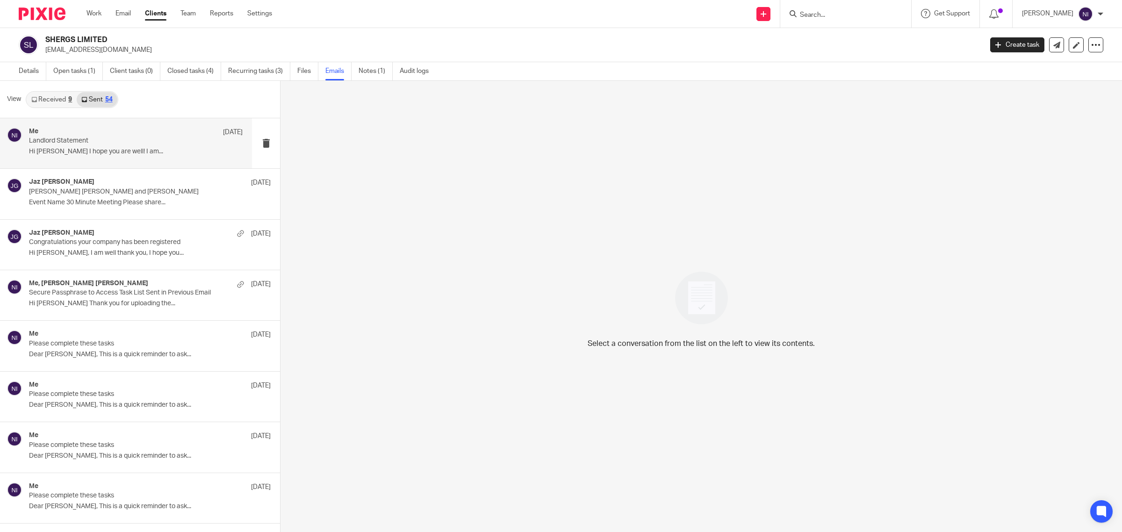
click at [112, 150] on p "Hi [PERSON_NAME] I hope you are well! I am..." at bounding box center [136, 152] width 214 height 8
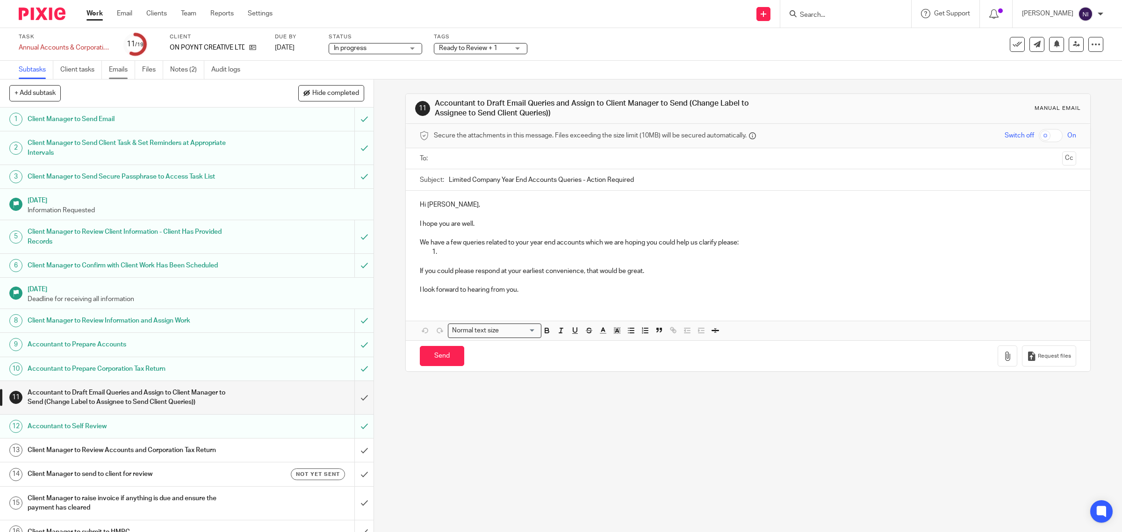
click at [125, 65] on link "Emails" at bounding box center [122, 70] width 26 height 18
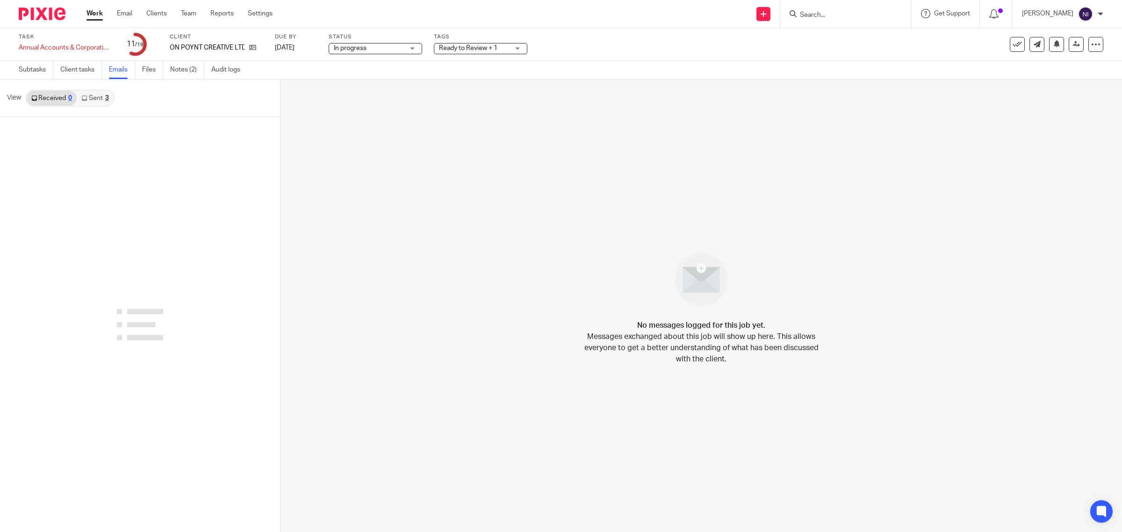
click at [96, 101] on link "Sent 3" at bounding box center [95, 98] width 36 height 15
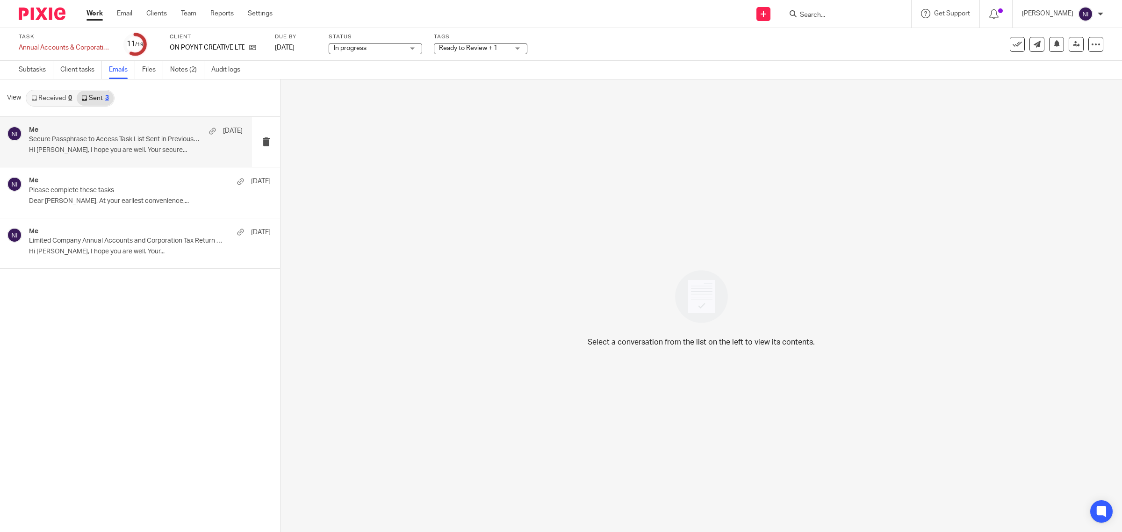
click at [120, 143] on p "Secure Passphrase to Access Task List Sent in Previous Email" at bounding box center [114, 140] width 171 height 8
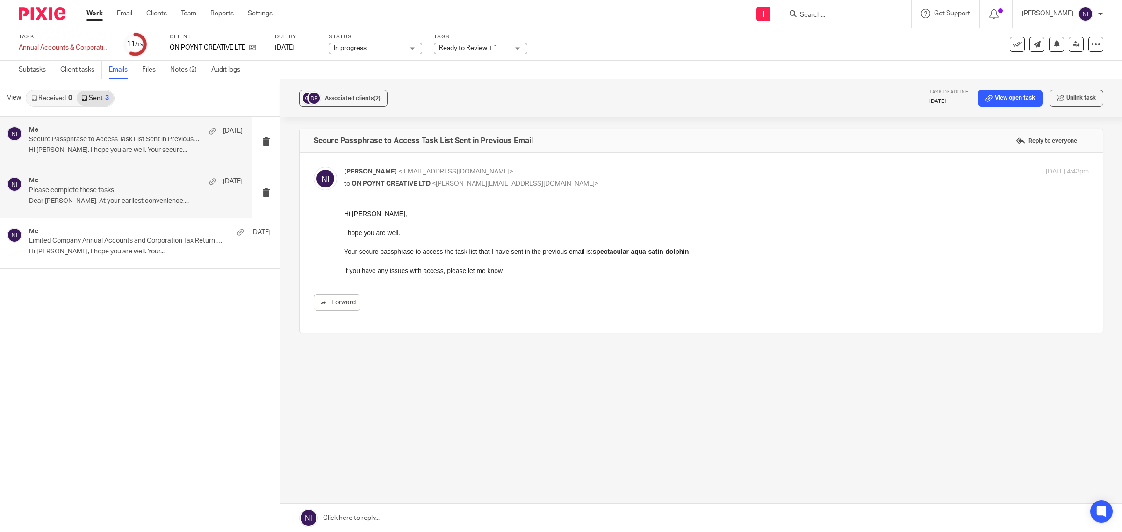
click at [152, 193] on p "Please complete these tasks" at bounding box center [114, 191] width 171 height 8
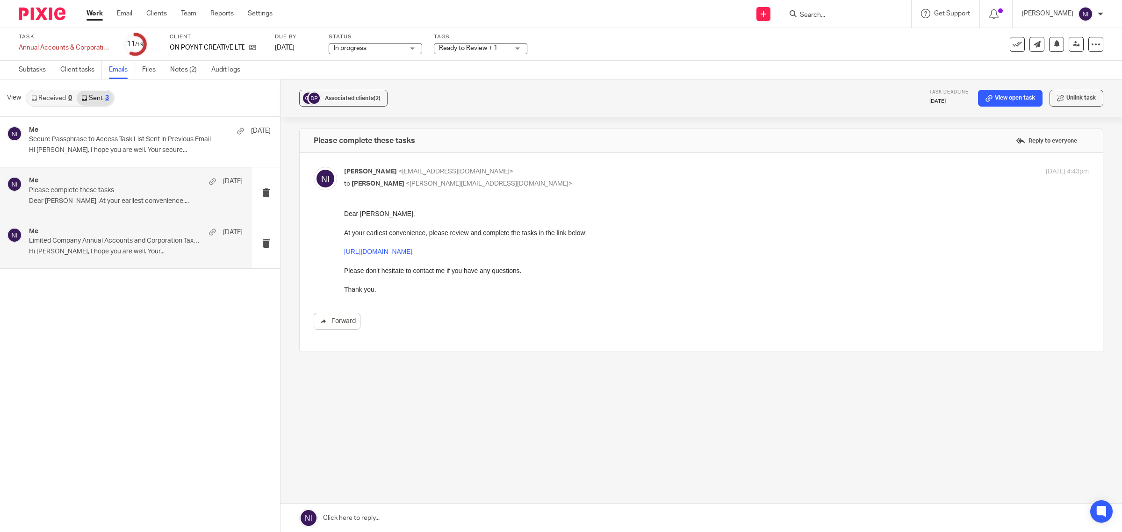
click at [145, 228] on div "Me [DATE]" at bounding box center [136, 232] width 214 height 9
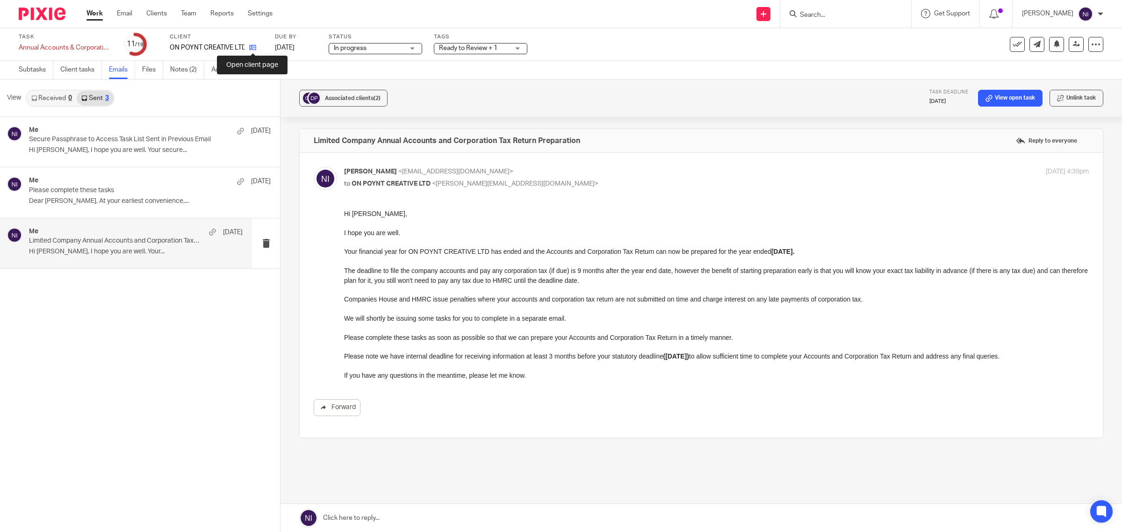
click at [253, 48] on icon at bounding box center [252, 47] width 7 height 7
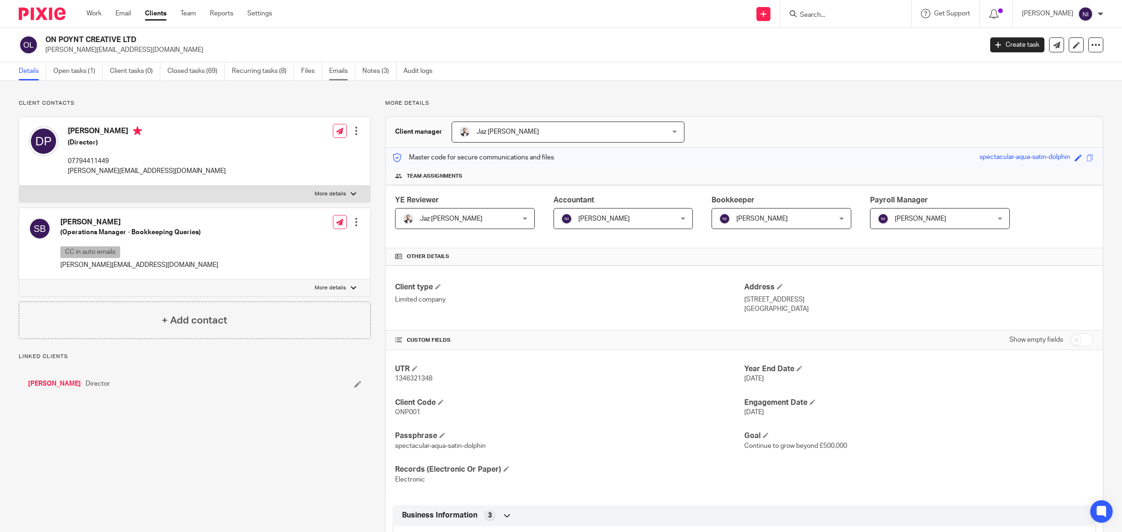
click at [332, 71] on link "Emails" at bounding box center [342, 71] width 26 height 18
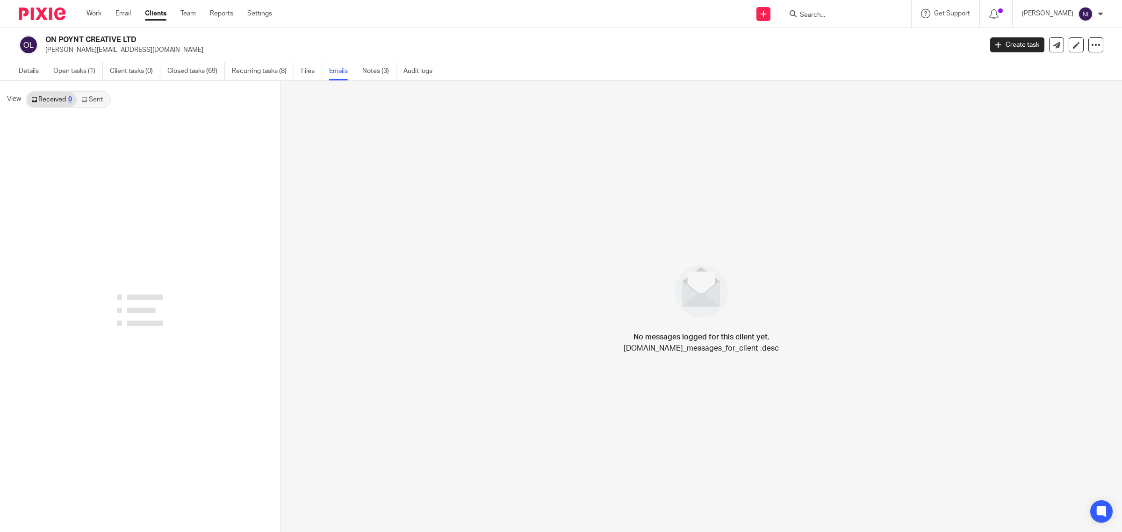
click at [100, 101] on link "Sent" at bounding box center [93, 99] width 33 height 15
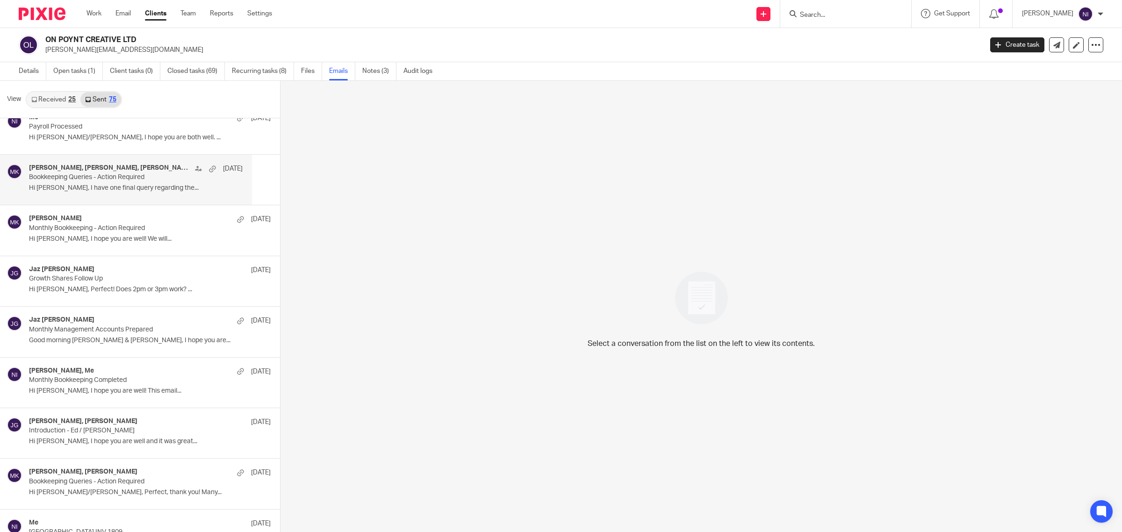
scroll to position [117, 0]
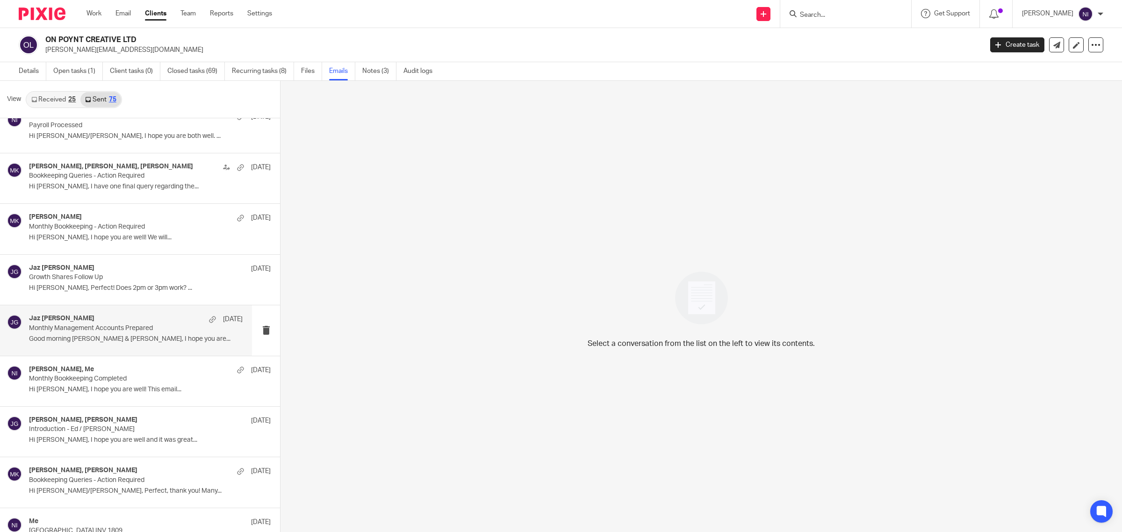
click at [112, 332] on p "Monthly Management Accounts Prepared" at bounding box center [114, 329] width 171 height 8
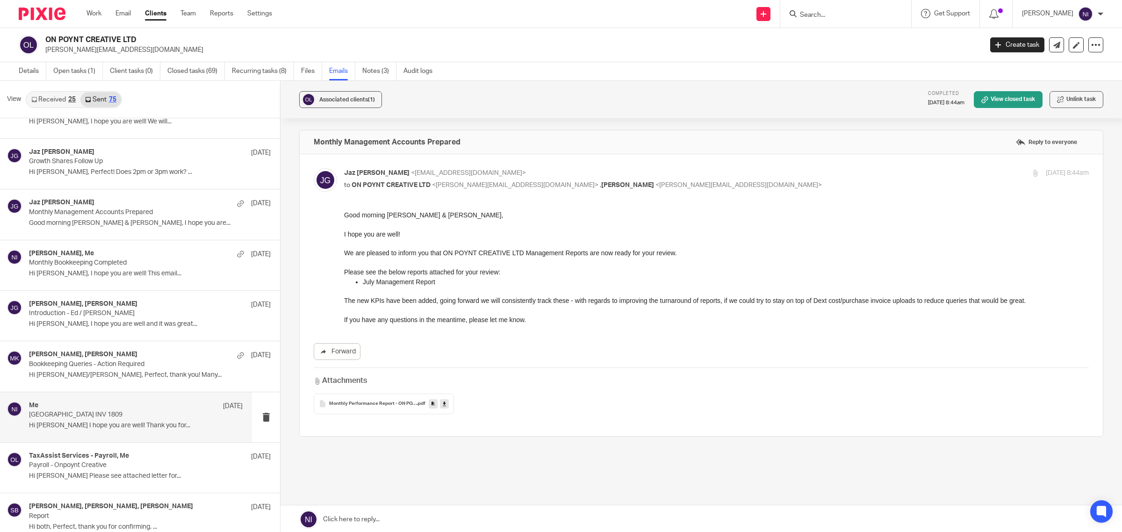
scroll to position [1520, 0]
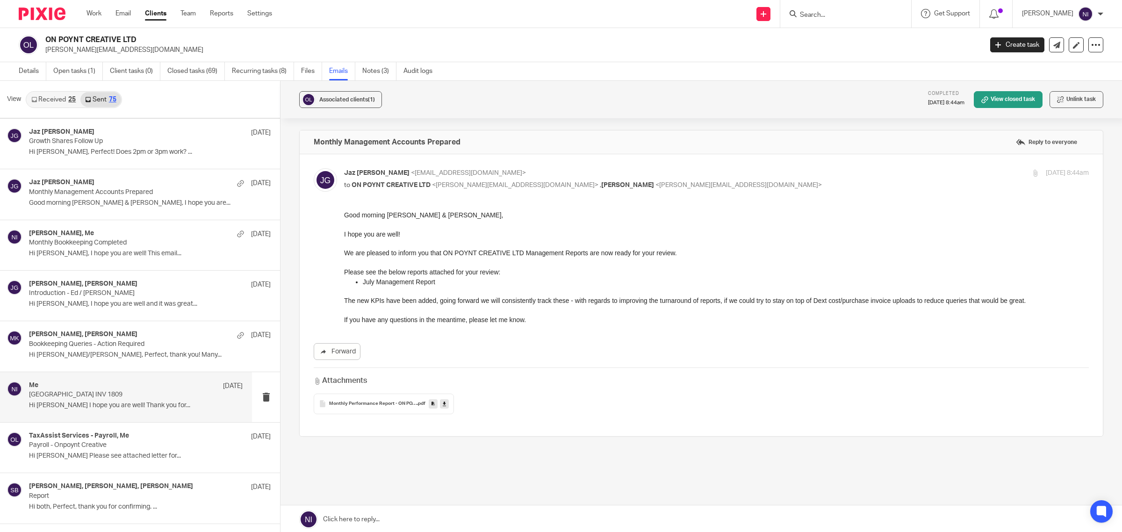
click at [103, 382] on div "Me 19 Aug Loughbrough University INV 1809 Hi Sam I hope you are well! Thank you…" at bounding box center [126, 397] width 252 height 50
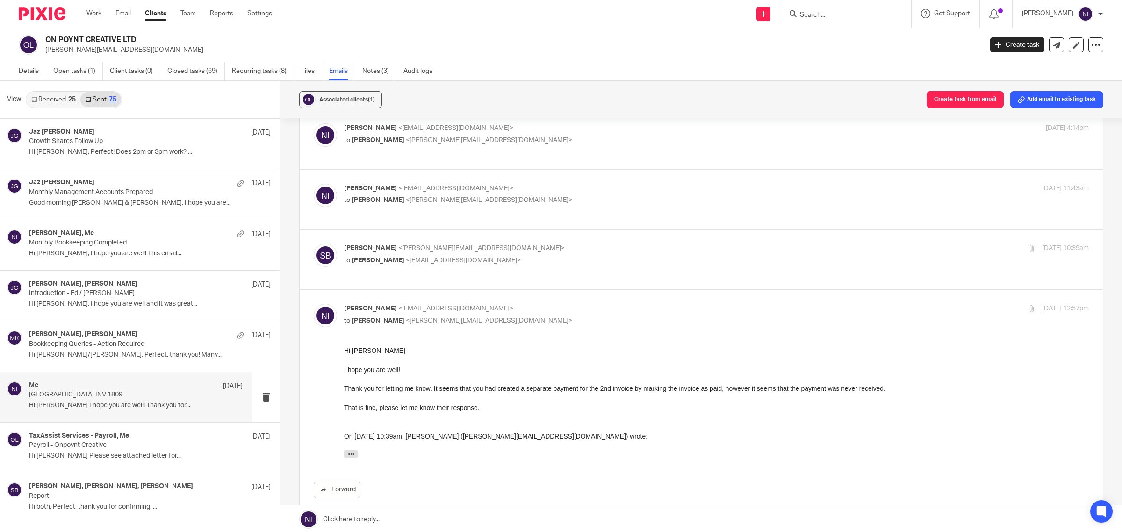
scroll to position [117, 0]
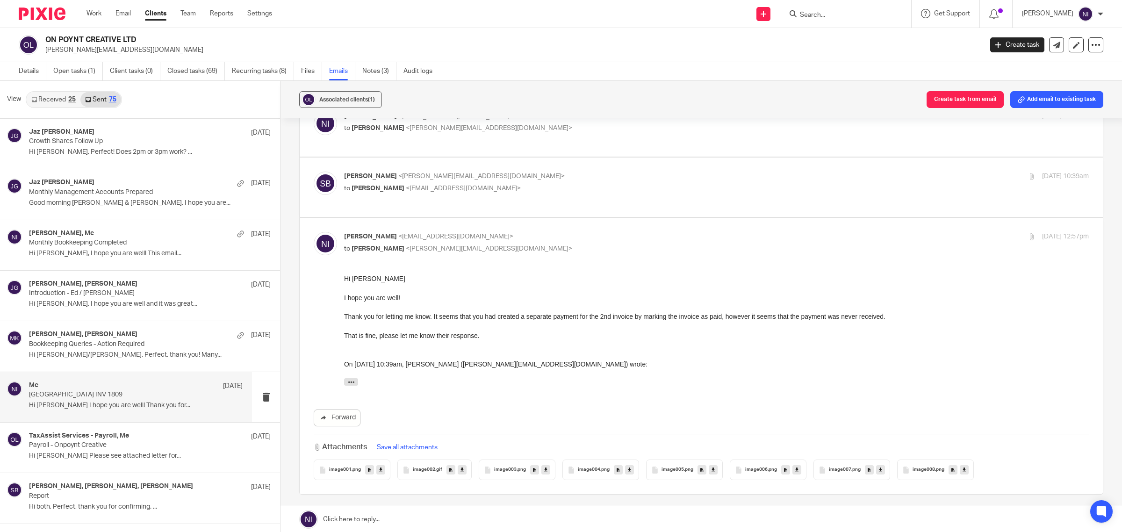
click at [580, 185] on p "to Naeem Ibrahim <naeemibrahim@taxassist.co.uk>" at bounding box center [592, 189] width 497 height 10
checkbox input "true"
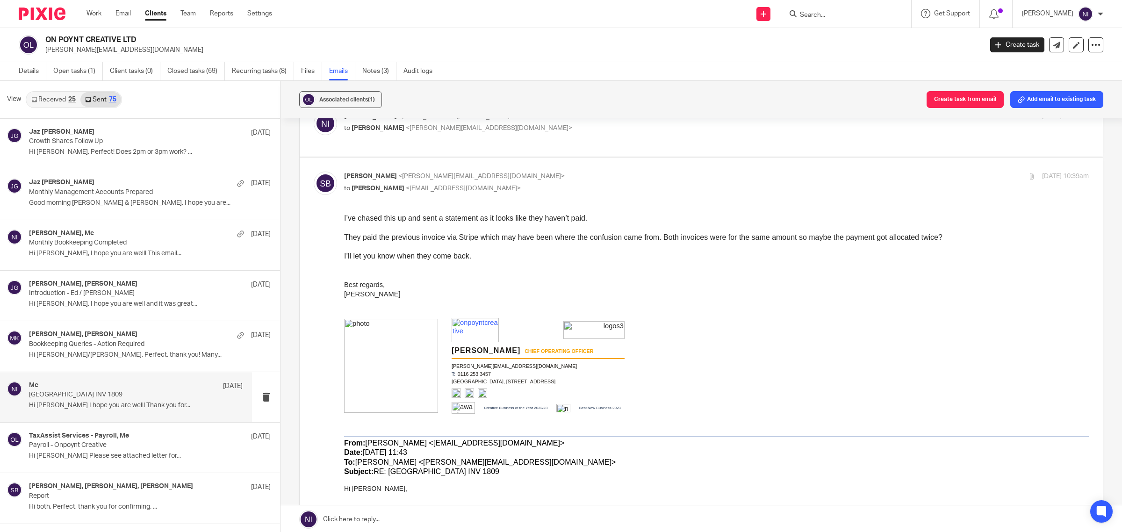
scroll to position [0, 0]
click at [428, 525] on link at bounding box center [702, 519] width 842 height 28
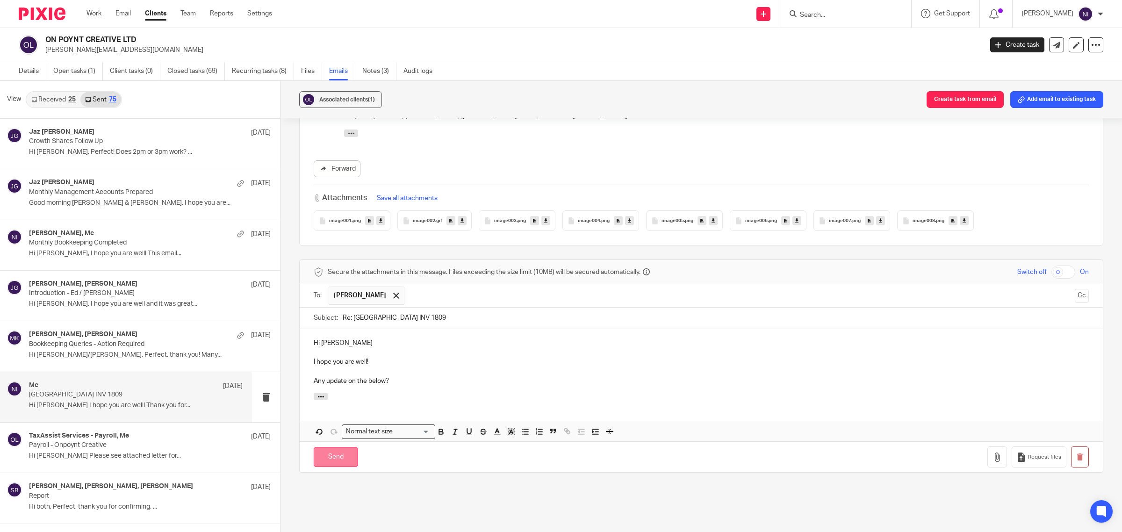
click at [332, 465] on input "Send" at bounding box center [336, 457] width 44 height 20
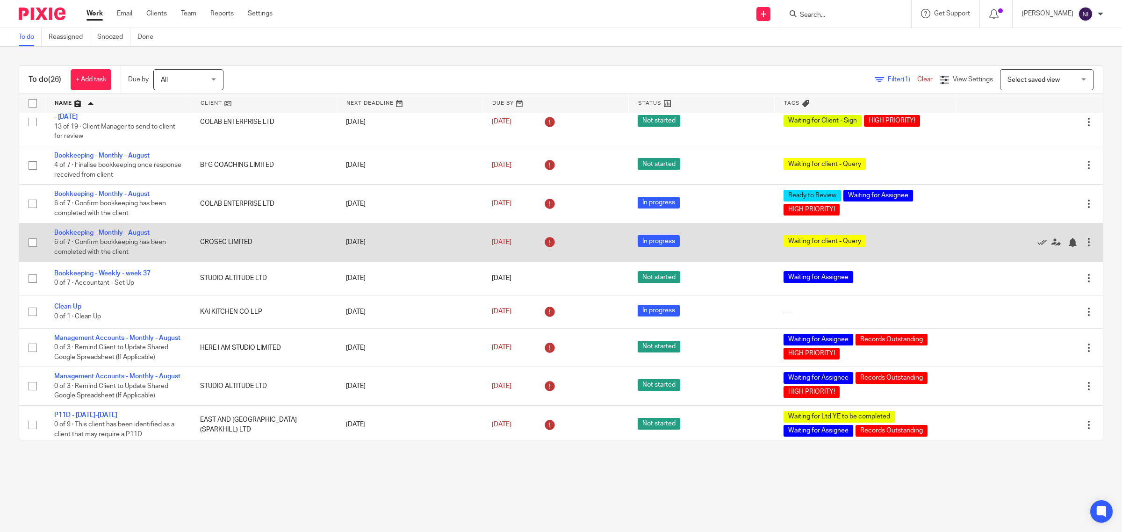
scroll to position [409, 0]
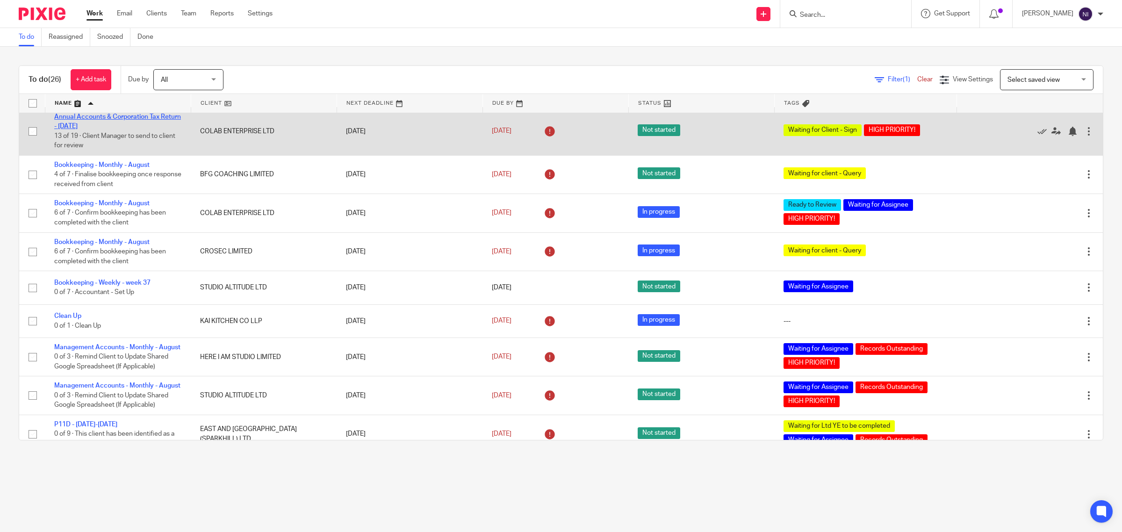
click at [114, 117] on link "Annual Accounts & Corporation Tax Return - [DATE]" at bounding box center [117, 122] width 127 height 16
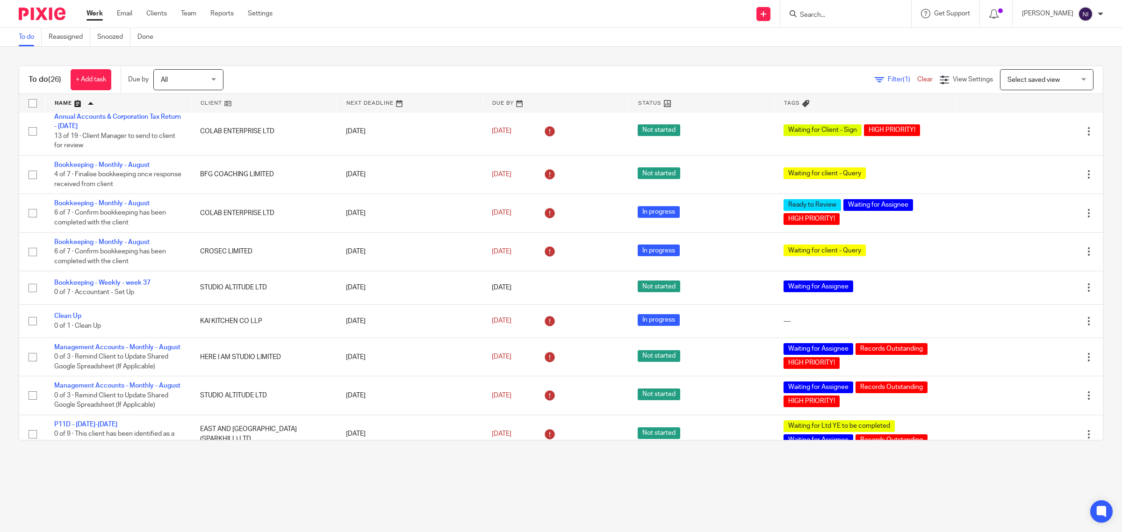
click at [831, 11] on input "Search" at bounding box center [841, 15] width 84 height 8
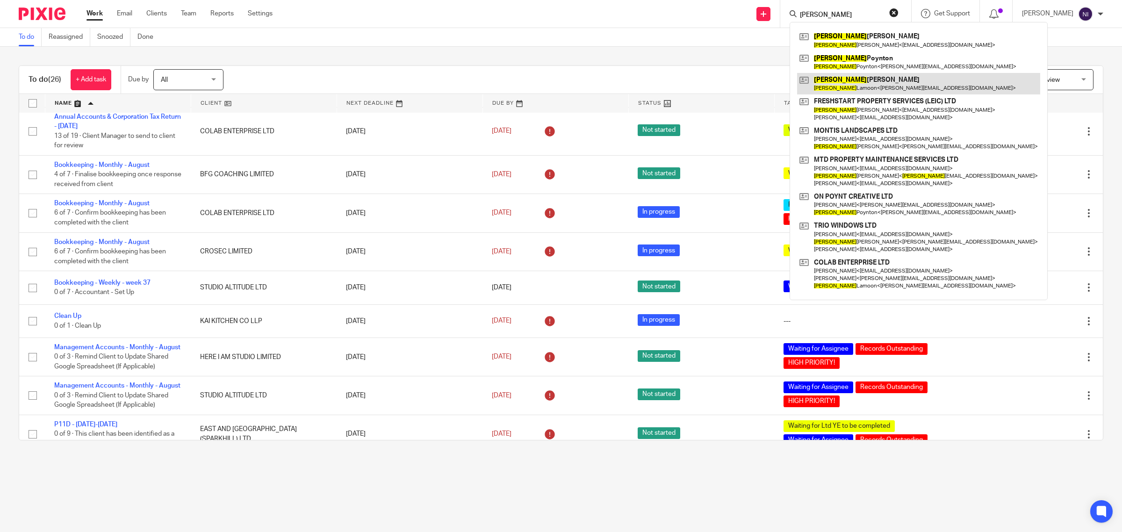
type input "[PERSON_NAME]"
click at [885, 82] on link at bounding box center [918, 84] width 243 height 22
click at [415, 482] on main "To do Reassigned Snoozed Done To do (26) + Add task Due by All All [DATE] [DATE…" at bounding box center [561, 266] width 1122 height 532
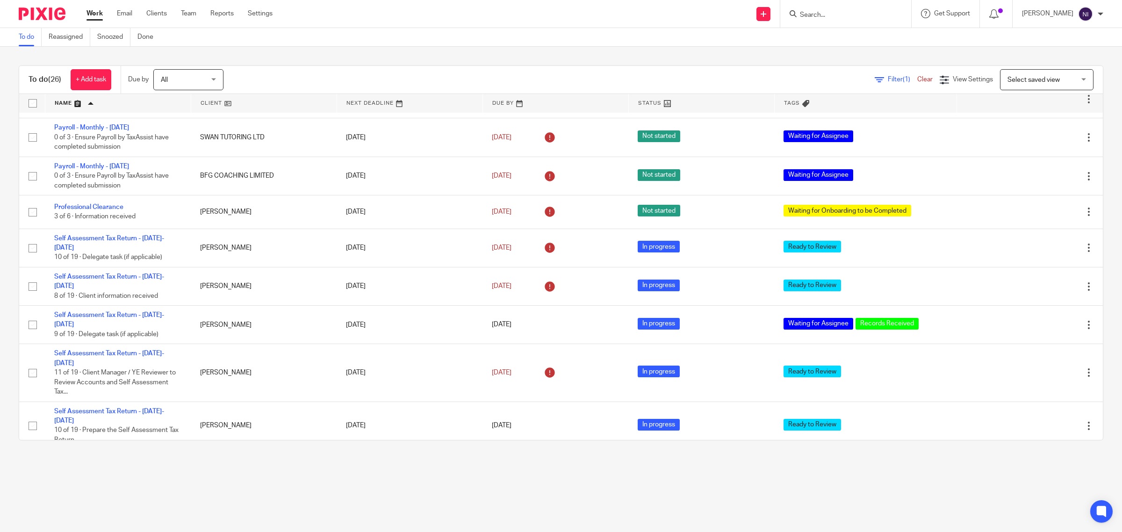
scroll to position [760, 0]
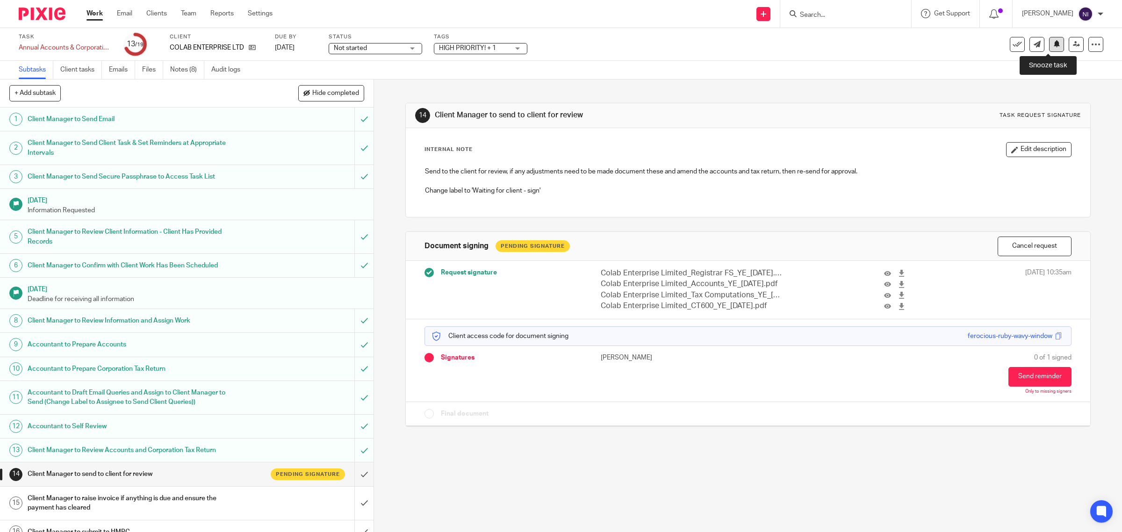
click at [1054, 46] on icon at bounding box center [1057, 43] width 7 height 7
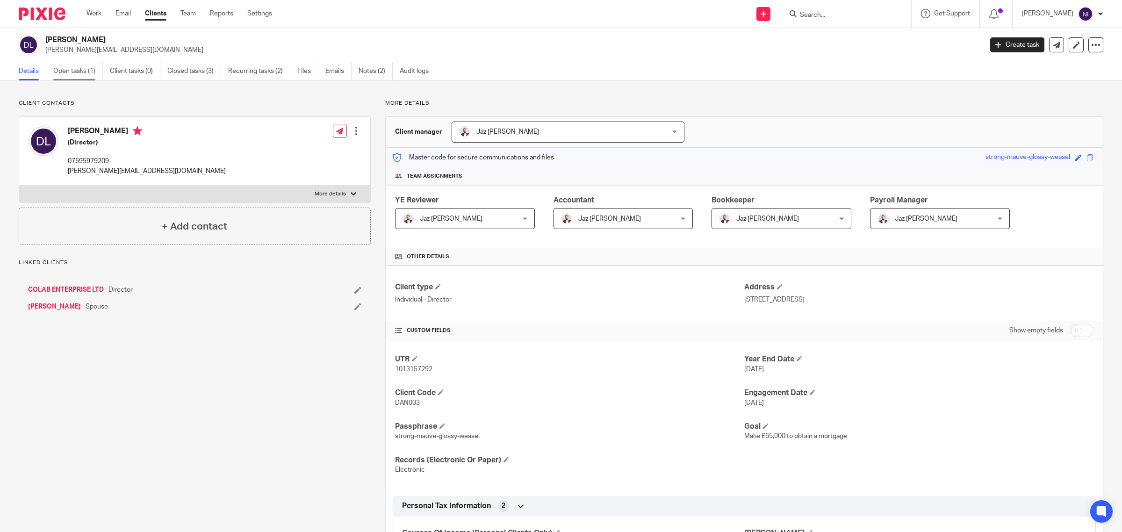
click at [84, 75] on link "Open tasks (1)" at bounding box center [78, 71] width 50 height 18
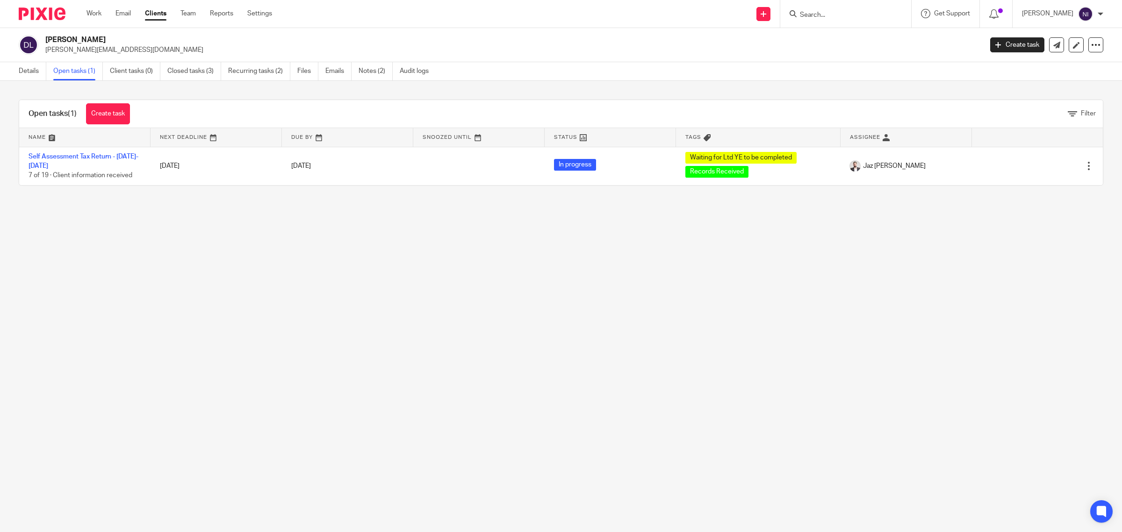
click at [886, 247] on main "[PERSON_NAME] Lamoon [EMAIL_ADDRESS][DOMAIN_NAME] Create task Update from Compa…" at bounding box center [561, 266] width 1122 height 532
click at [809, 15] on input "Search" at bounding box center [841, 15] width 84 height 8
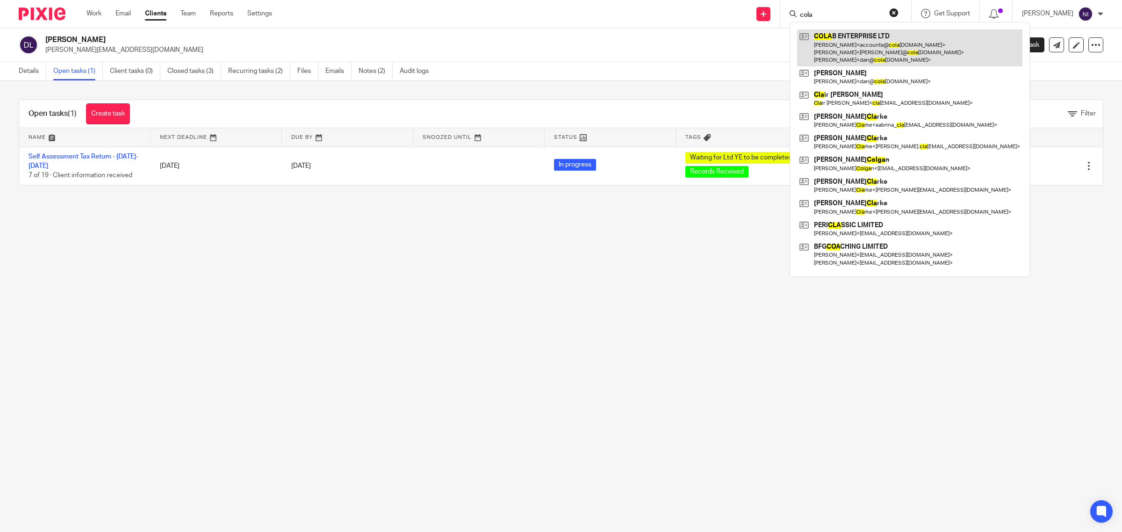
type input "cola"
click at [915, 51] on link at bounding box center [909, 47] width 225 height 37
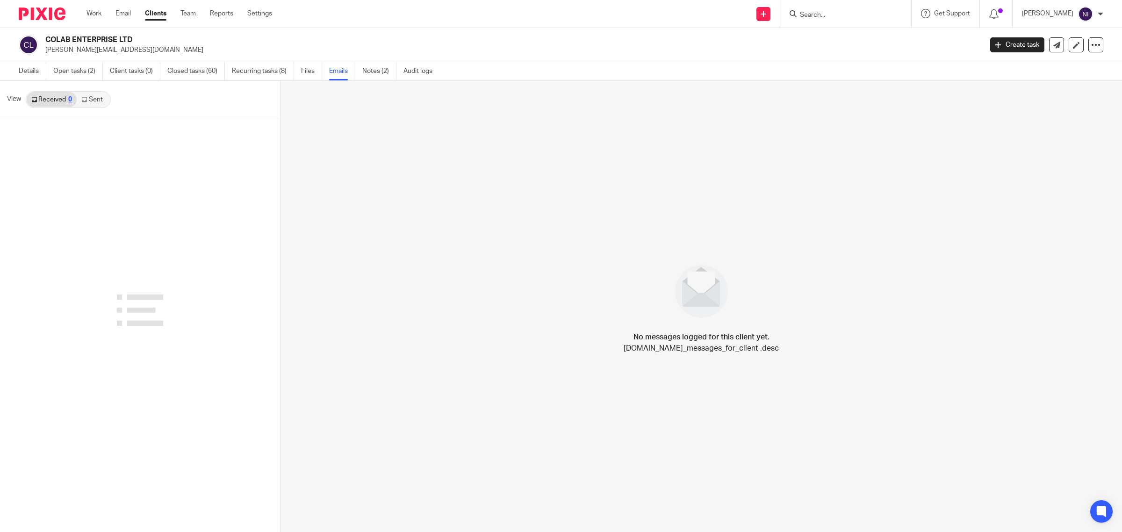
click at [98, 104] on link "Sent" at bounding box center [93, 99] width 33 height 15
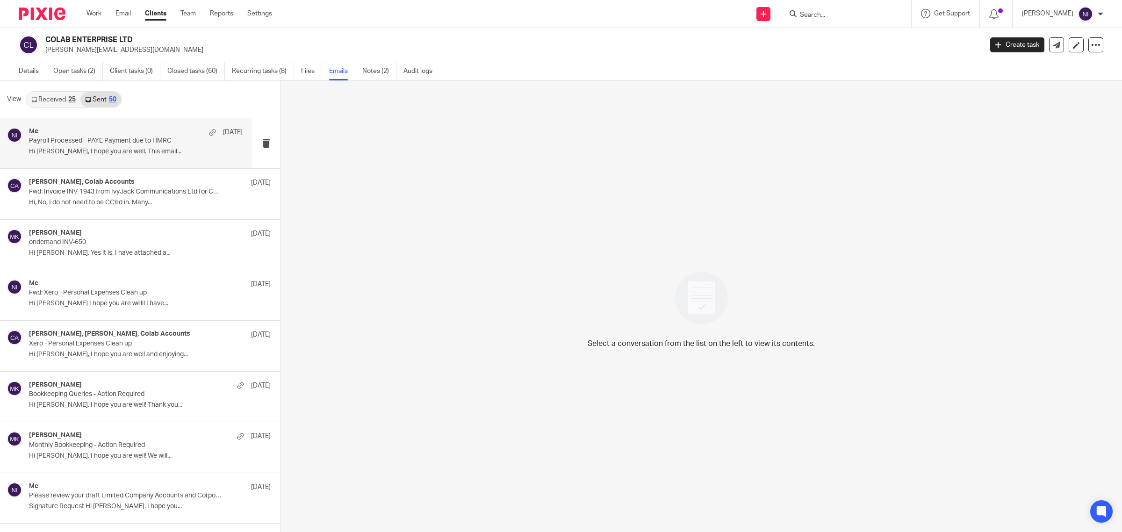
click at [94, 152] on p "Hi [PERSON_NAME], I hope you are well. This email..." at bounding box center [136, 152] width 214 height 8
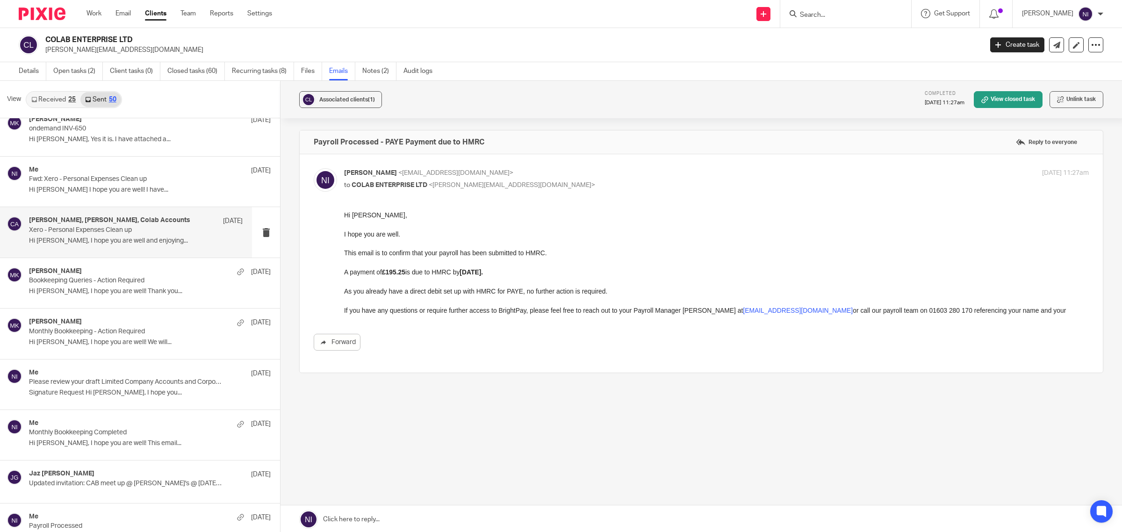
scroll to position [117, 0]
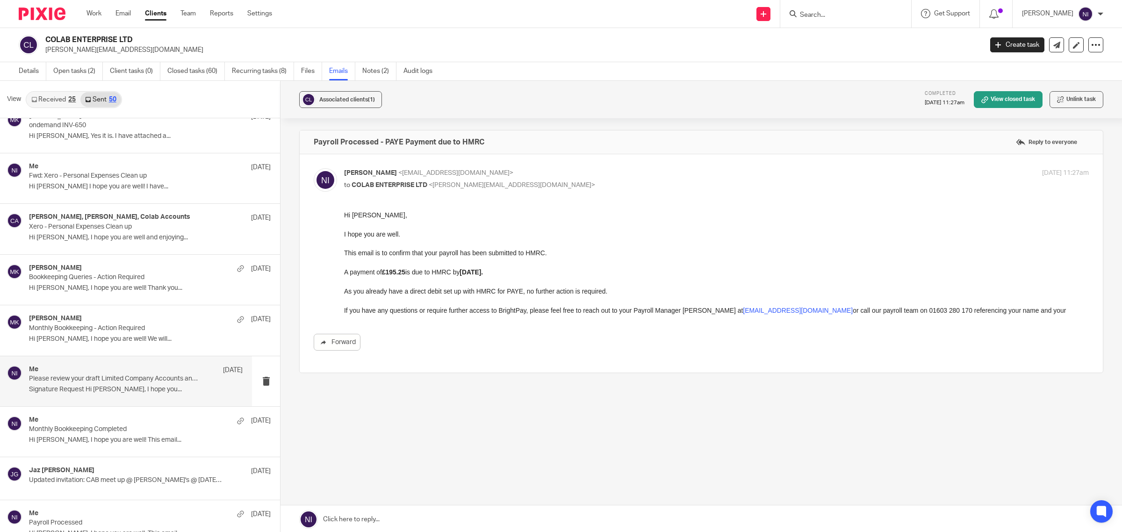
click at [118, 391] on p "Signature Request Hi Daniel, I hope you..." at bounding box center [136, 390] width 214 height 8
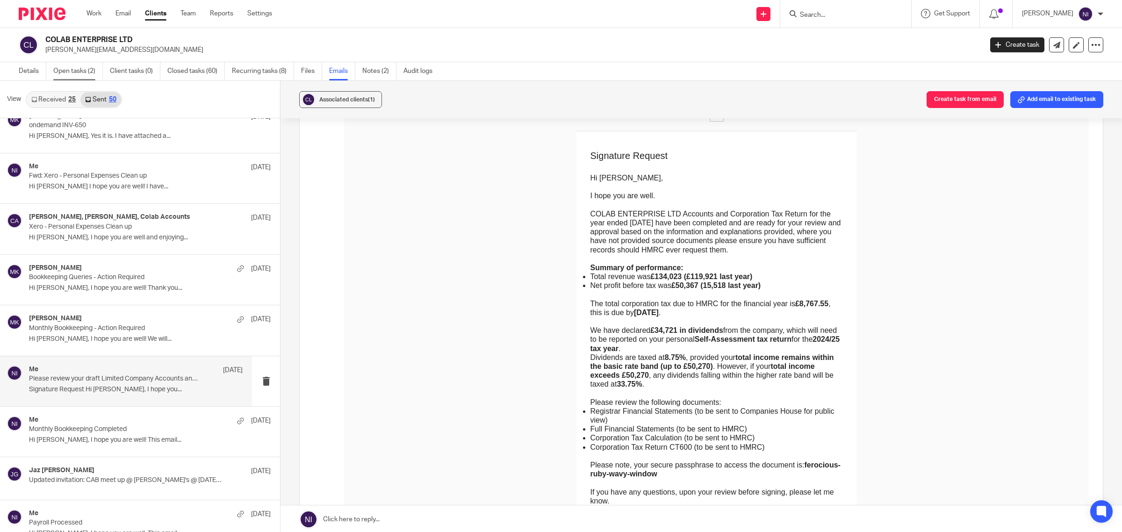
drag, startPoint x: 59, startPoint y: 68, endPoint x: 64, endPoint y: 65, distance: 5.5
click at [59, 68] on link "Open tasks (2)" at bounding box center [78, 71] width 50 height 18
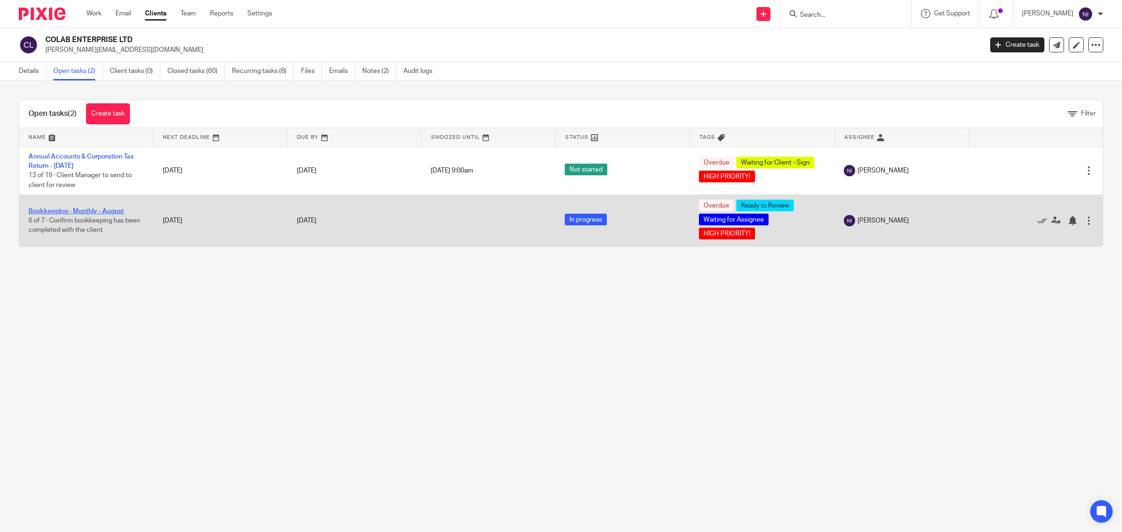
click at [41, 210] on link "Bookkeeping - Monthly - August" at bounding box center [76, 211] width 95 height 7
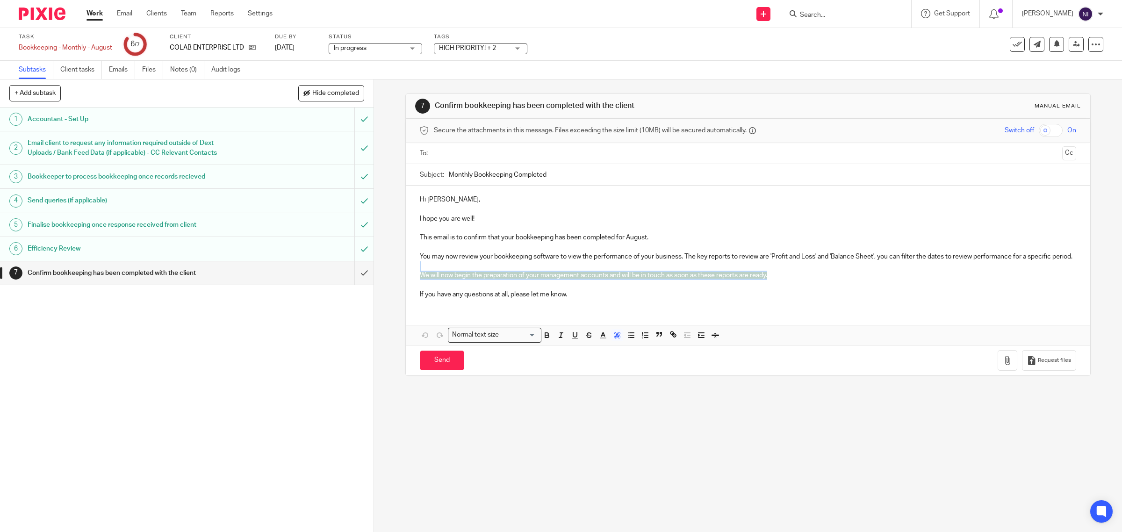
drag, startPoint x: 796, startPoint y: 284, endPoint x: 395, endPoint y: 277, distance: 400.8
click at [395, 277] on div "7 Confirm bookkeeping has been completed with the client Manual email Secure th…" at bounding box center [748, 305] width 748 height 453
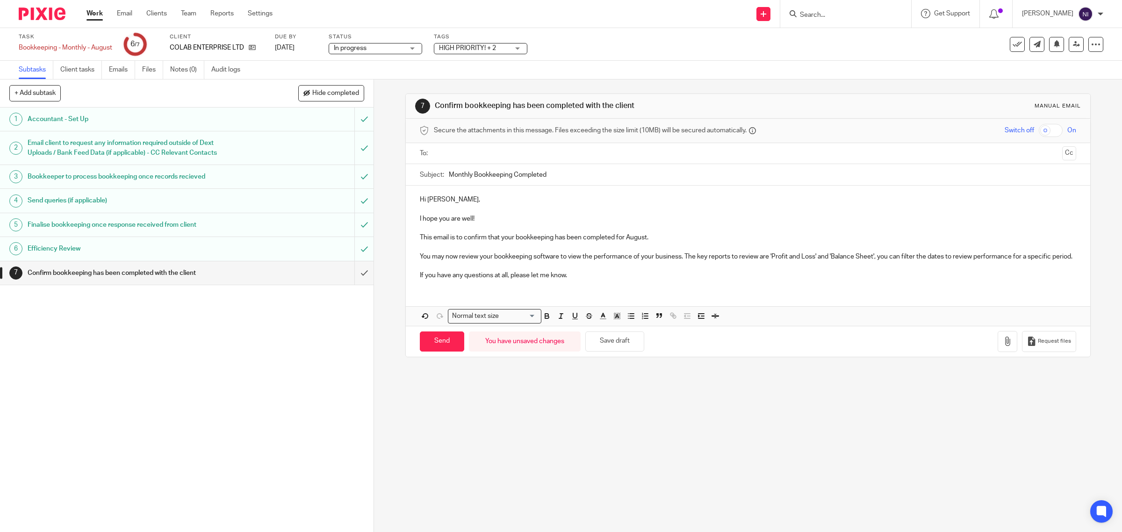
click at [471, 152] on input "text" at bounding box center [747, 153] width 621 height 11
click at [441, 201] on p "Hi Daniel," at bounding box center [748, 201] width 657 height 9
click at [1058, 156] on div "To: COLAB ENTERPRISE LTD COLAB ENTERPRISE LTD Cc" at bounding box center [748, 154] width 685 height 23
click at [1062, 157] on button "Cc" at bounding box center [1069, 154] width 14 height 14
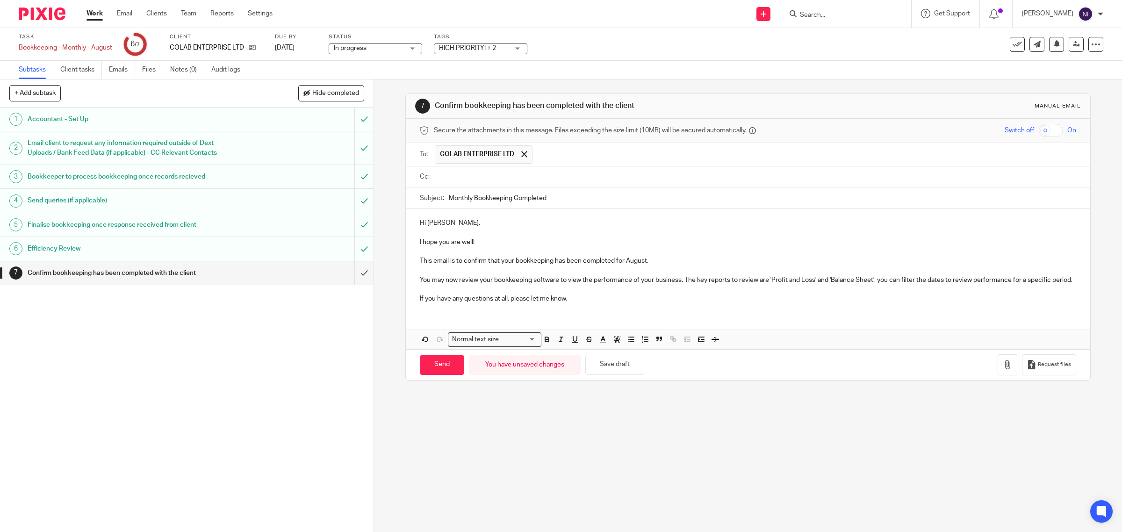
click at [578, 169] on div at bounding box center [756, 176] width 642 height 21
click at [567, 176] on input "text" at bounding box center [754, 177] width 635 height 11
click at [424, 369] on input "Send" at bounding box center [442, 367] width 44 height 20
type input "Sent"
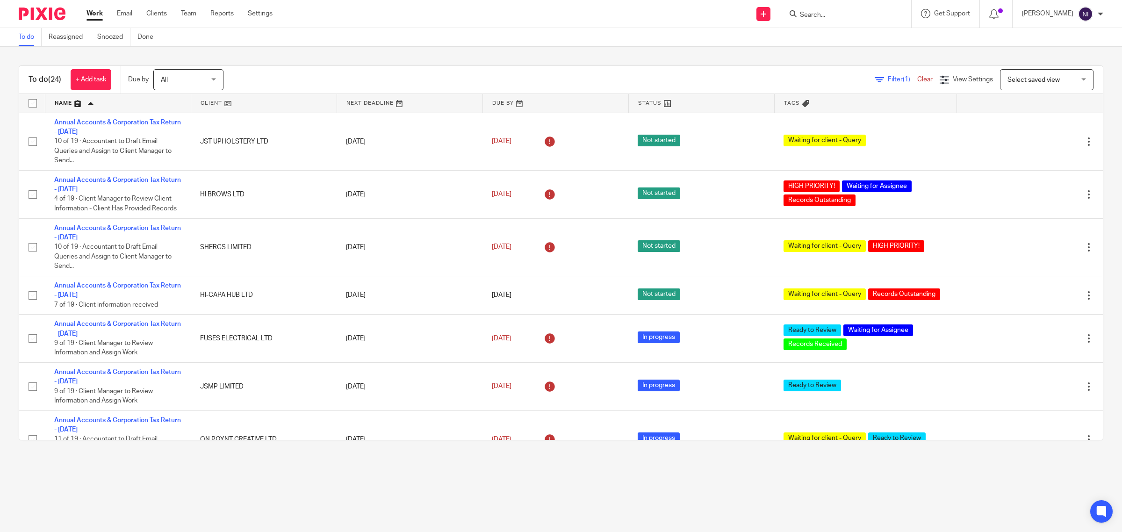
scroll to position [513, 0]
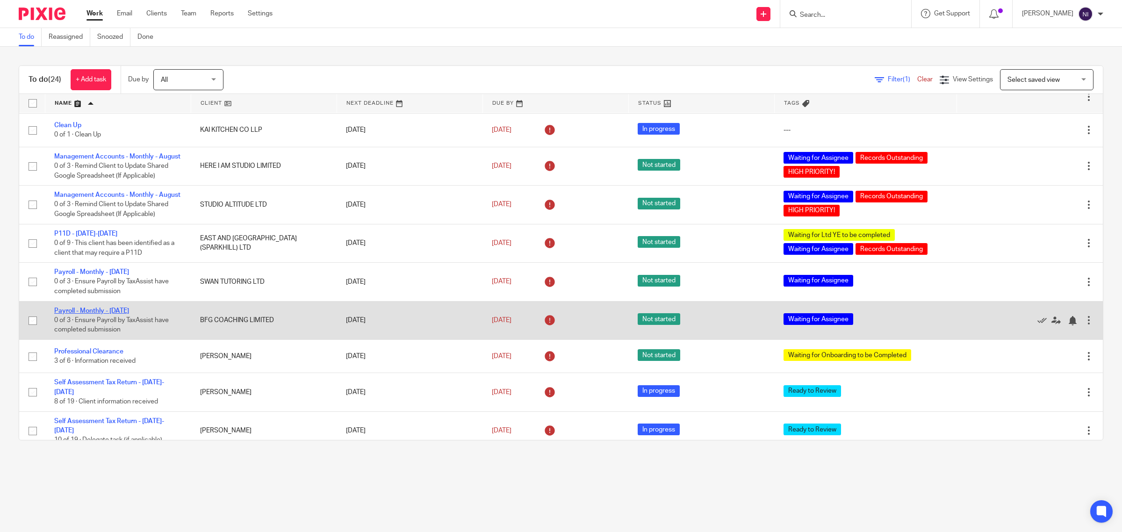
click at [93, 314] on link "Payroll - Monthly - August 2025" at bounding box center [91, 311] width 75 height 7
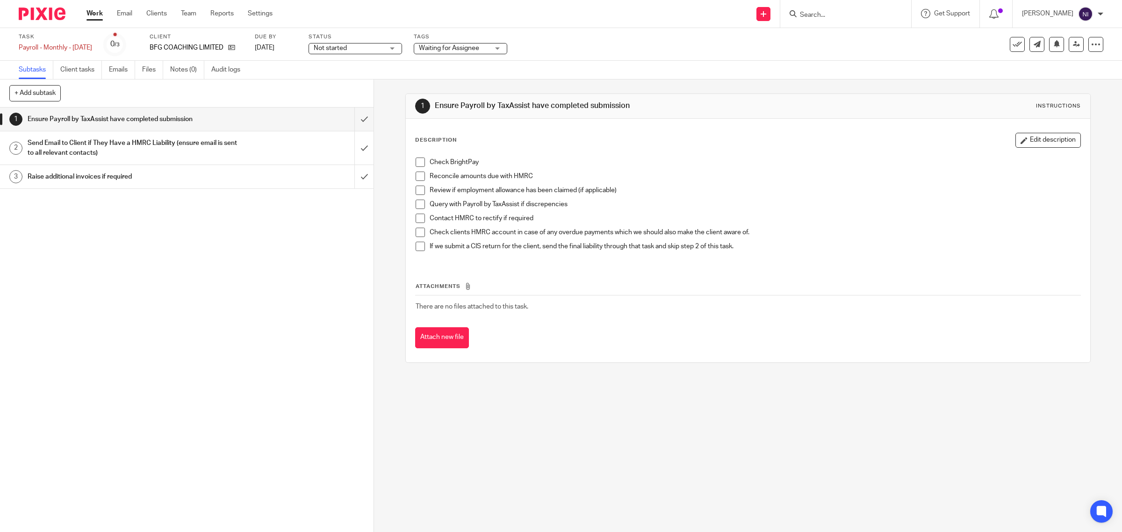
click at [91, 13] on link "Work" at bounding box center [95, 13] width 16 height 9
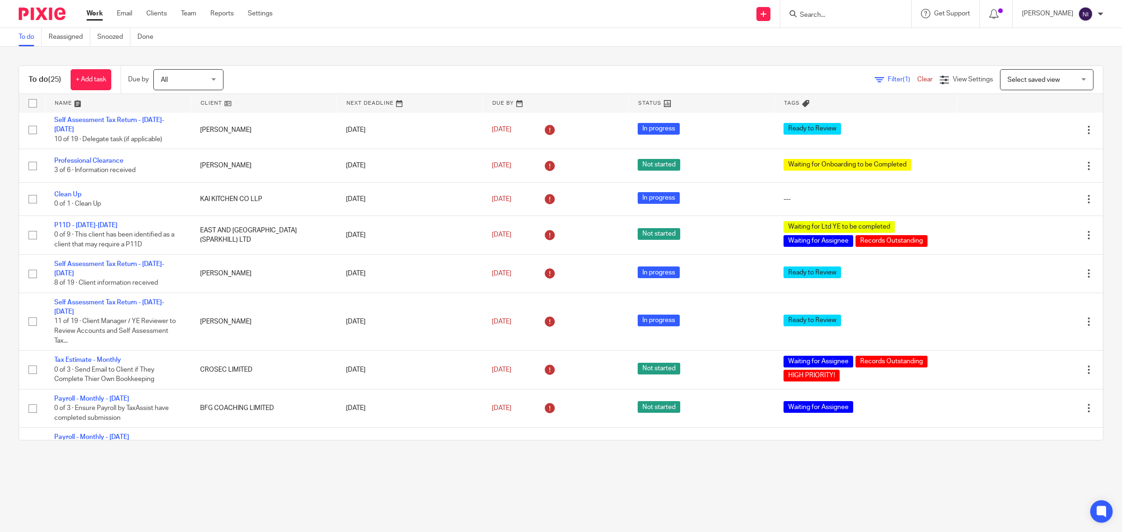
scroll to position [351, 0]
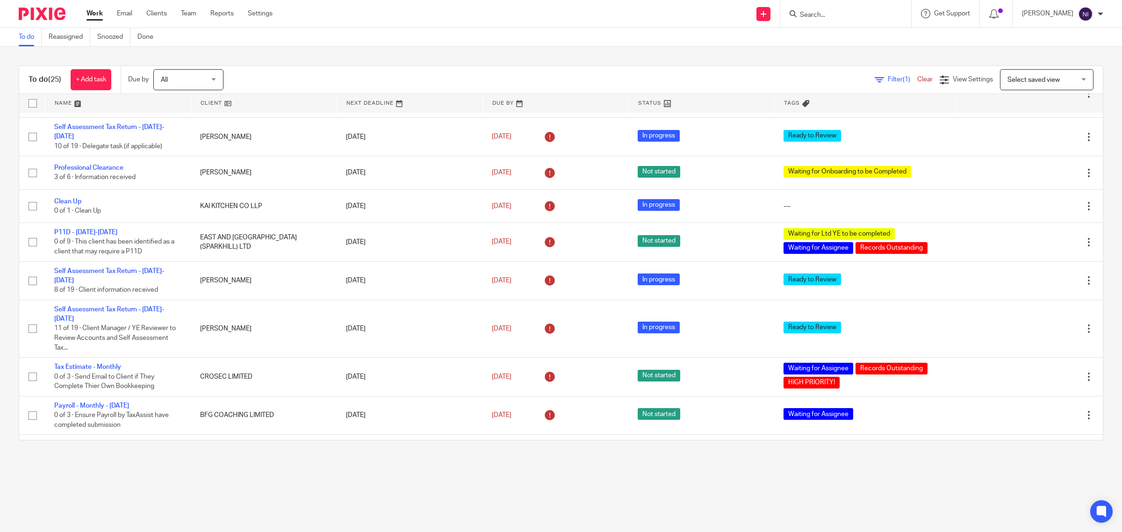
click at [852, 13] on input "Search" at bounding box center [841, 15] width 84 height 8
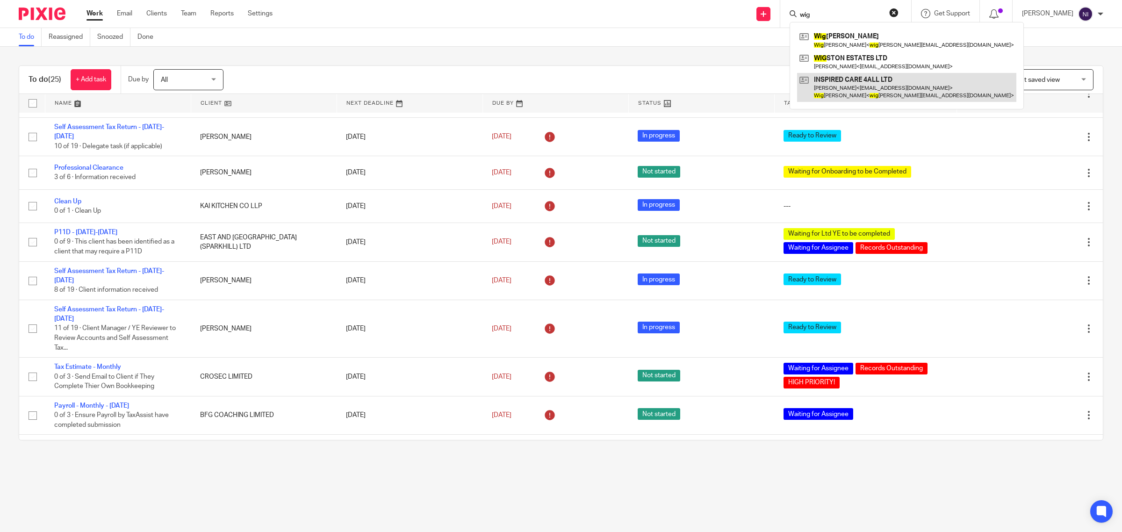
type input "wig"
click at [841, 76] on link at bounding box center [906, 87] width 219 height 29
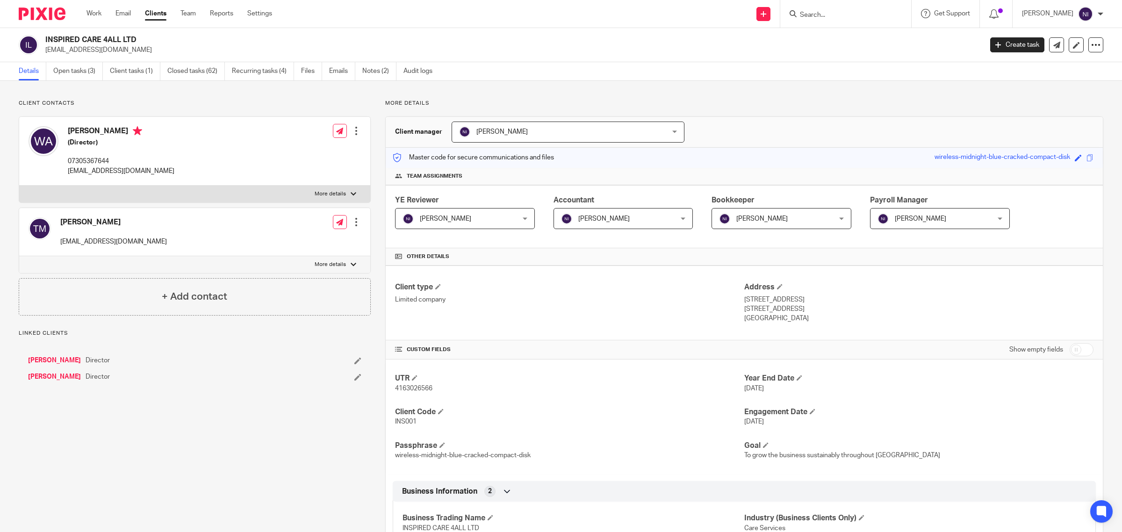
click at [328, 71] on ul "Details Open tasks (3) Client tasks (1) Closed tasks (62) Recurring tasks (4) F…" at bounding box center [233, 71] width 428 height 18
click at [335, 72] on link "Emails" at bounding box center [342, 71] width 26 height 18
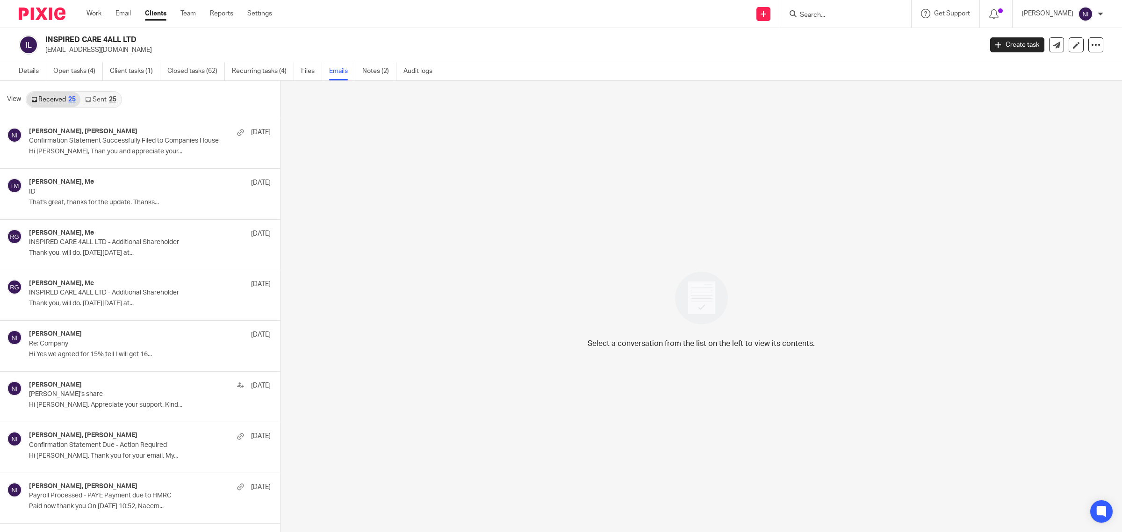
click at [97, 99] on link "Sent 25" at bounding box center [100, 99] width 40 height 15
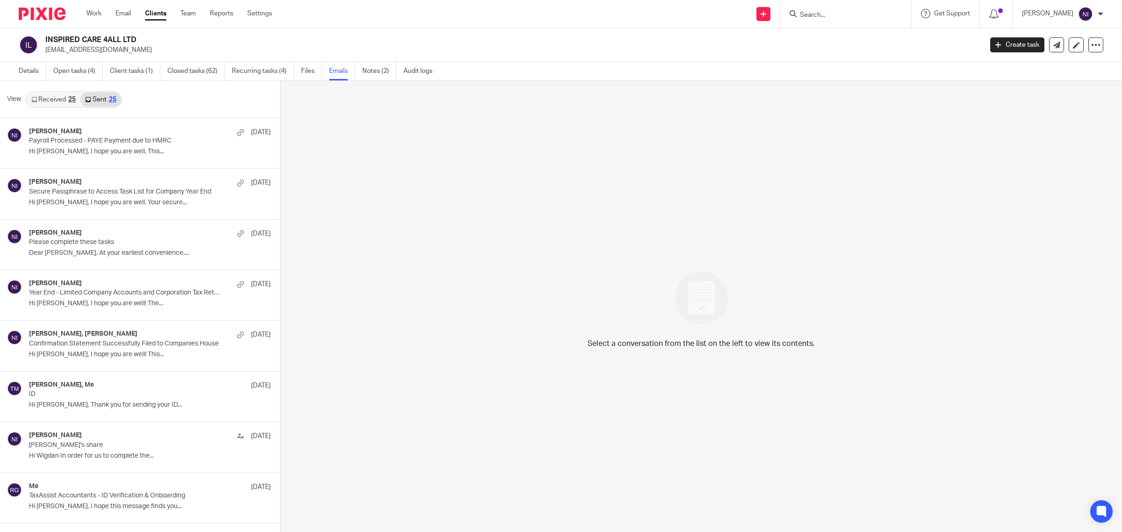
scroll to position [1, 0]
click at [117, 206] on div "Naeem Ibrahim 3 Sep Secure Passphrase to Access Task List for Company Year End …" at bounding box center [136, 192] width 214 height 31
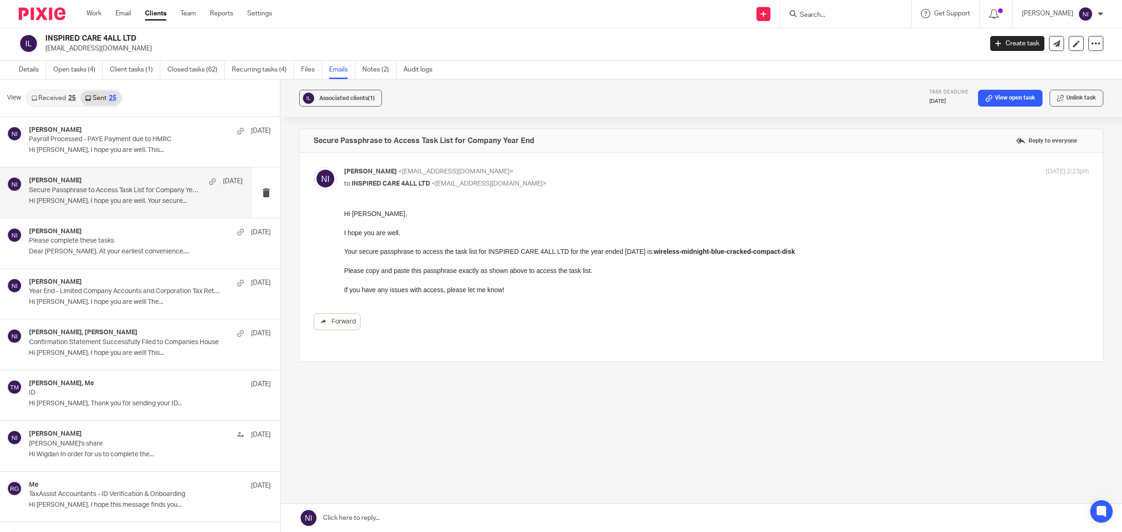
scroll to position [0, 0]
click at [55, 64] on link "Open tasks (4)" at bounding box center [78, 70] width 50 height 18
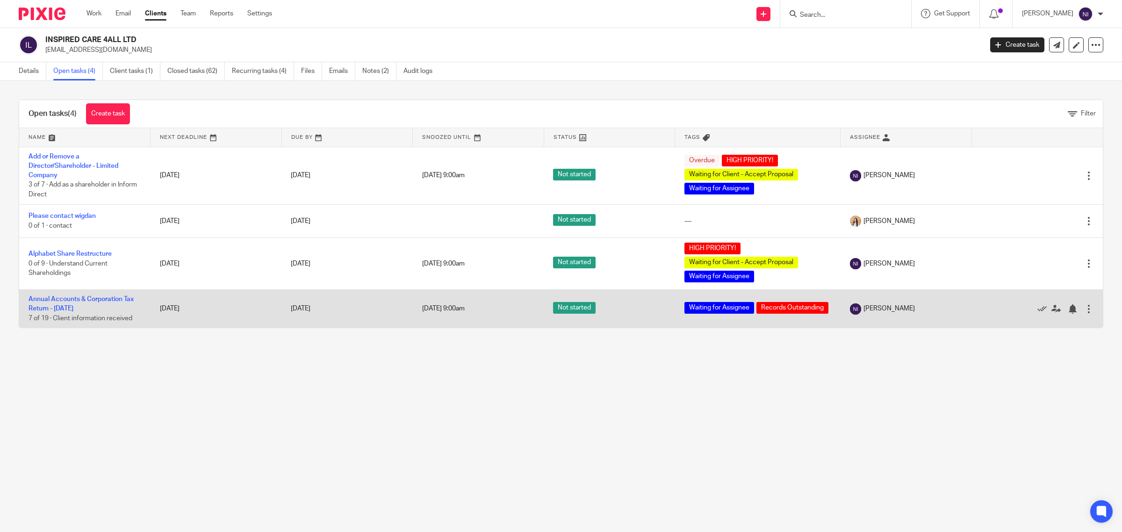
click at [64, 304] on td "Annual Accounts & Corporation Tax Return - August 31, 2025 7 of 19 · Client inf…" at bounding box center [84, 309] width 131 height 38
click at [79, 309] on link "Annual Accounts & Corporation Tax Return - August 31, 2025" at bounding box center [81, 304] width 105 height 16
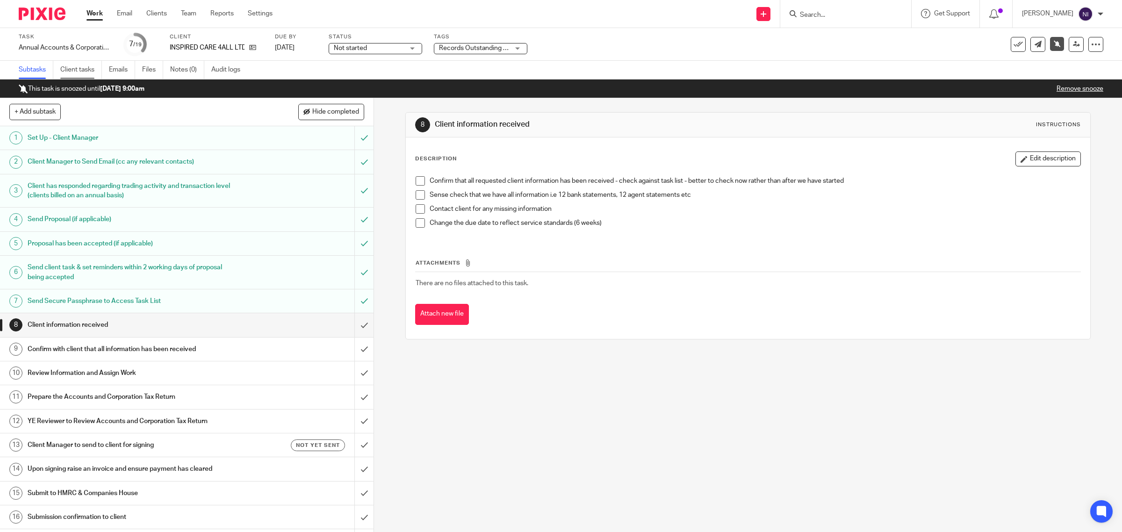
click at [78, 68] on link "Client tasks" at bounding box center [81, 70] width 42 height 18
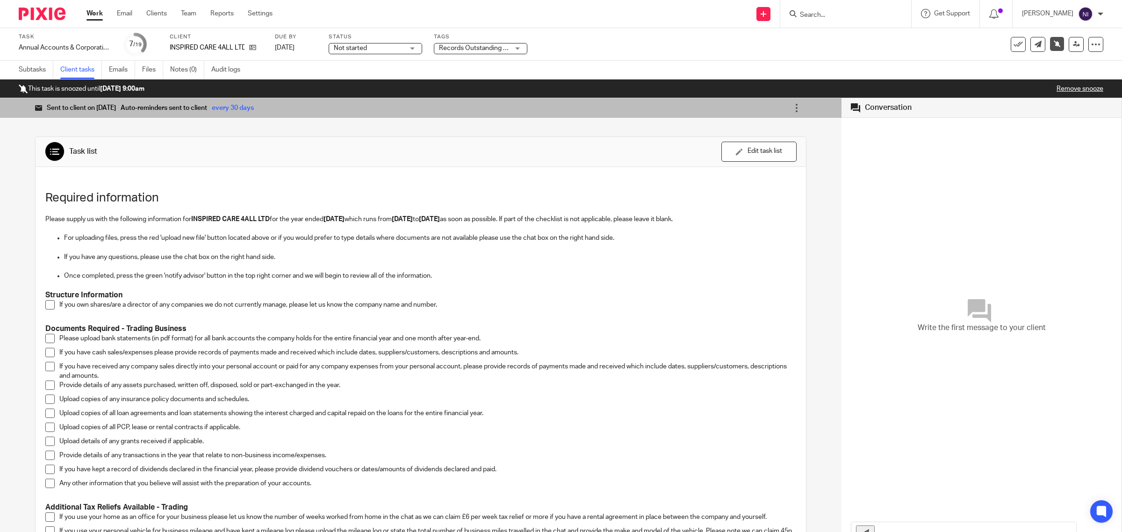
click at [97, 10] on link "Work" at bounding box center [95, 13] width 16 height 9
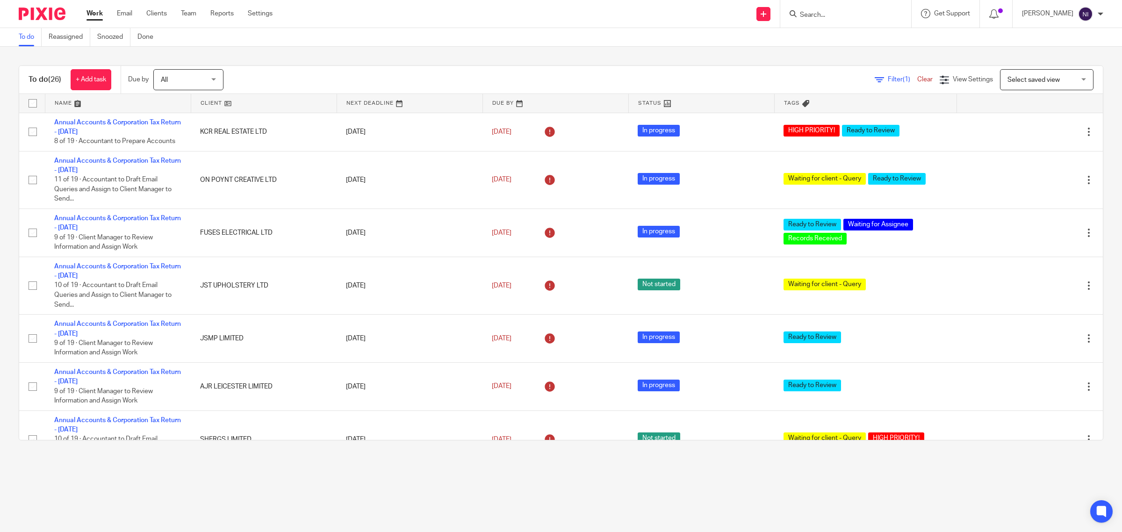
click at [116, 14] on ul "Work Email Clients Team Reports Settings" at bounding box center [187, 13] width 200 height 9
click at [120, 13] on link "Email" at bounding box center [124, 13] width 15 height 9
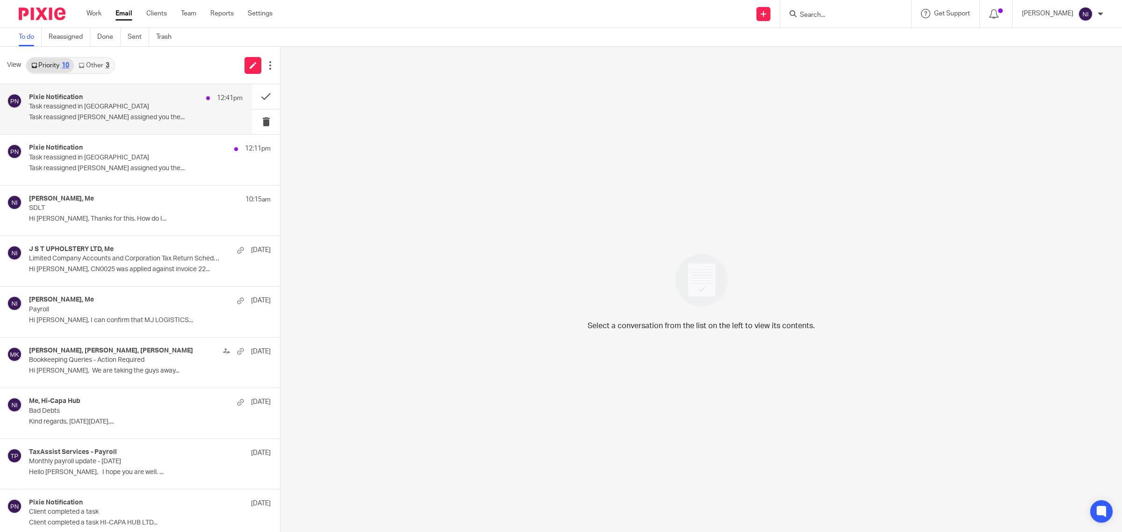
click at [150, 108] on p "Task reassigned in [GEOGRAPHIC_DATA]" at bounding box center [114, 107] width 171 height 8
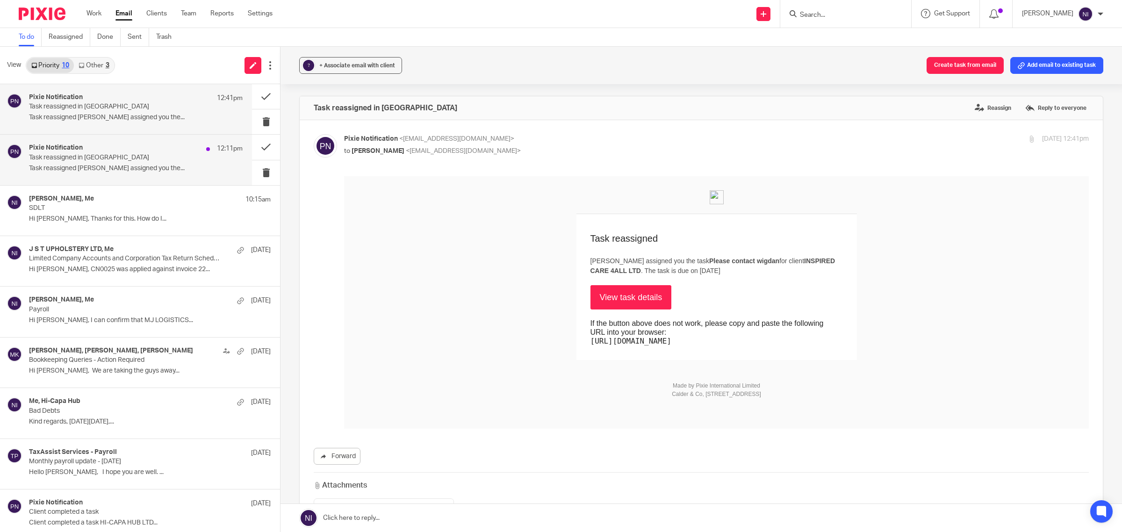
click at [157, 157] on p "Task reassigned in [GEOGRAPHIC_DATA]" at bounding box center [114, 158] width 171 height 8
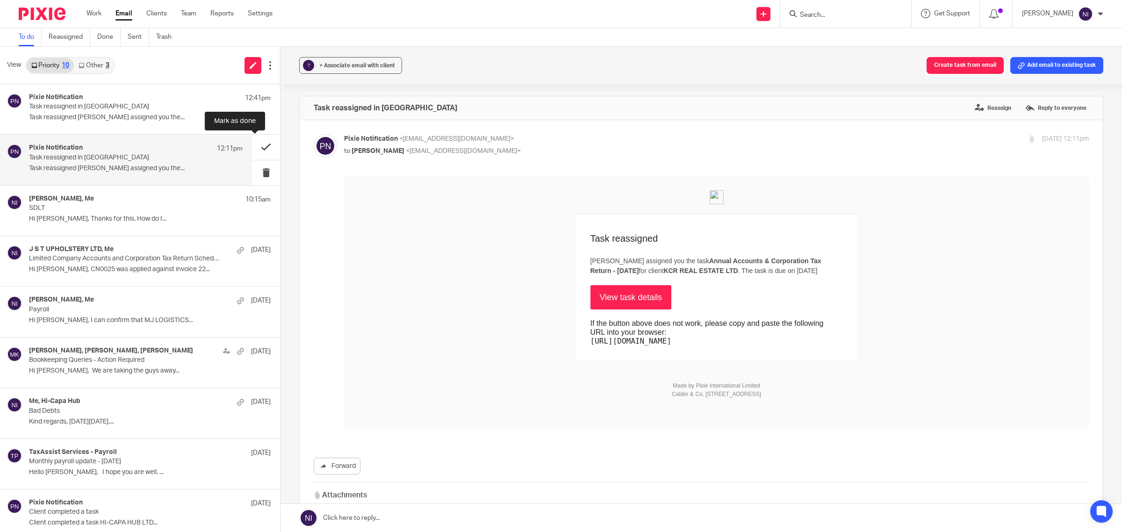
click at [259, 143] on button at bounding box center [266, 147] width 28 height 25
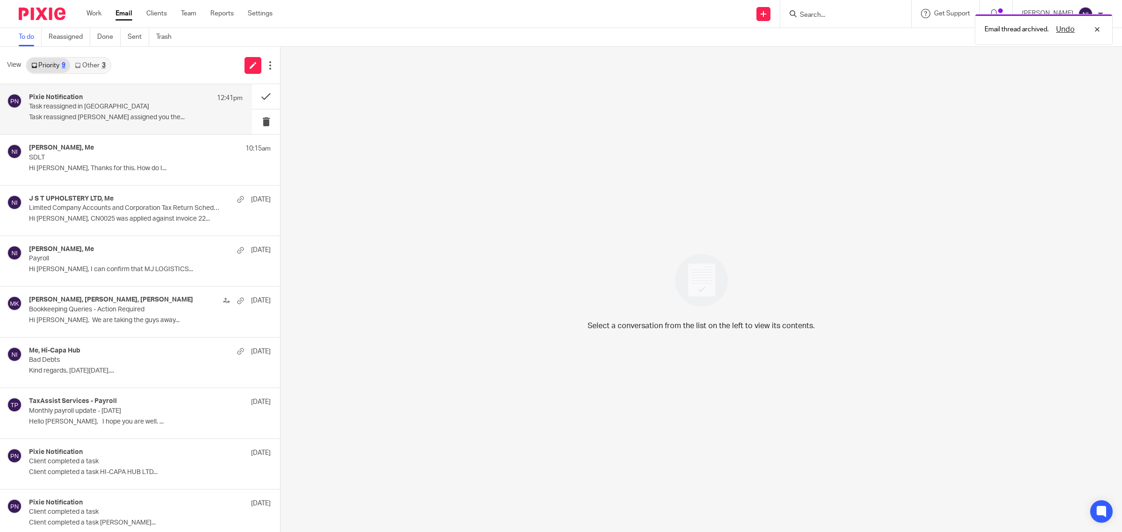
click at [161, 122] on div "Pixie Notification 12:41pm Task reassigned in Pixie Task reassigned [PERSON_NAM…" at bounding box center [136, 109] width 214 height 31
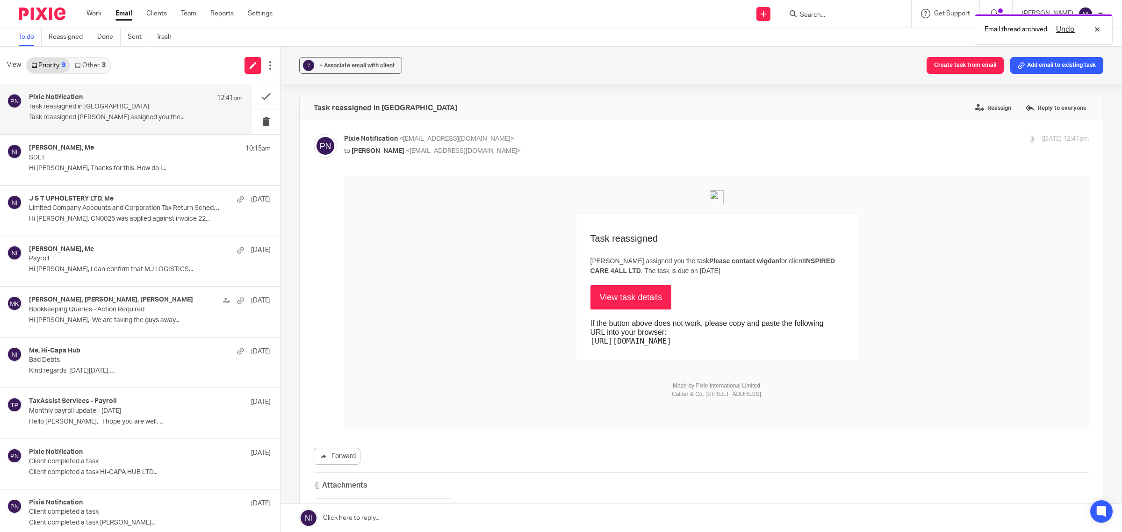
click at [597, 293] on link "View task details" at bounding box center [631, 297] width 81 height 24
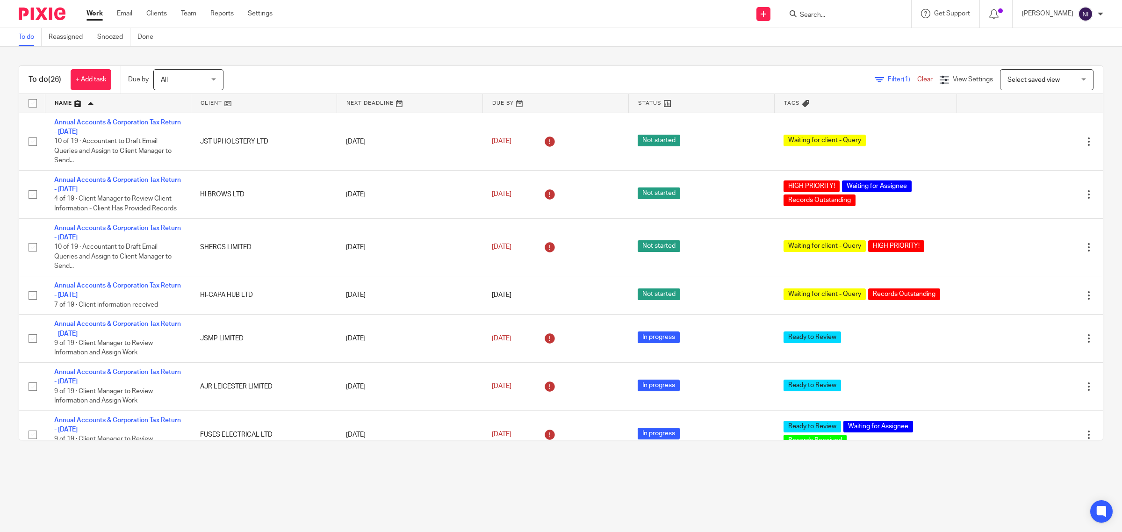
click at [127, 7] on div "Work Email Clients Team Reports Settings Work Email Clients Team Reports Settin…" at bounding box center [181, 14] width 209 height 28
click at [125, 12] on link "Email" at bounding box center [124, 13] width 15 height 9
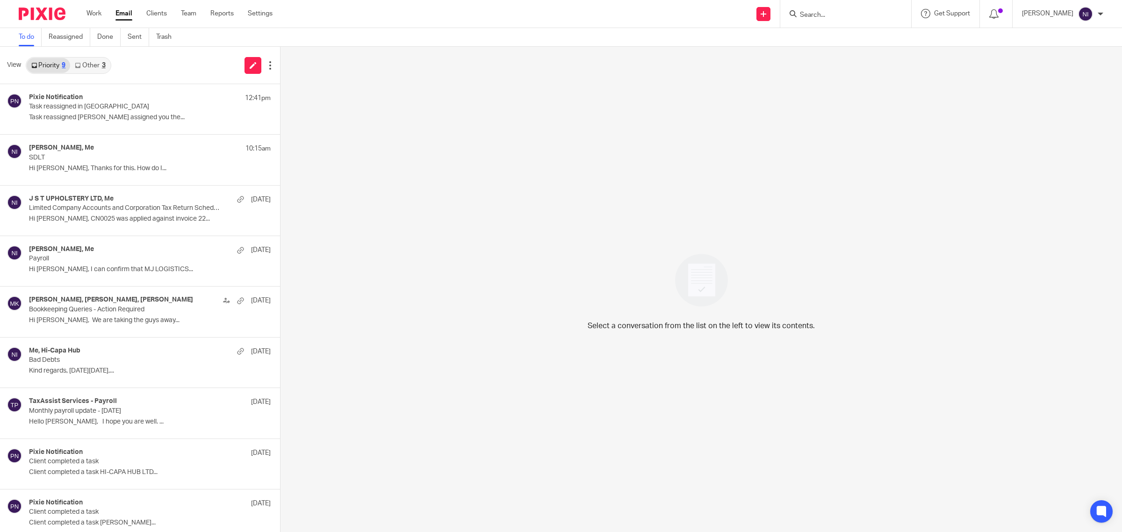
click at [813, 13] on input "Search" at bounding box center [841, 15] width 84 height 8
type input "inspi"
click at [810, 46] on link at bounding box center [876, 43] width 158 height 29
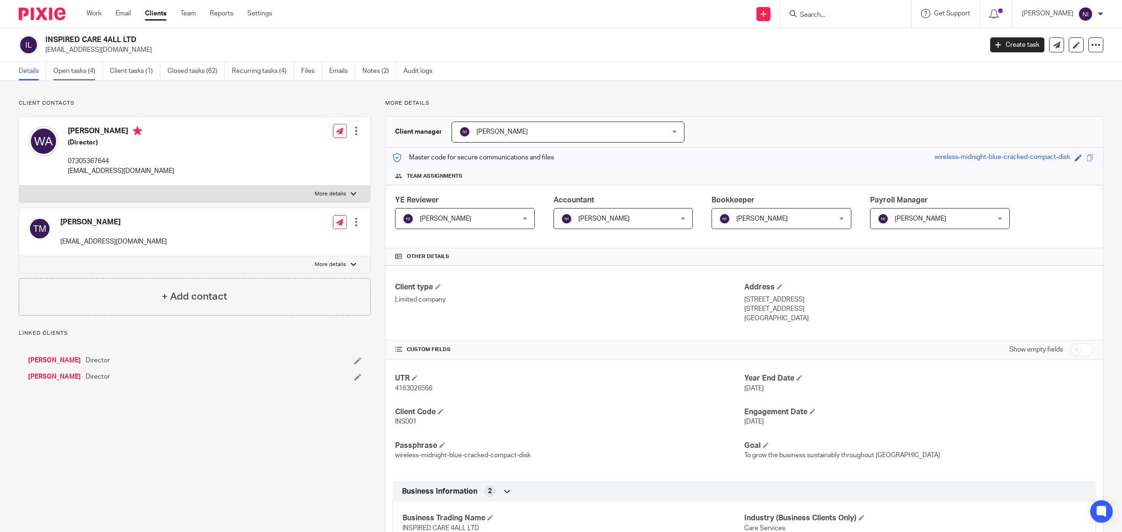
click at [67, 70] on link "Open tasks (4)" at bounding box center [78, 71] width 50 height 18
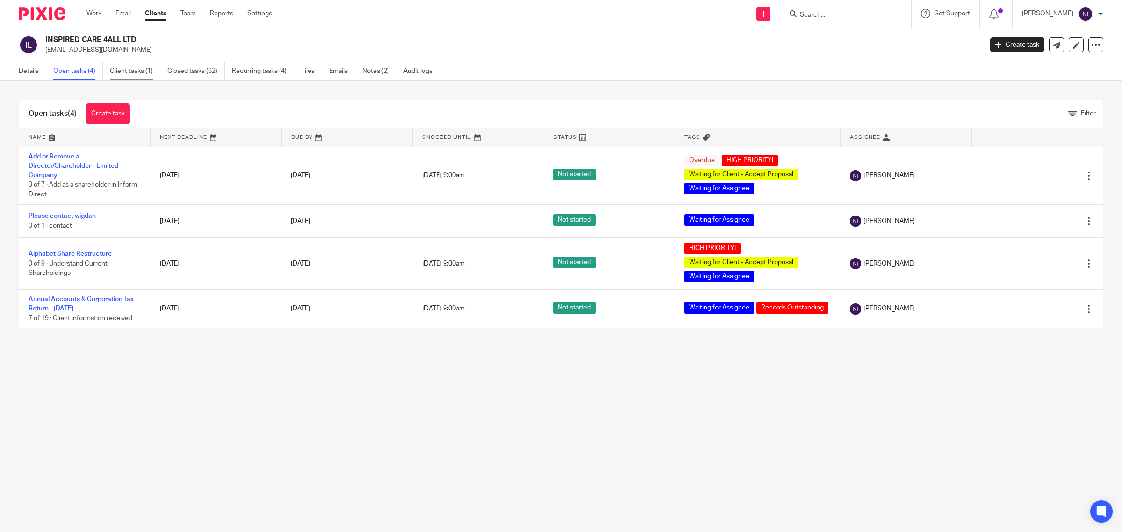
click at [145, 76] on link "Client tasks (1)" at bounding box center [135, 71] width 51 height 18
click at [94, 15] on link "Work" at bounding box center [94, 13] width 15 height 9
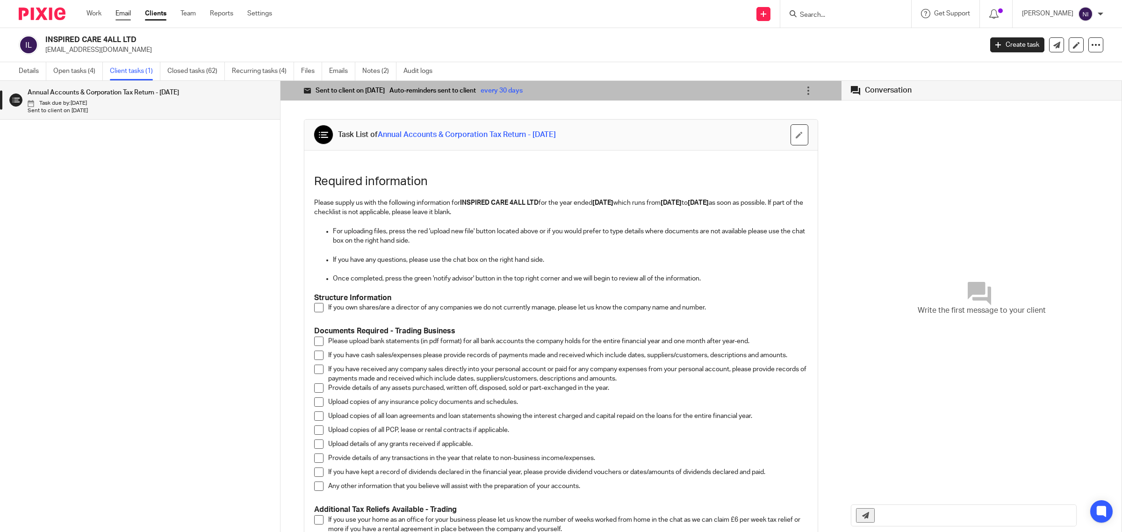
click at [122, 12] on link "Email" at bounding box center [122, 13] width 15 height 9
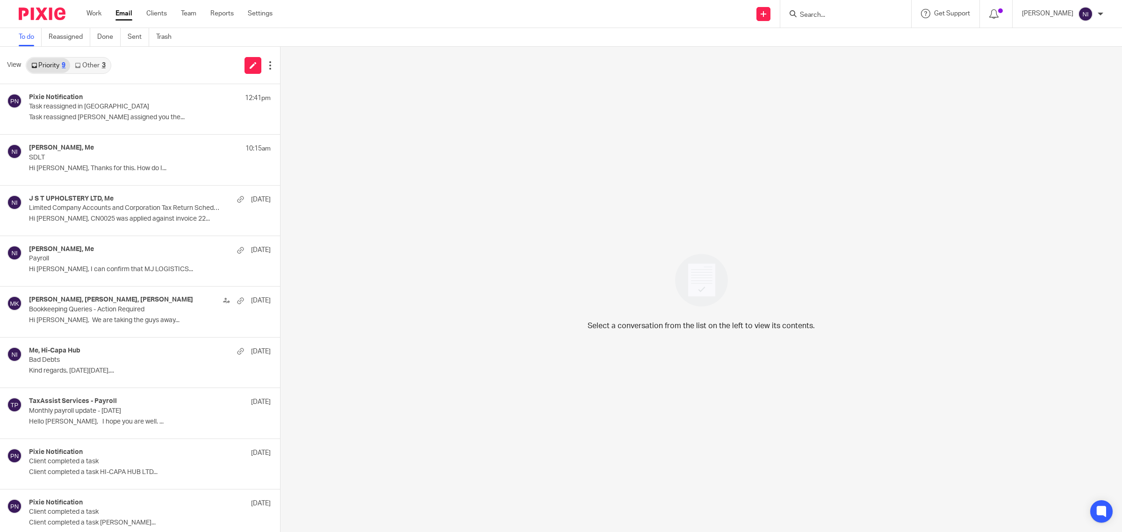
click at [84, 68] on link "Other 3" at bounding box center [90, 65] width 40 height 15
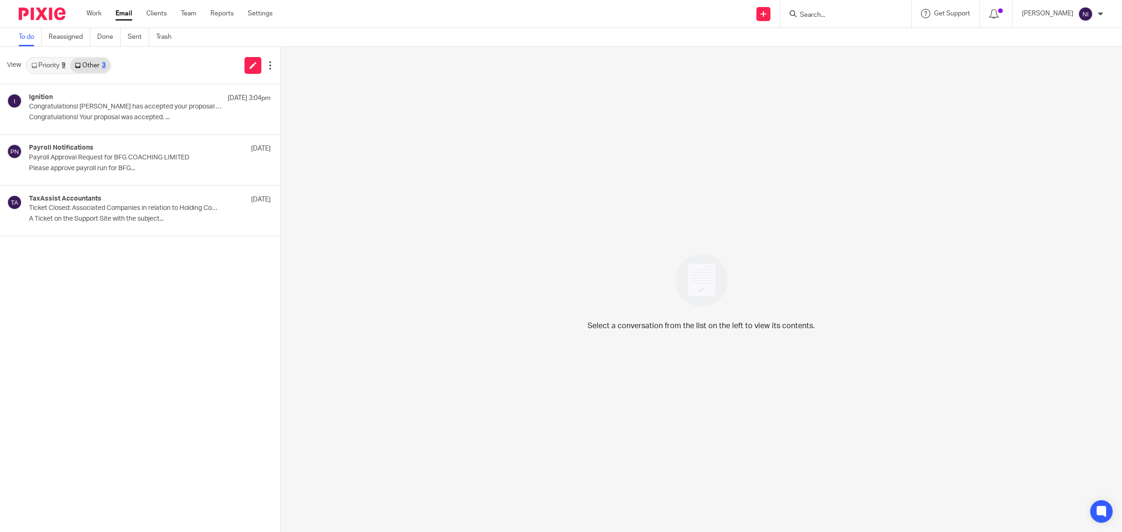
click at [62, 67] on div "9" at bounding box center [64, 65] width 4 height 7
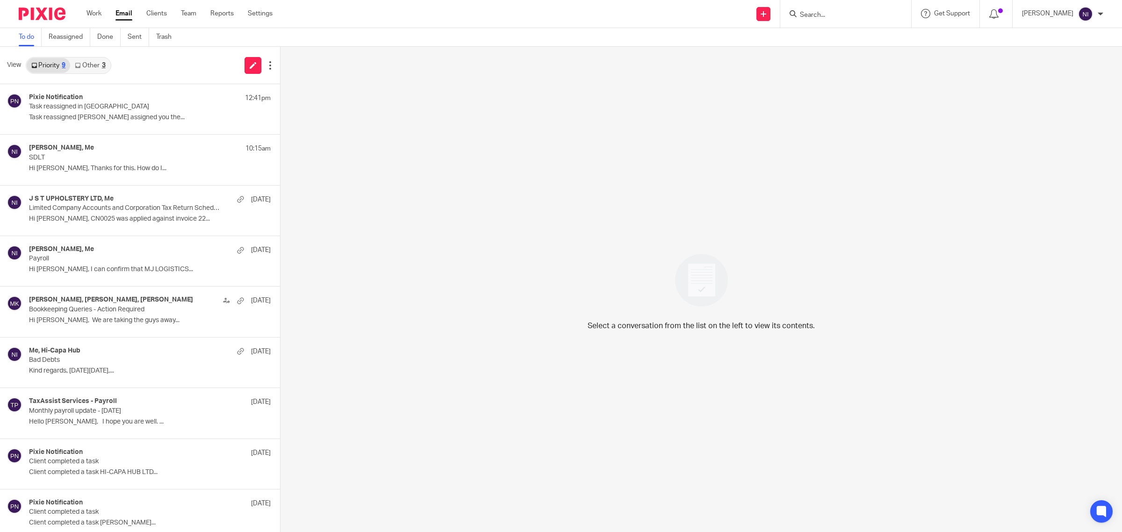
click at [857, 13] on input "Search" at bounding box center [841, 15] width 84 height 8
type input "inspir"
click at [860, 43] on link at bounding box center [876, 43] width 158 height 29
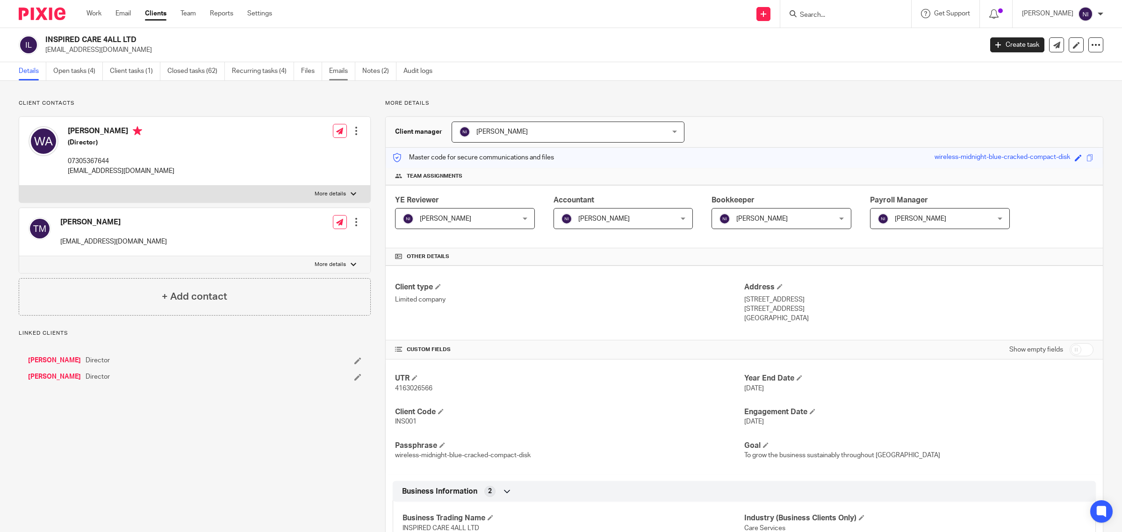
click at [333, 73] on link "Emails" at bounding box center [342, 71] width 26 height 18
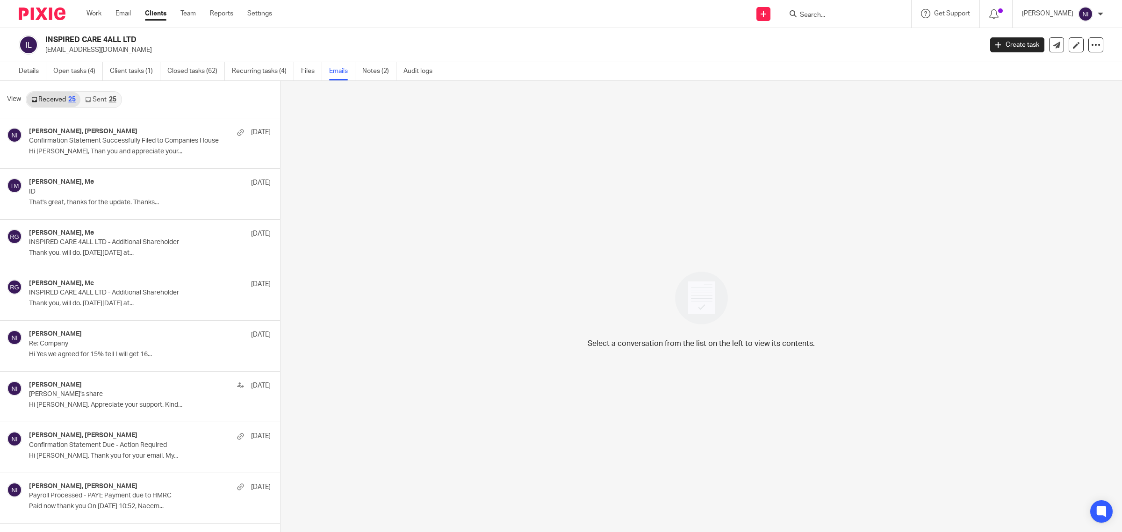
click at [110, 101] on div "25" at bounding box center [112, 99] width 7 height 7
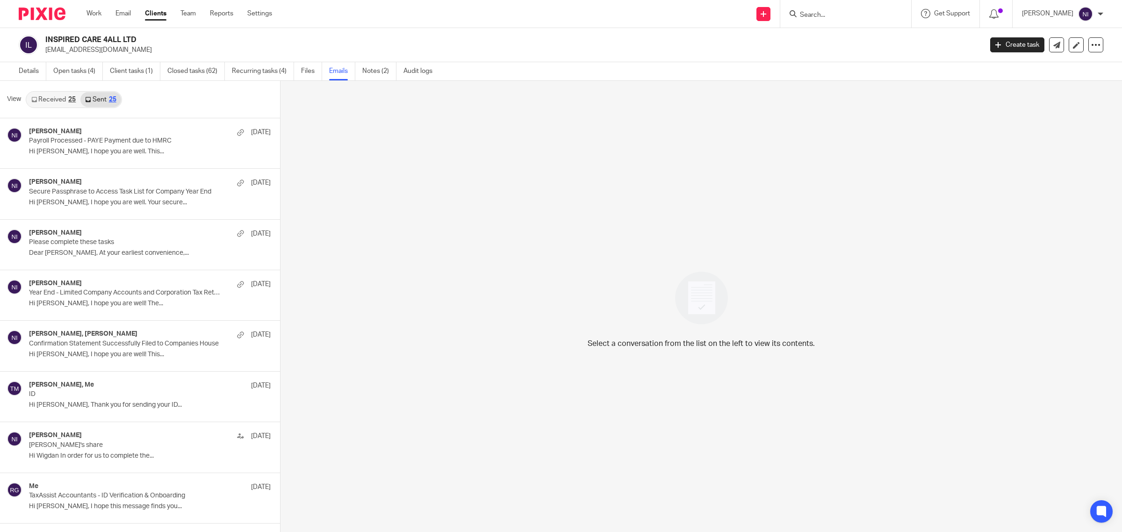
scroll to position [1, 0]
click at [116, 154] on div "Naeem Ibrahim 10 Sep Payroll Processed - PAYE Payment due to HMRC Hi Wigdan, I …" at bounding box center [136, 141] width 214 height 31
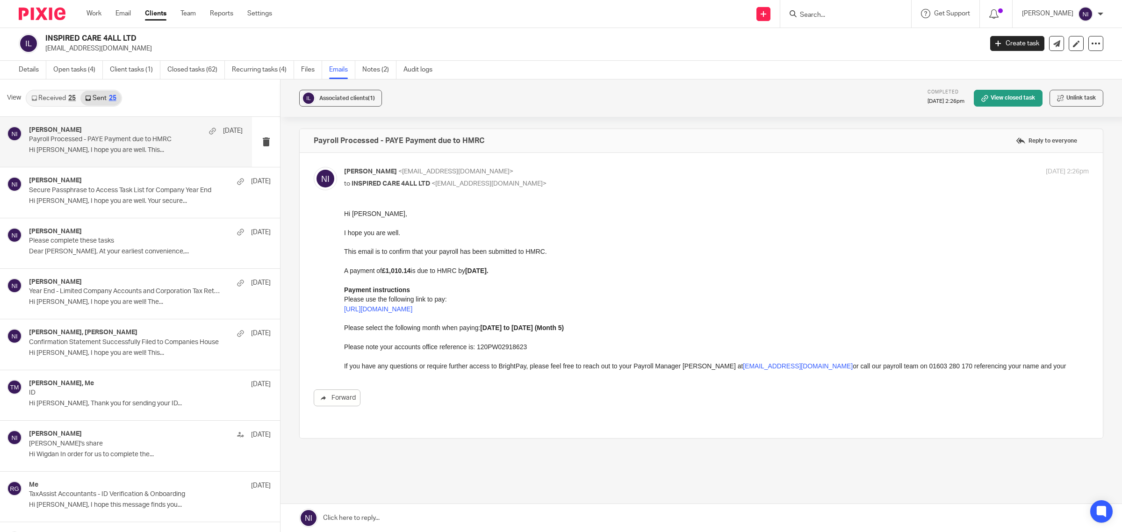
scroll to position [0, 0]
click at [73, 69] on link "Open tasks (4)" at bounding box center [78, 70] width 50 height 18
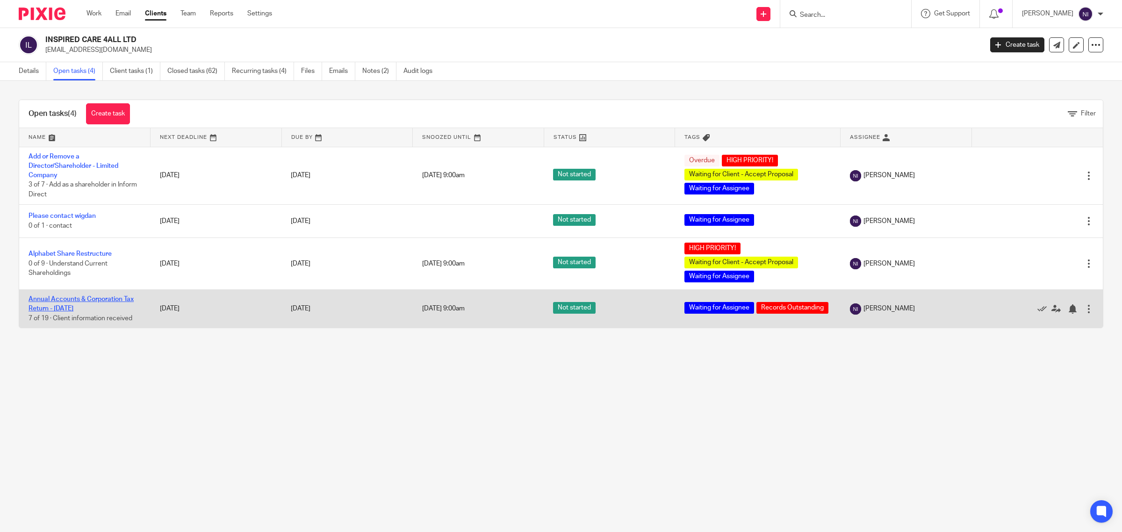
click at [80, 301] on link "Annual Accounts & Corporation Tax Return - [DATE]" at bounding box center [81, 304] width 105 height 16
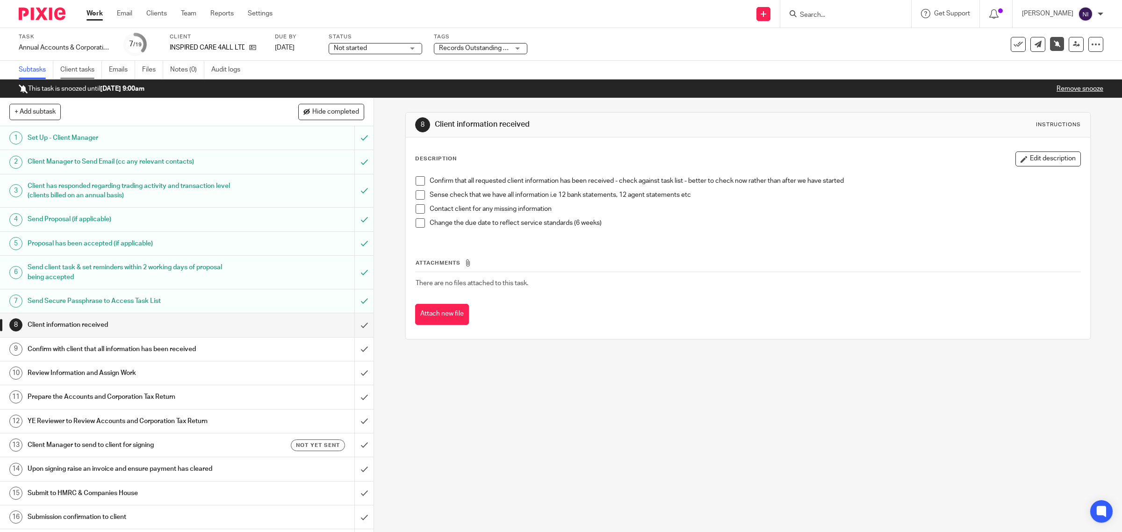
click at [77, 67] on link "Client tasks" at bounding box center [81, 70] width 42 height 18
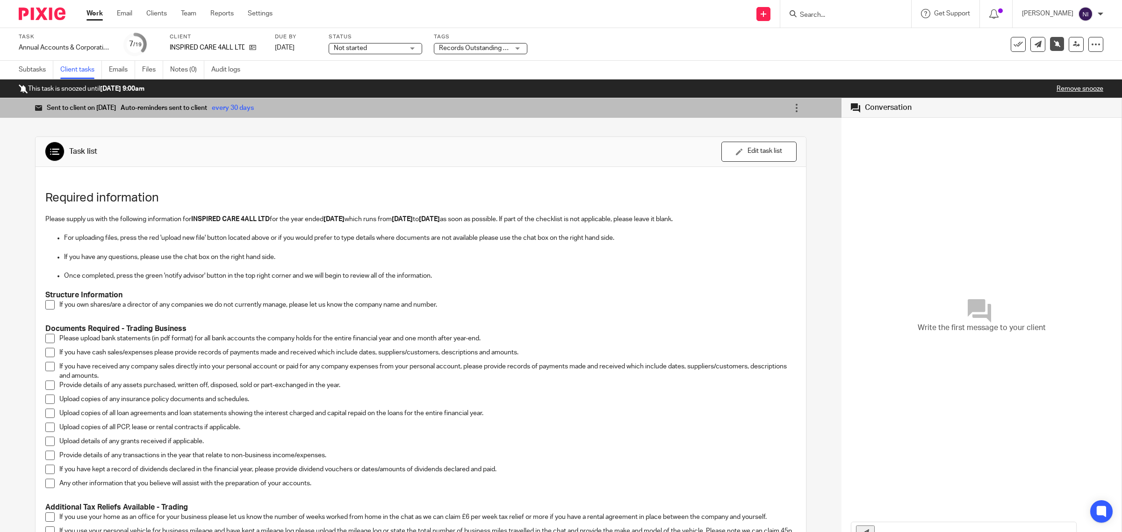
click at [50, 344] on li "Please upload bank statements (in pdf format) for all bank accounts the company…" at bounding box center [420, 341] width 751 height 14
click at [48, 342] on span at bounding box center [49, 338] width 9 height 9
click at [48, 339] on span at bounding box center [49, 338] width 9 height 9
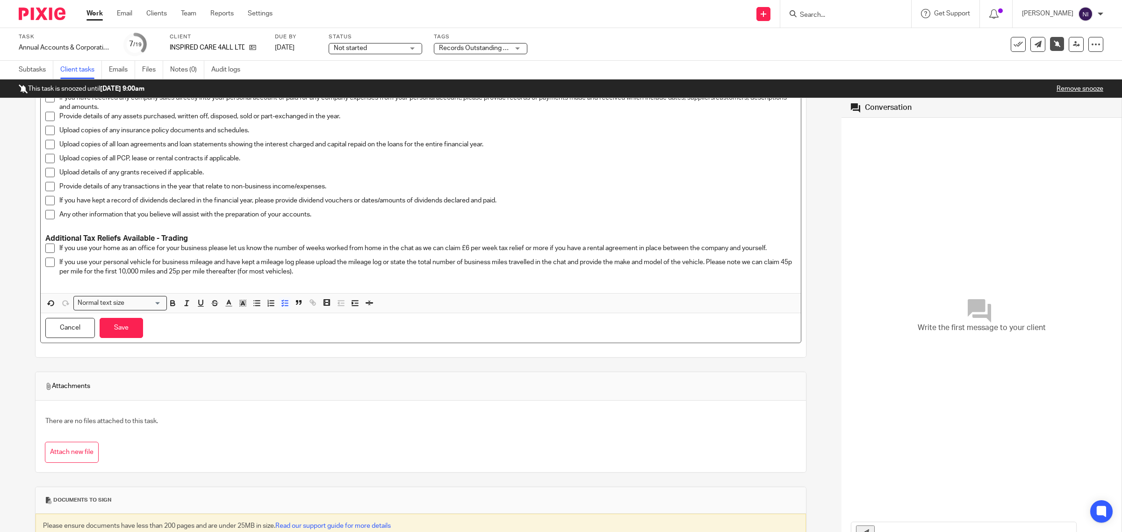
scroll to position [281, 0]
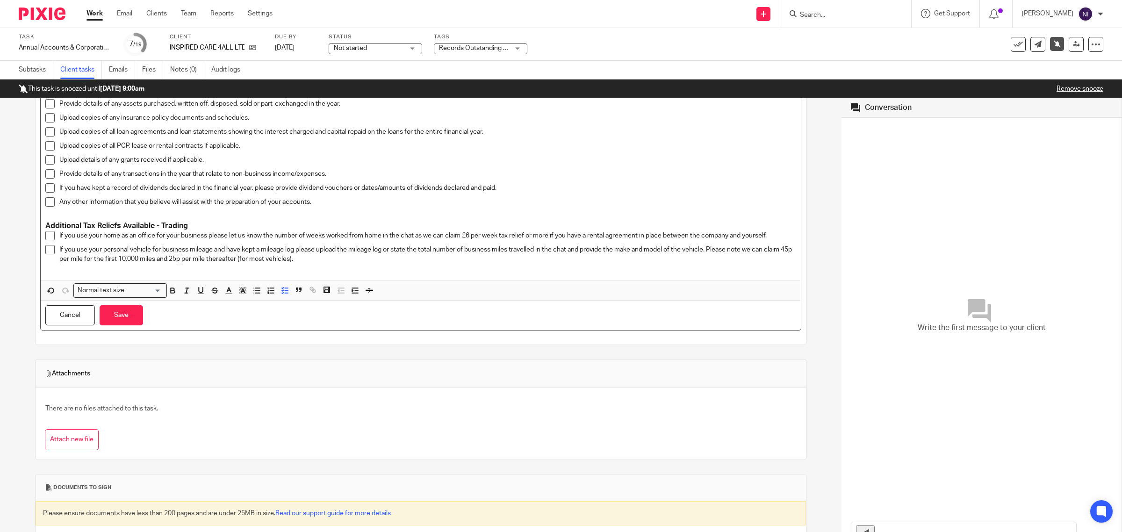
click at [50, 237] on span at bounding box center [49, 235] width 9 height 9
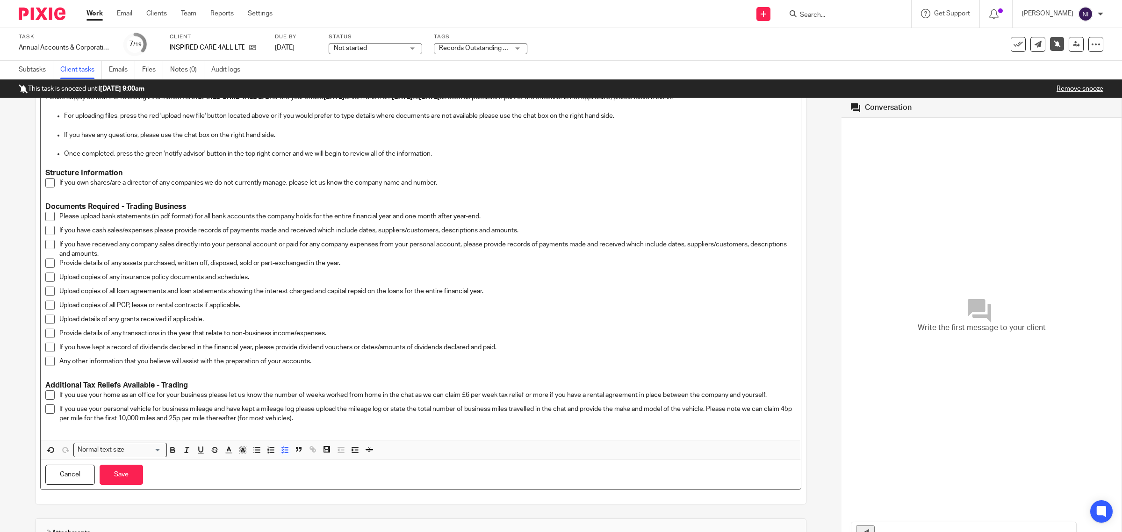
scroll to position [106, 0]
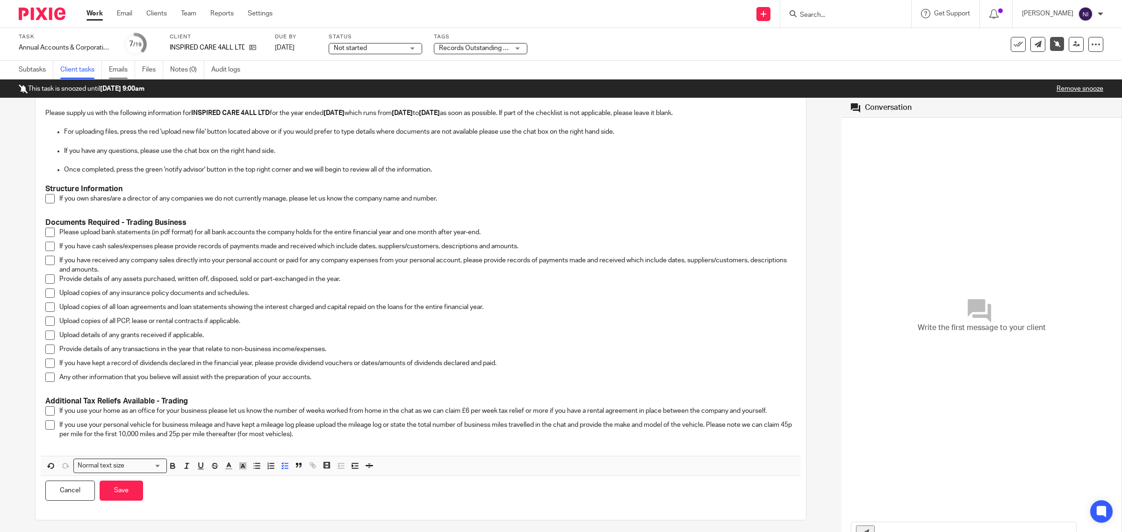
click at [120, 69] on link "Emails" at bounding box center [122, 70] width 26 height 18
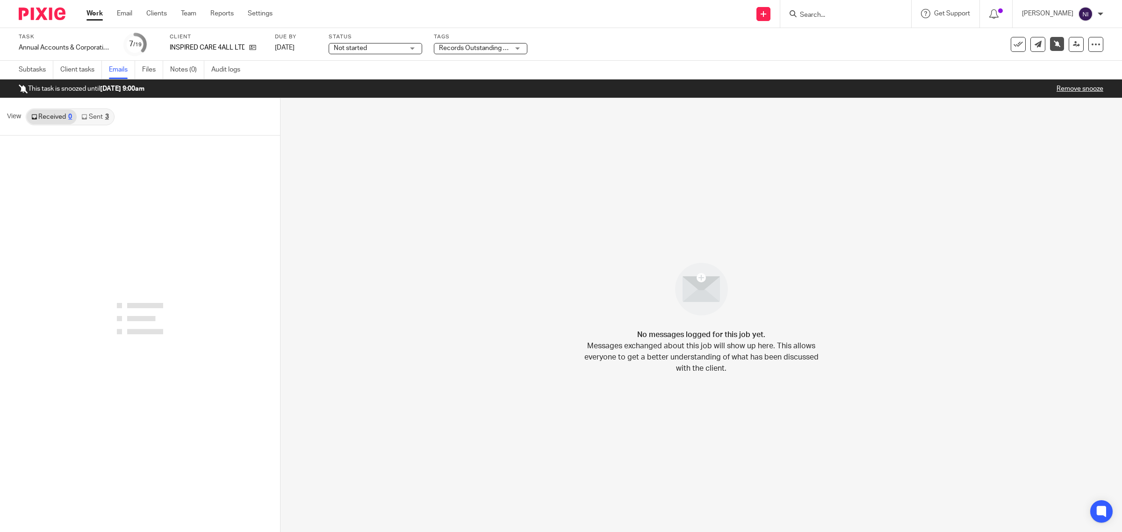
click at [103, 116] on link "Sent 3" at bounding box center [95, 116] width 36 height 15
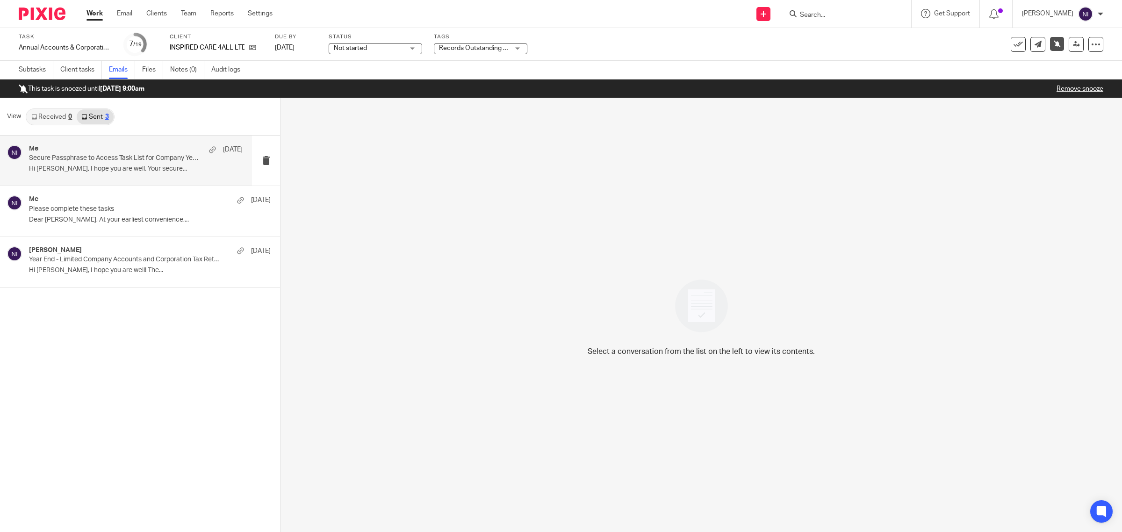
click at [113, 164] on div "Me 3 Sep Secure Passphrase to Access Task List for Company Year End Hi Wigdan, …" at bounding box center [136, 160] width 214 height 31
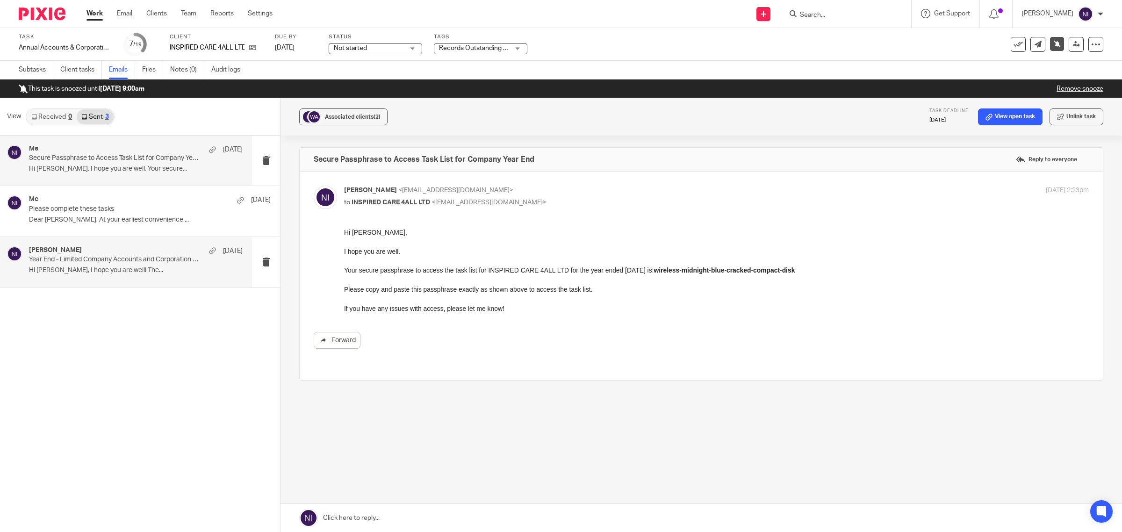
click at [124, 267] on p "Hi Wigdan, I hope you are well! The..." at bounding box center [136, 271] width 214 height 8
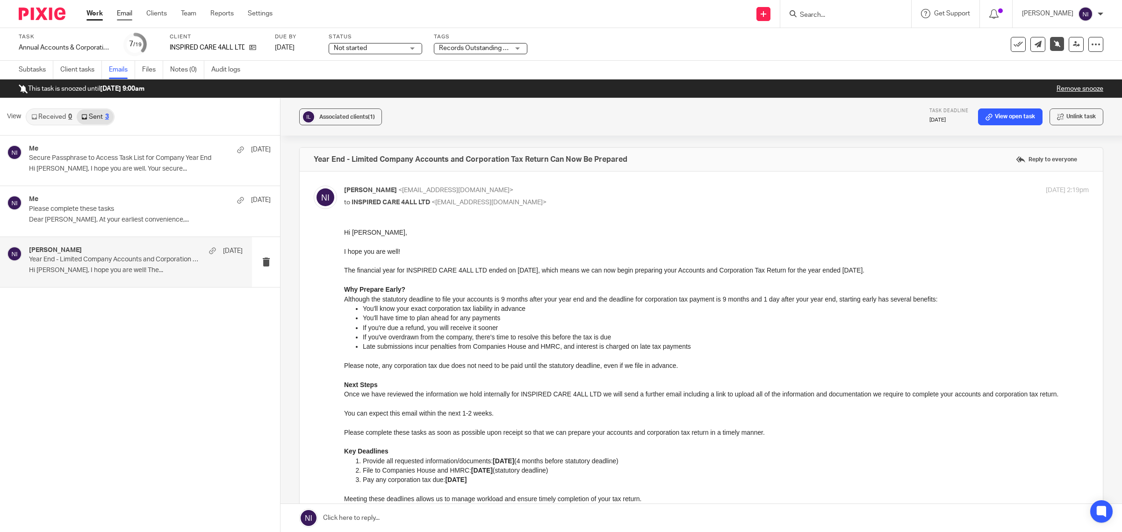
click at [123, 12] on link "Email" at bounding box center [124, 13] width 15 height 9
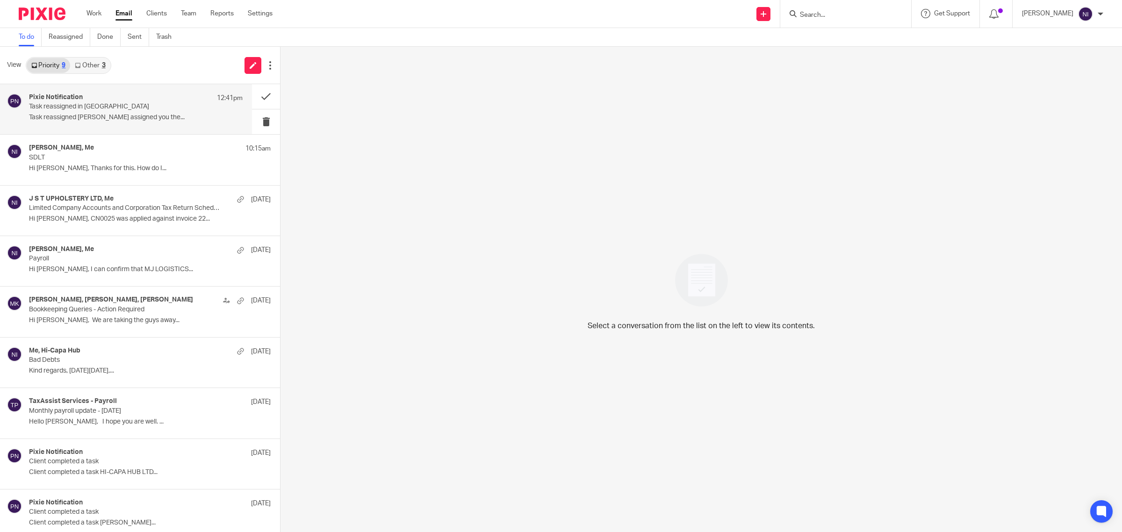
click at [103, 129] on div "Pixie Notification 12:41pm Task reassigned in Pixie Task reassigned Raj Kaur as…" at bounding box center [126, 109] width 252 height 50
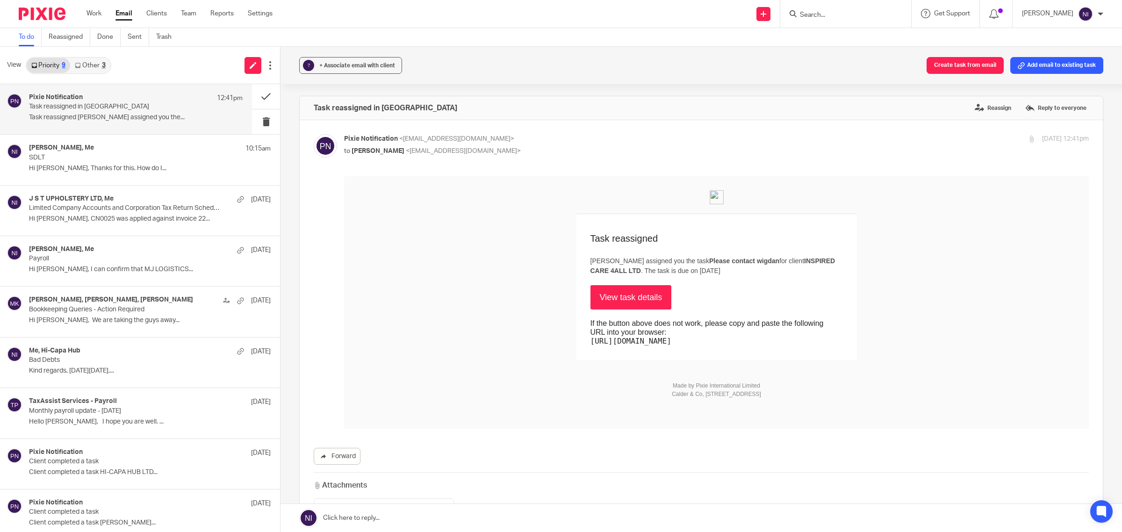
click at [596, 298] on link "View task details" at bounding box center [631, 297] width 81 height 24
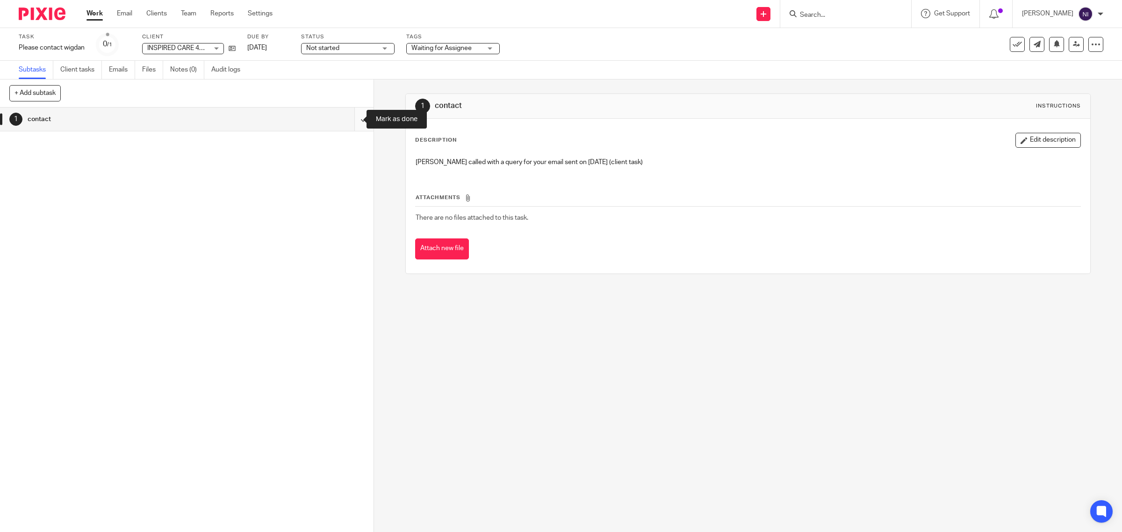
click at [352, 117] on input "submit" at bounding box center [187, 119] width 374 height 23
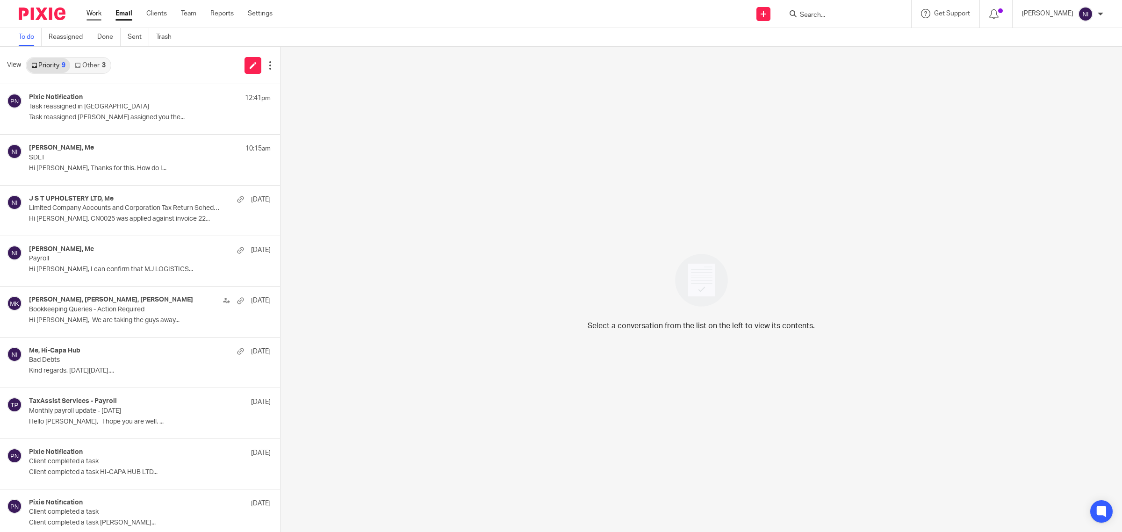
click at [96, 13] on link "Work" at bounding box center [94, 13] width 15 height 9
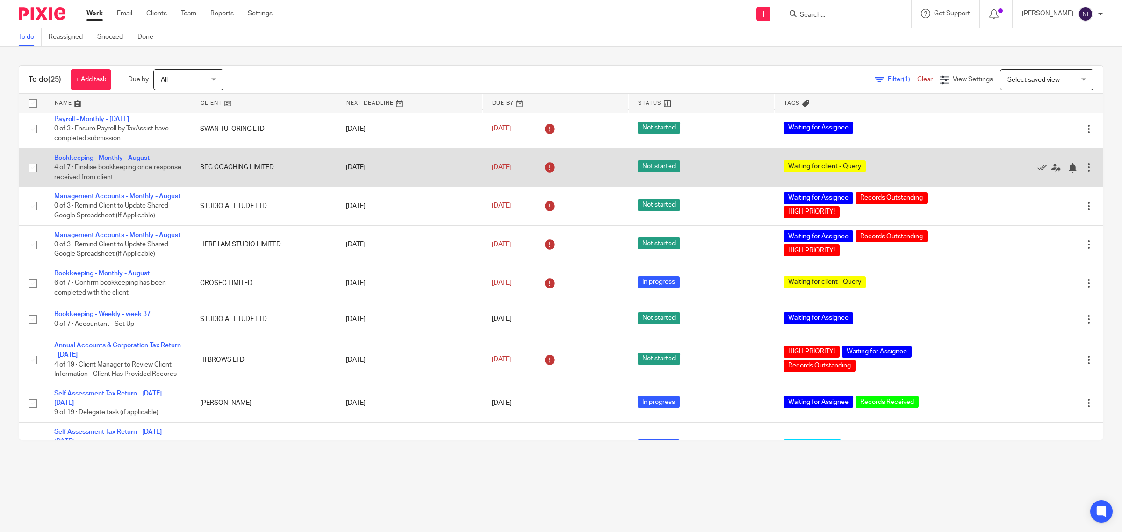
scroll to position [552, 0]
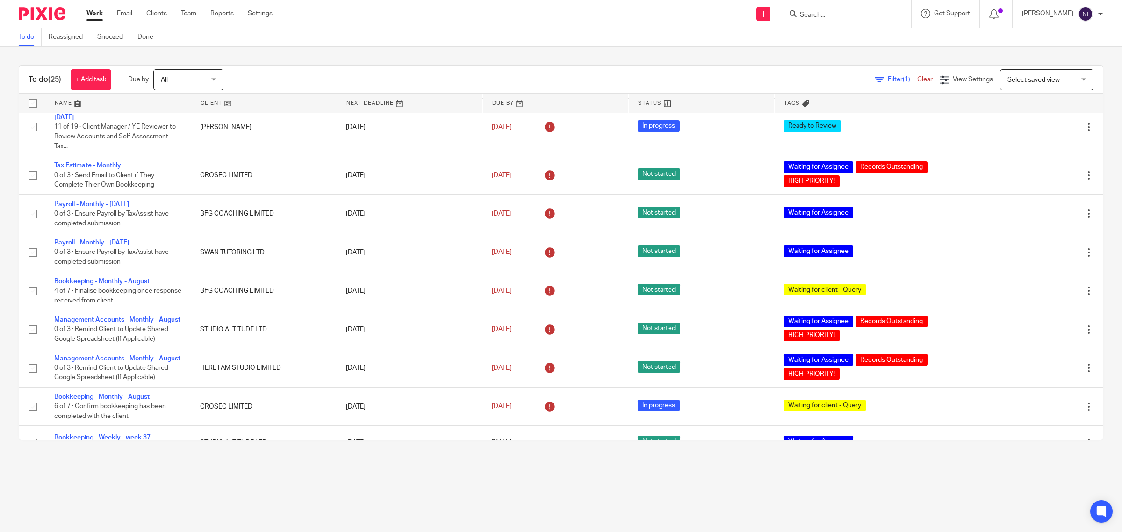
click at [71, 99] on link at bounding box center [117, 103] width 145 height 19
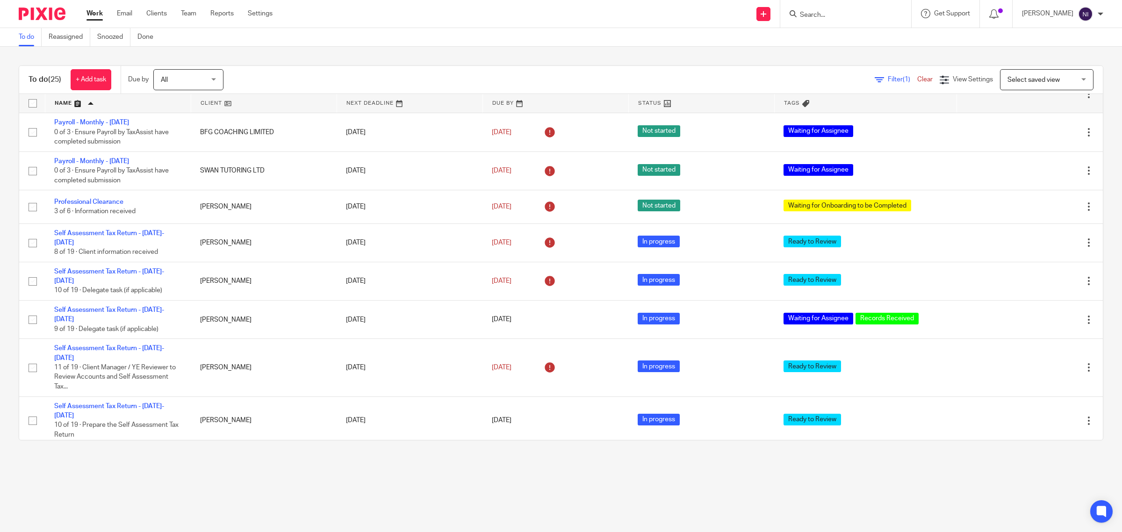
scroll to position [728, 0]
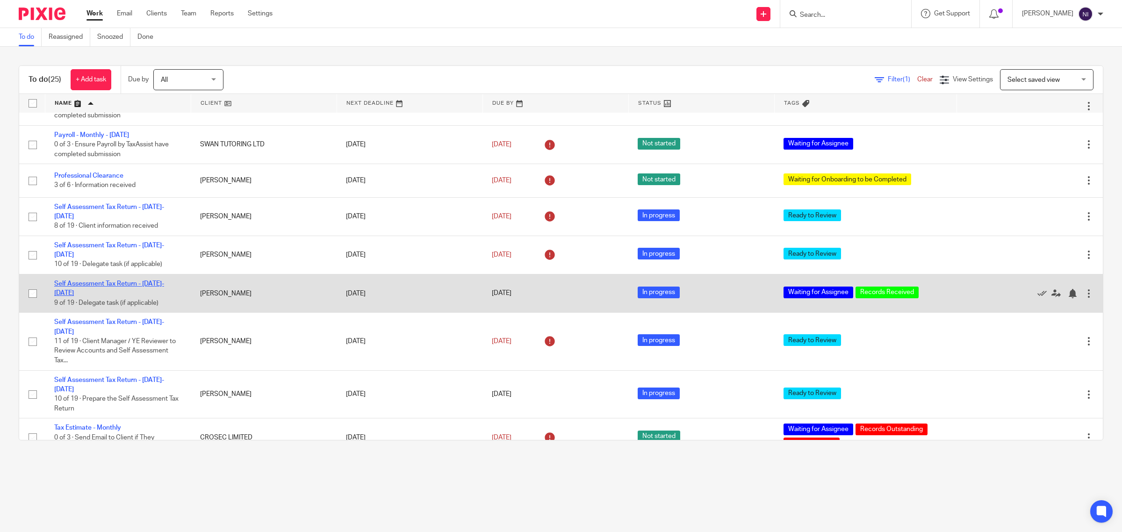
click at [152, 293] on link "Self Assessment Tax Return - [DATE]-[DATE]" at bounding box center [109, 289] width 110 height 16
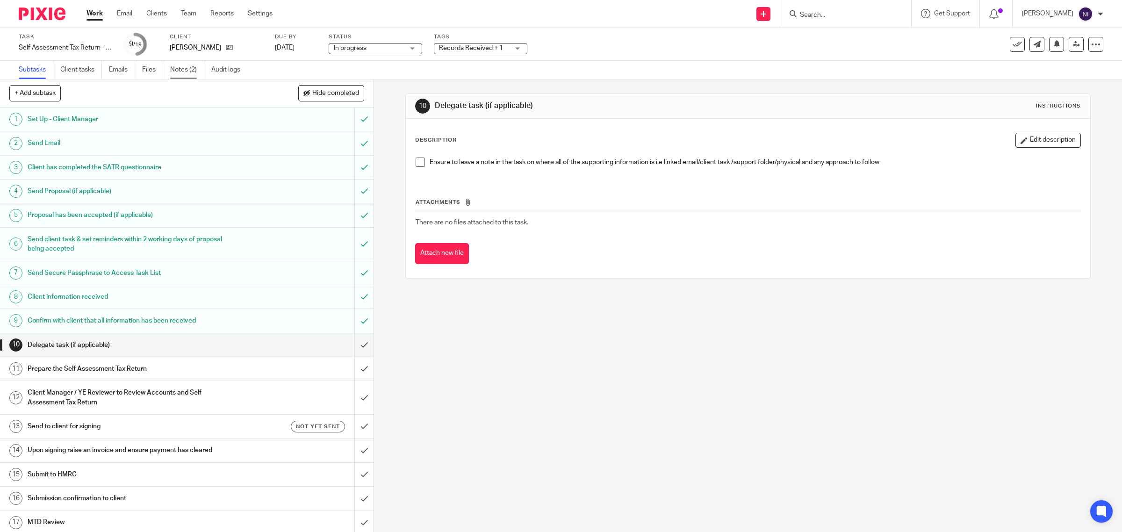
click at [199, 66] on link "Notes (2)" at bounding box center [187, 70] width 34 height 18
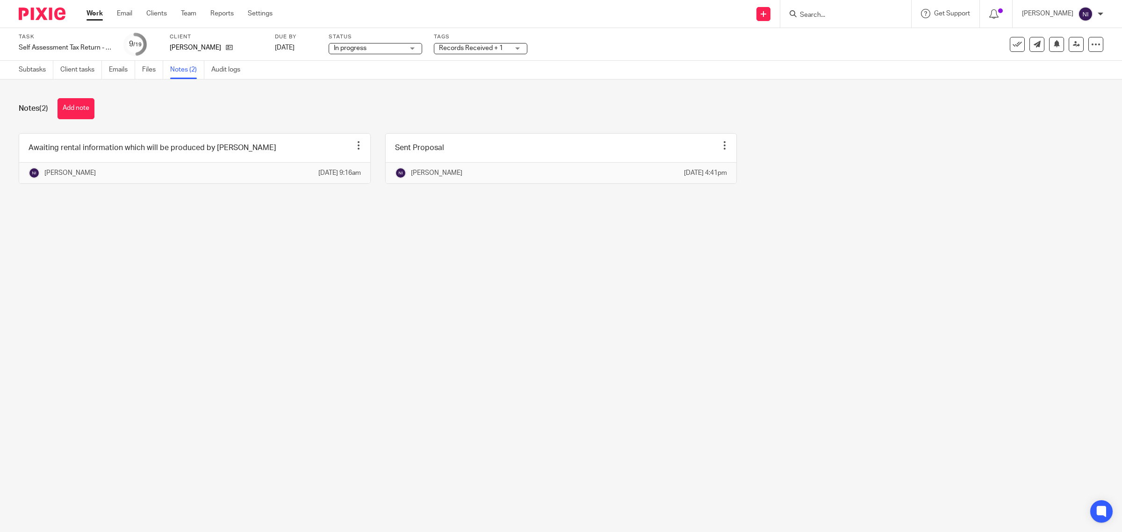
click at [849, 15] on input "Search" at bounding box center [841, 15] width 84 height 8
click at [1049, 43] on button at bounding box center [1056, 44] width 15 height 15
click at [83, 70] on link "Client tasks" at bounding box center [81, 70] width 42 height 18
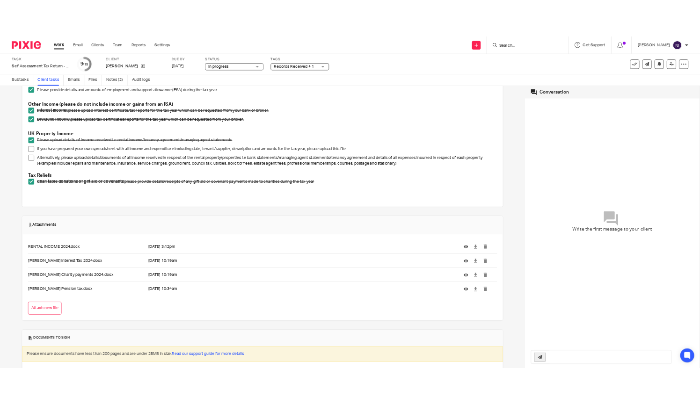
scroll to position [234, 0]
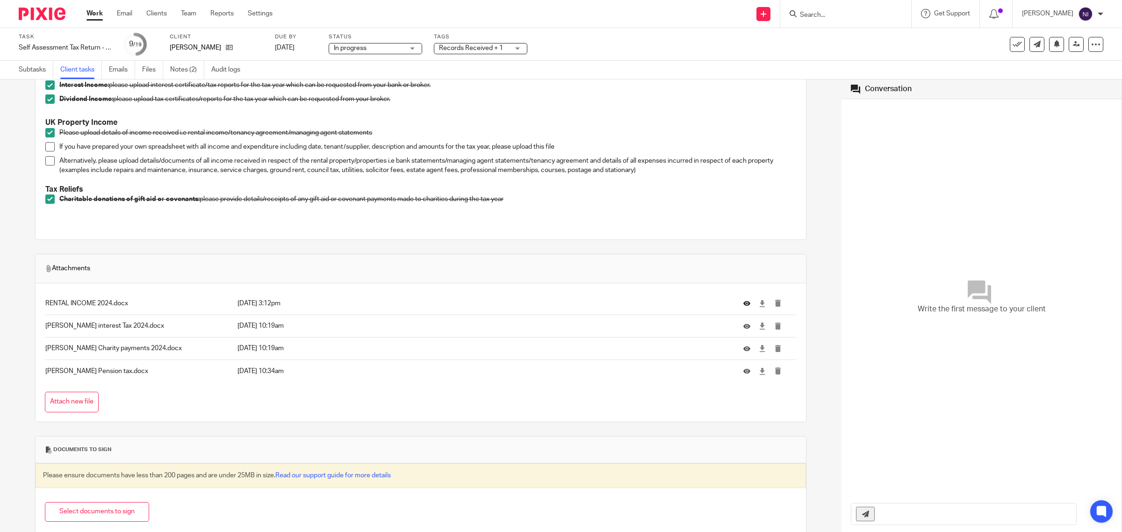
click at [743, 304] on button at bounding box center [750, 303] width 14 height 7
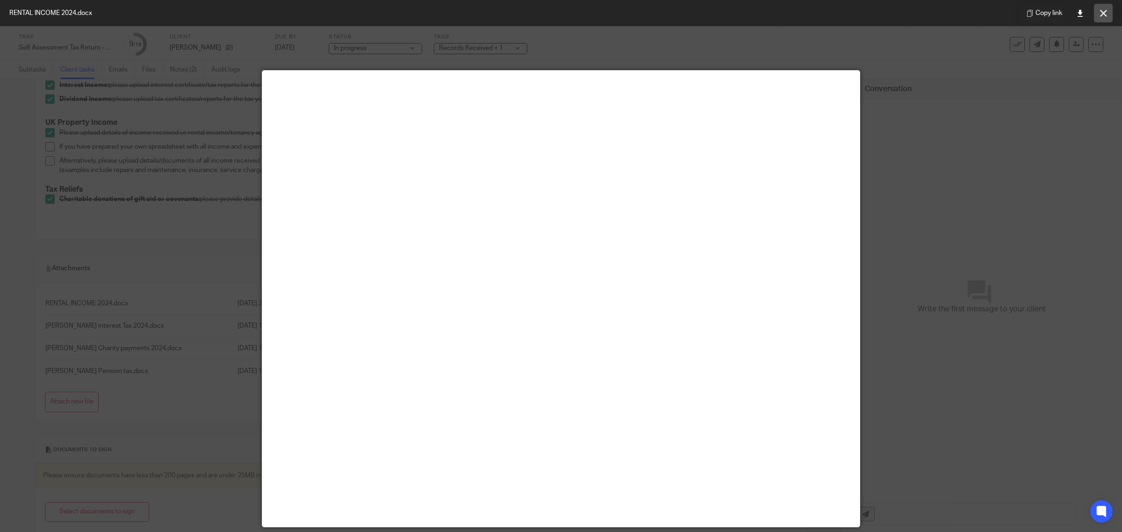
click at [1104, 14] on icon at bounding box center [1103, 13] width 7 height 7
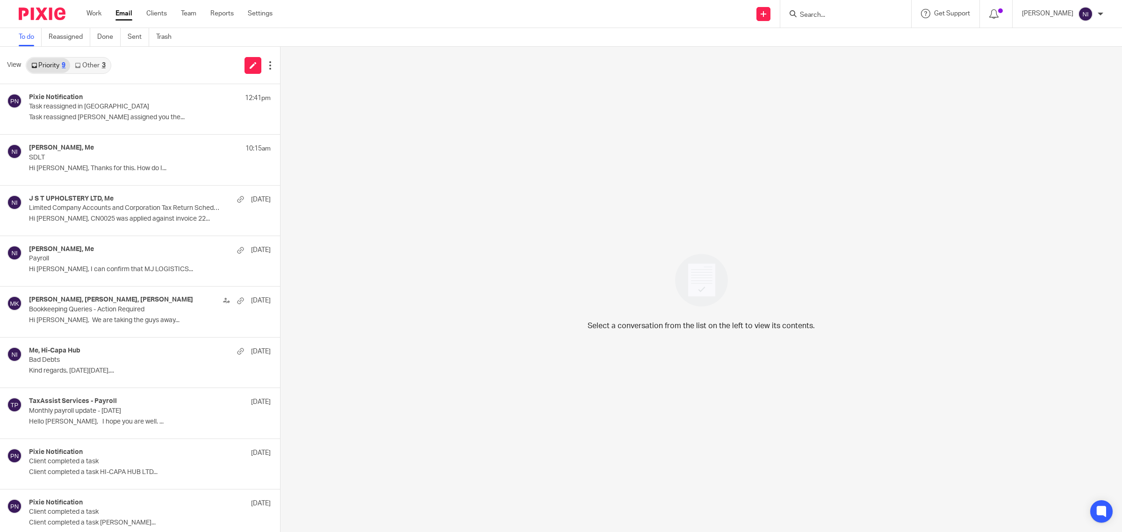
click at [79, 72] on link "Other 3" at bounding box center [90, 65] width 40 height 15
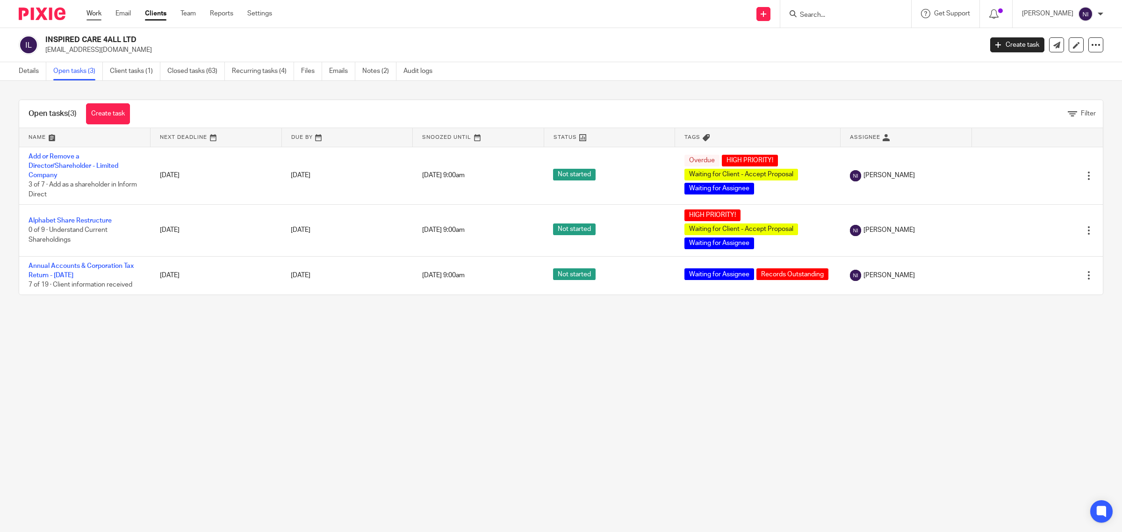
click at [93, 12] on link "Work" at bounding box center [94, 13] width 15 height 9
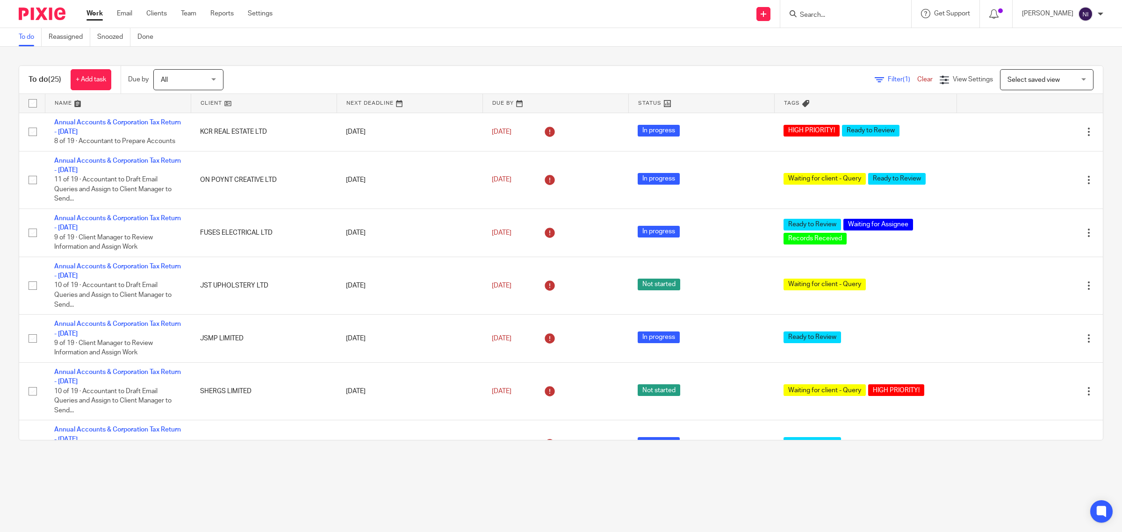
click at [64, 101] on link at bounding box center [117, 103] width 145 height 19
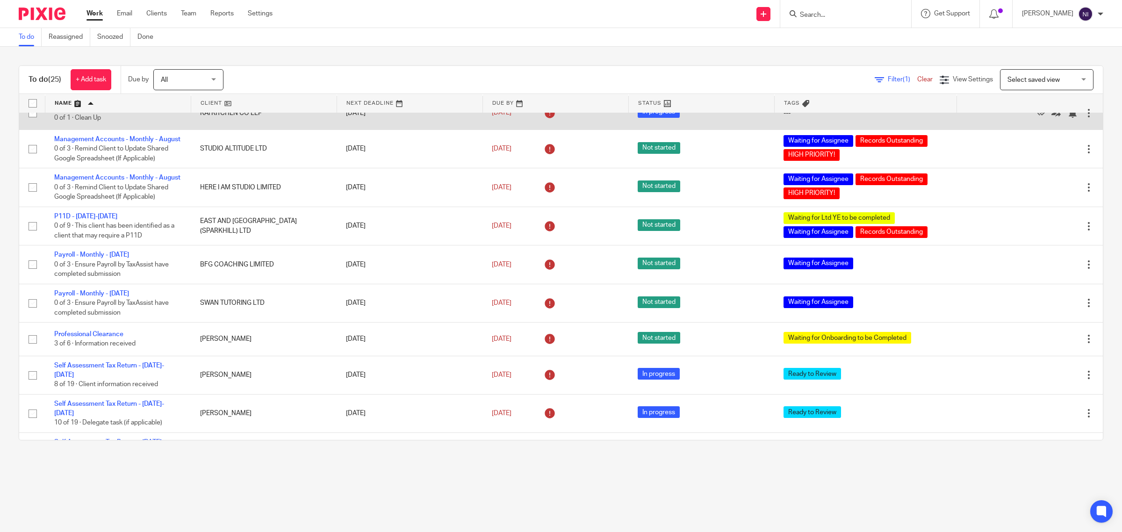
scroll to position [494, 0]
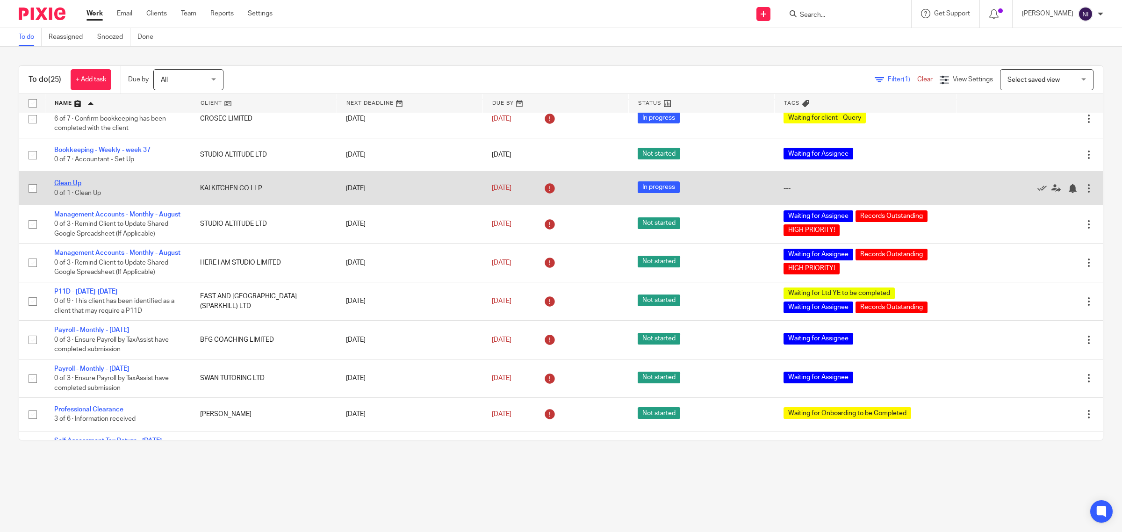
click at [72, 180] on link "Clean Up" at bounding box center [67, 183] width 27 height 7
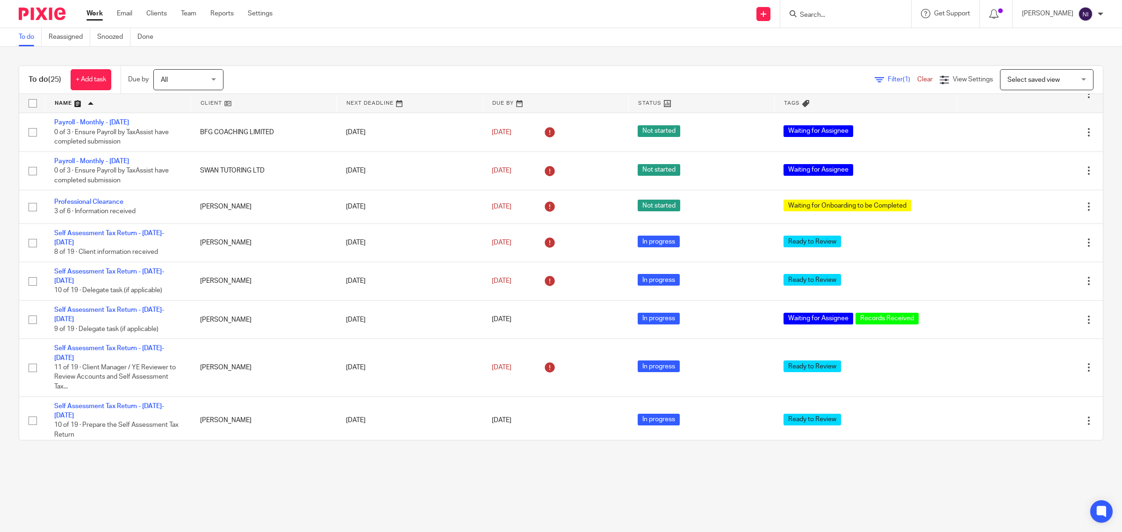
scroll to position [728, 0]
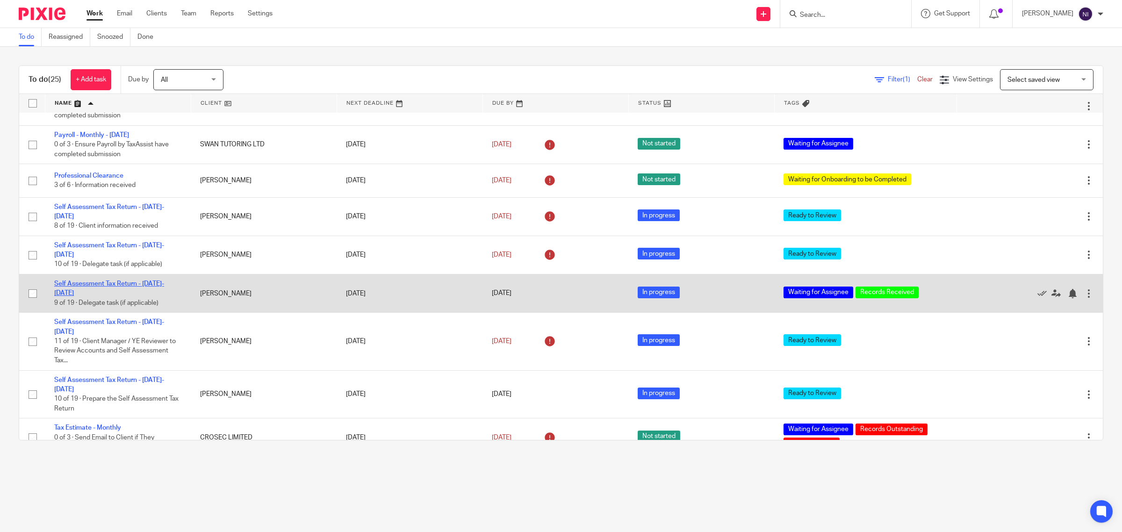
click at [115, 290] on link "Self Assessment Tax Return - [DATE]-[DATE]" at bounding box center [109, 289] width 110 height 16
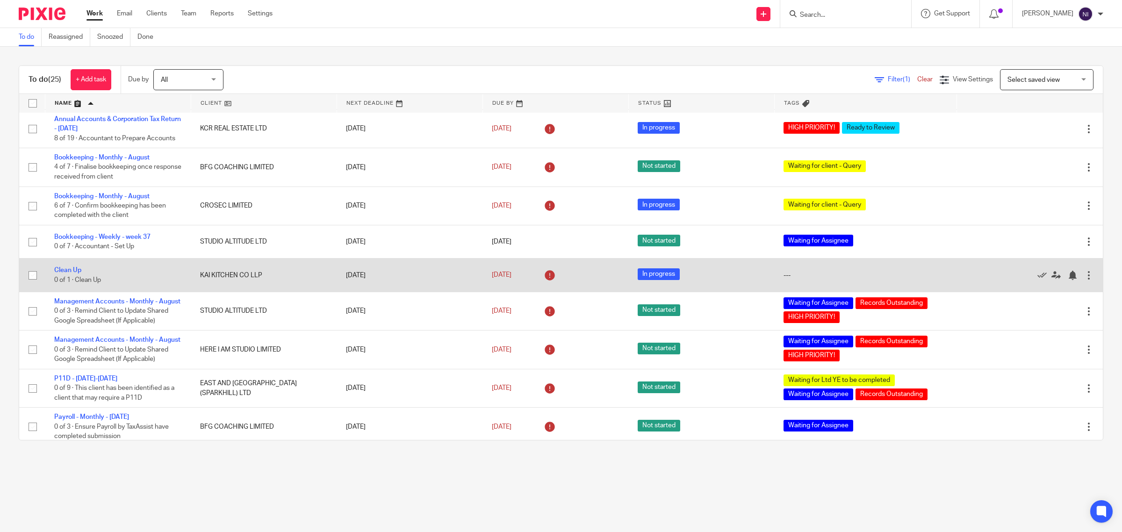
scroll to position [409, 0]
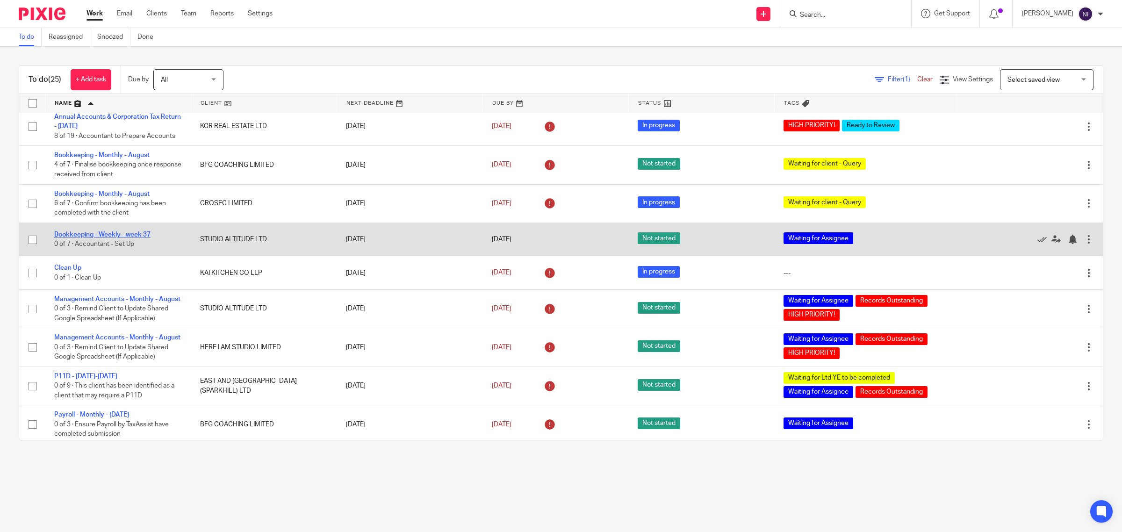
click at [87, 234] on link "Bookkeeping - Weekly - week 37" at bounding box center [102, 234] width 96 height 7
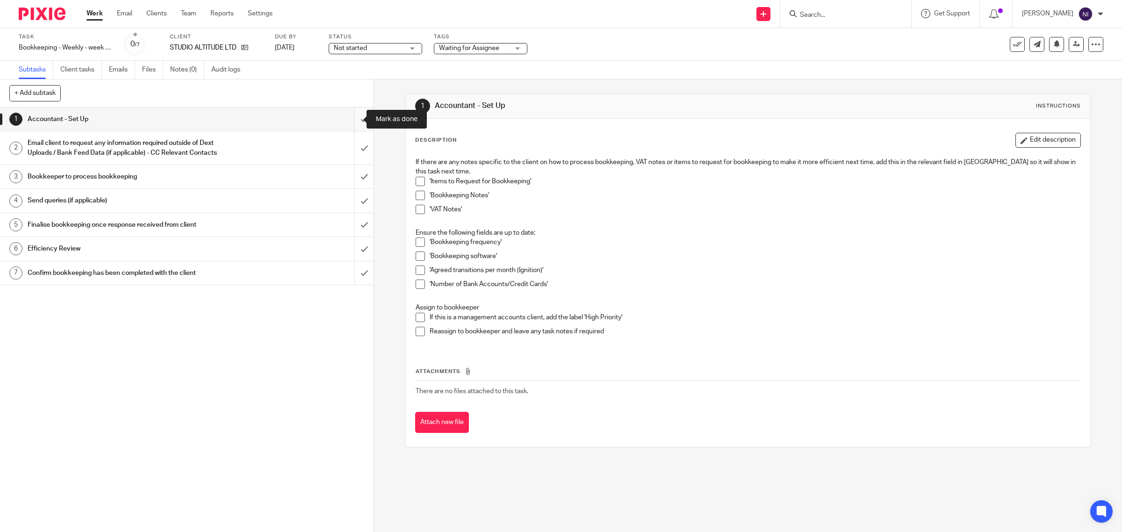
click at [352, 127] on input "submit" at bounding box center [187, 119] width 374 height 23
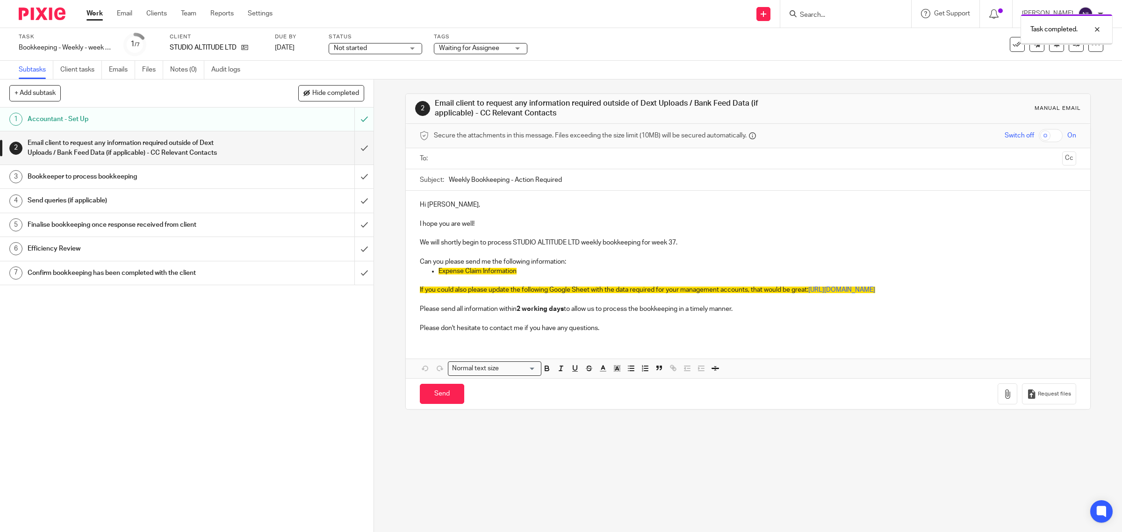
click at [354, 145] on input "submit" at bounding box center [187, 147] width 374 height 33
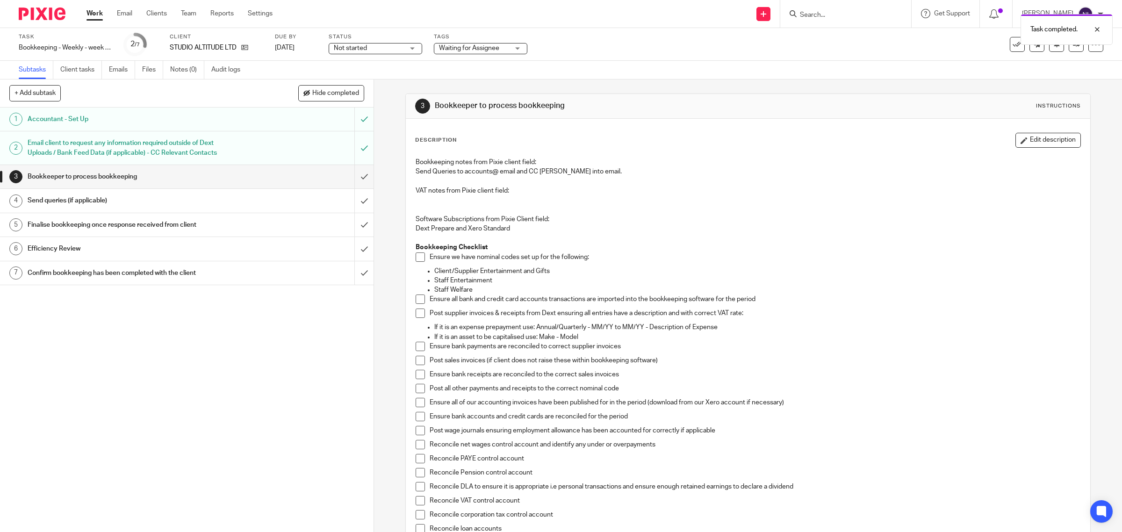
click at [87, 11] on link "Work" at bounding box center [95, 13] width 16 height 9
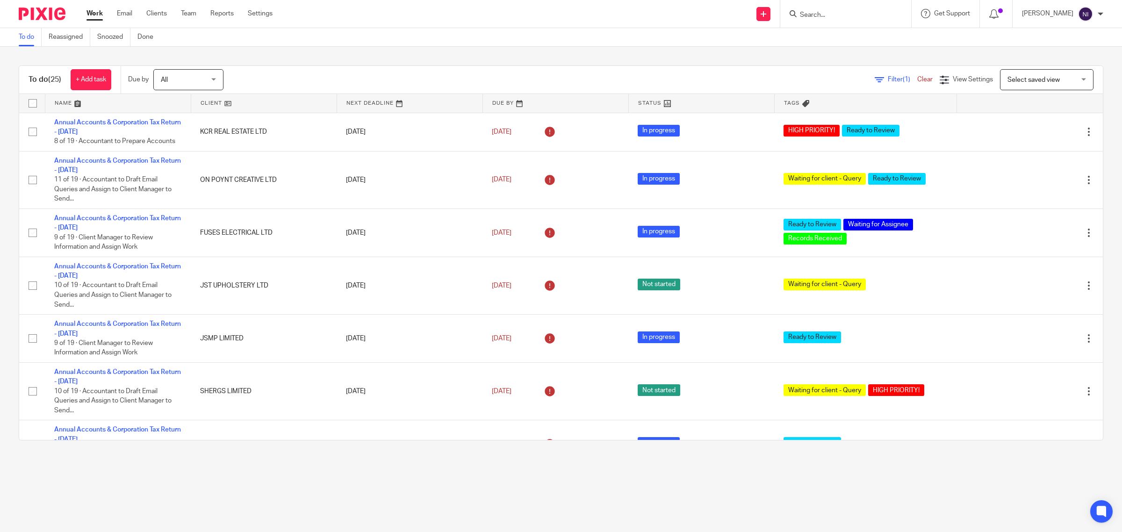
click at [363, 29] on div "To do Reassigned Snoozed Done" at bounding box center [561, 37] width 1122 height 19
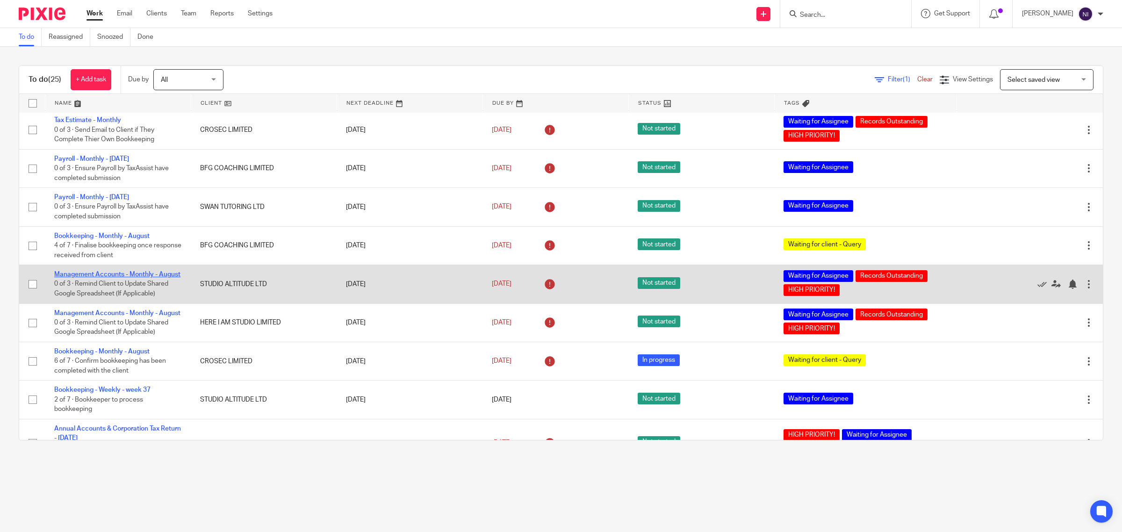
click at [117, 271] on link "Management Accounts - Monthly - August" at bounding box center [117, 274] width 126 height 7
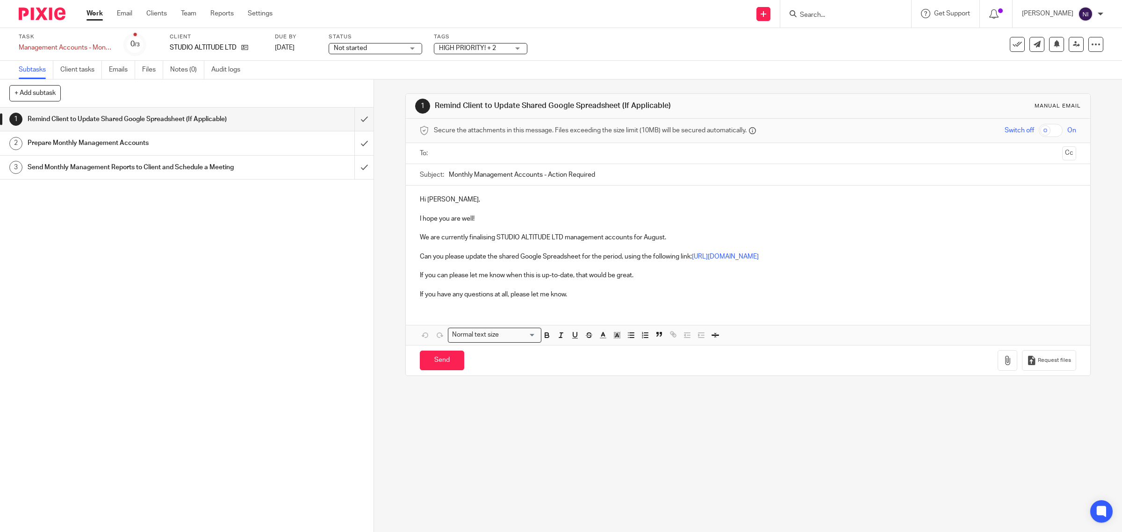
click at [87, 10] on link "Work" at bounding box center [95, 13] width 16 height 9
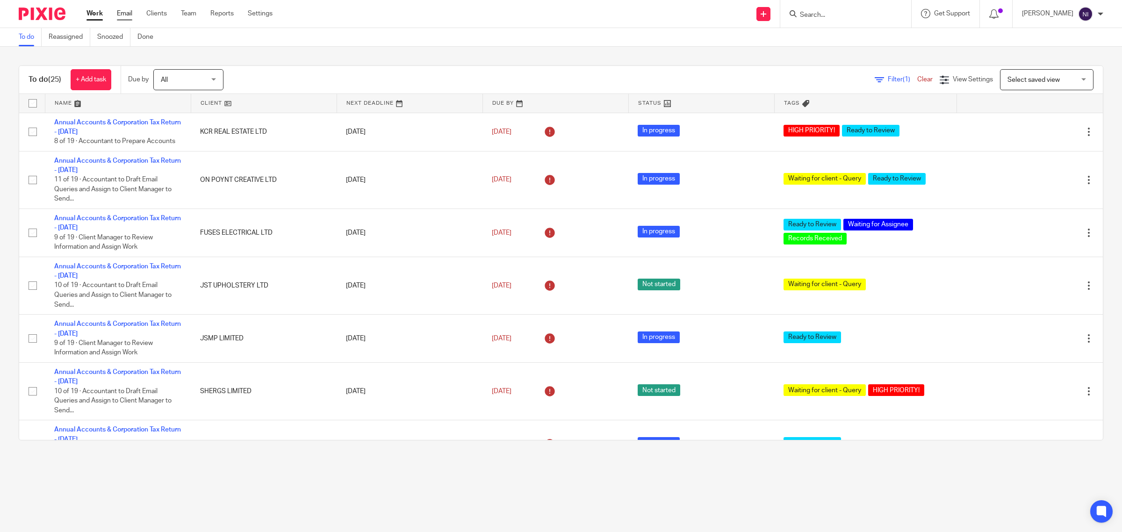
click at [118, 13] on link "Email" at bounding box center [124, 13] width 15 height 9
